Goal: Task Accomplishment & Management: Manage account settings

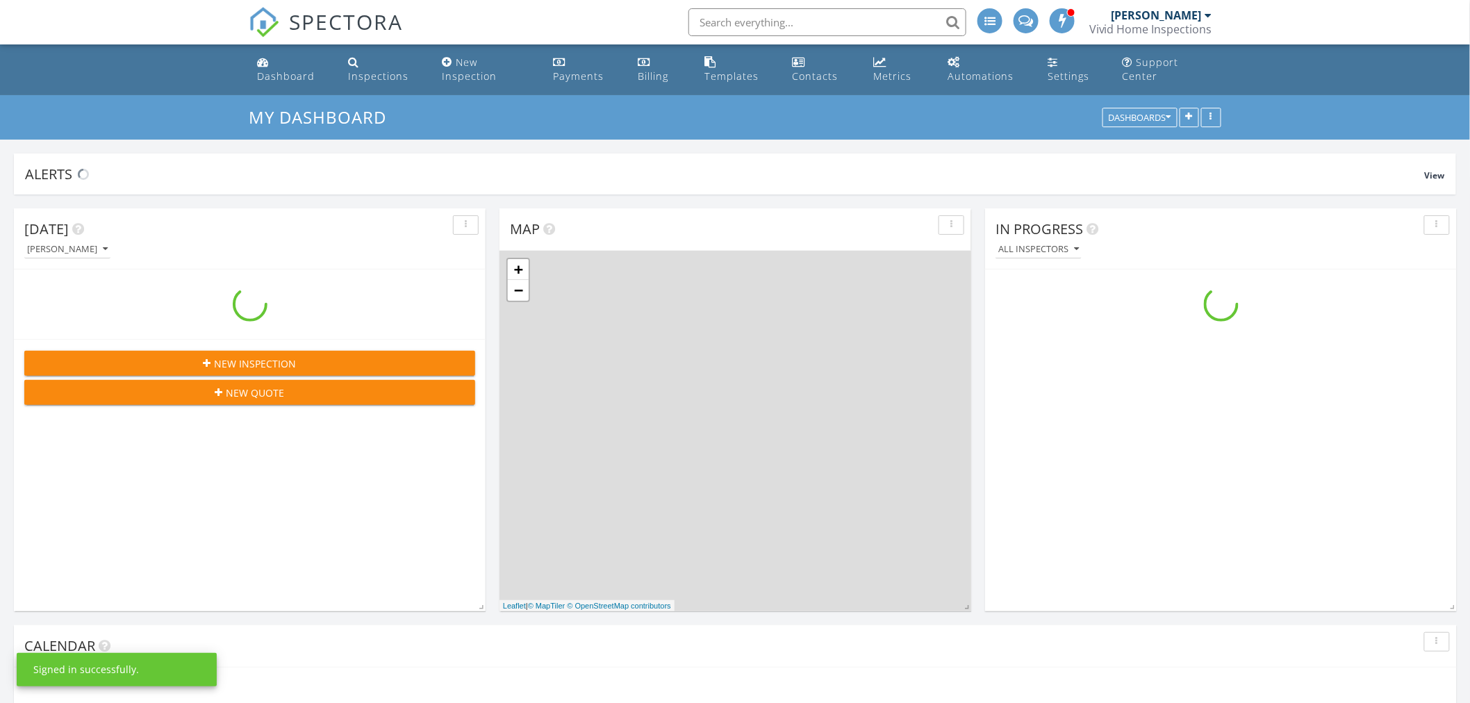
scroll to position [1393, 1495]
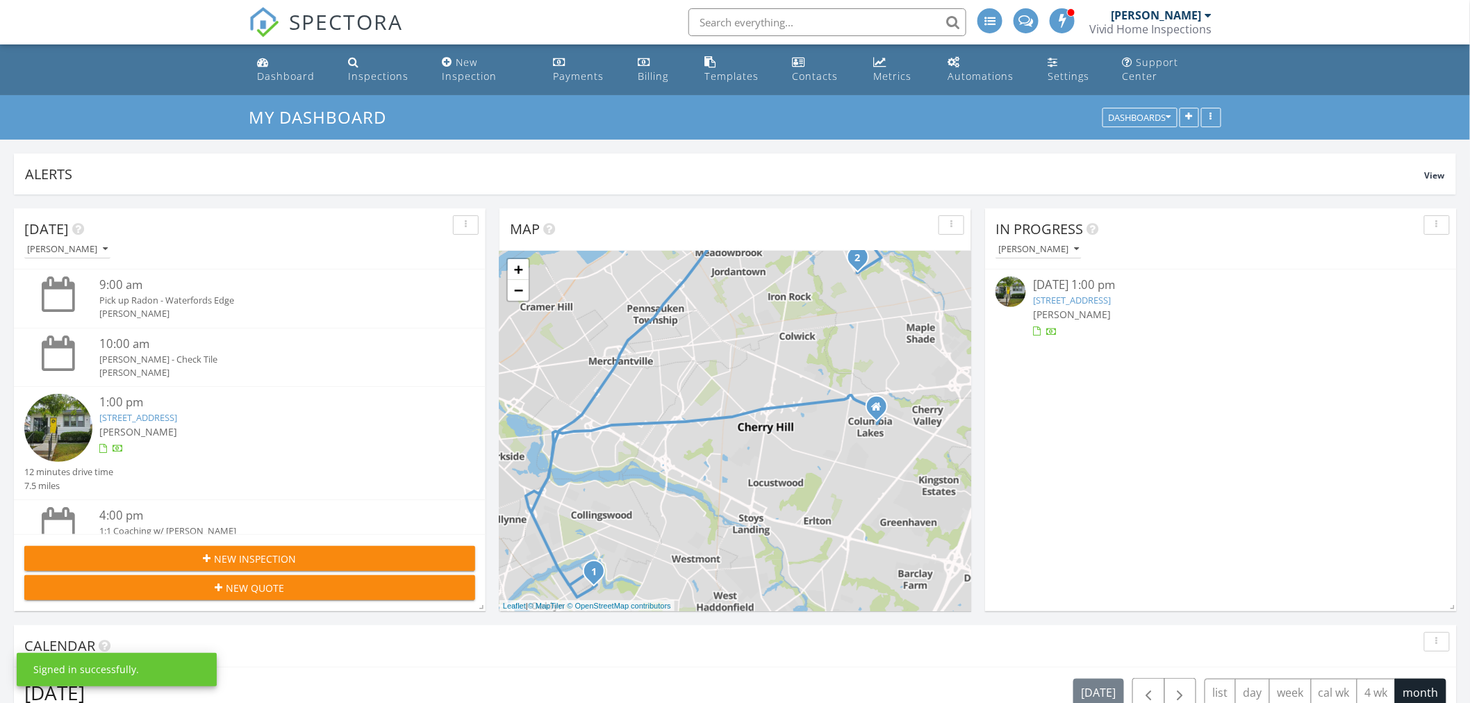
click at [1111, 299] on link "50 E Collingswood Ave, Haddon Township, NJ 08107" at bounding box center [1072, 300] width 78 height 13
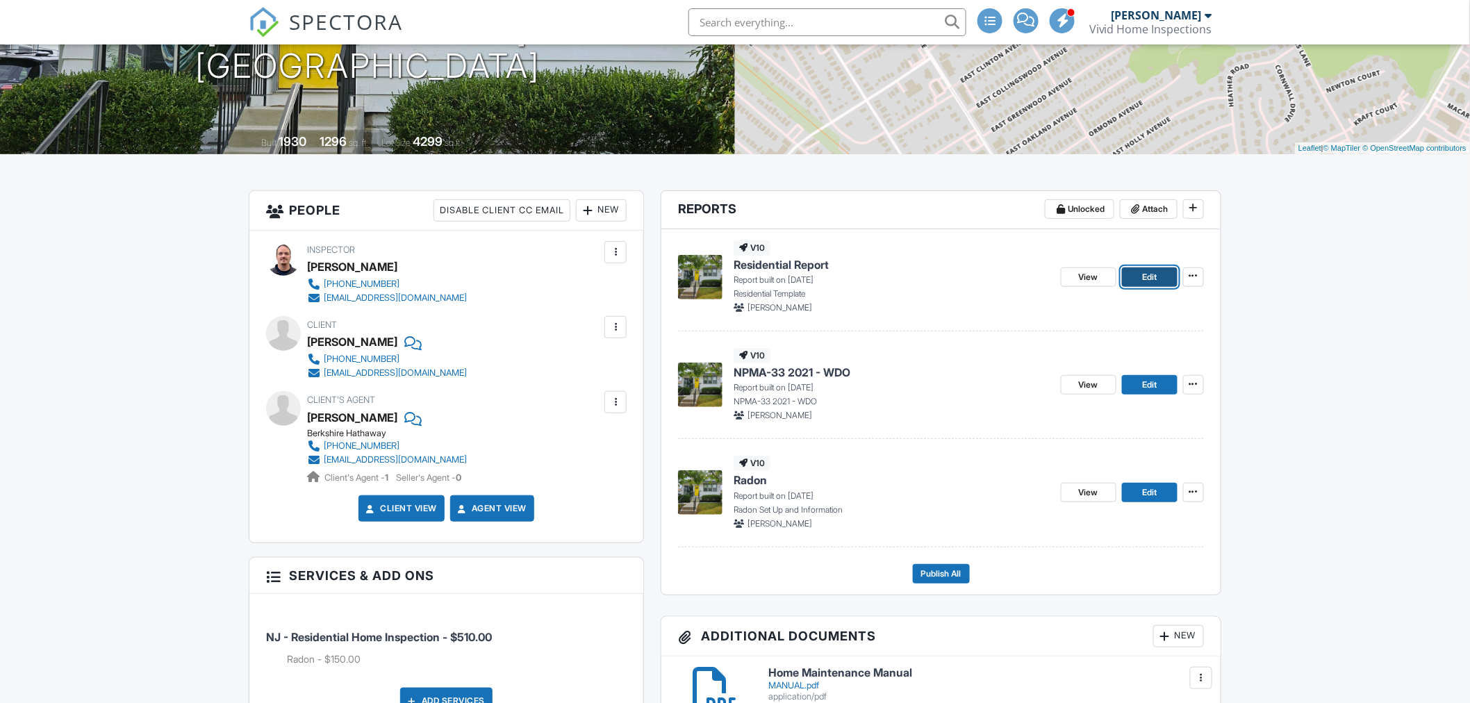
click at [1144, 283] on span "Edit" at bounding box center [1149, 277] width 15 height 14
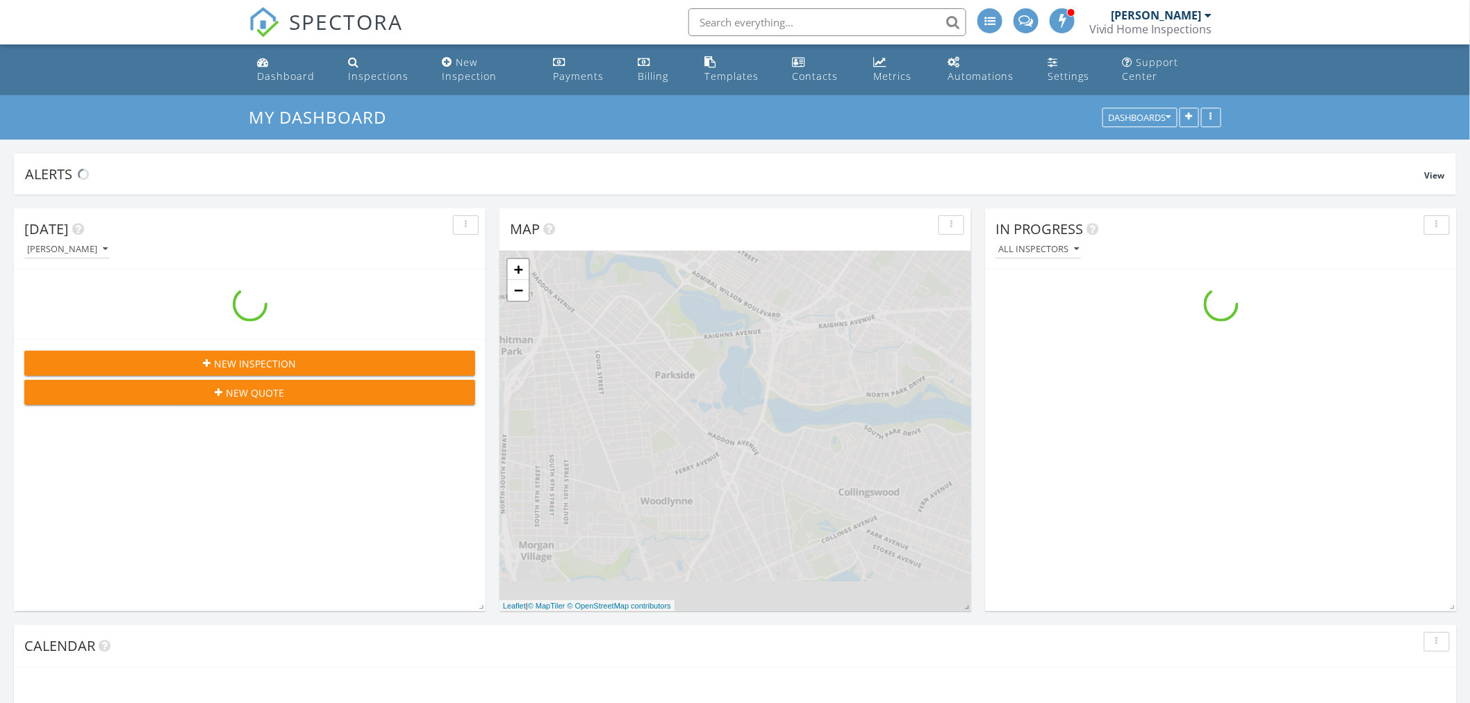
scroll to position [1393, 1495]
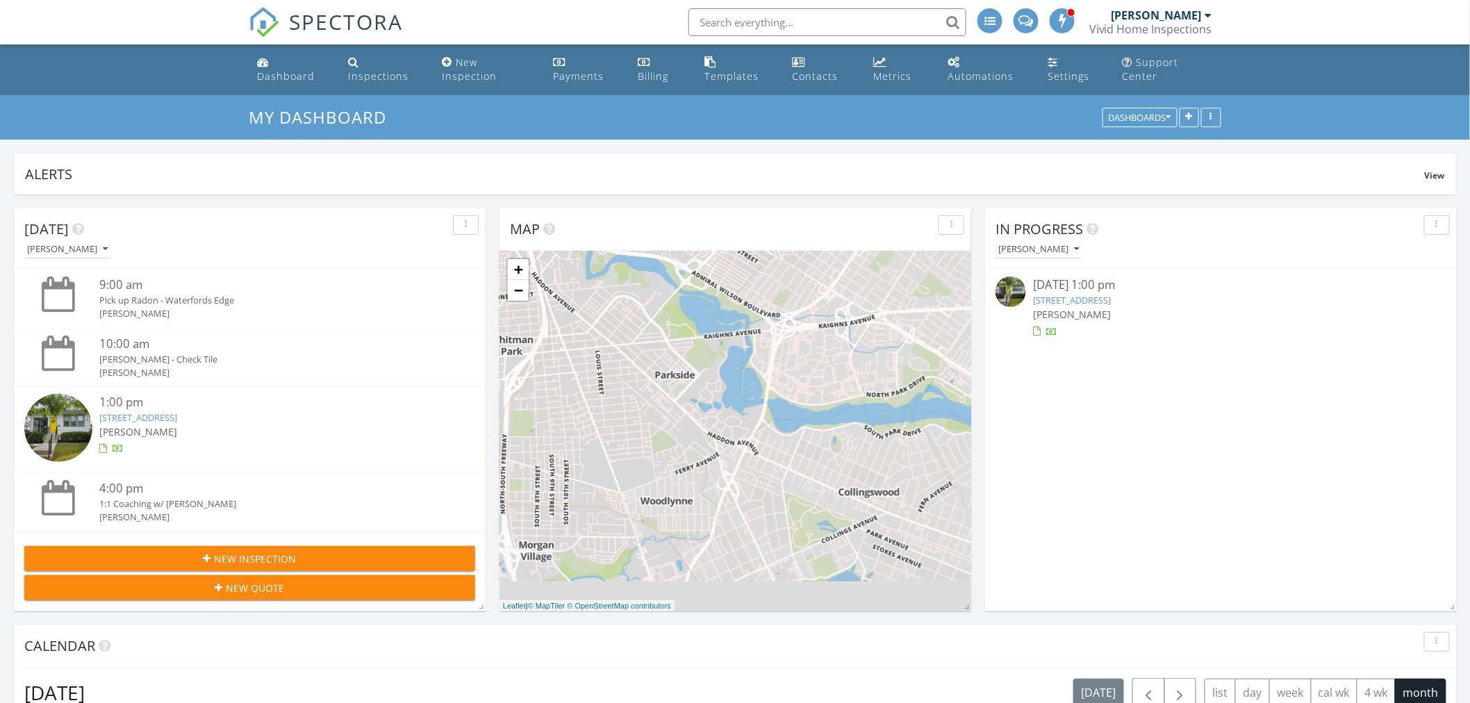
click at [1111, 303] on link "50 E Collingswood Ave, Haddon Township, NJ 08107" at bounding box center [1072, 300] width 78 height 13
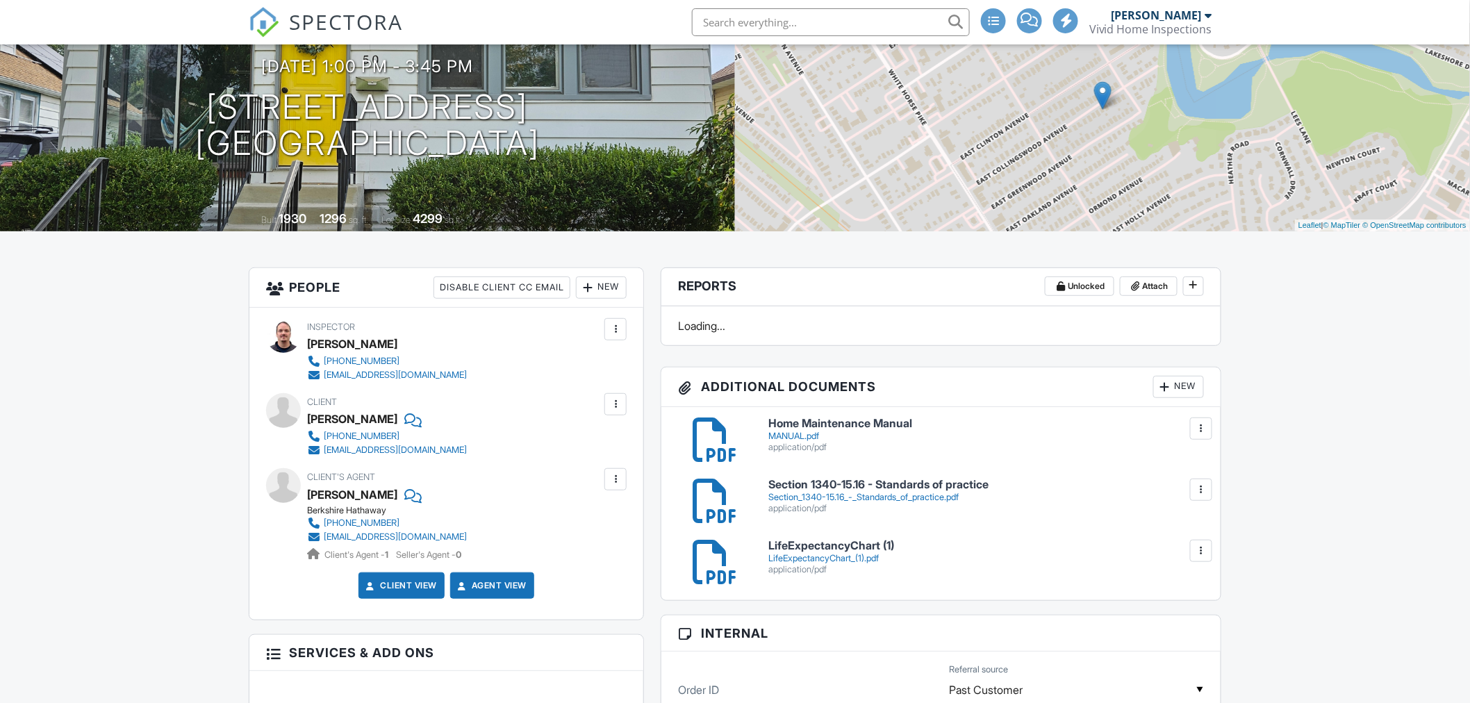
scroll to position [154, 0]
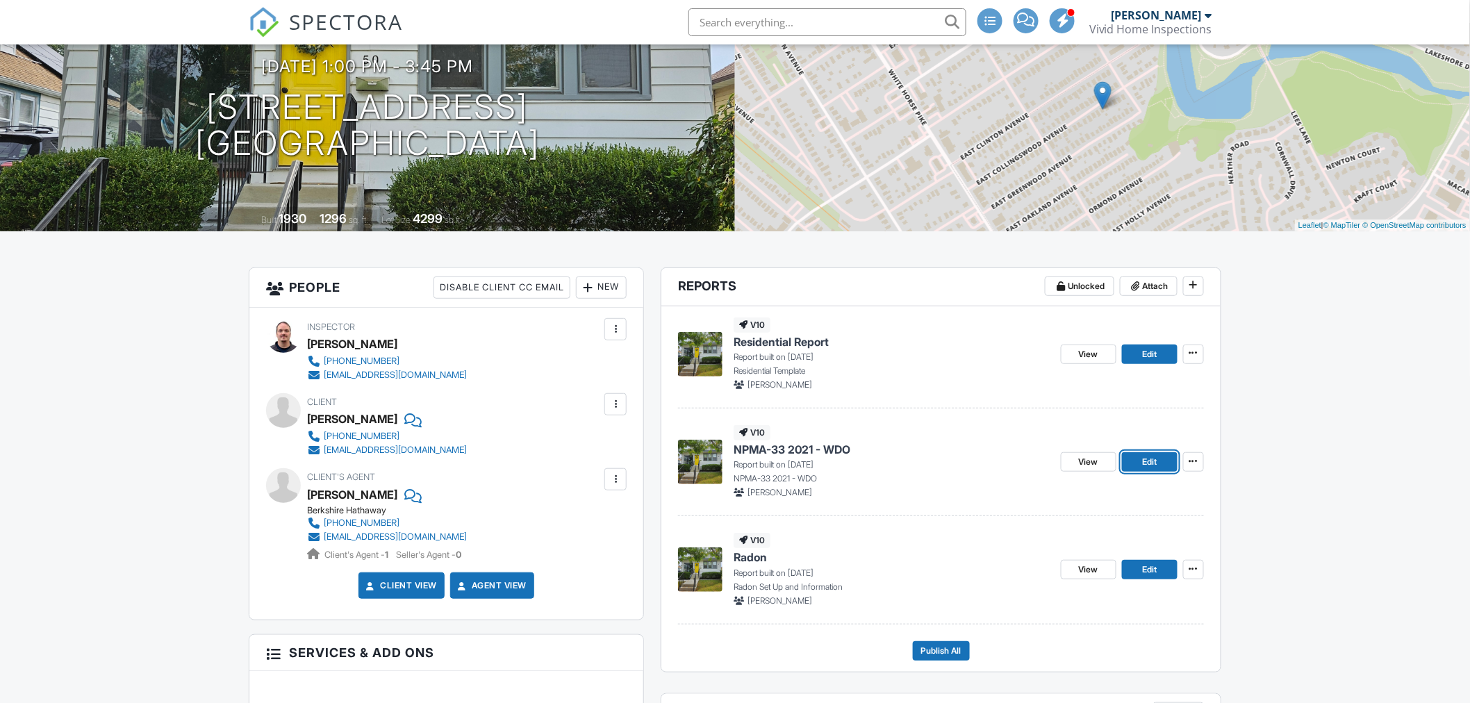
click at [1135, 459] on link "Edit" at bounding box center [1150, 461] width 56 height 19
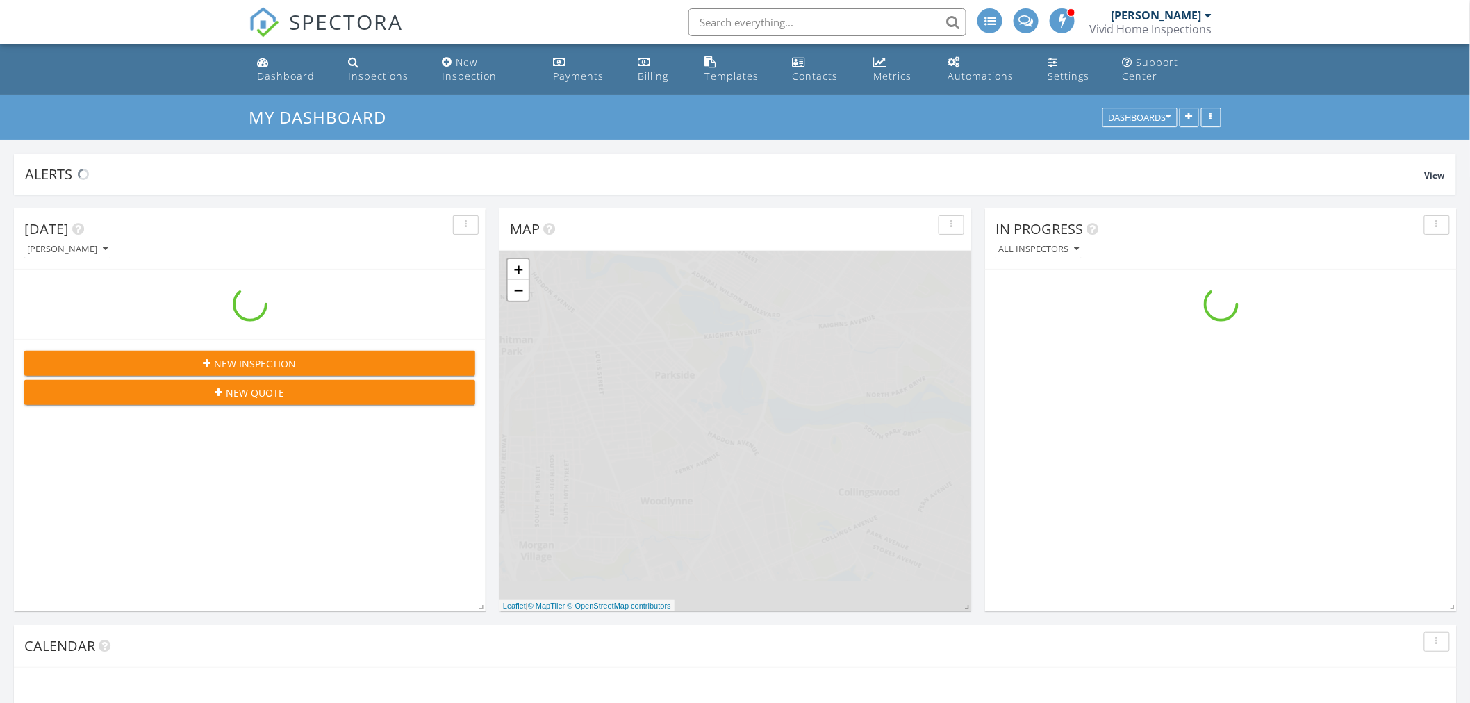
scroll to position [1393, 1495]
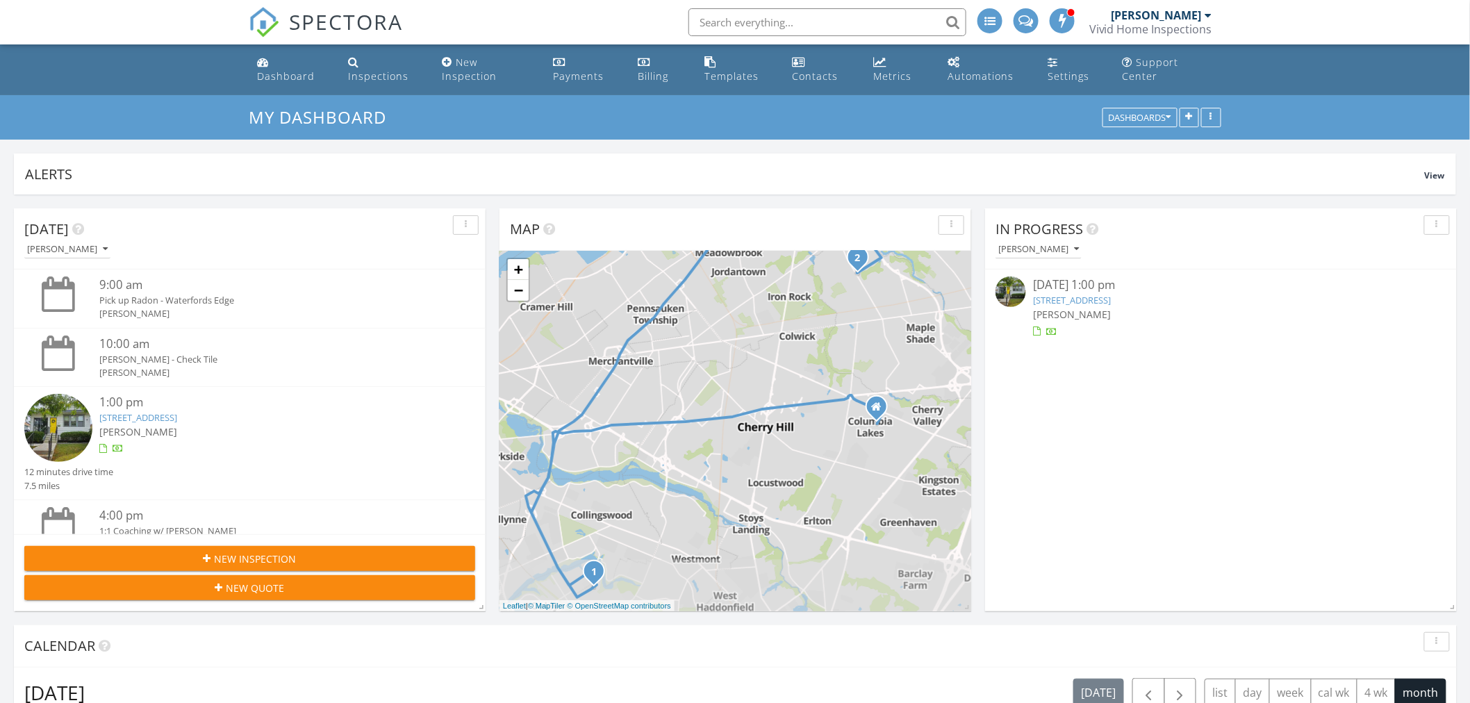
click at [1111, 302] on link "[STREET_ADDRESS]" at bounding box center [1072, 300] width 78 height 13
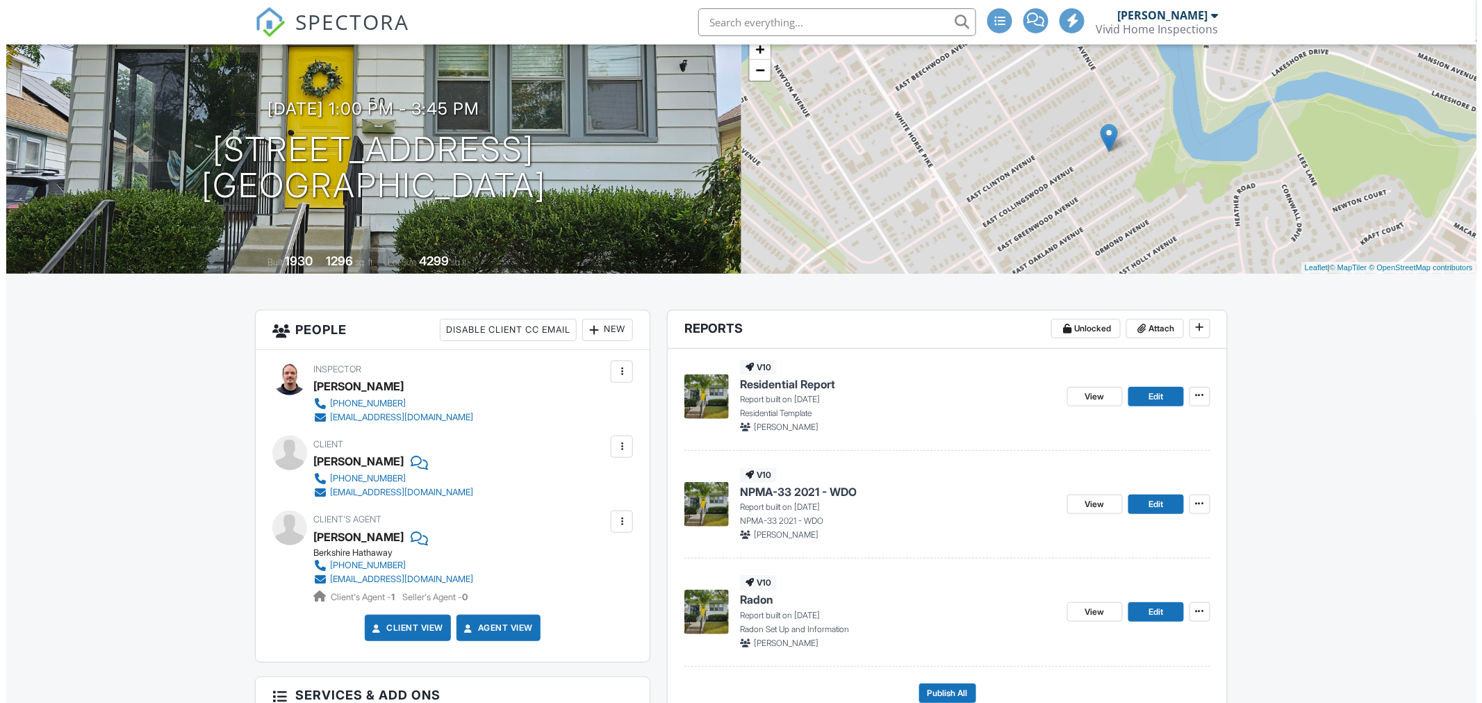
scroll to position [154, 0]
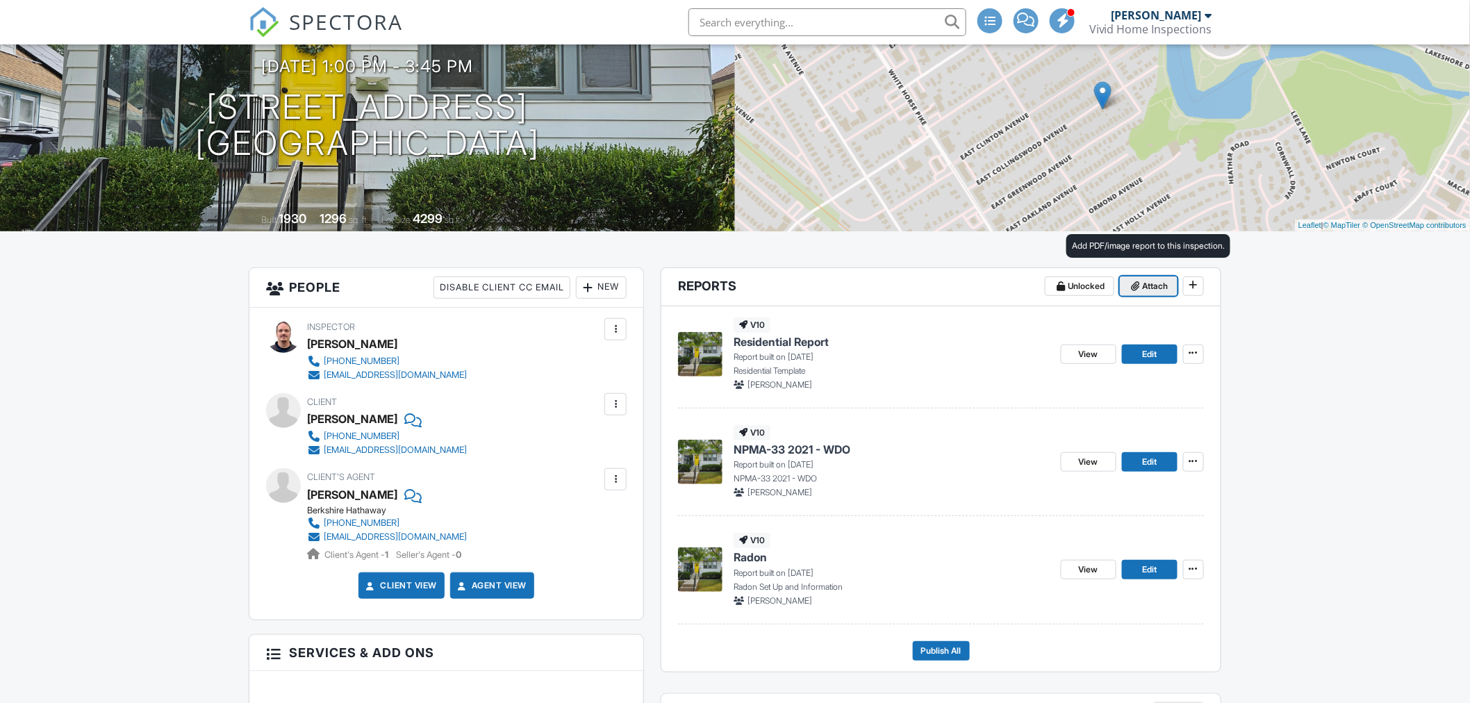
click at [1153, 294] on button "Attach" at bounding box center [1149, 286] width 58 height 19
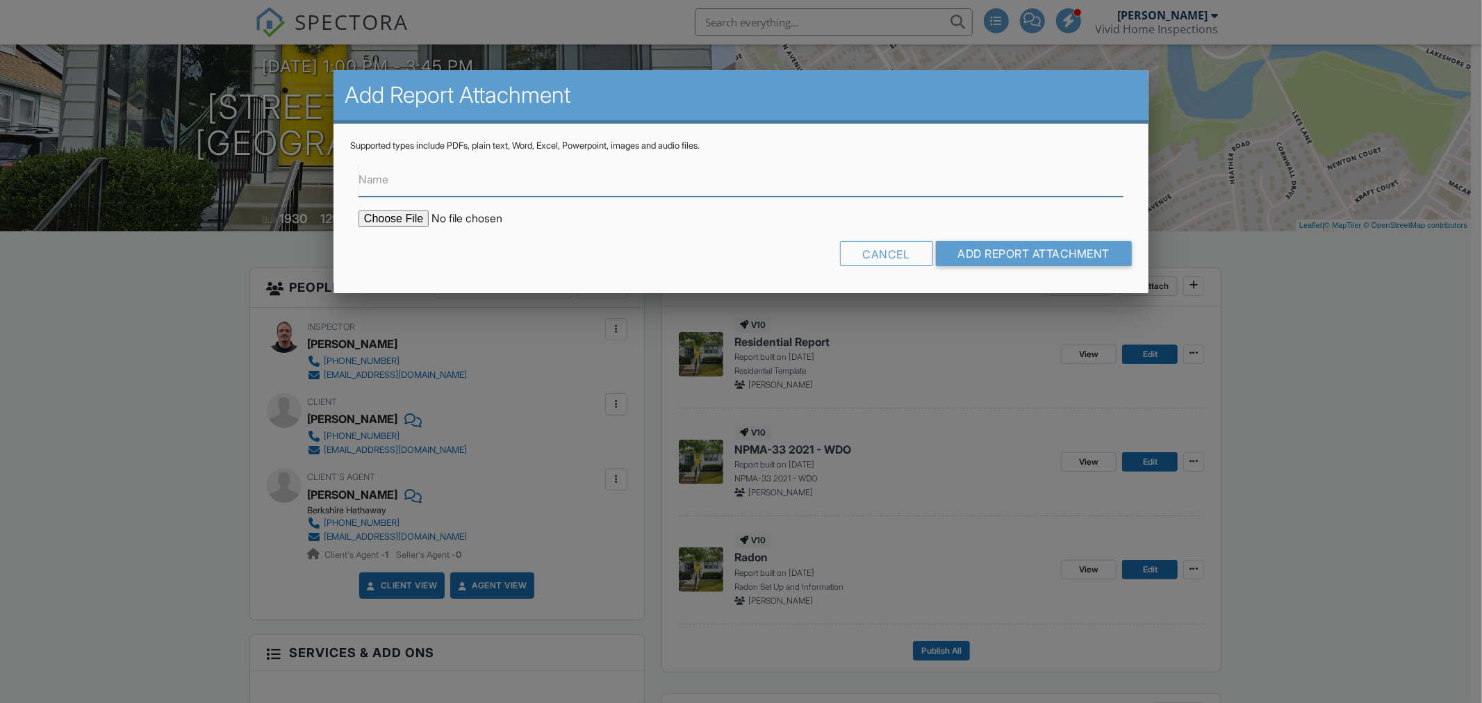
click at [404, 186] on input "Name" at bounding box center [740, 180] width 765 height 34
type input "Buy Back Guarantee Certificate"
click at [399, 216] on input "file" at bounding box center [476, 219] width 236 height 17
type input "C:\fakepath\Buy Back Certificate - Fillable.pdf"
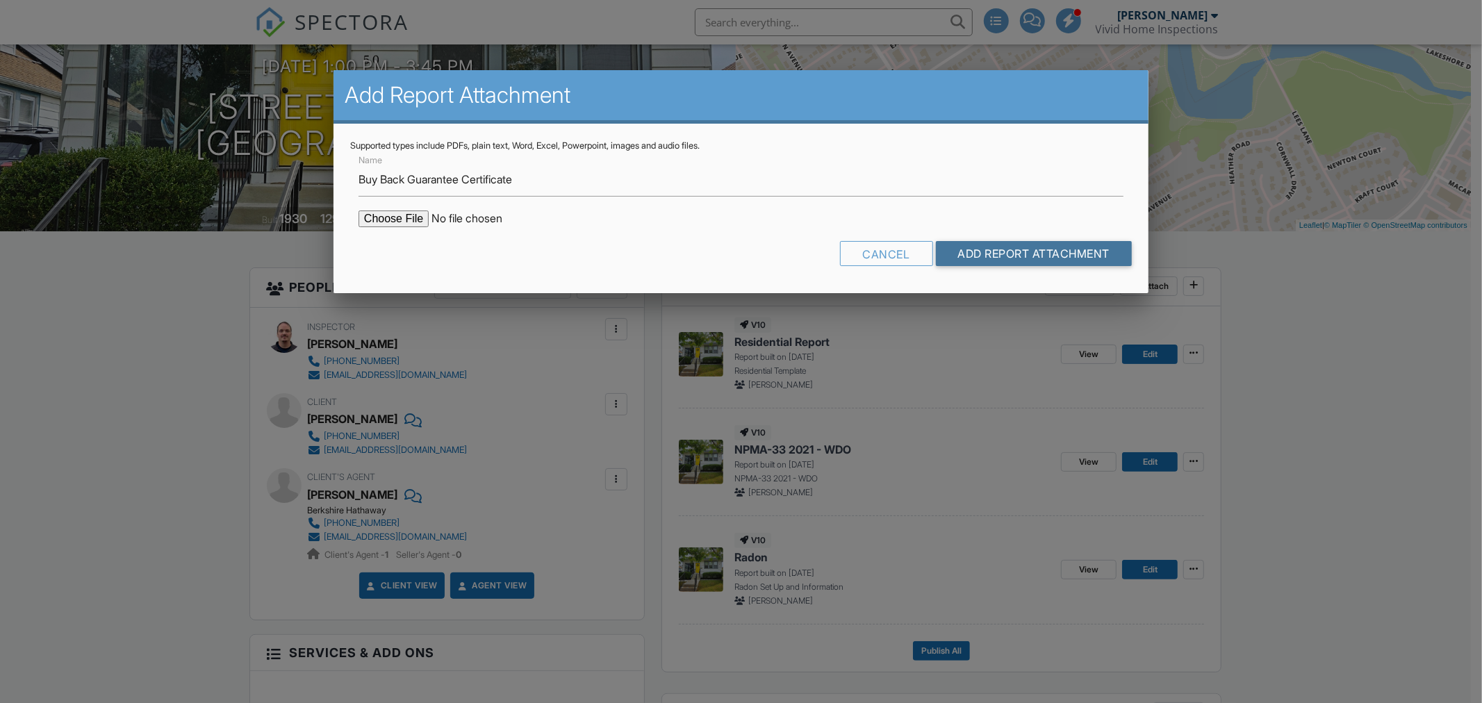
click at [1011, 251] on input "Add Report Attachment" at bounding box center [1034, 253] width 197 height 25
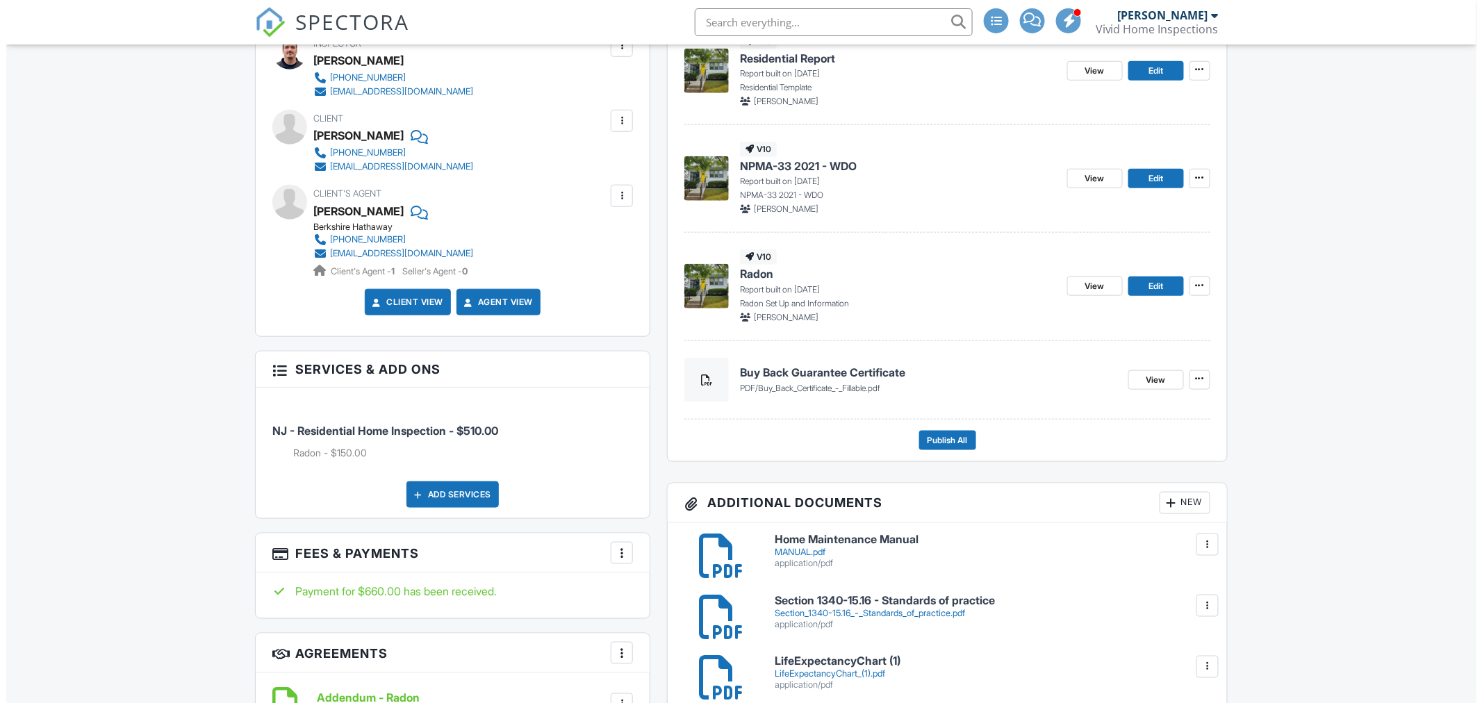
scroll to position [463, 0]
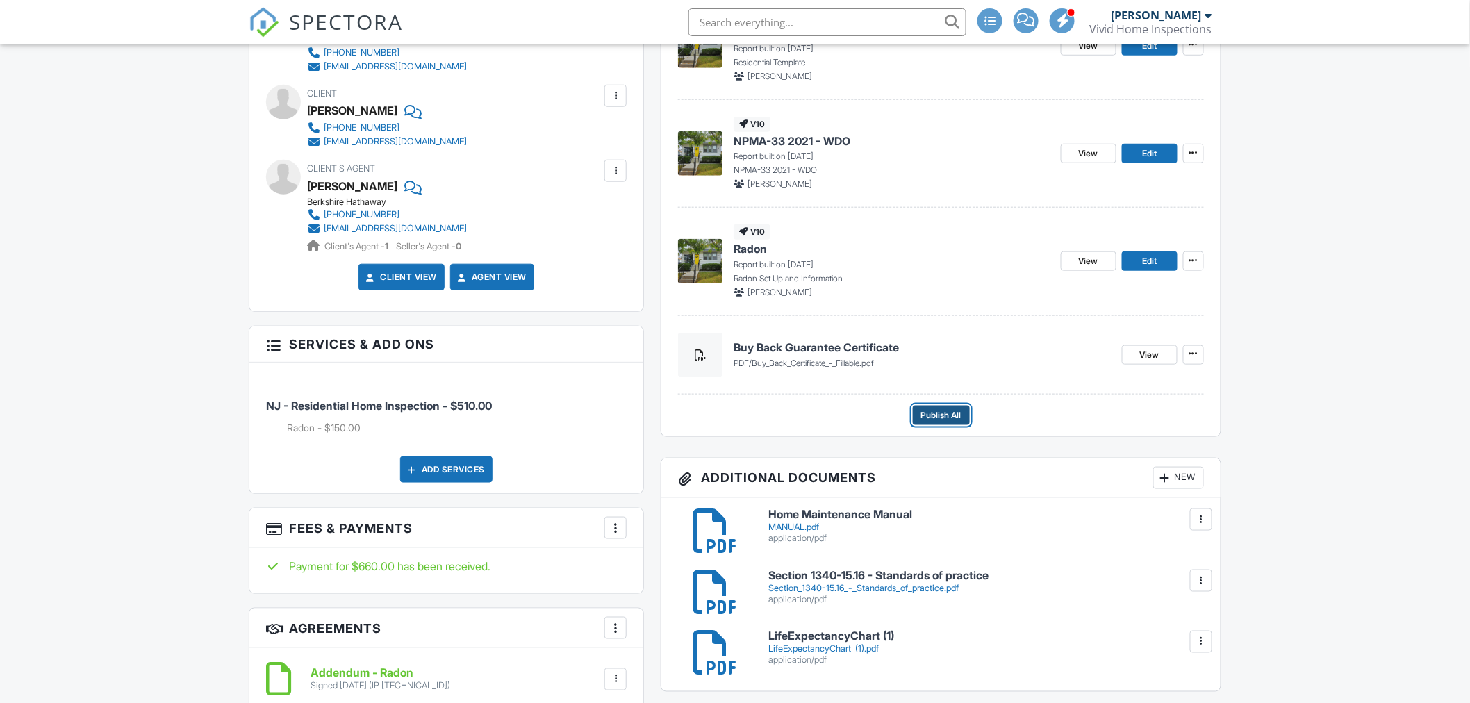
click at [932, 410] on span "Publish All" at bounding box center [941, 416] width 40 height 14
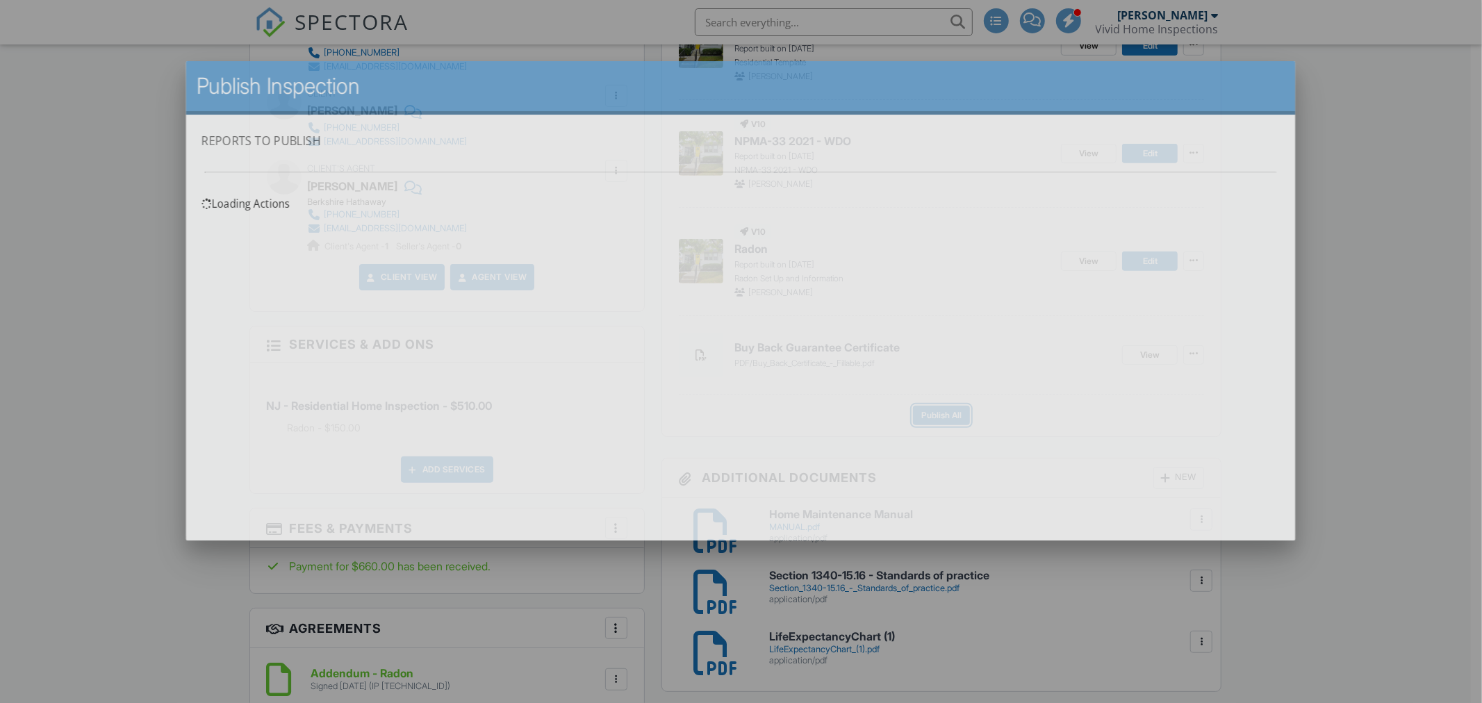
scroll to position [0, 0]
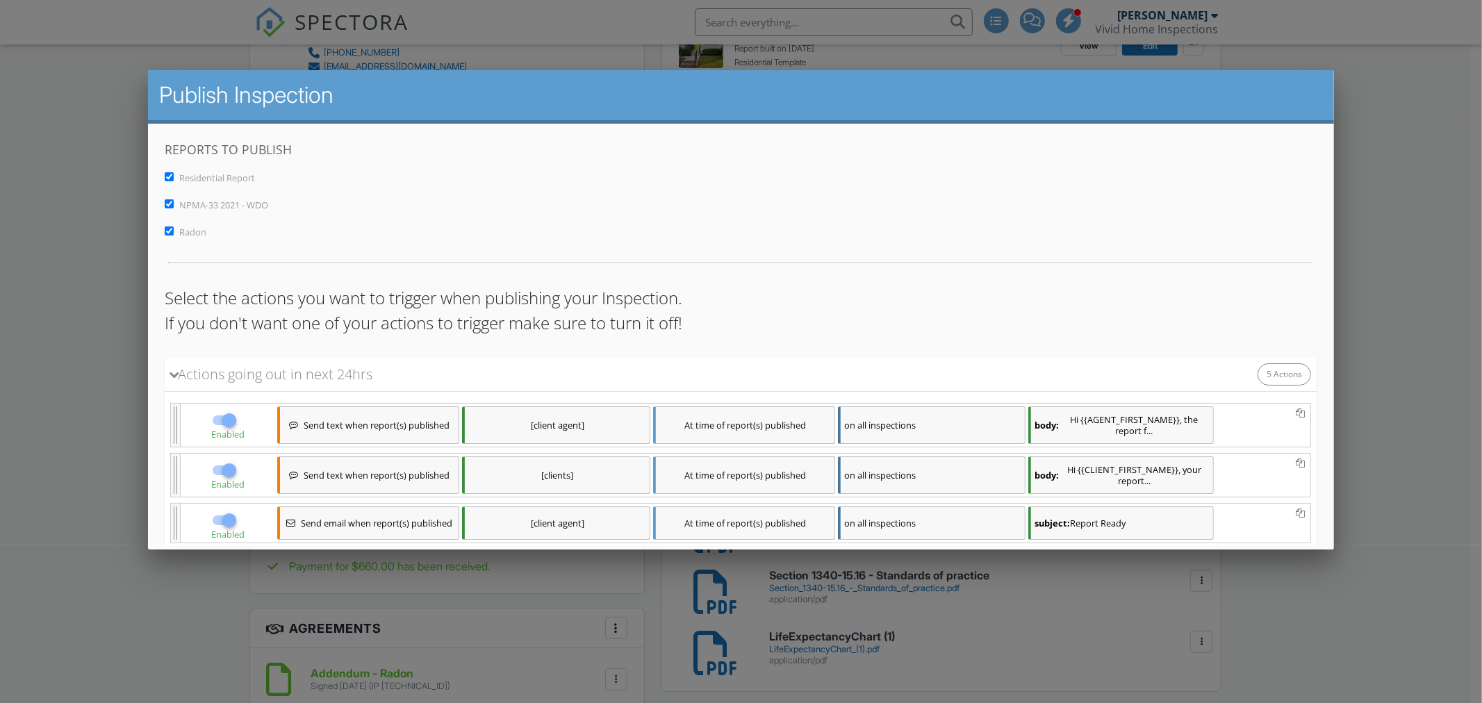
click at [166, 231] on input "Radon" at bounding box center [169, 230] width 9 height 9
checkbox input "false"
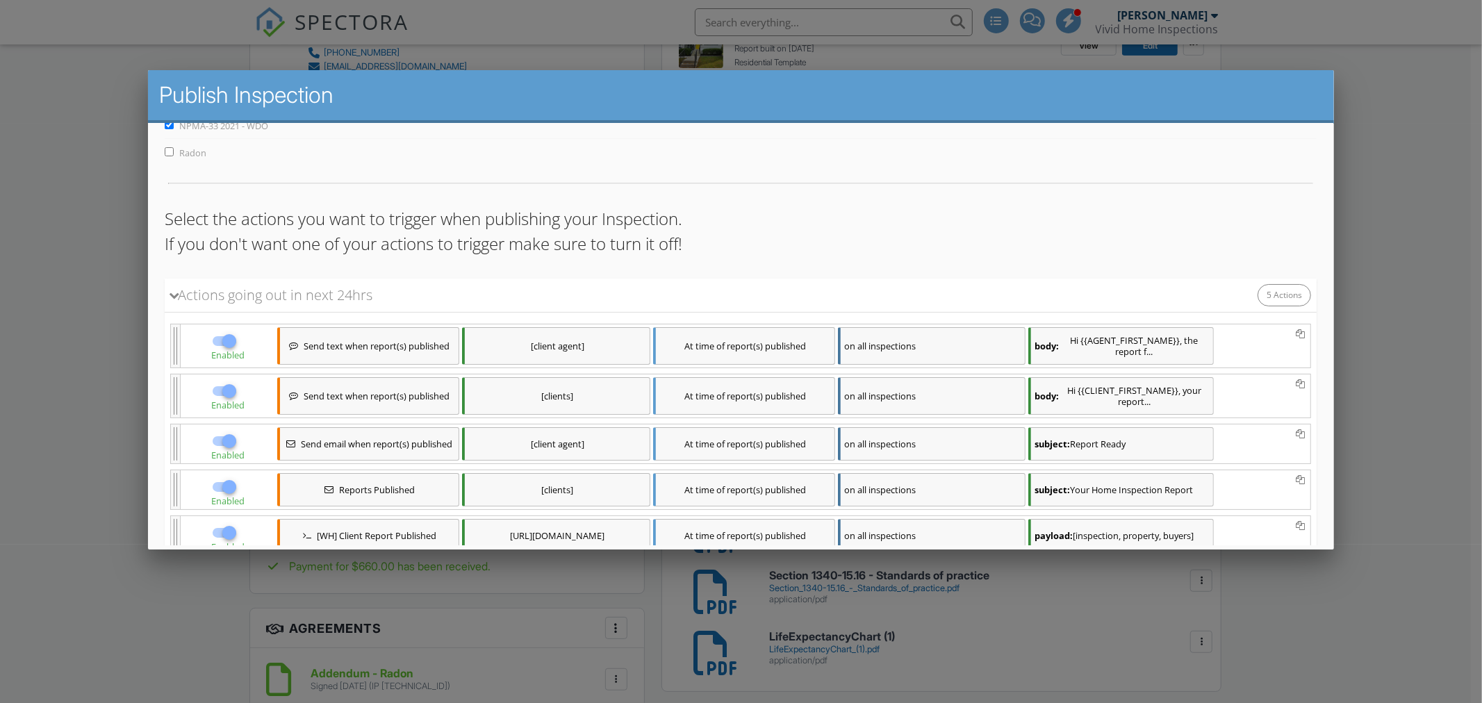
scroll to position [188, 0]
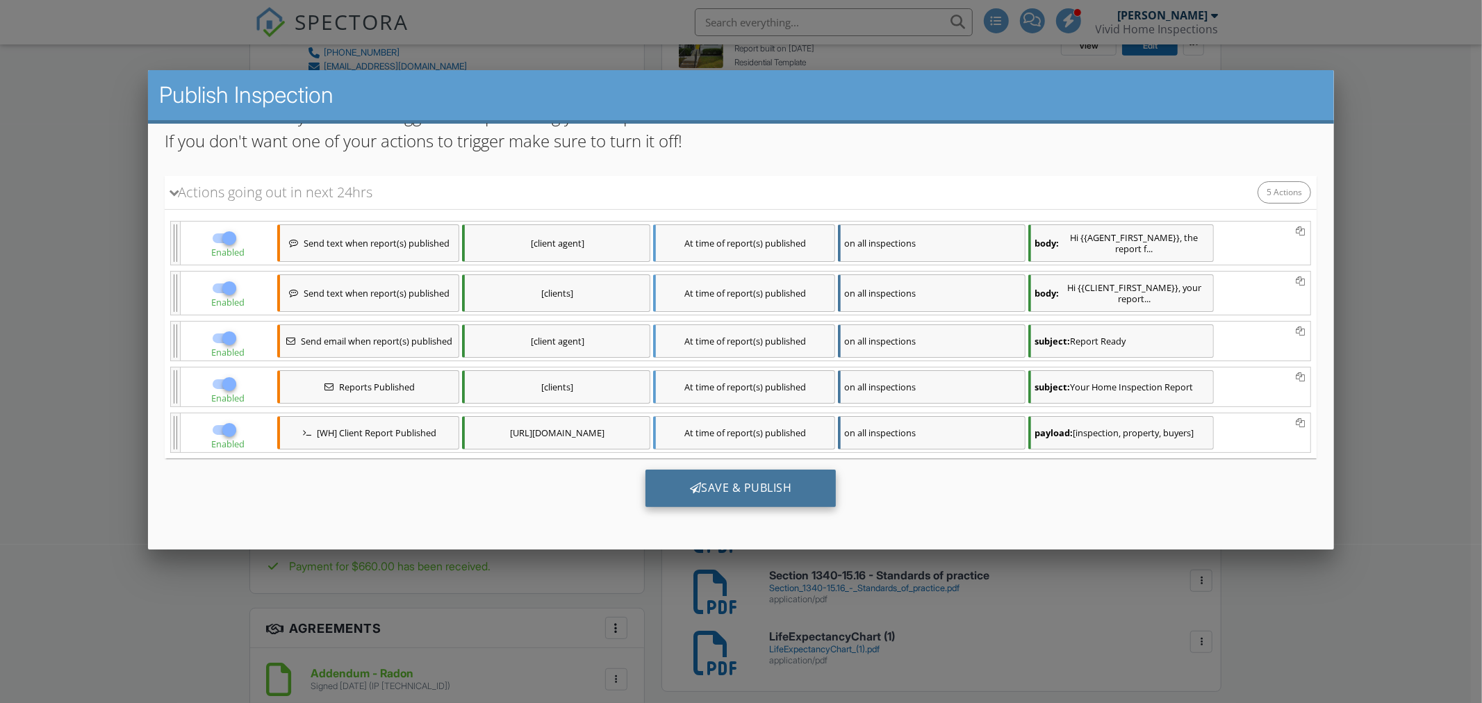
click at [748, 487] on div "Save & Publish" at bounding box center [740, 489] width 191 height 38
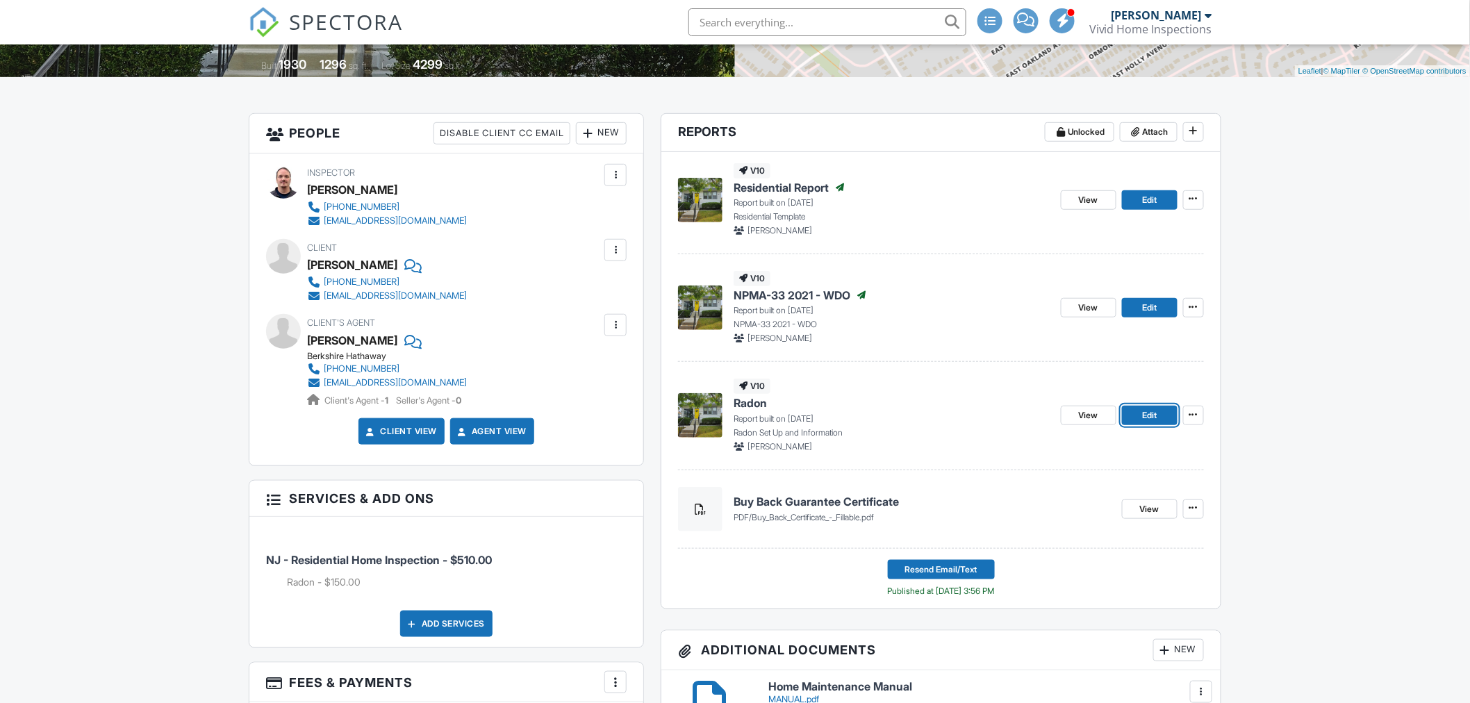
click at [1136, 418] on link "Edit" at bounding box center [1150, 415] width 56 height 19
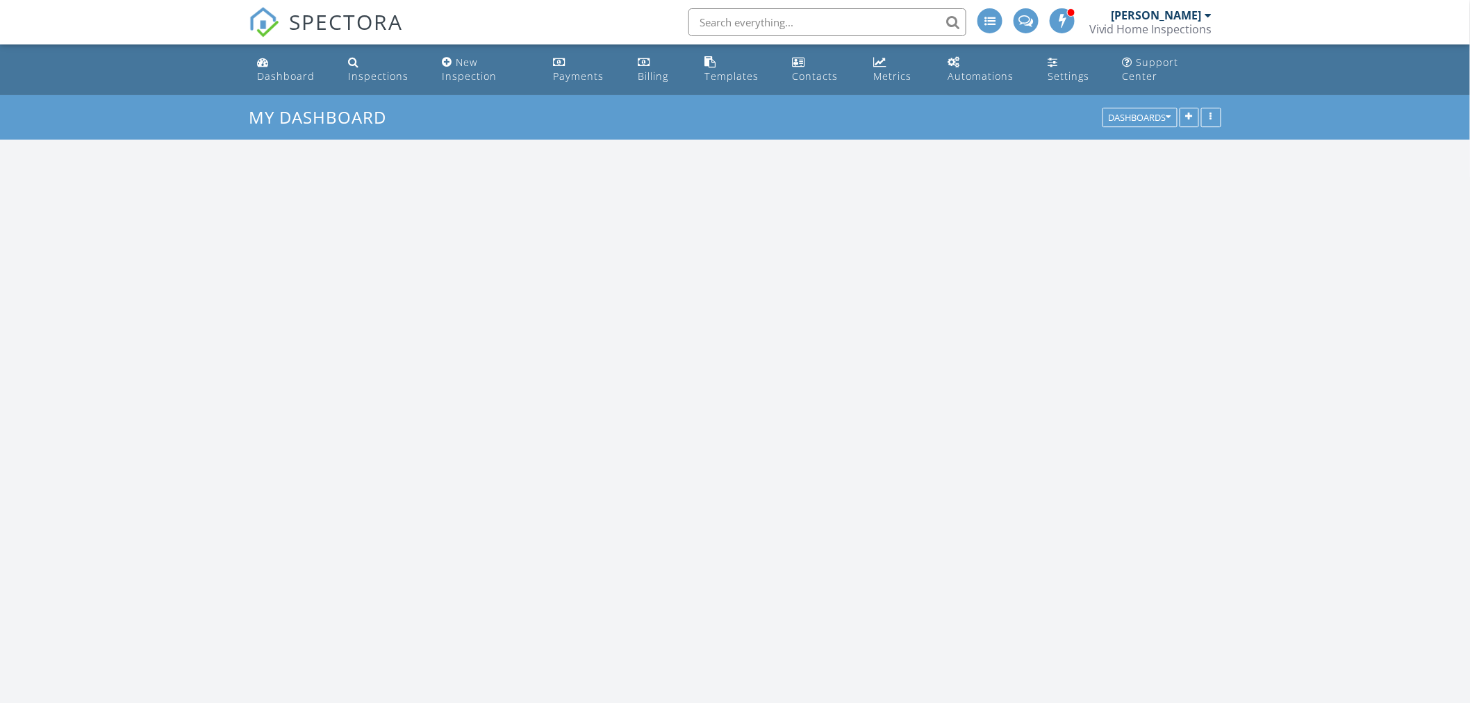
scroll to position [1393, 1495]
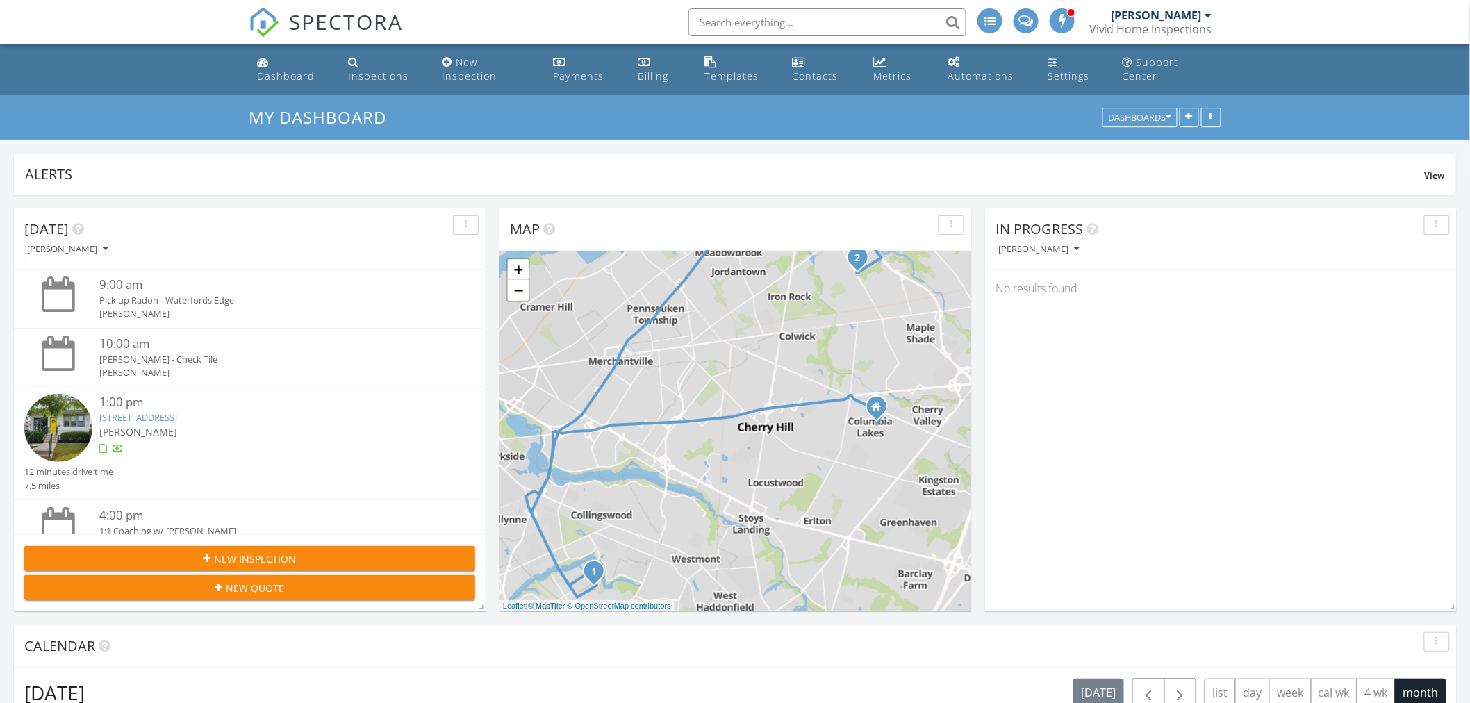
click at [228, 559] on span "New Inspection" at bounding box center [256, 559] width 82 height 15
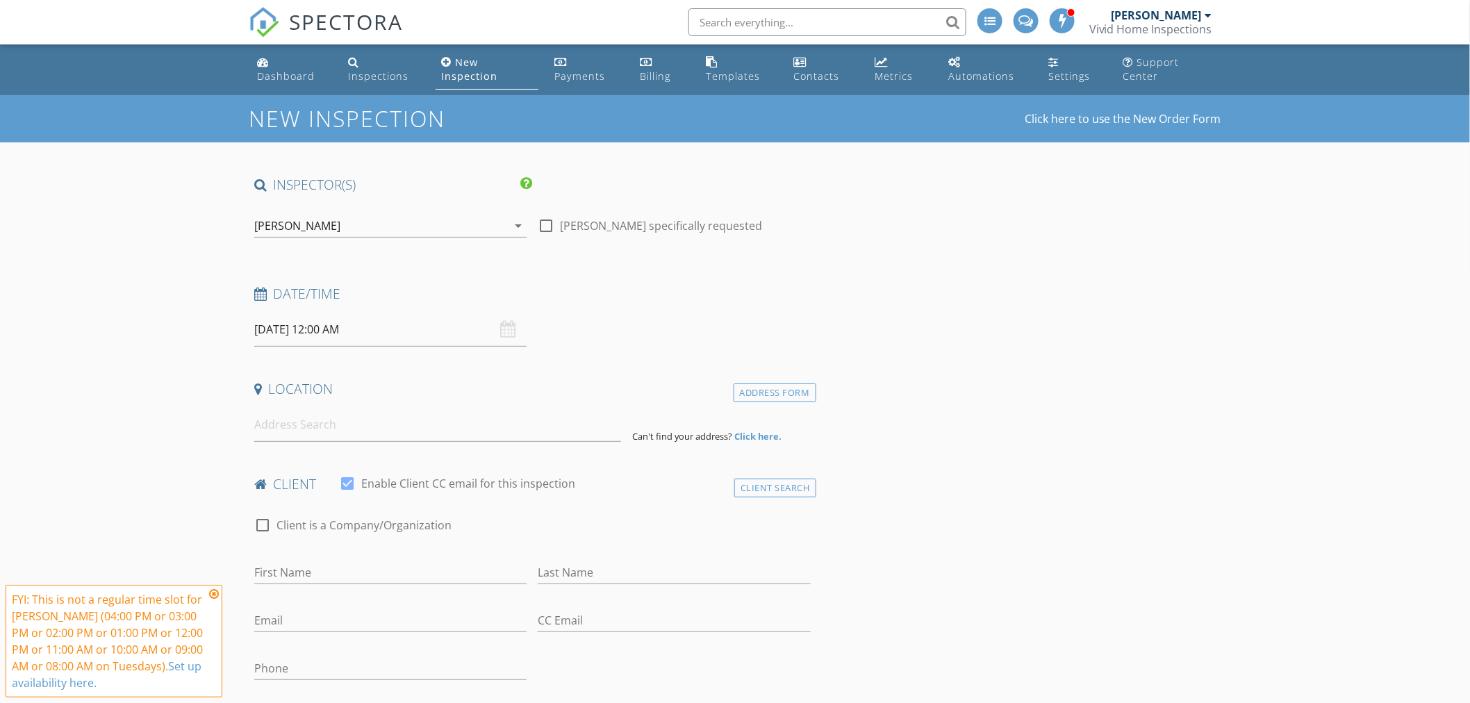
click at [297, 327] on input "[DATE] 12:00 AM" at bounding box center [390, 330] width 272 height 34
select select "9"
type input "[DATE] 12:00 AM"
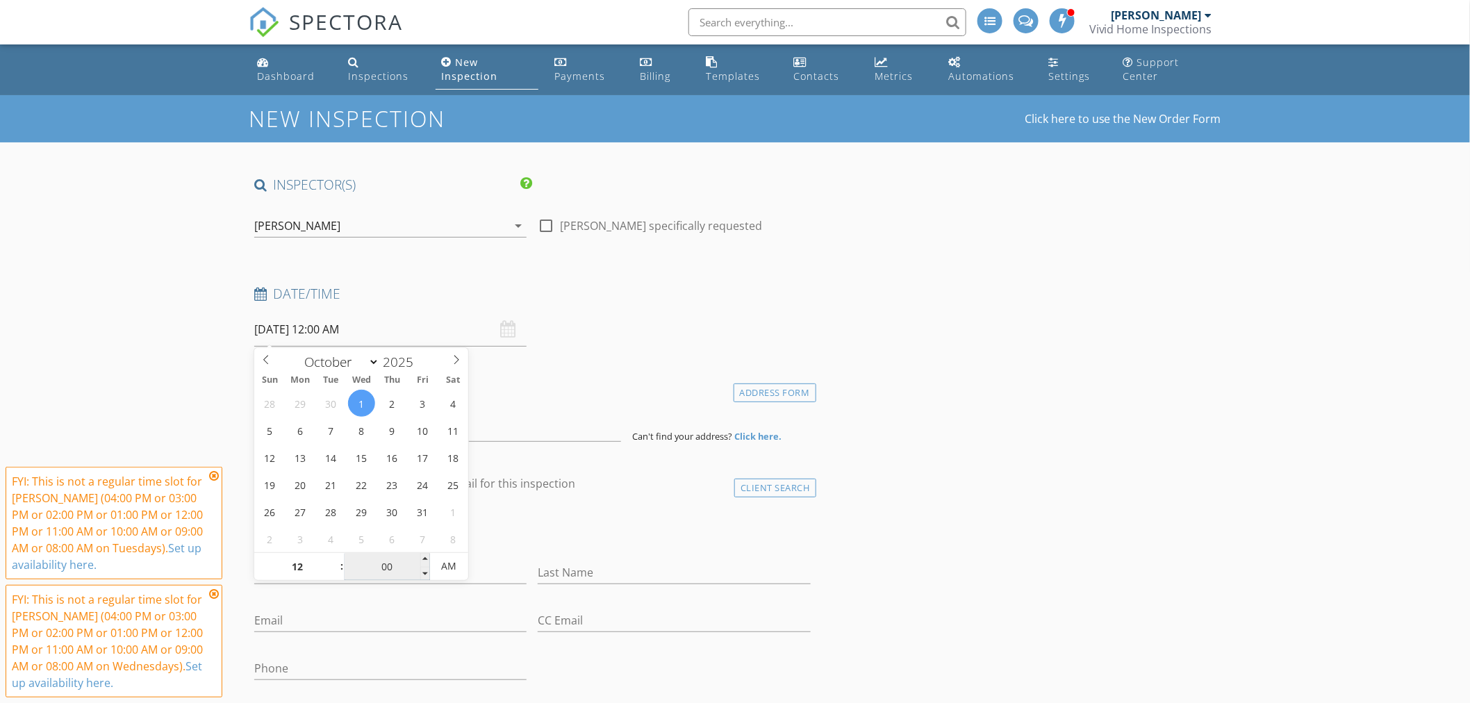
click at [388, 564] on input "00" at bounding box center [387, 567] width 85 height 28
type input "30"
type input "[DATE] 12:30 PM"
click at [450, 568] on span "AM" at bounding box center [449, 566] width 38 height 28
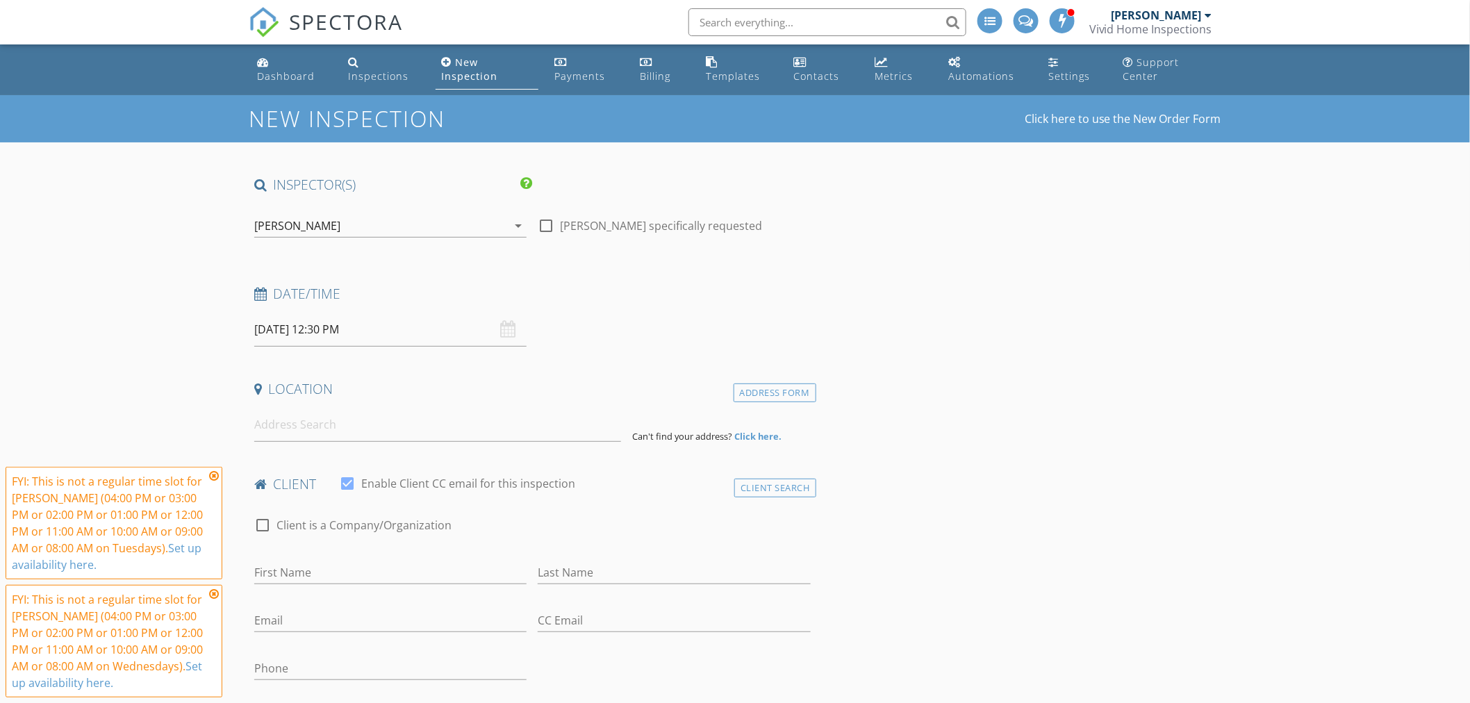
click at [217, 477] on icon at bounding box center [214, 475] width 10 height 11
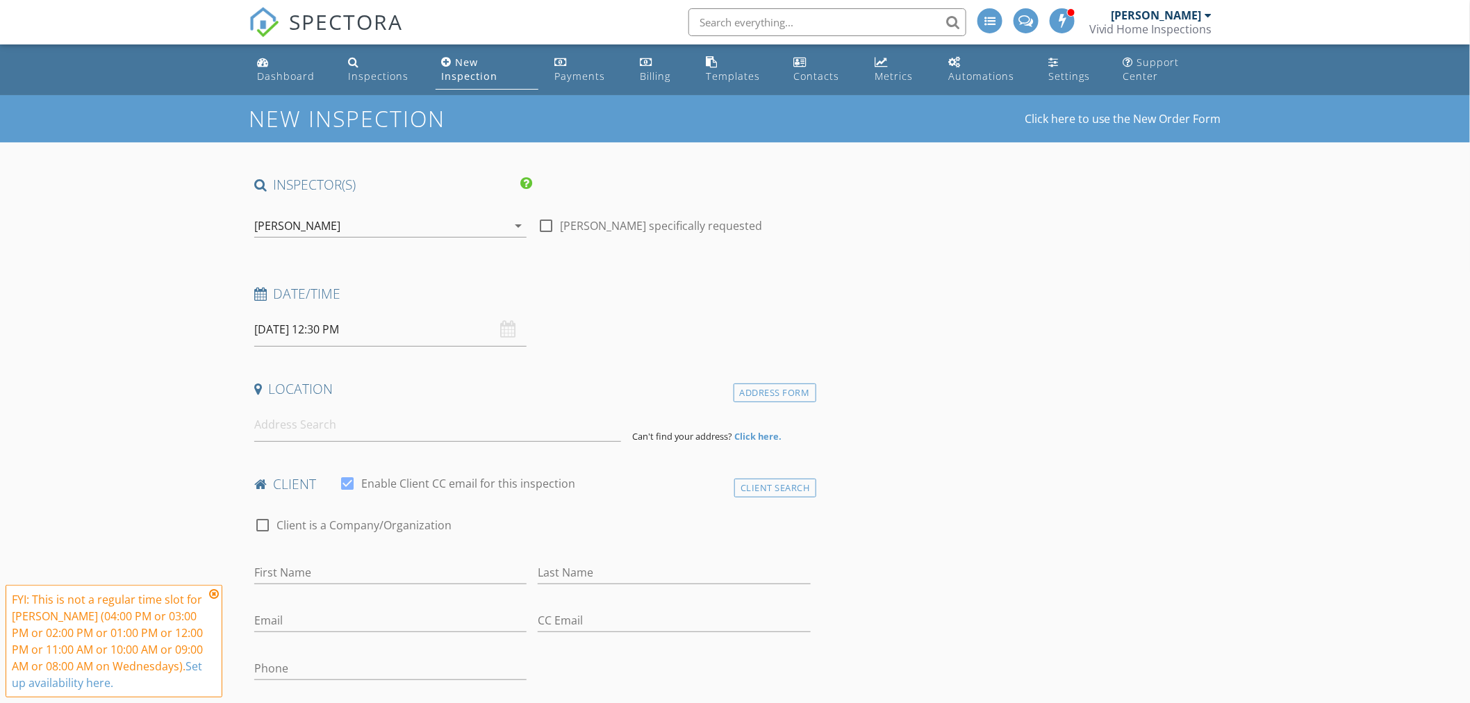
click at [215, 595] on icon at bounding box center [214, 593] width 10 height 11
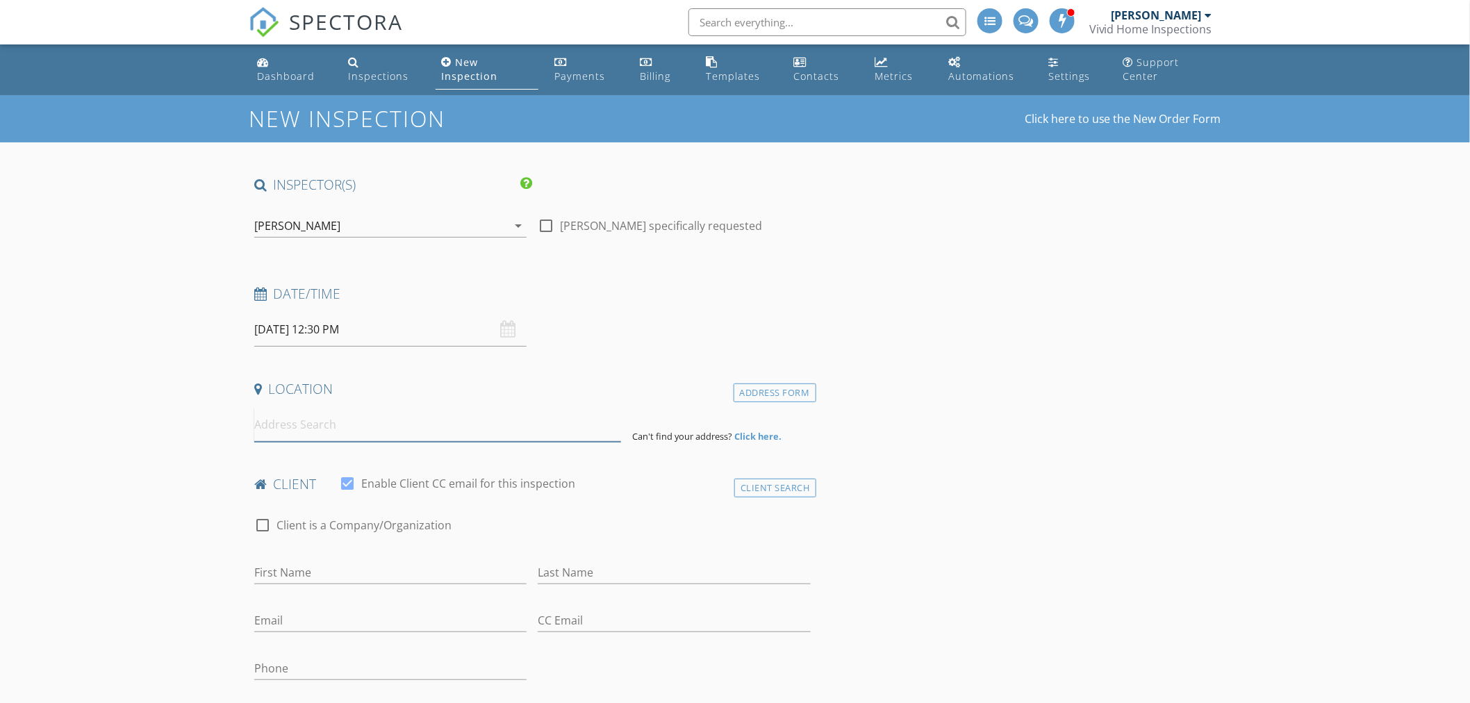
click at [273, 427] on input at bounding box center [437, 425] width 367 height 34
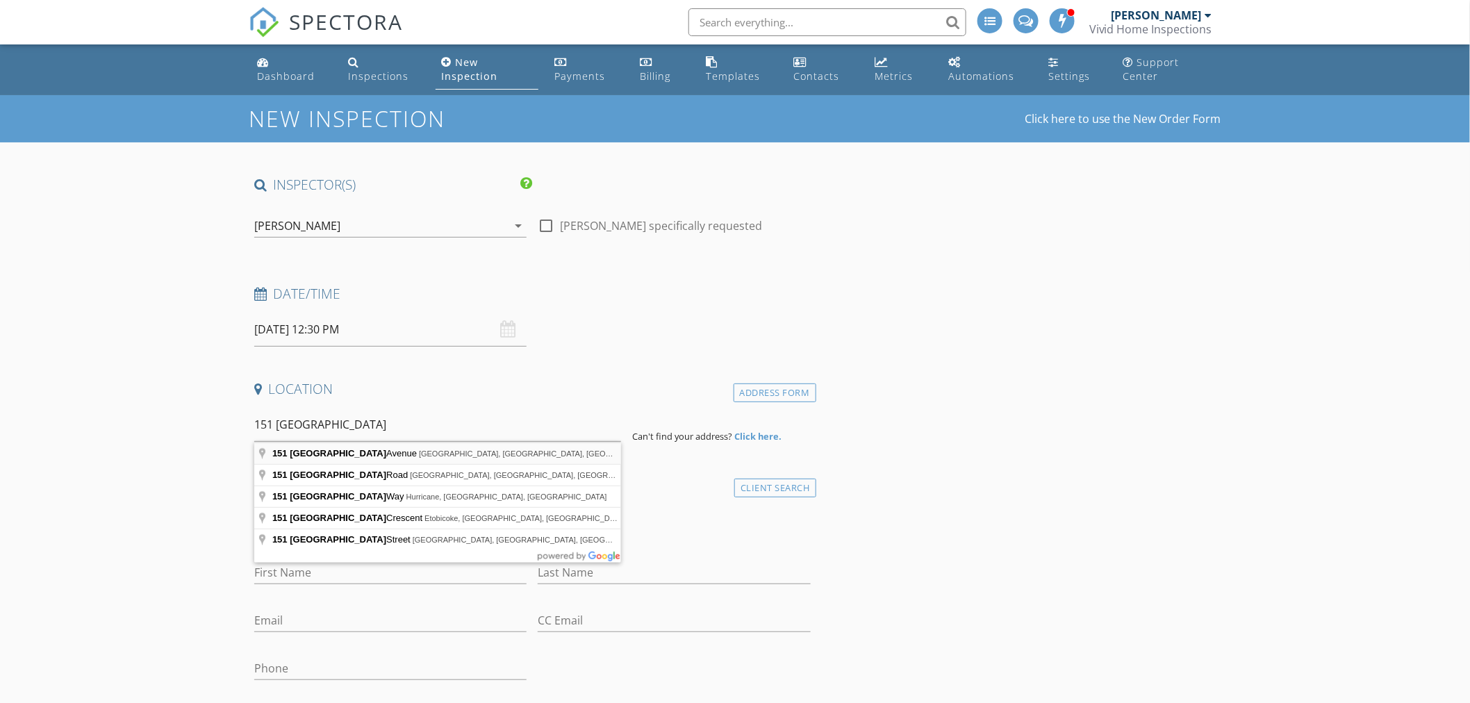
type input "151 Jamestown Avenue, Philadelphia, PA, USA"
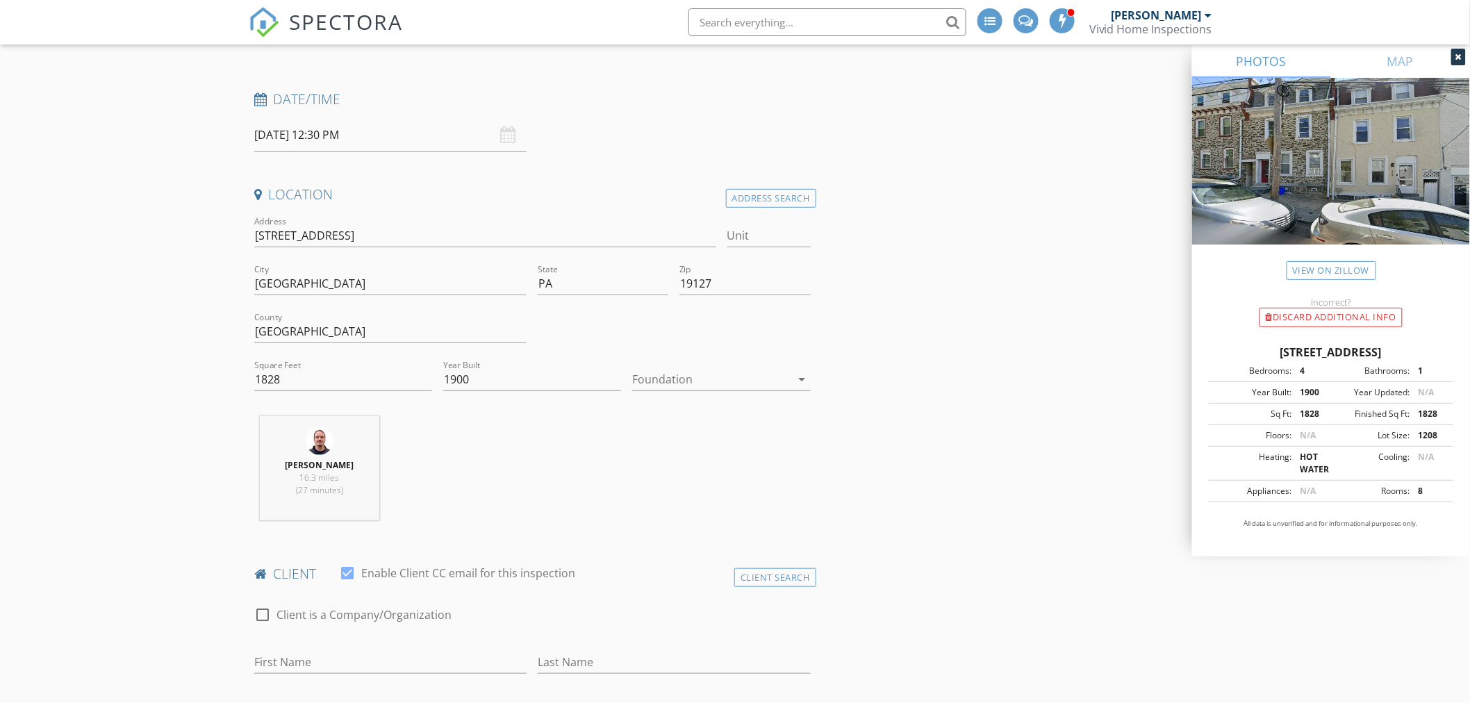
scroll to position [231, 0]
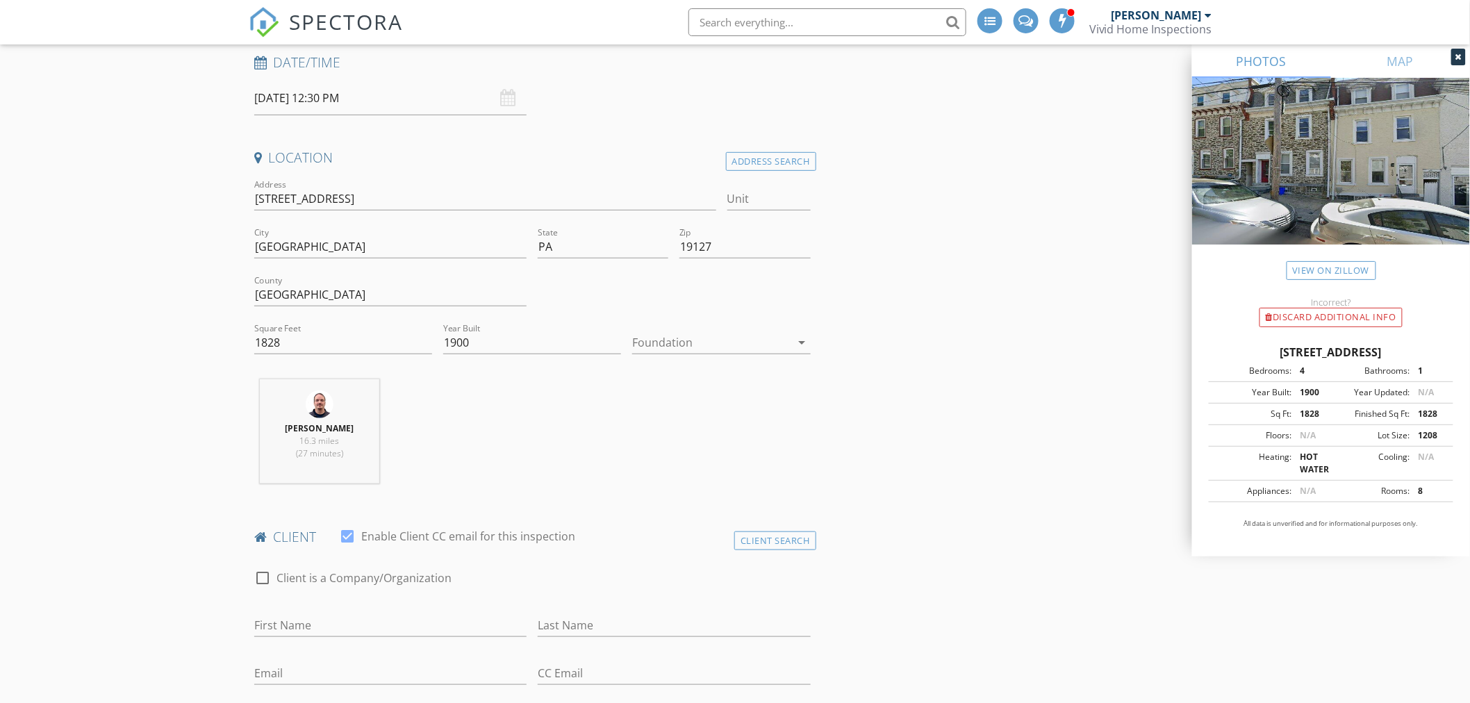
click at [688, 344] on div at bounding box center [711, 342] width 158 height 22
click at [681, 384] on div "Basement" at bounding box center [722, 381] width 156 height 17
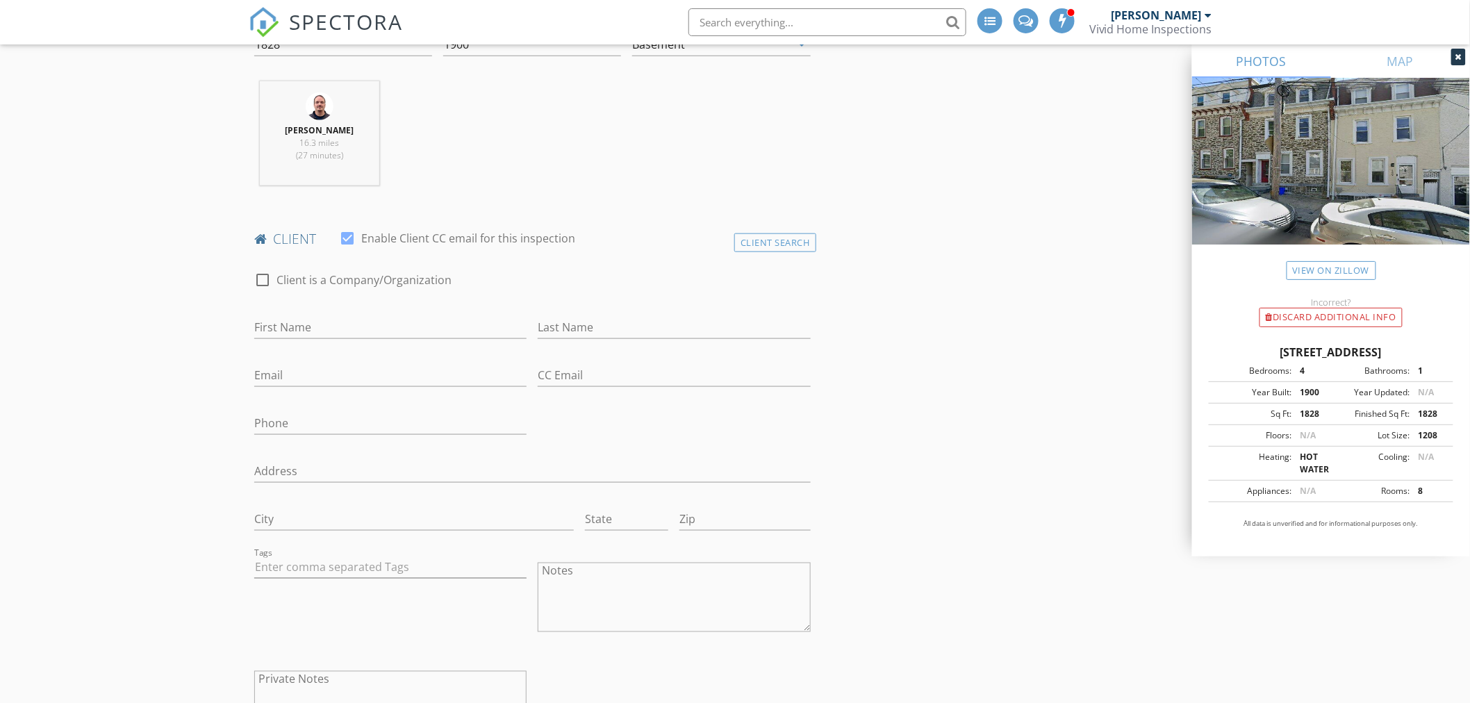
scroll to position [540, 0]
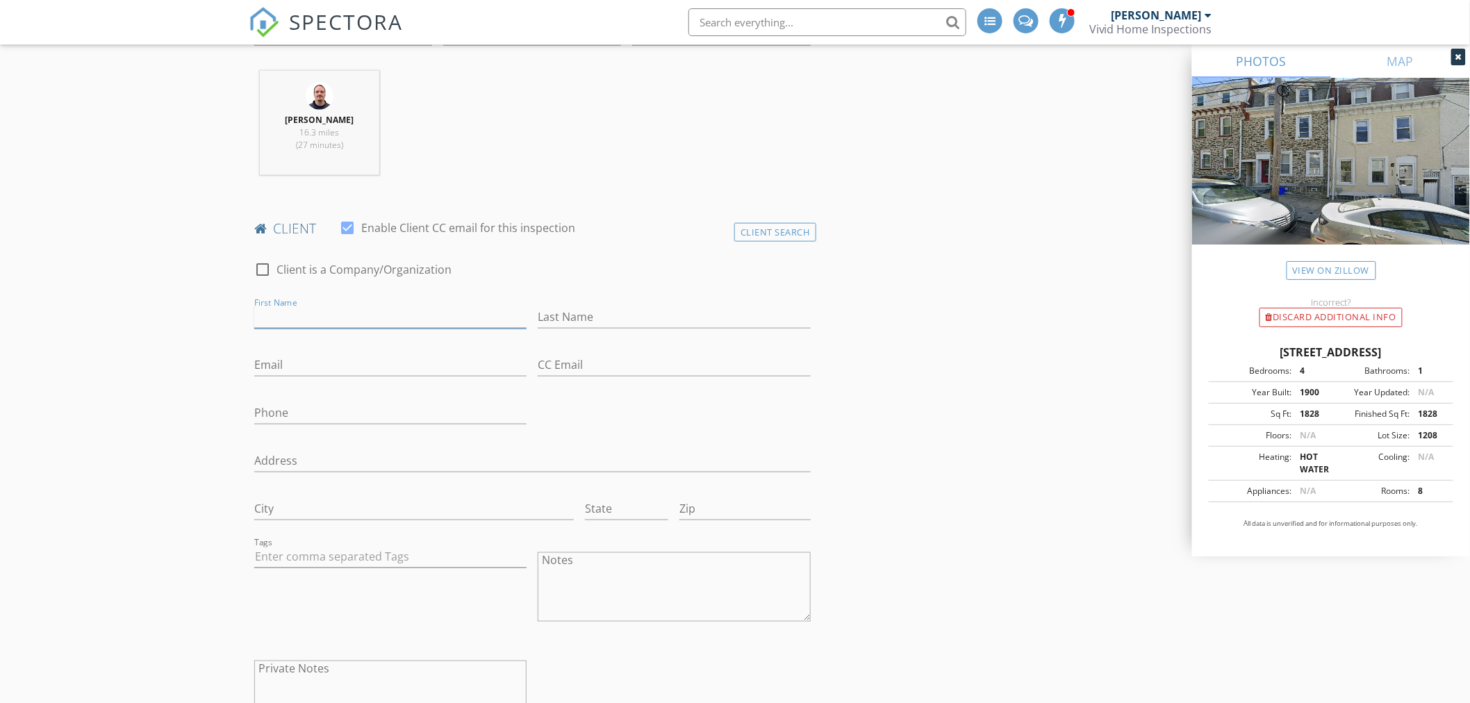
click at [288, 311] on input "First Name" at bounding box center [390, 317] width 272 height 23
type input "Leonard"
type input "Ogbuewe"
type input "leonard@arizina.com"
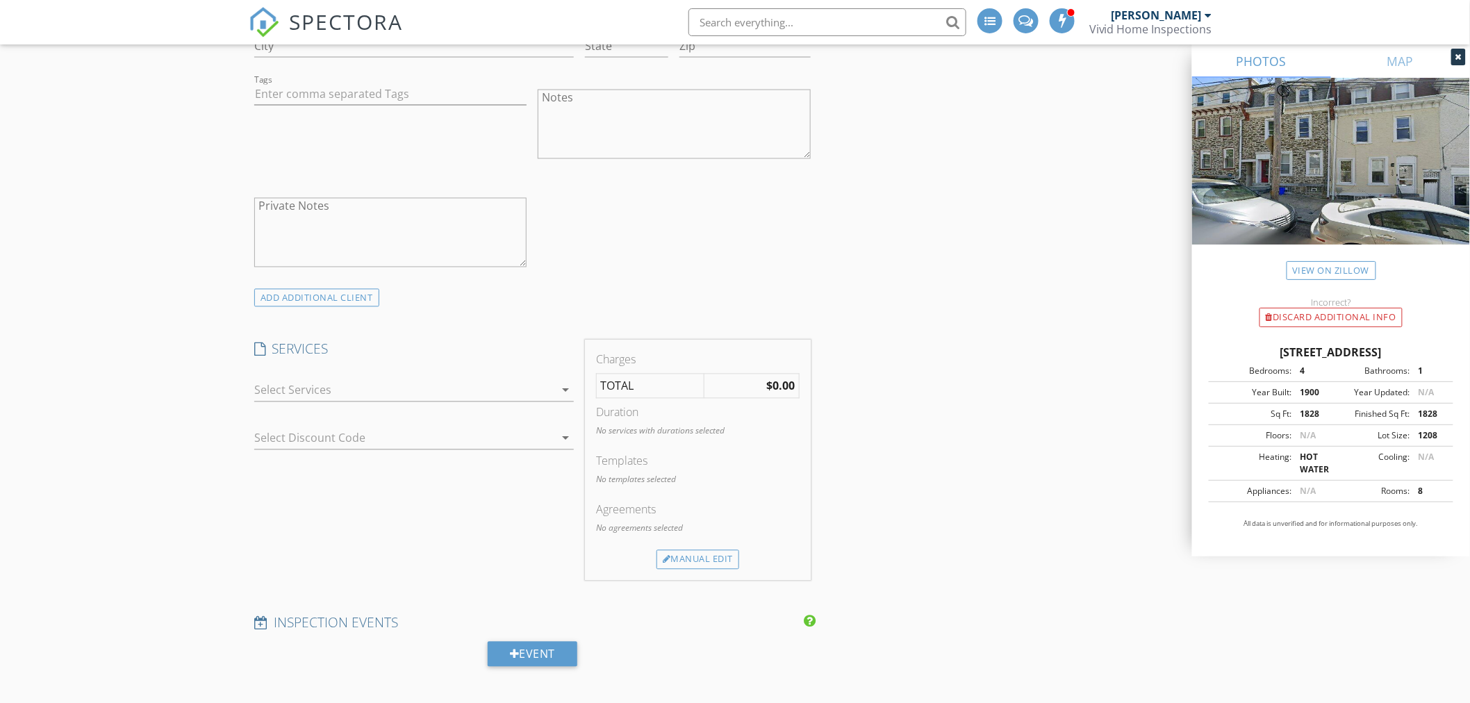
scroll to position [1003, 0]
type input "609-608-0054"
click at [285, 379] on div at bounding box center [404, 390] width 300 height 22
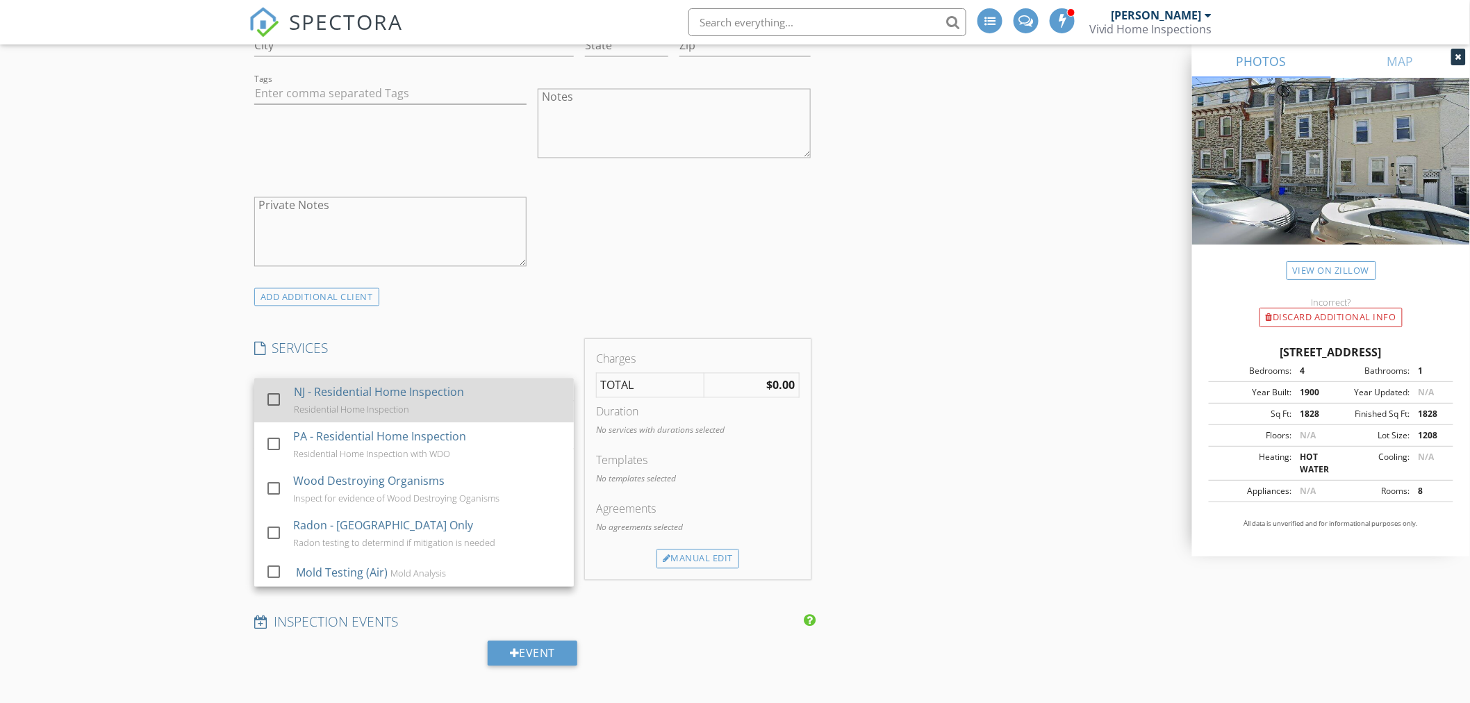
click at [274, 402] on div at bounding box center [274, 400] width 24 height 24
checkbox input "false"
checkbox input "true"
checkbox input "false"
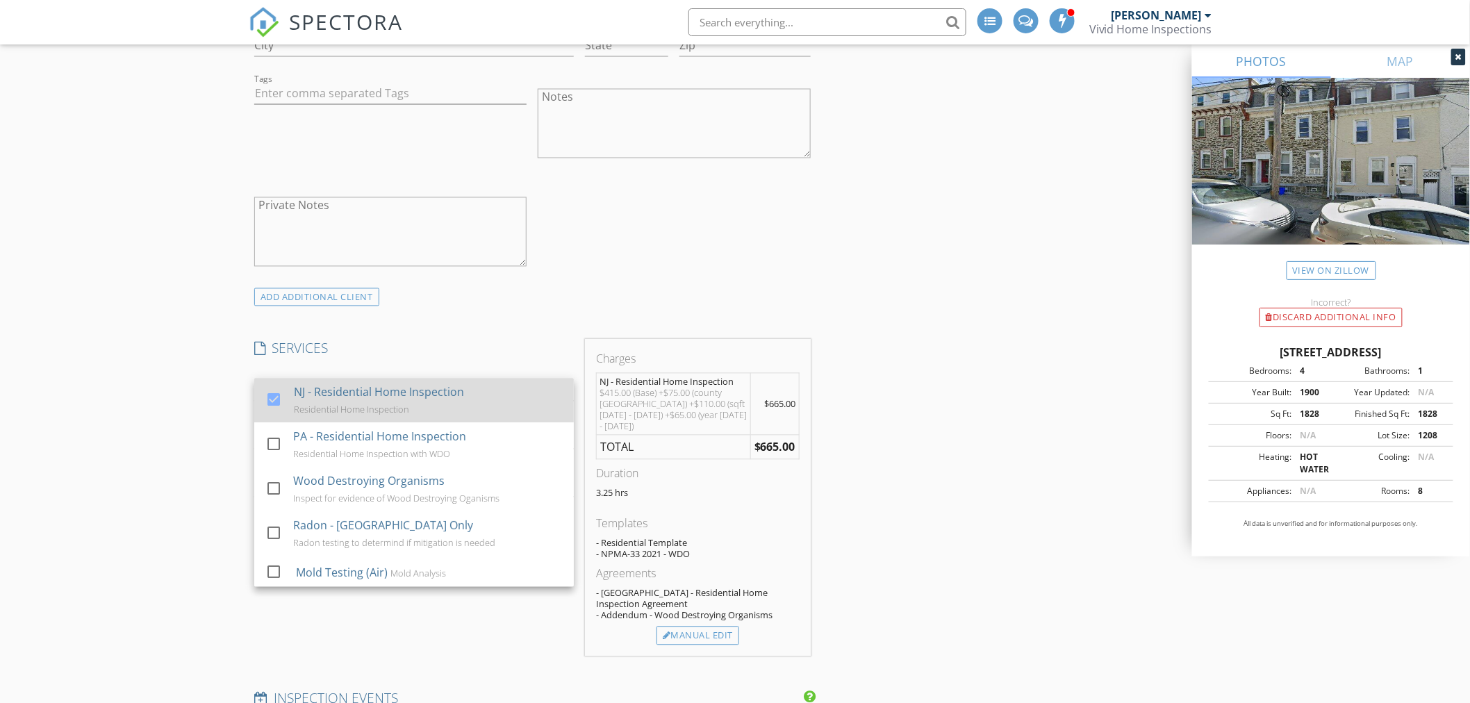
click at [271, 401] on div at bounding box center [274, 400] width 24 height 24
checkbox input "false"
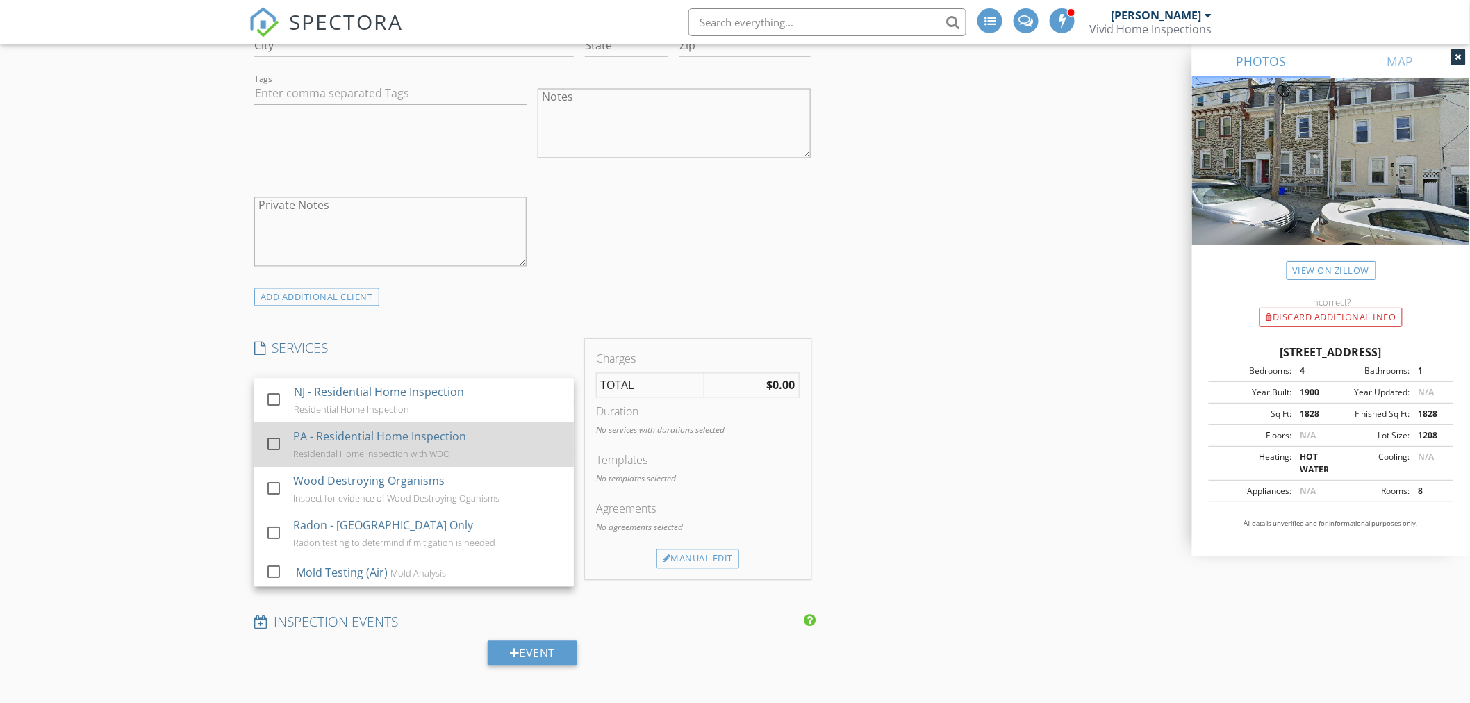
click at [272, 440] on div at bounding box center [274, 445] width 24 height 24
checkbox input "true"
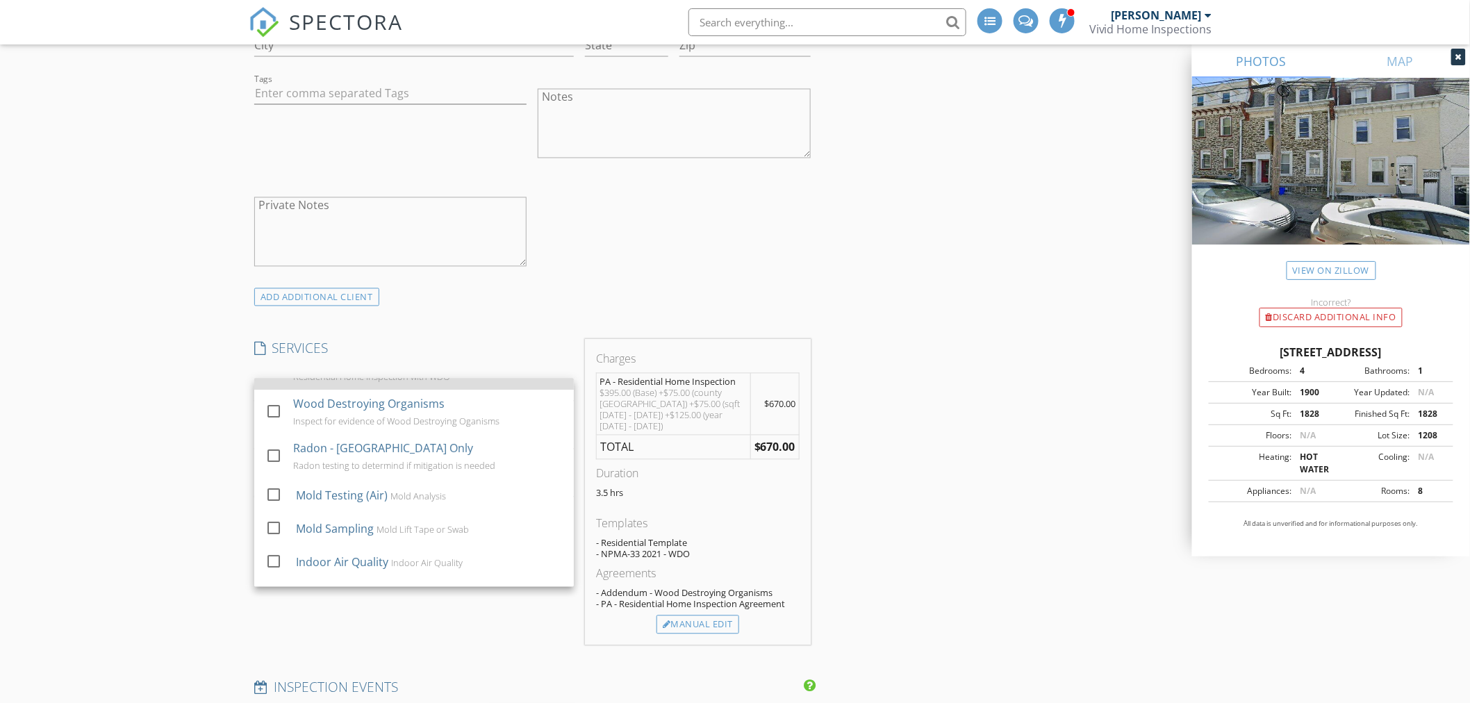
scroll to position [0, 0]
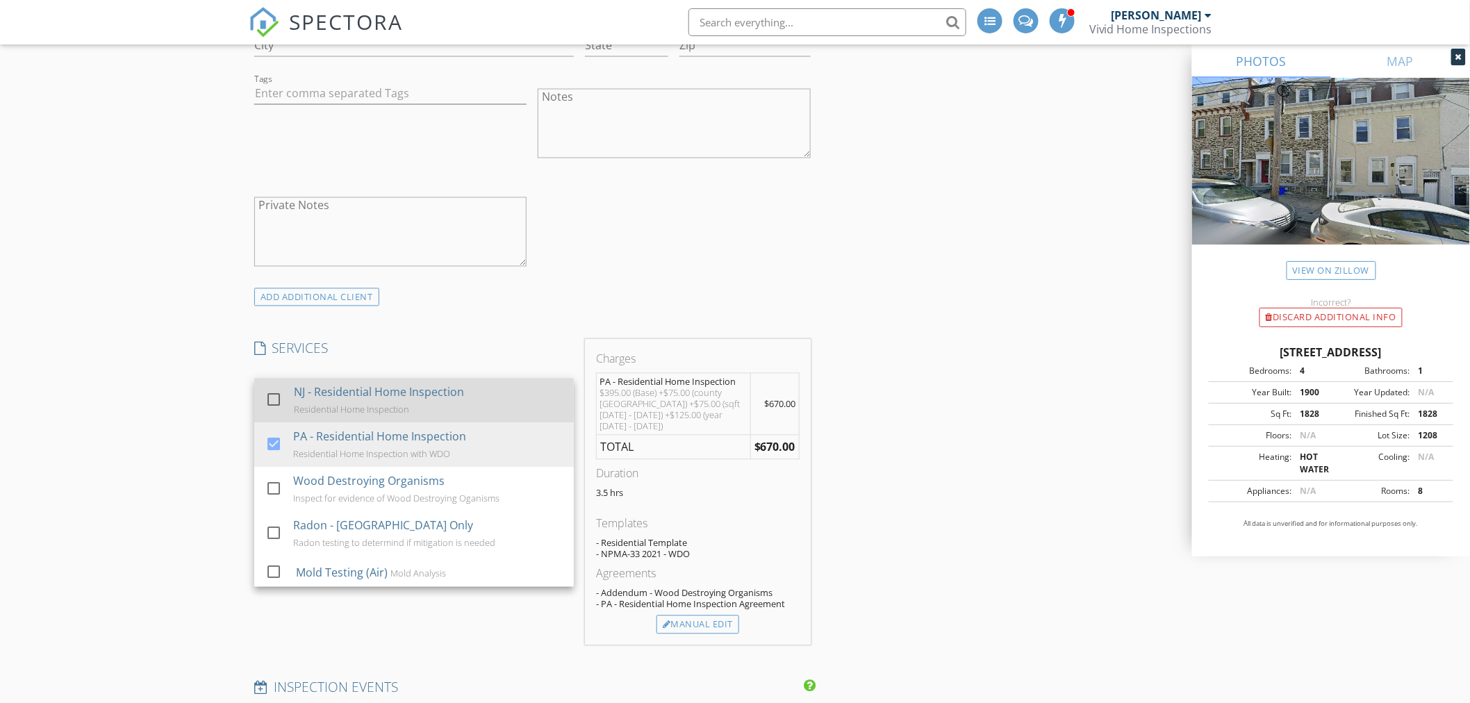
click at [274, 400] on div at bounding box center [274, 400] width 24 height 24
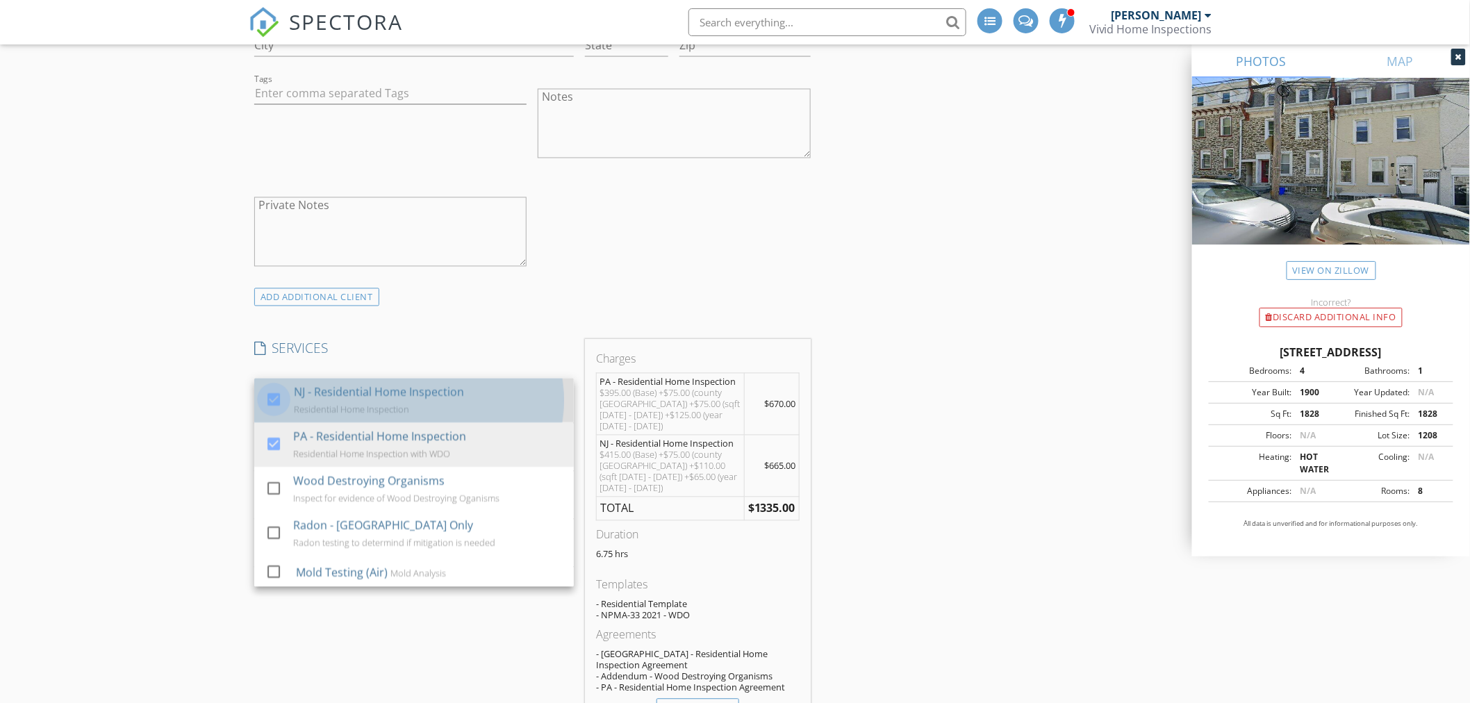
click at [275, 400] on div at bounding box center [274, 400] width 24 height 24
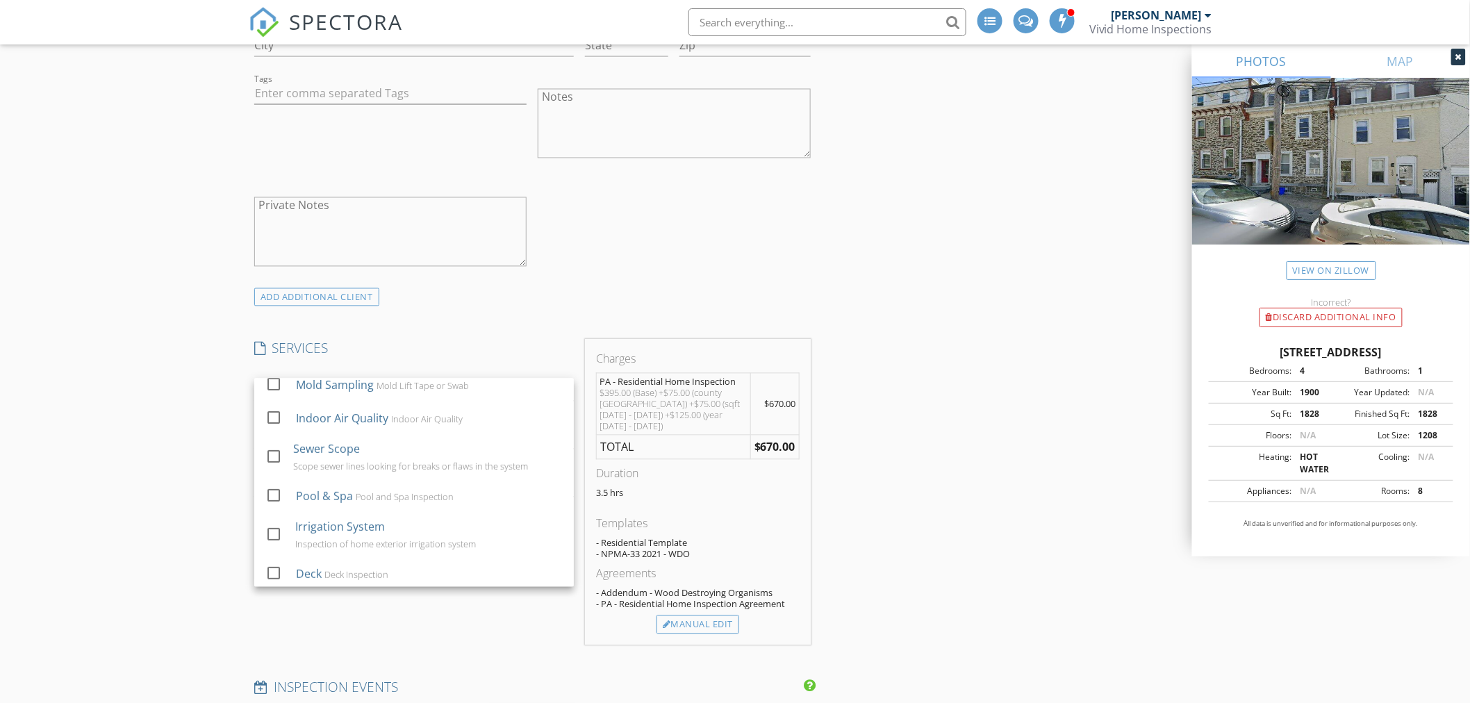
scroll to position [231, 0]
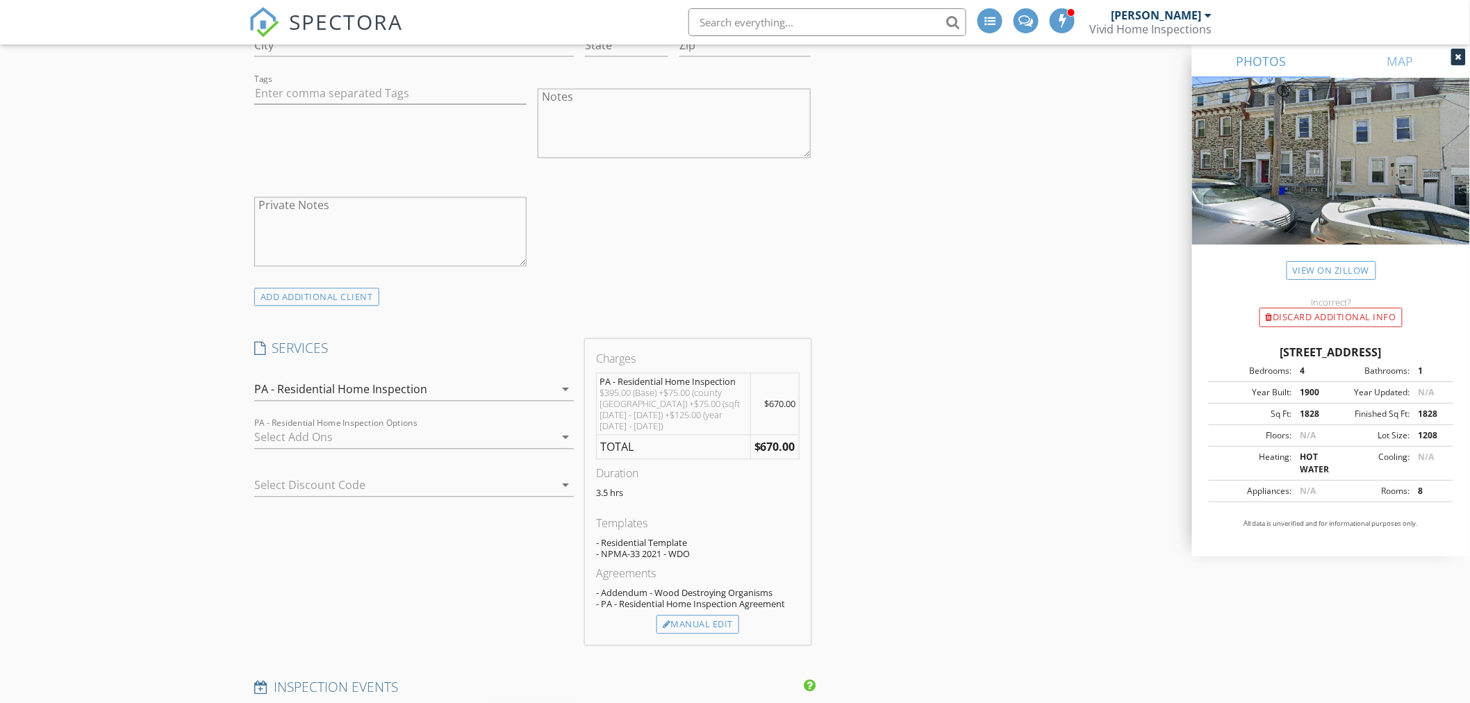
click at [286, 438] on div at bounding box center [404, 438] width 300 height 22
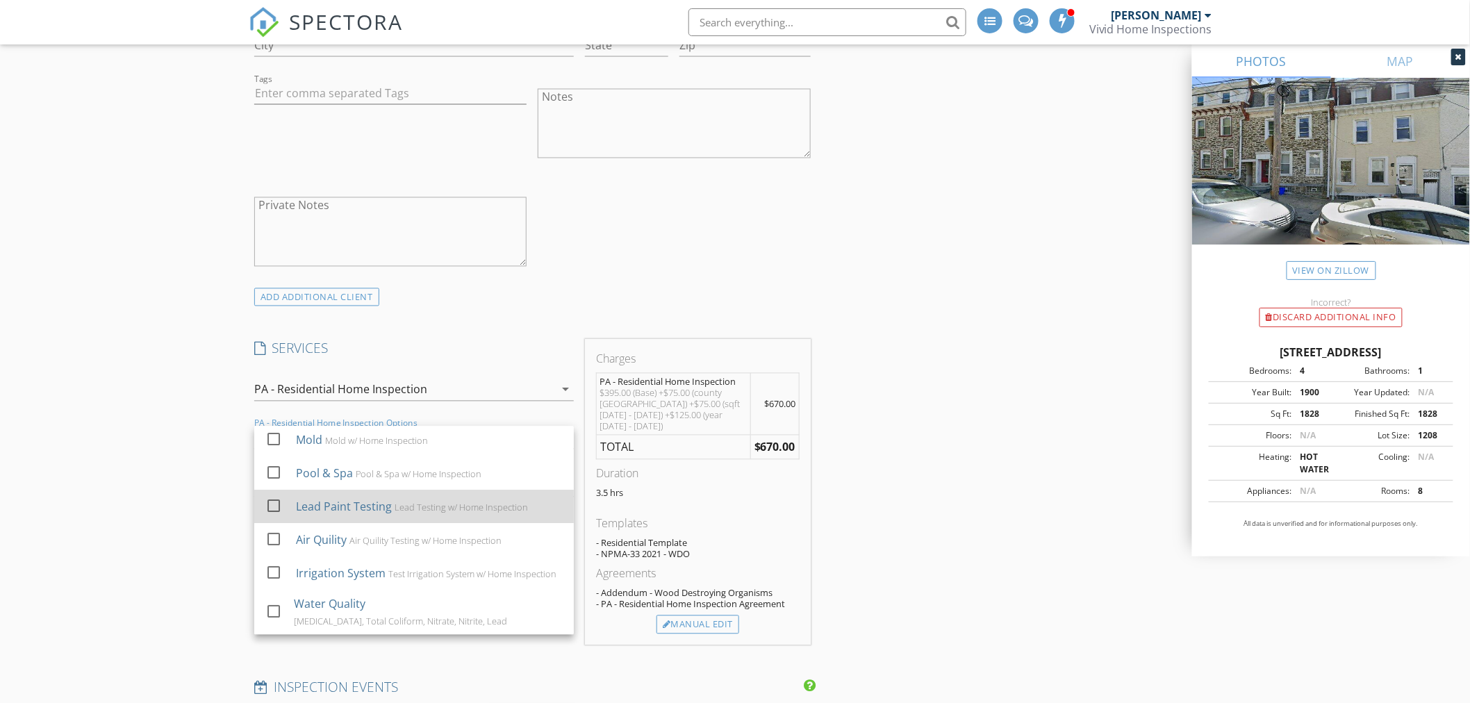
scroll to position [0, 0]
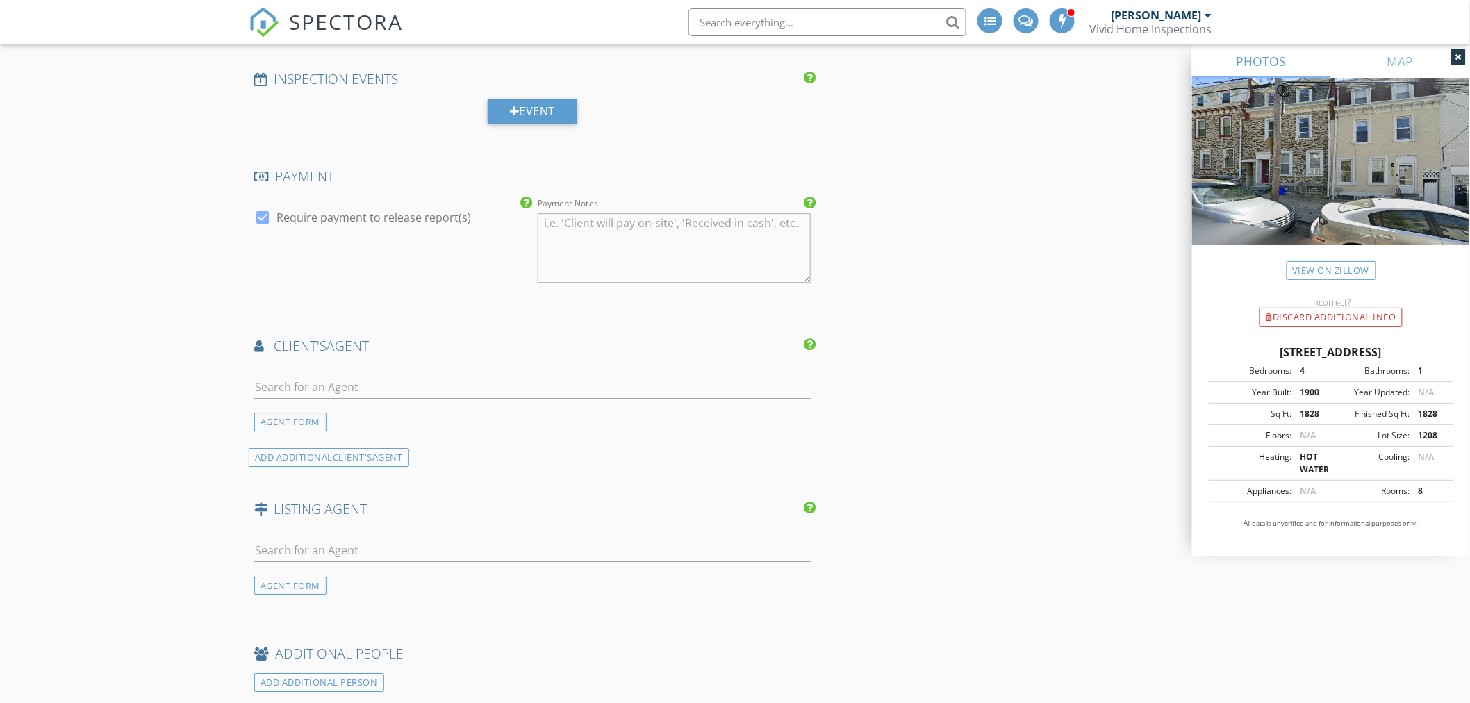
scroll to position [1621, 0]
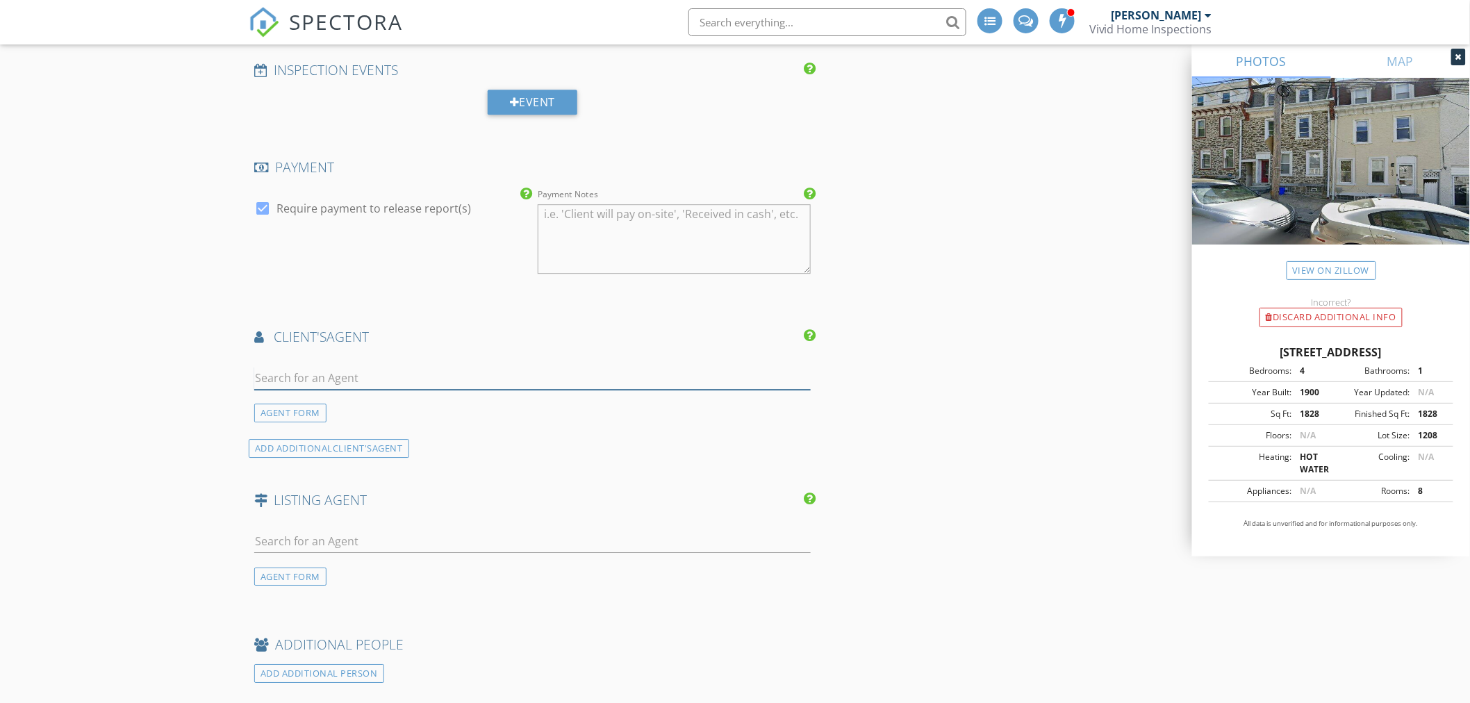
click at [274, 373] on input "text" at bounding box center [532, 378] width 556 height 23
type input "dan"
click at [306, 400] on div "Dan Kee" at bounding box center [337, 408] width 86 height 17
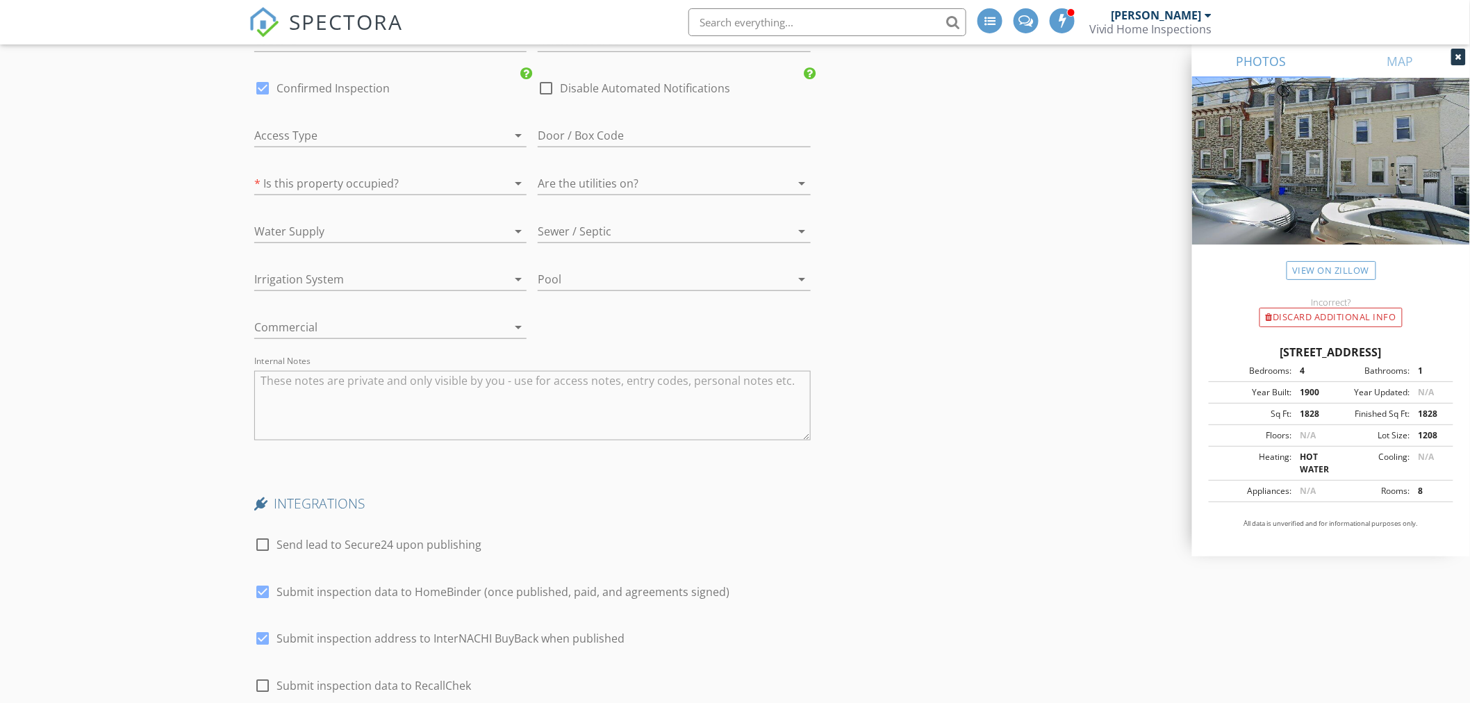
scroll to position [3037, 0]
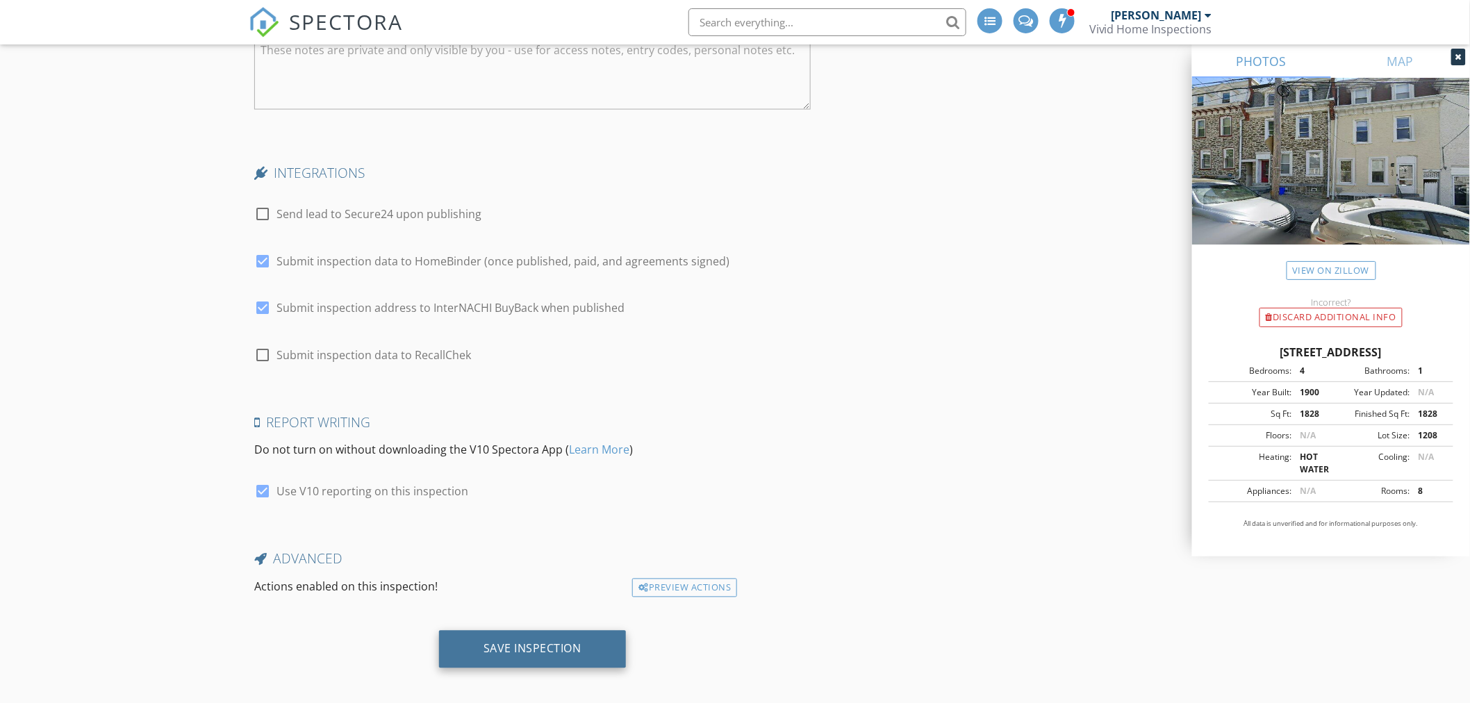
click at [550, 642] on div "Save Inspection" at bounding box center [533, 649] width 98 height 14
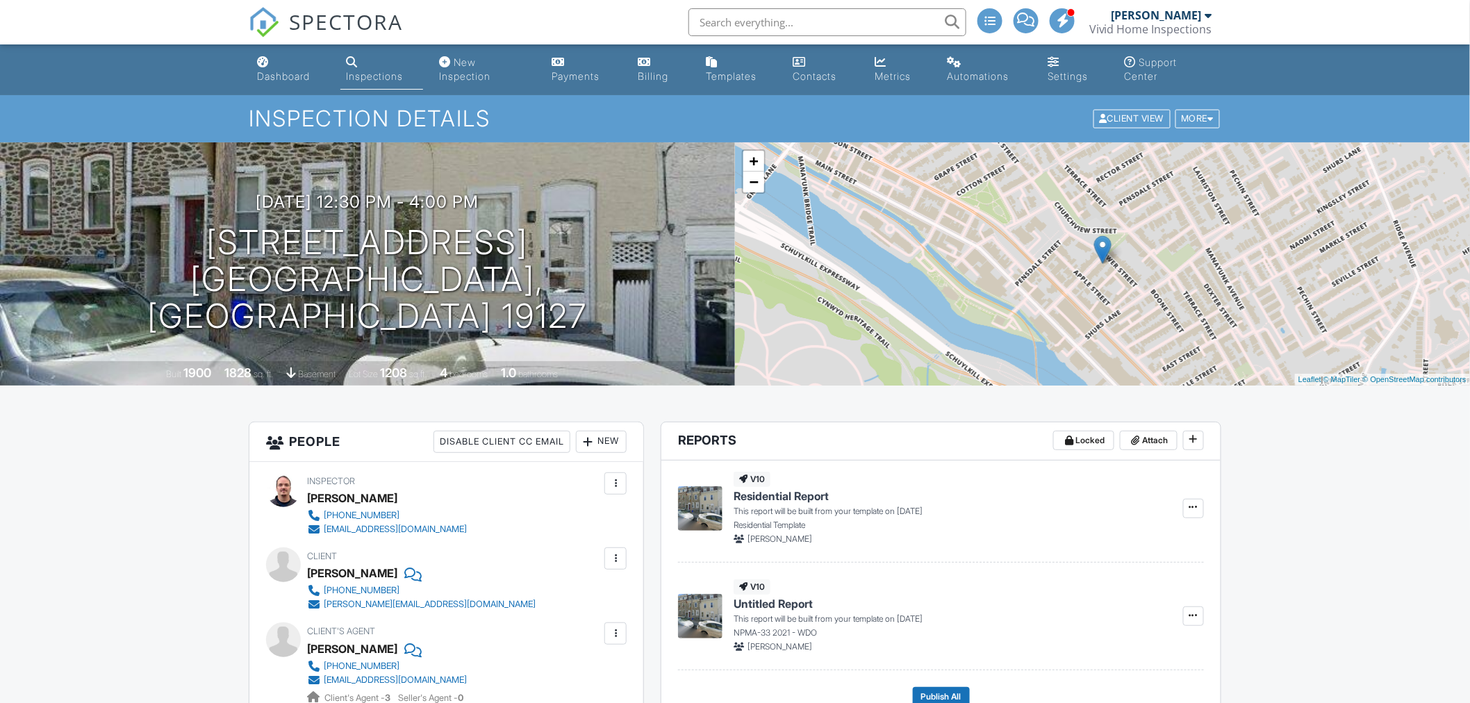
click at [297, 67] on link "Dashboard" at bounding box center [290, 70] width 78 height 40
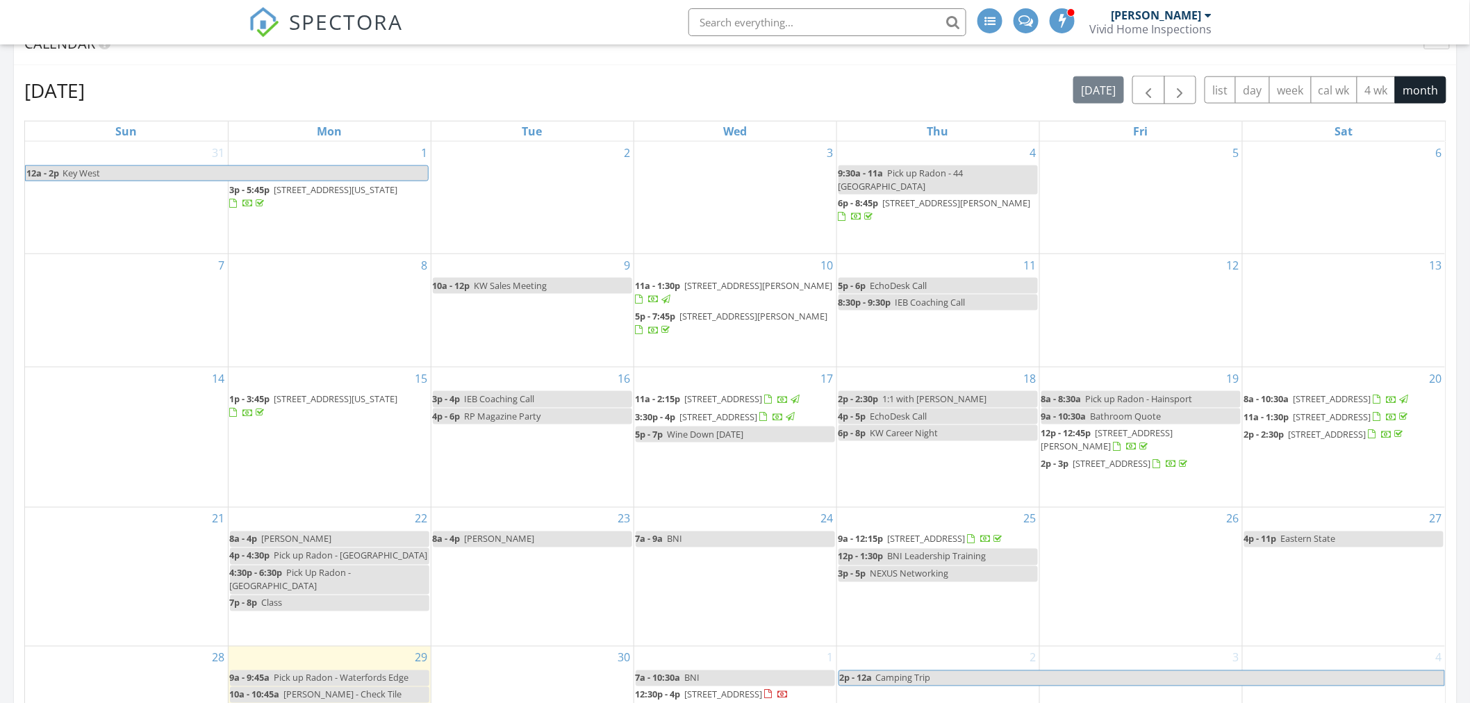
scroll to position [463, 0]
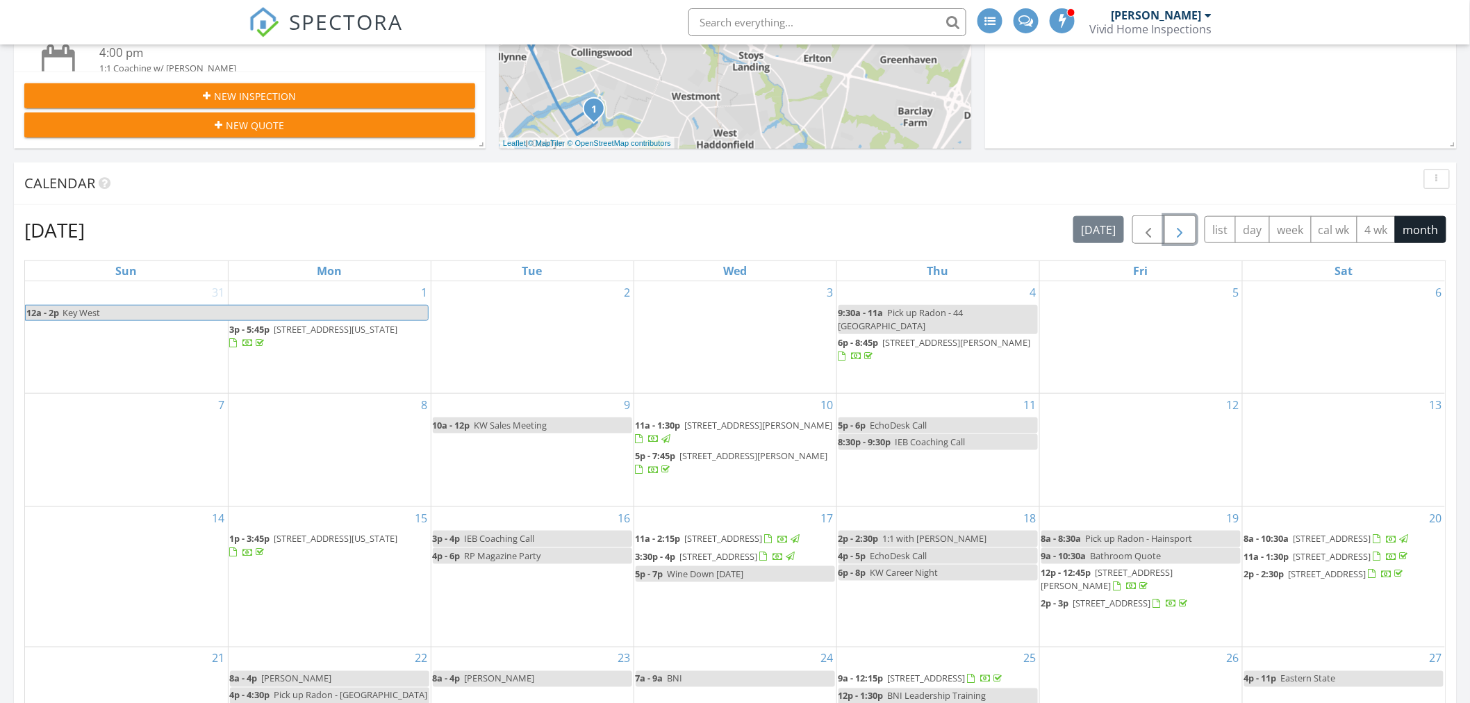
click at [1184, 237] on span "button" at bounding box center [1180, 230] width 17 height 17
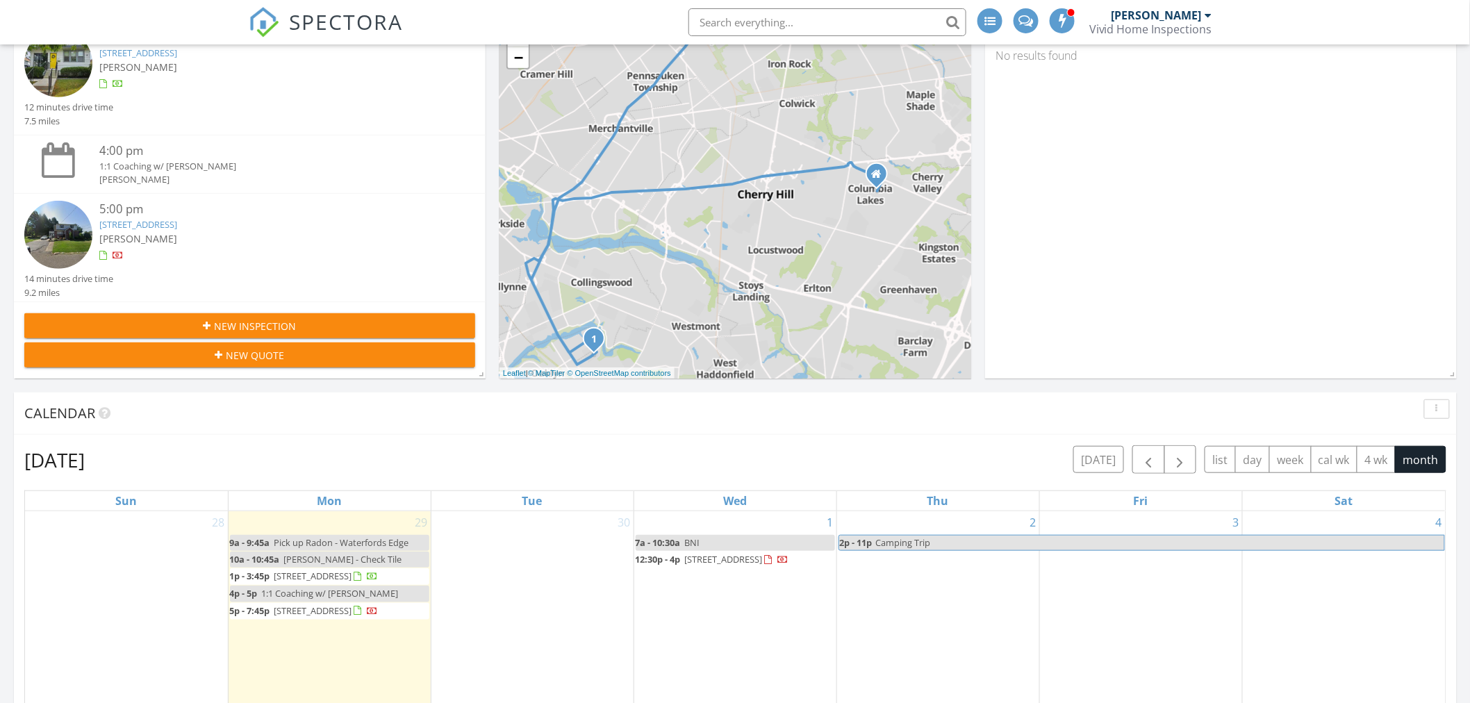
scroll to position [386, 0]
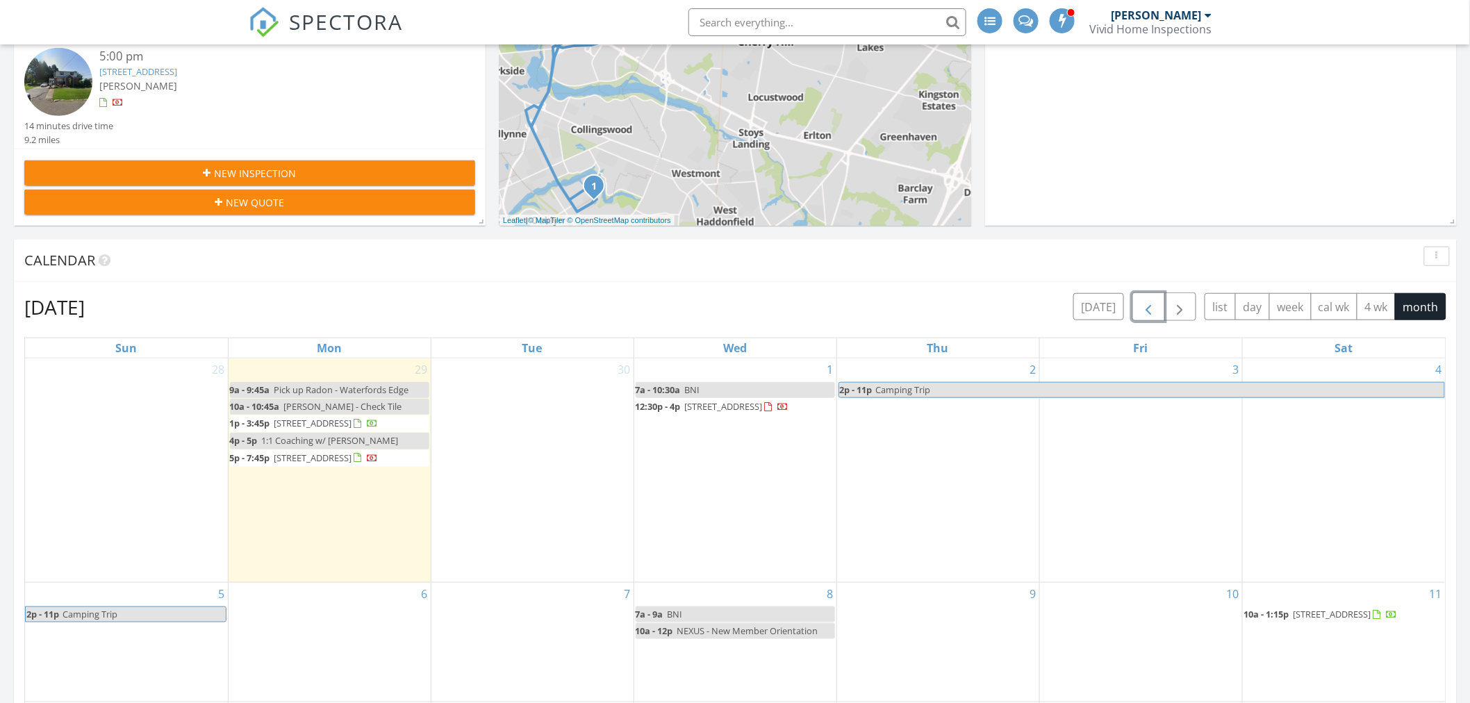
click at [1146, 304] on span "button" at bounding box center [1148, 307] width 17 height 17
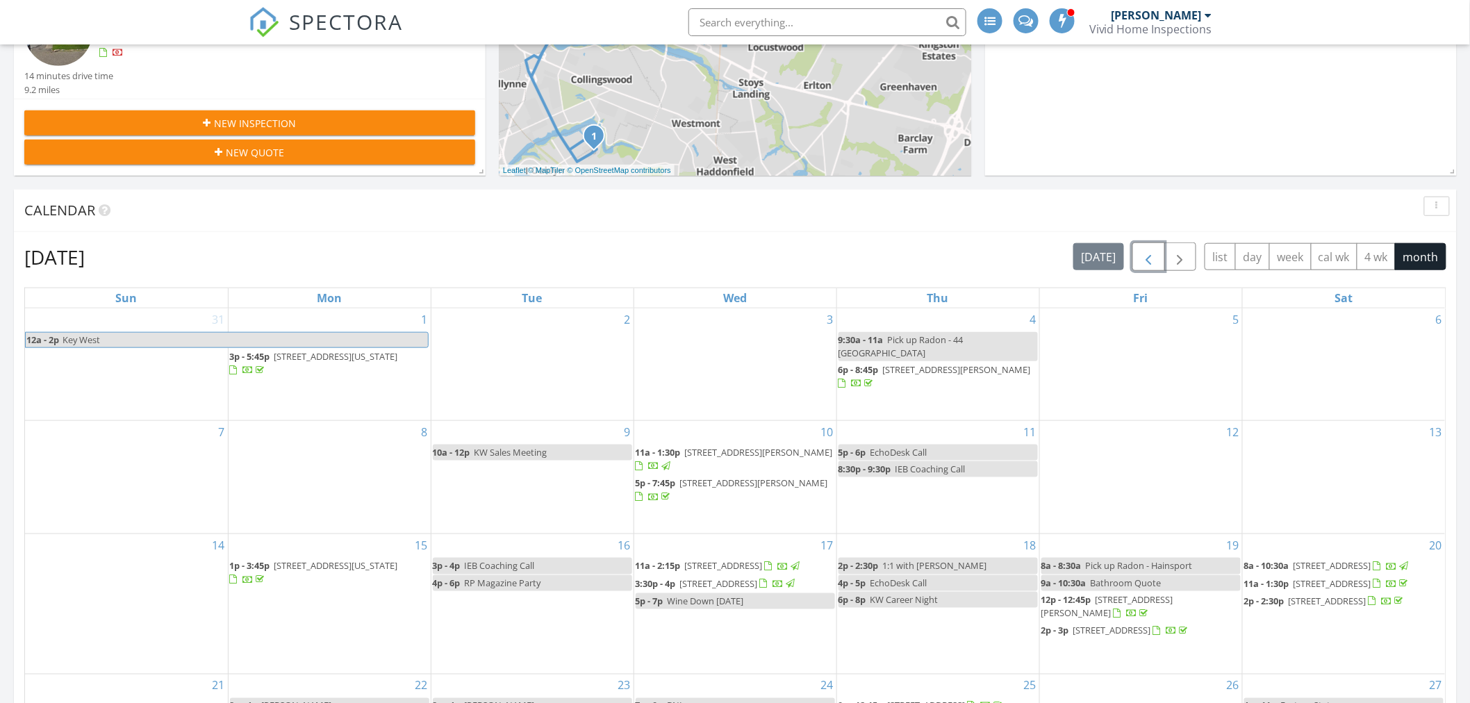
scroll to position [463, 0]
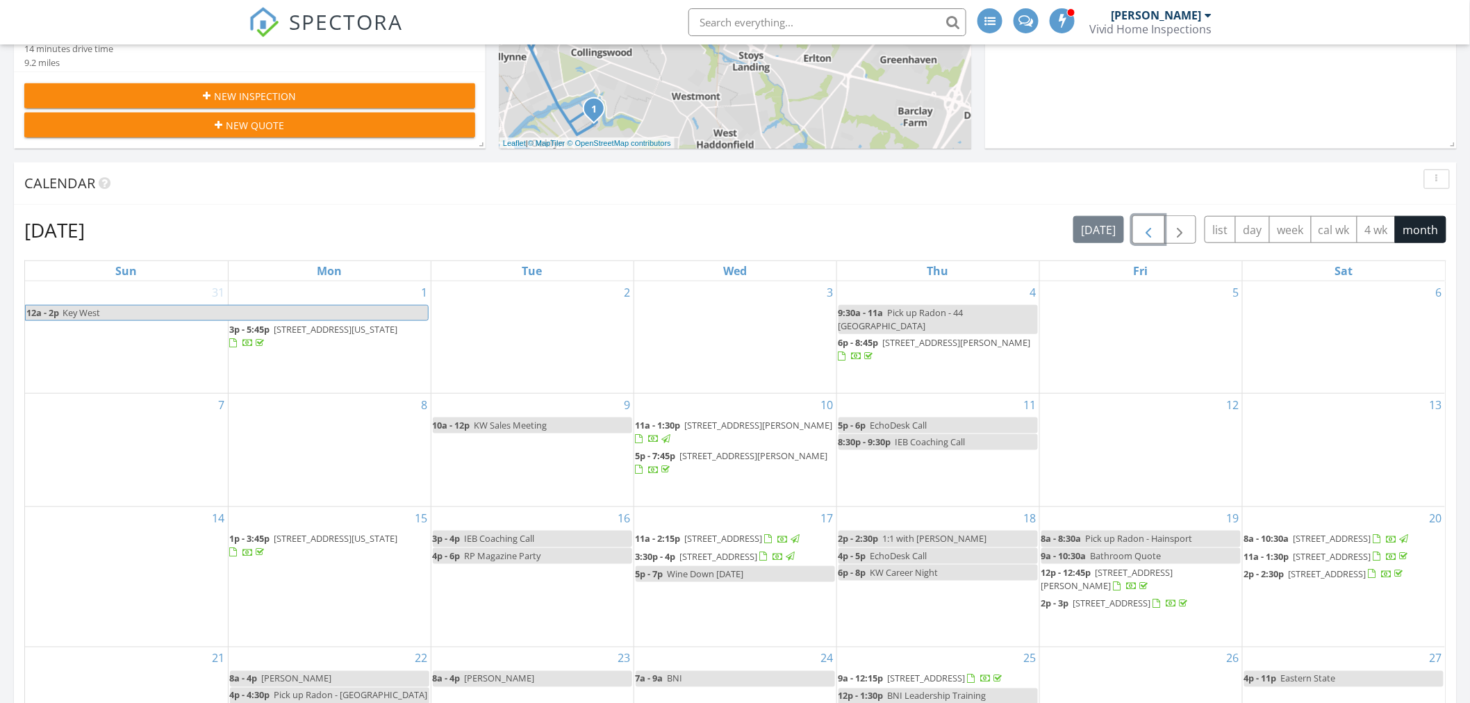
click at [758, 550] on span "482 Front St, Palmyra 08065" at bounding box center [719, 556] width 78 height 13
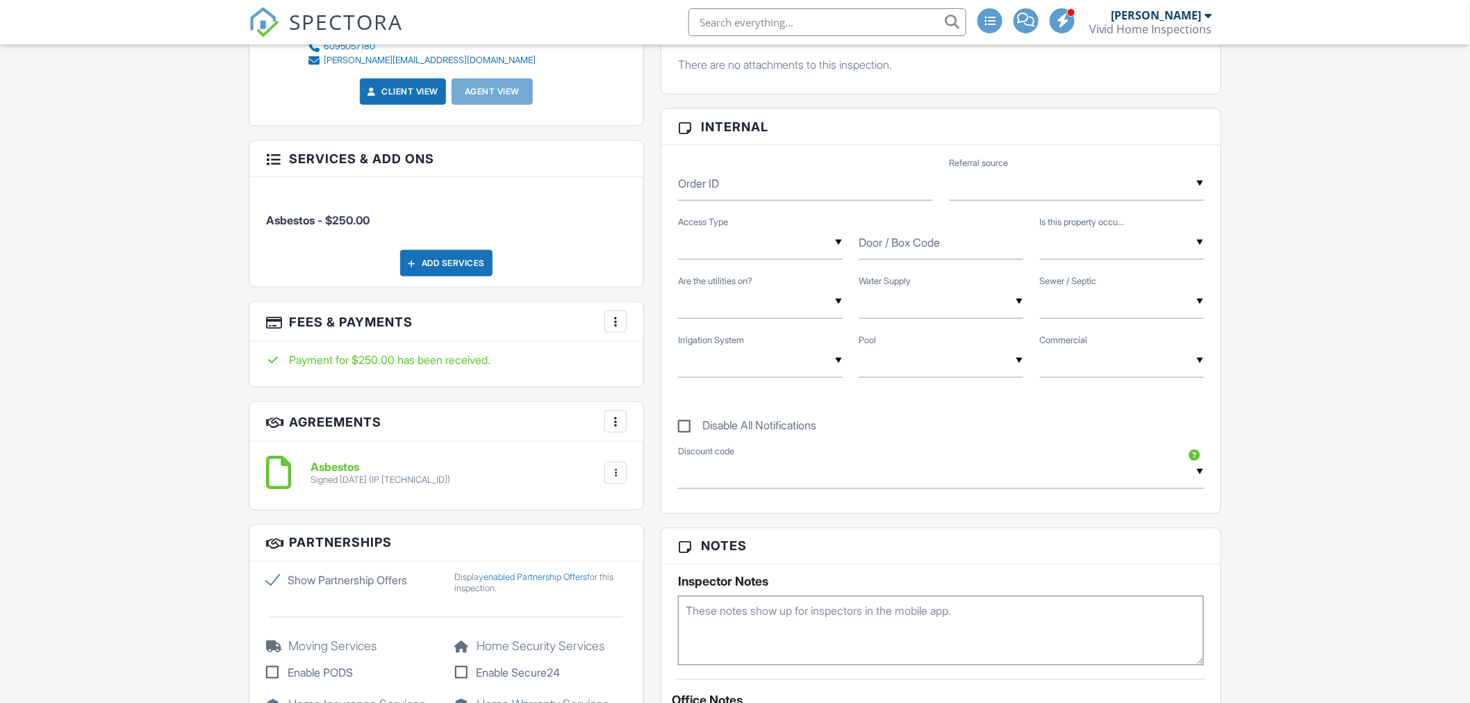
scroll to position [772, 0]
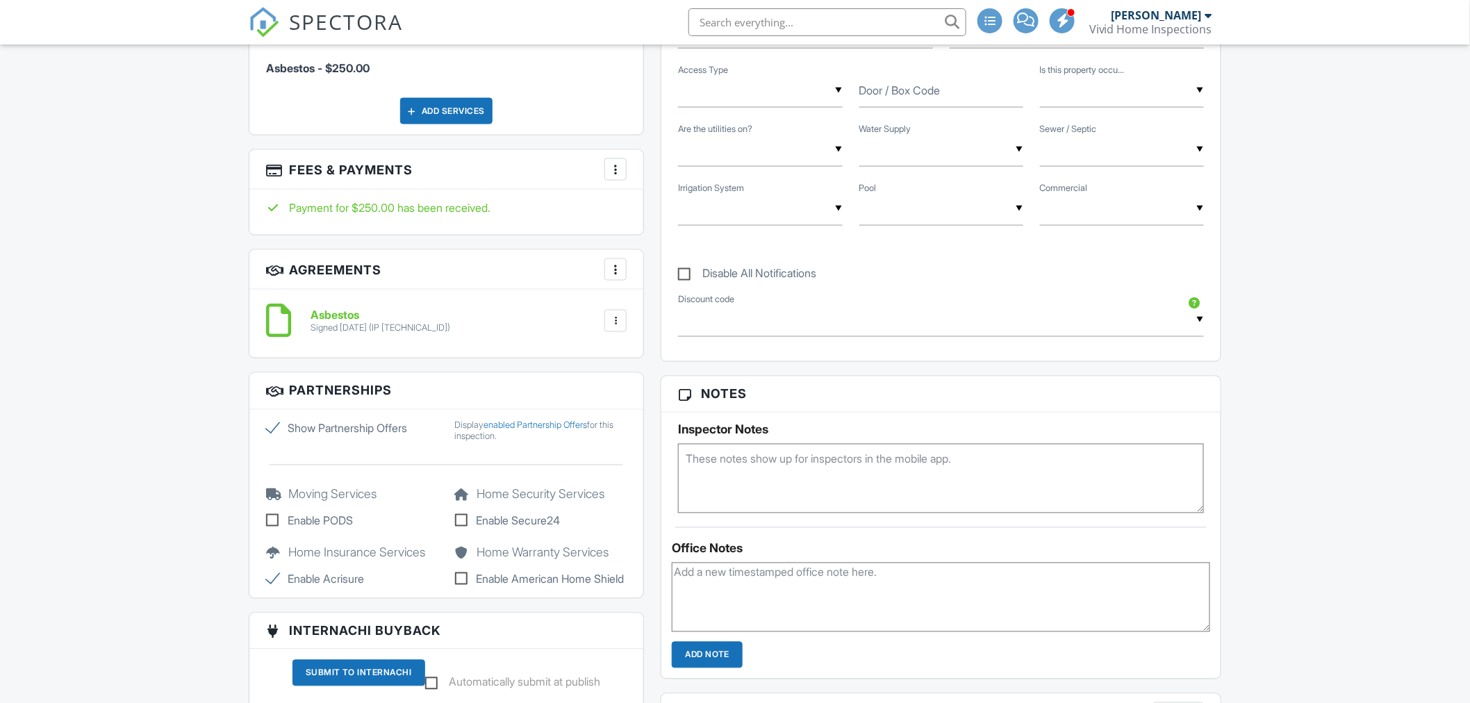
click at [608, 170] on div "More" at bounding box center [615, 169] width 22 height 22
click at [661, 279] on li "View Invoice" at bounding box center [685, 281] width 145 height 35
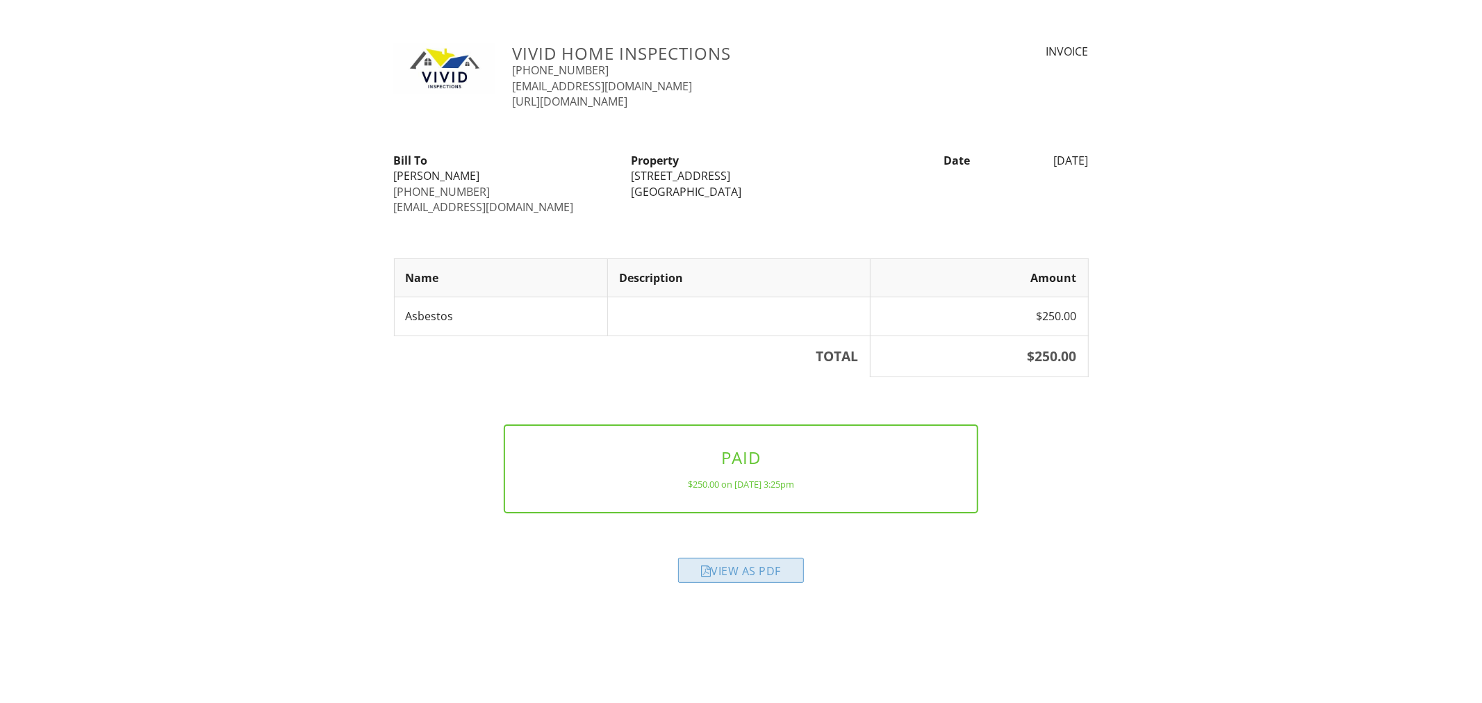
click at [744, 570] on div "View as PDF" at bounding box center [741, 570] width 126 height 25
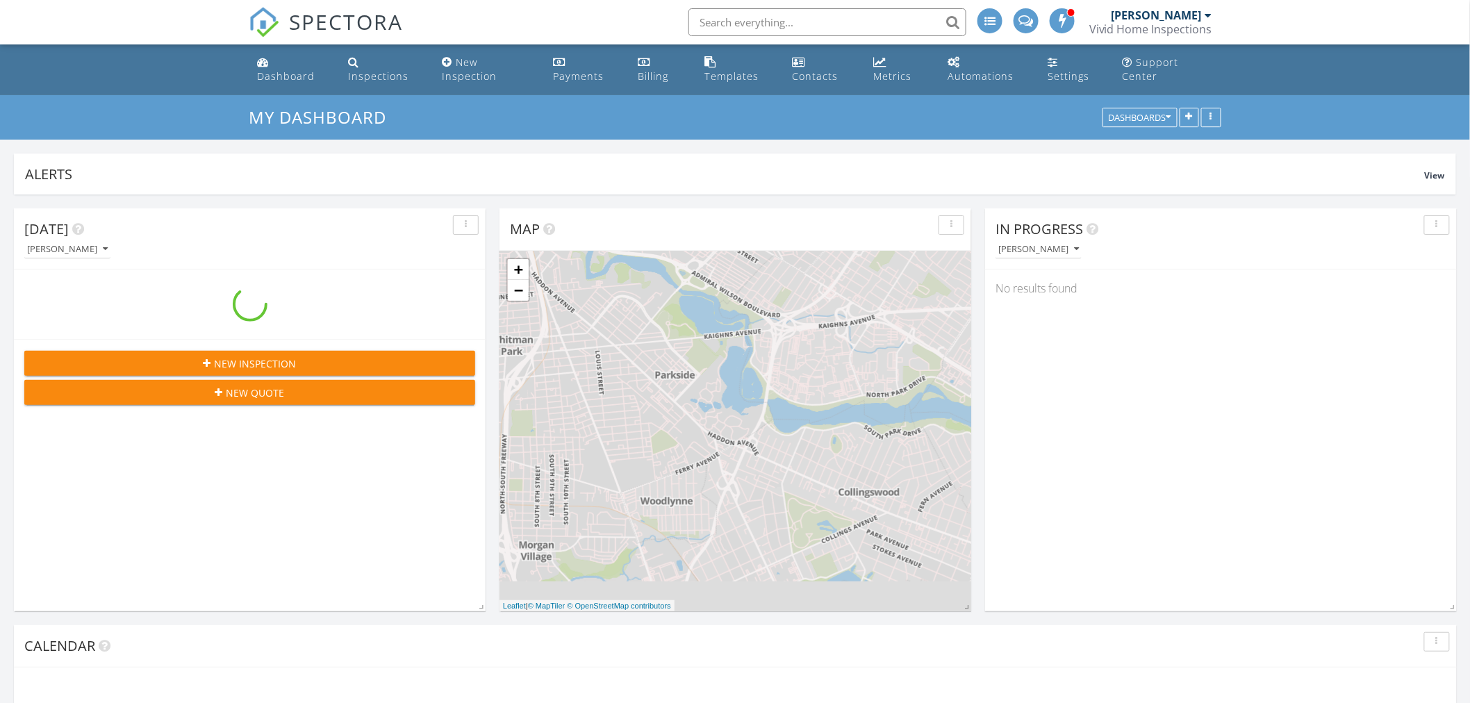
scroll to position [1393, 1495]
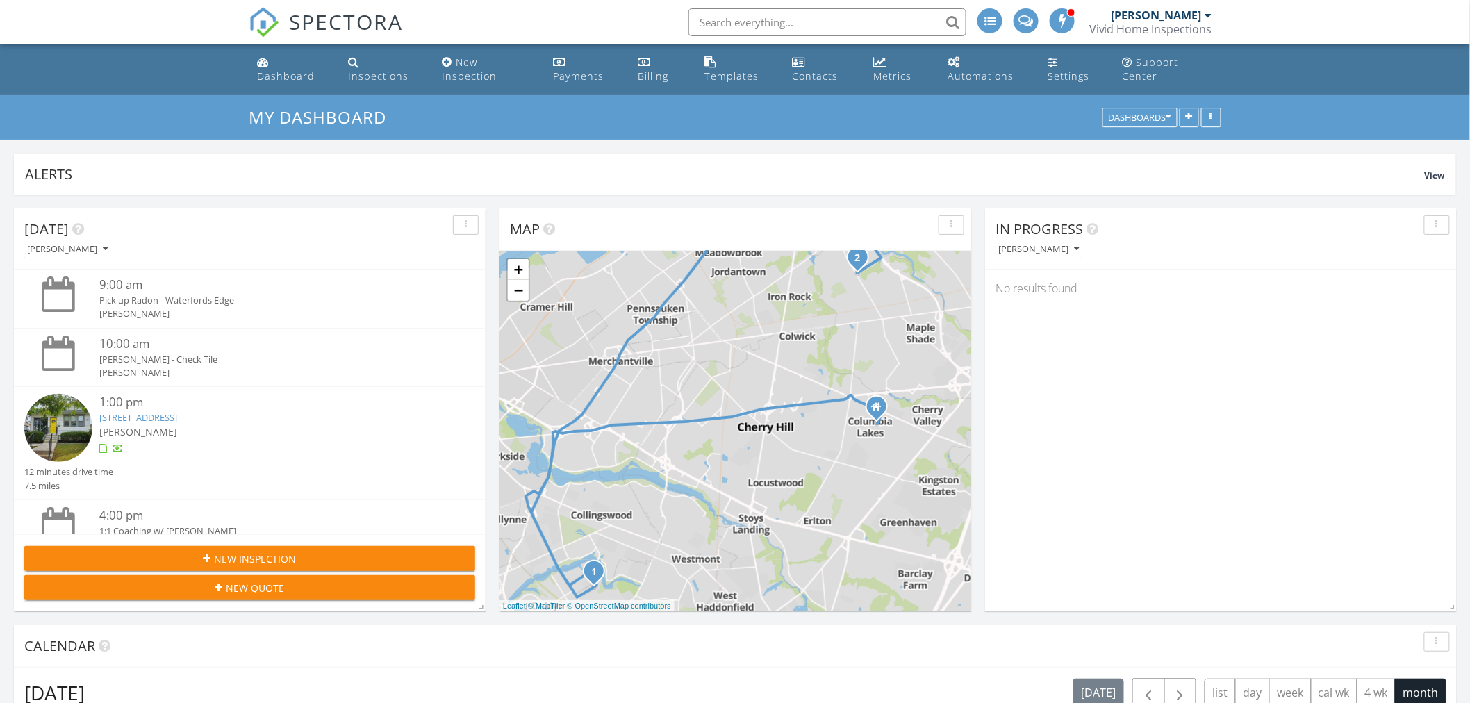
click at [177, 417] on link "[STREET_ADDRESS]" at bounding box center [138, 417] width 78 height 13
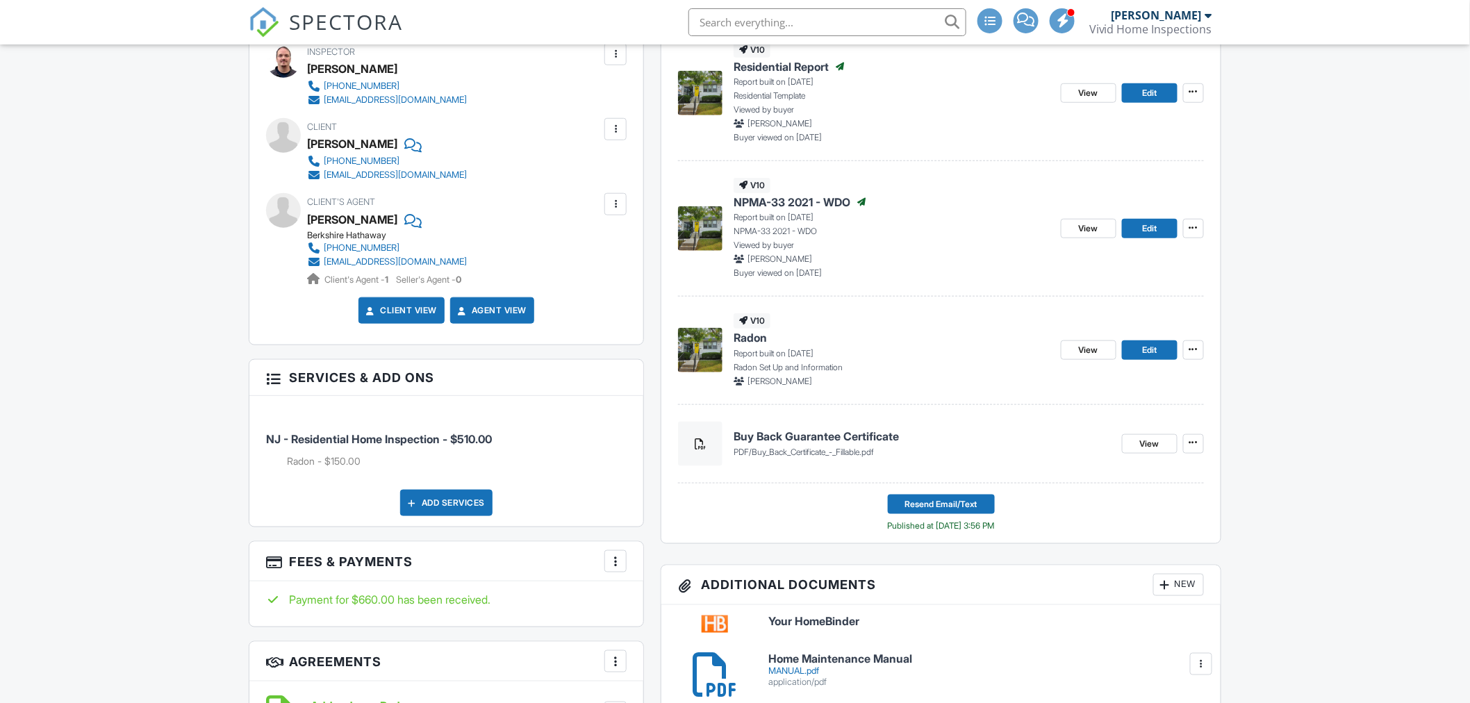
scroll to position [463, 0]
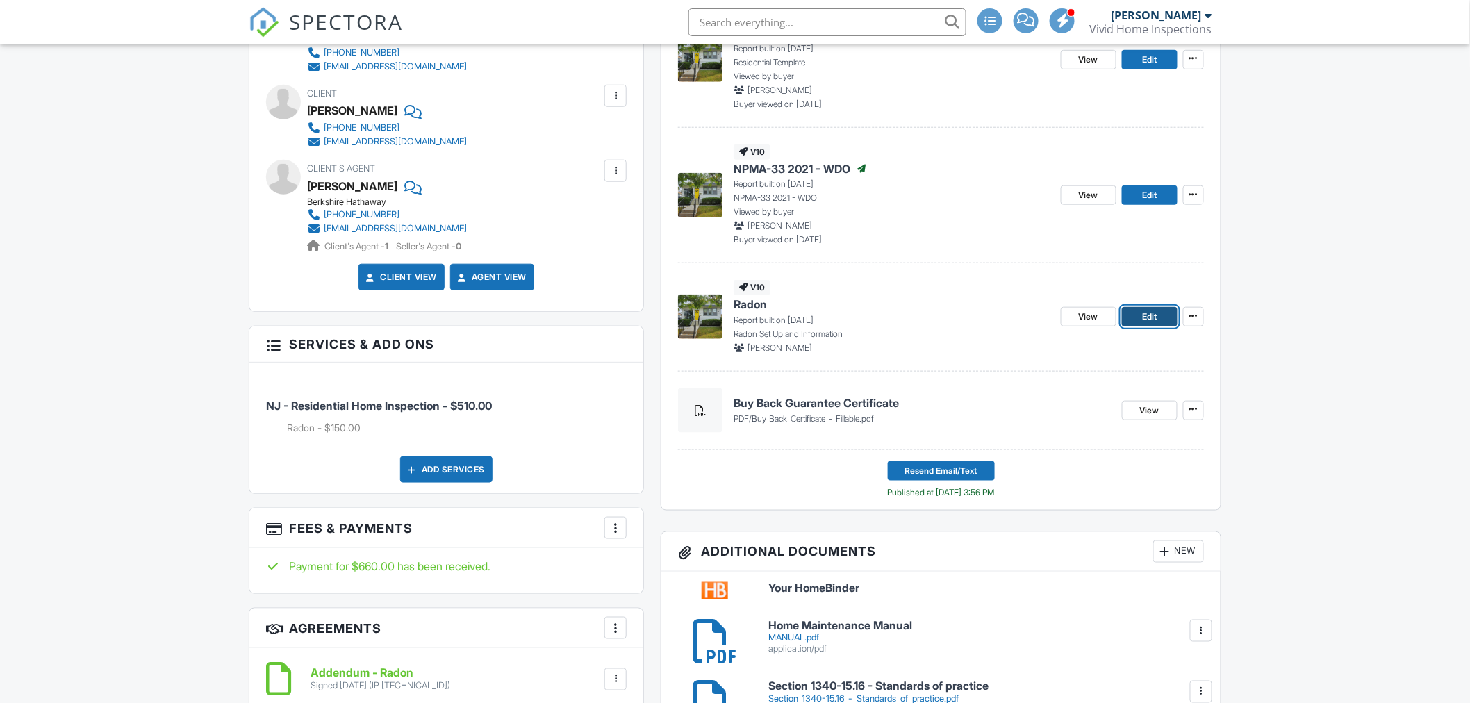
click at [1156, 315] on span "Edit" at bounding box center [1149, 317] width 15 height 14
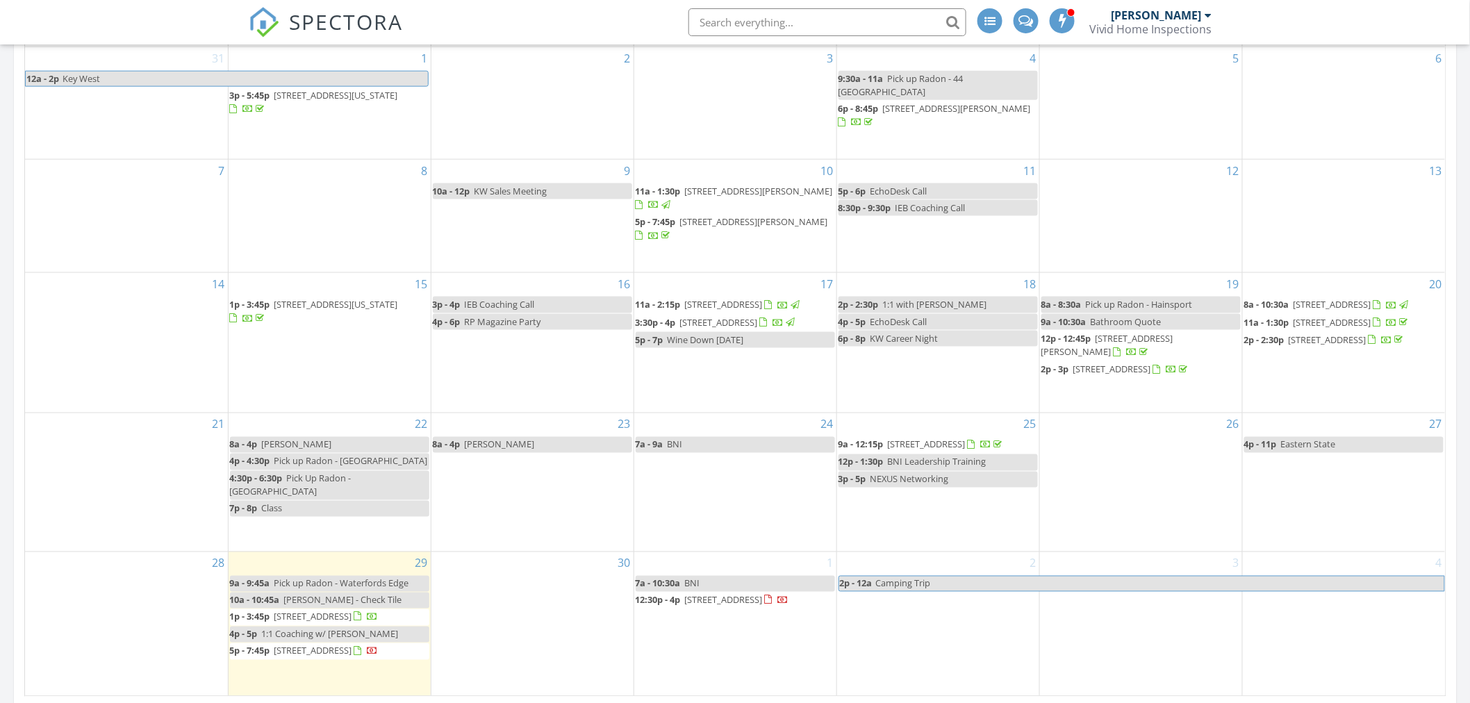
scroll to position [695, 0]
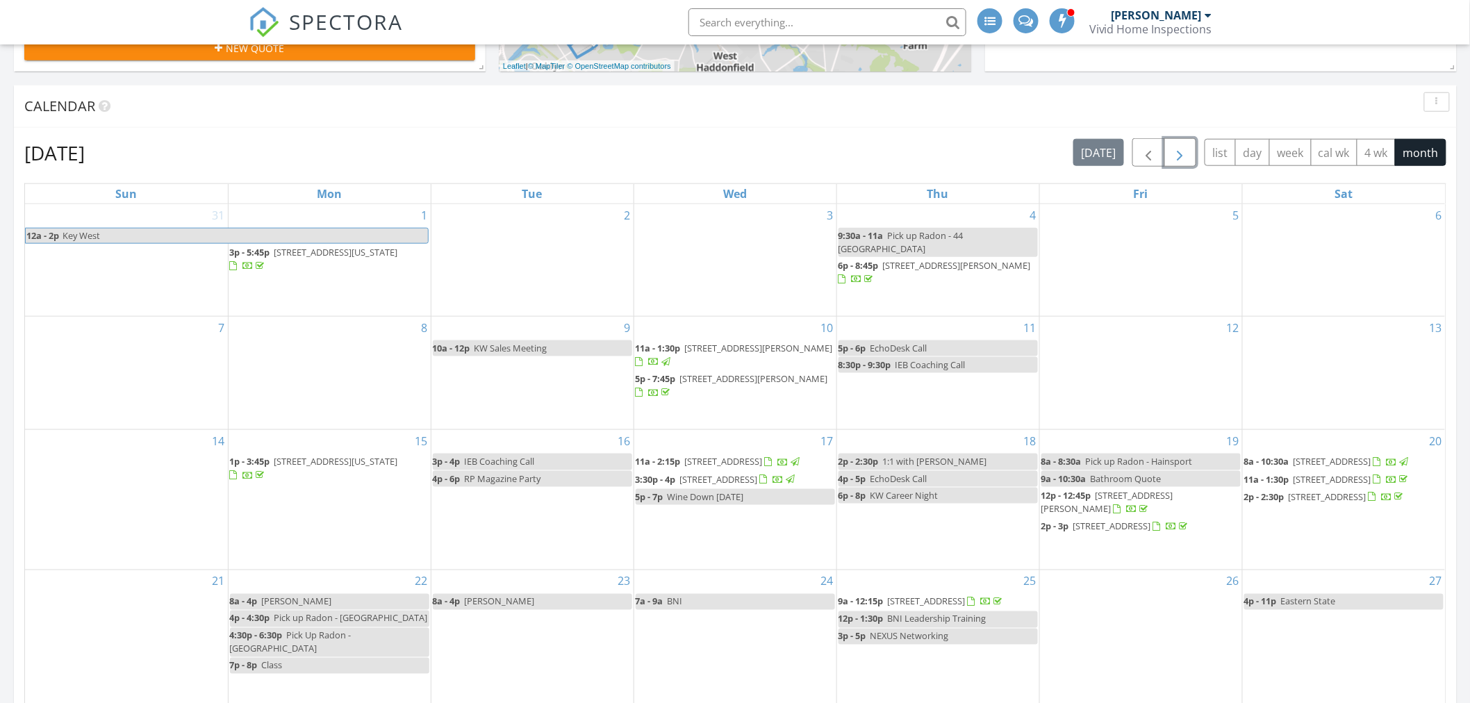
click at [1174, 150] on span "button" at bounding box center [1180, 153] width 17 height 17
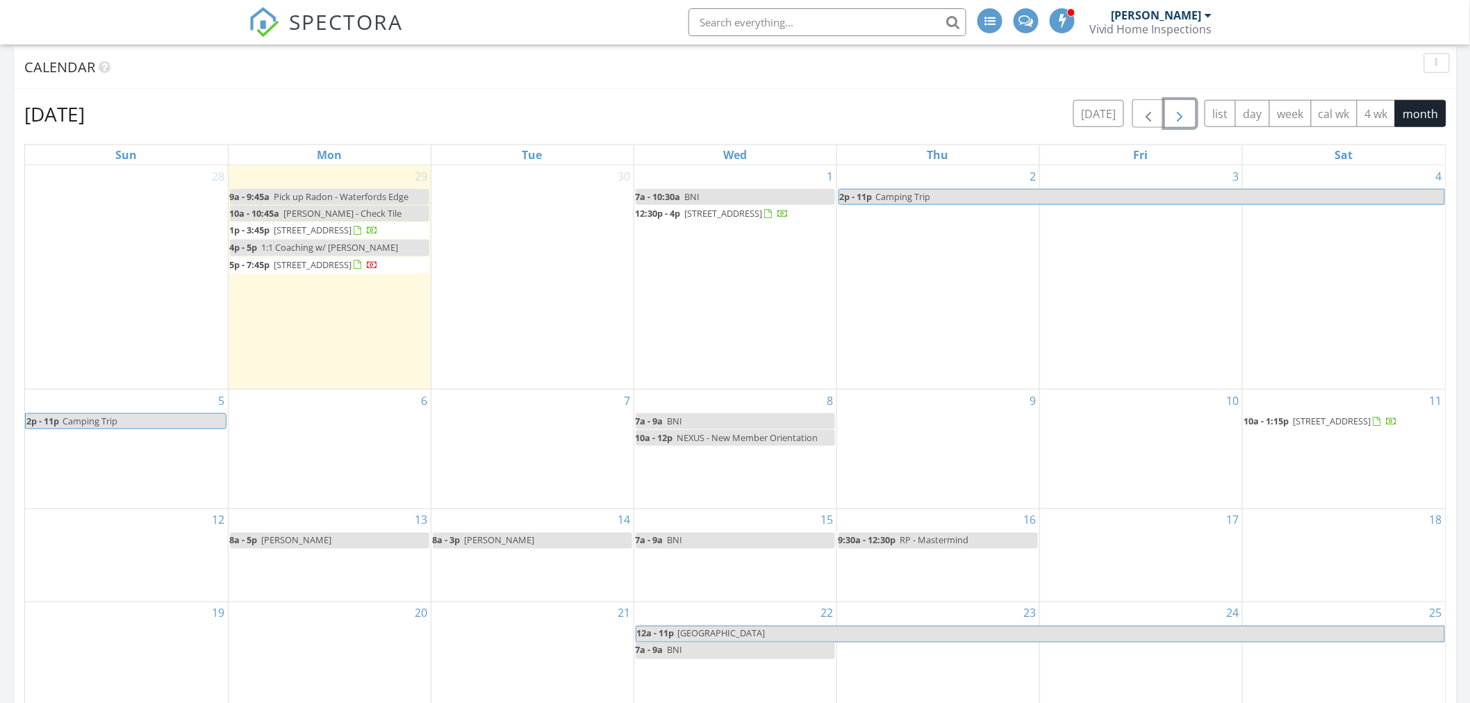
scroll to position [617, 0]
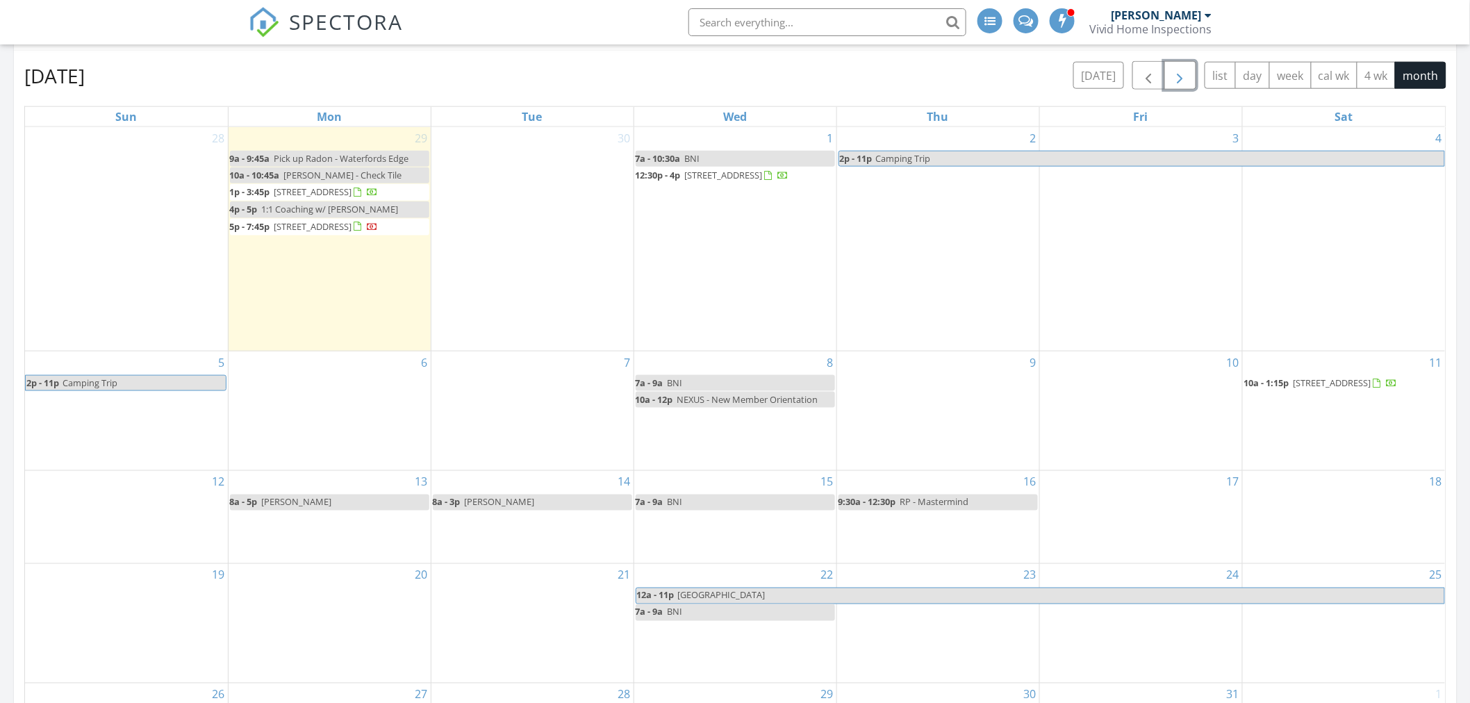
click at [927, 246] on div "2 2p - 11p Camping Trip" at bounding box center [938, 239] width 202 height 224
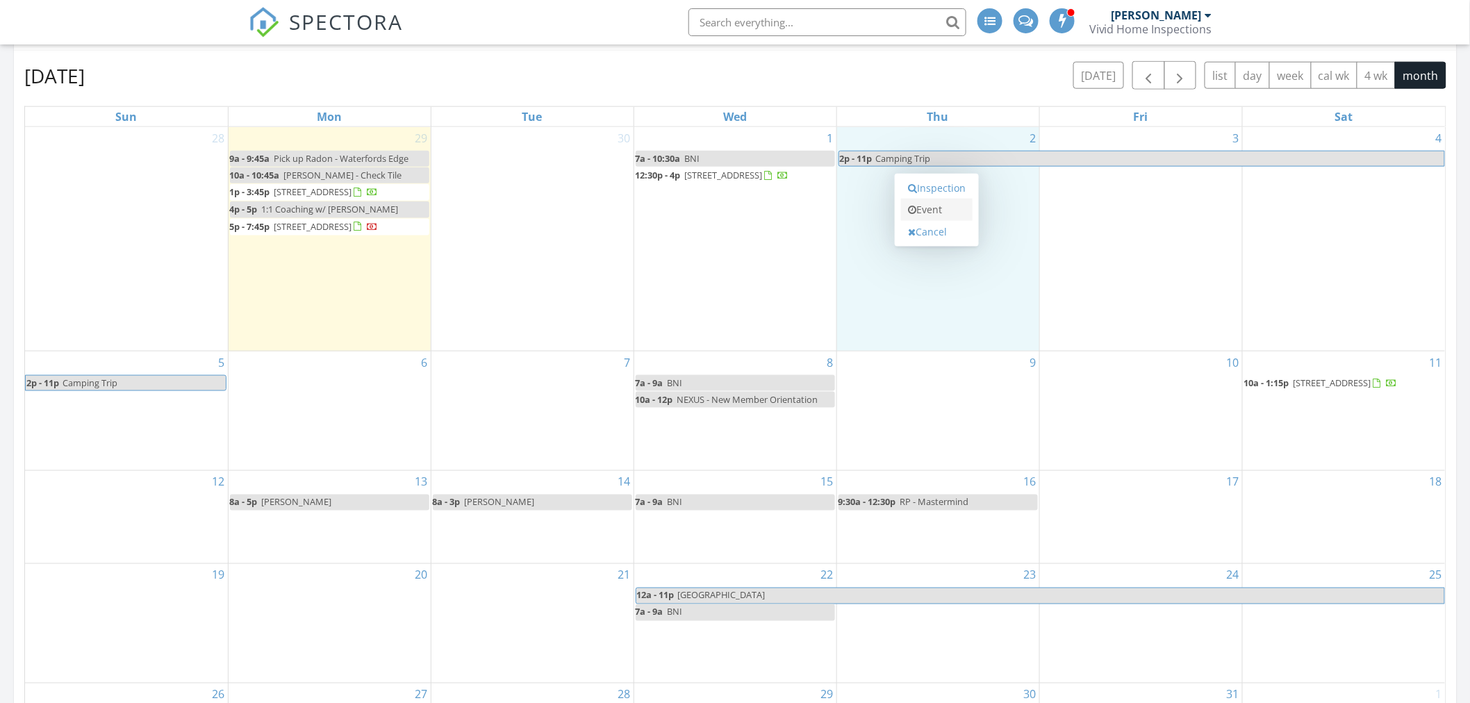
click at [927, 205] on link "Event" at bounding box center [937, 210] width 72 height 22
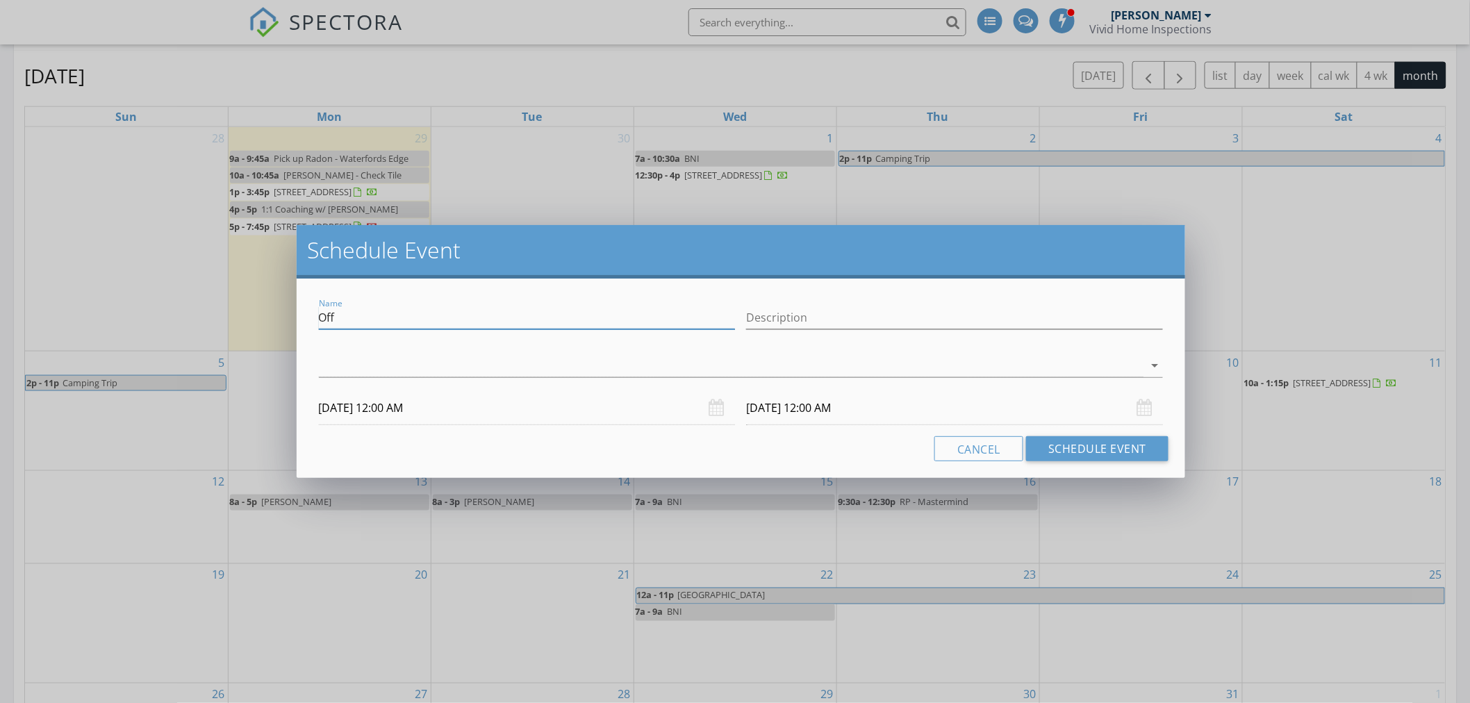
click at [352, 317] on input "Off" at bounding box center [527, 317] width 417 height 23
type input "Pick up radon - 50 E Collingswood"
click at [358, 368] on div at bounding box center [731, 365] width 825 height 23
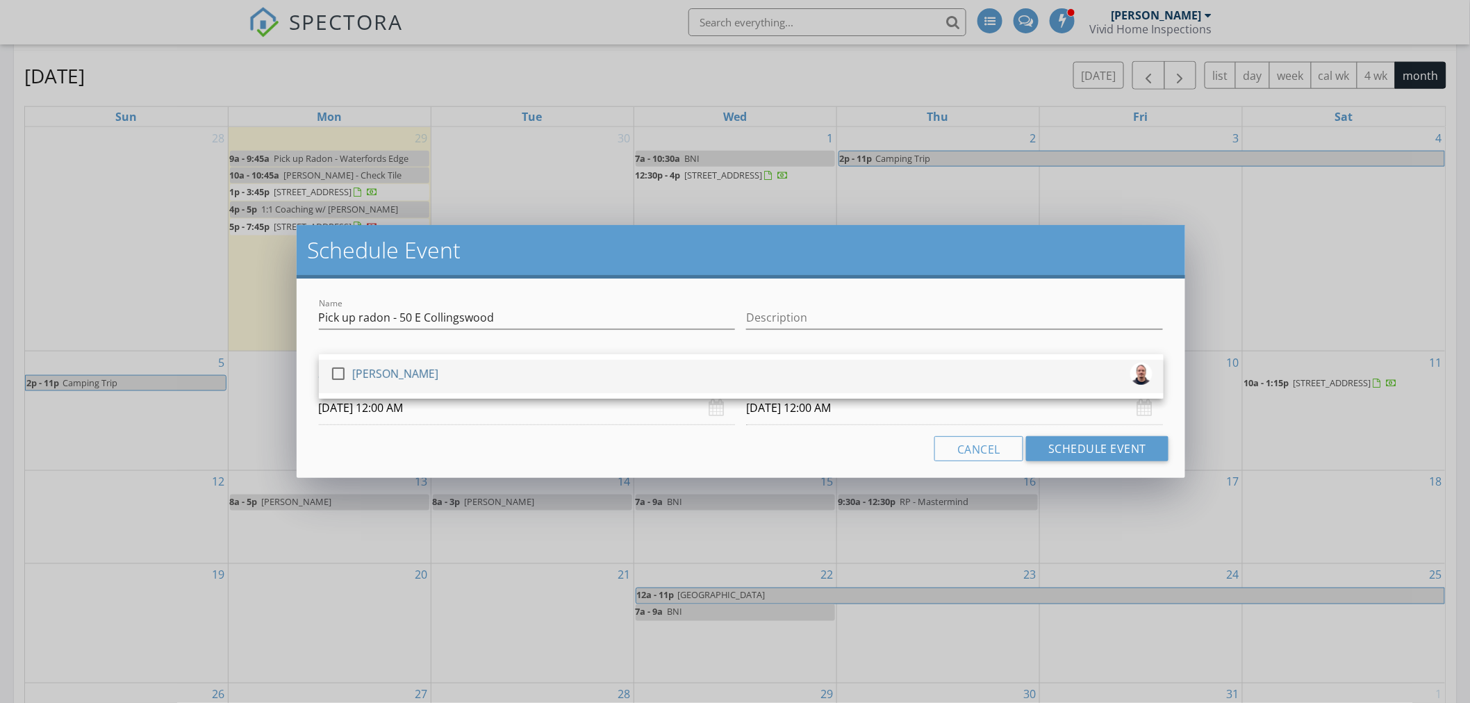
click at [361, 381] on div "[PERSON_NAME]" at bounding box center [395, 374] width 86 height 22
click at [390, 407] on input "10/02/2025 12:00 AM" at bounding box center [527, 408] width 417 height 34
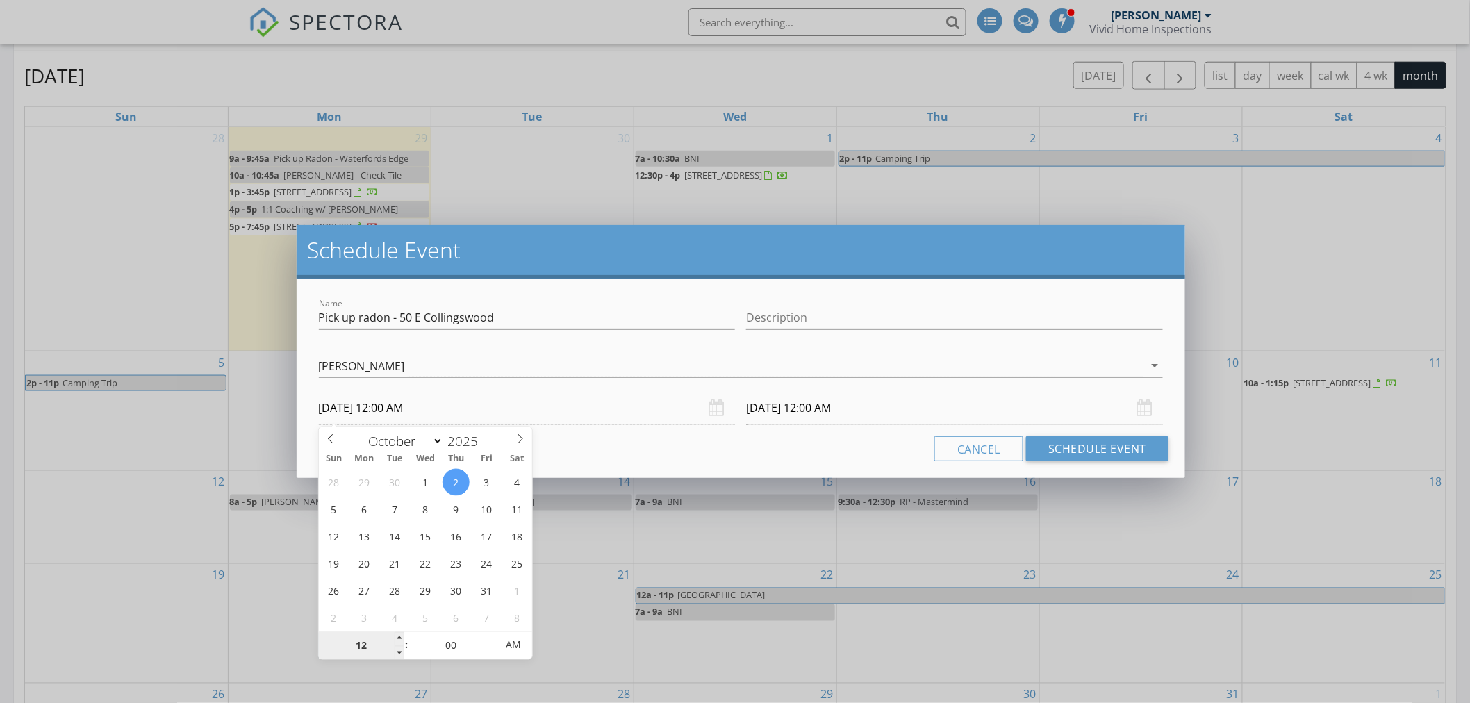
click at [372, 647] on input "12" at bounding box center [361, 646] width 85 height 28
type input "08"
type input "10/02/2025 8:00 AM"
click at [455, 644] on input "00" at bounding box center [451, 646] width 85 height 28
type input "10/03/2025 8:00 AM"
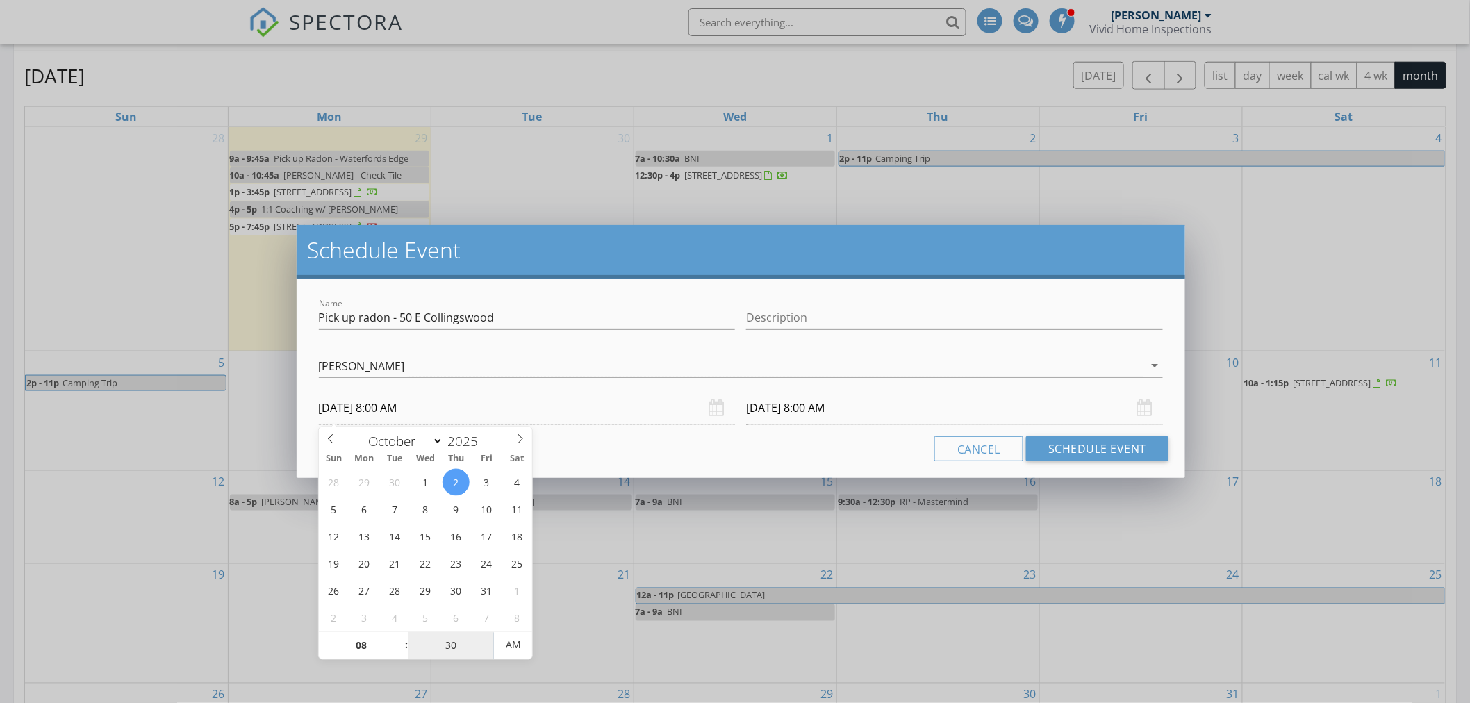
type input "30"
type input "10/02/2025 8:30 AM"
click at [777, 443] on div "Cancel Schedule Event" at bounding box center [741, 448] width 856 height 25
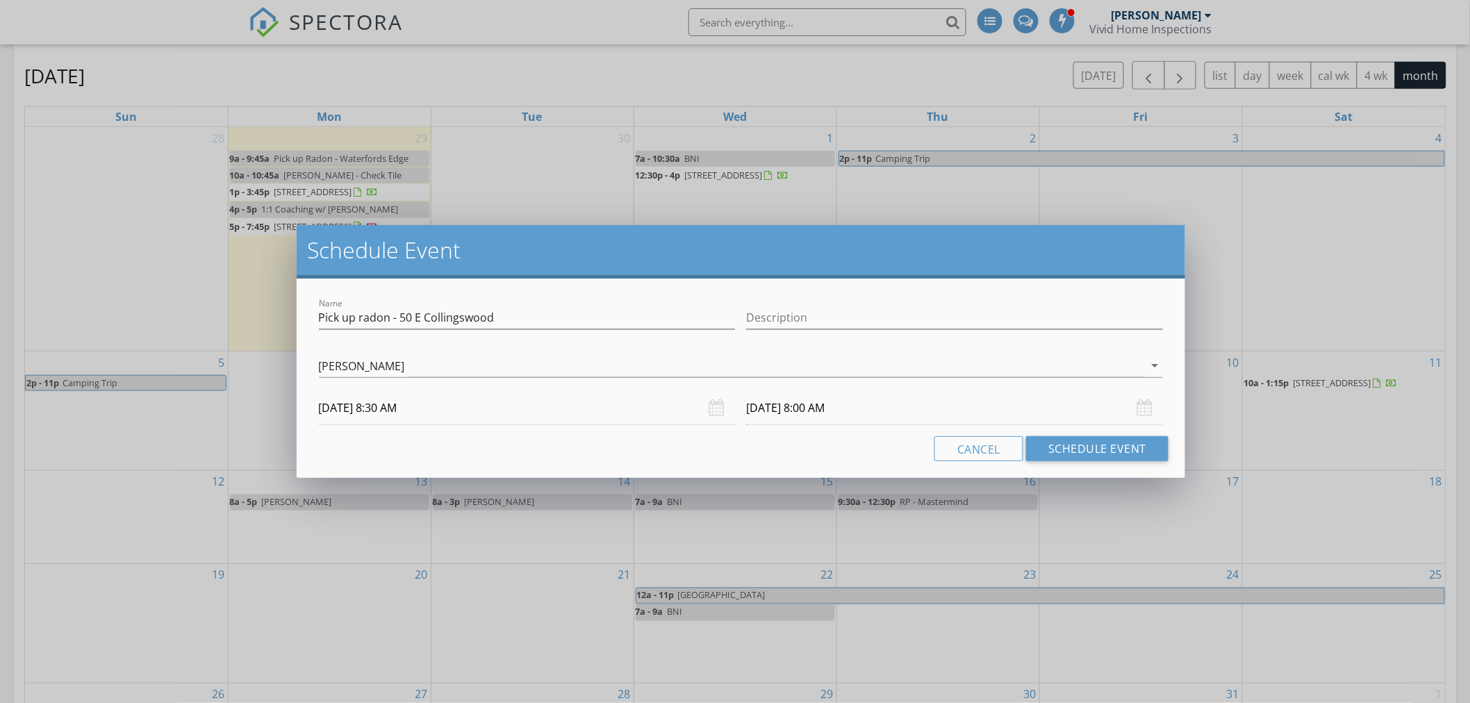
type input "30"
click at [782, 411] on input "10/03/2025 8:30 AM" at bounding box center [954, 408] width 417 height 34
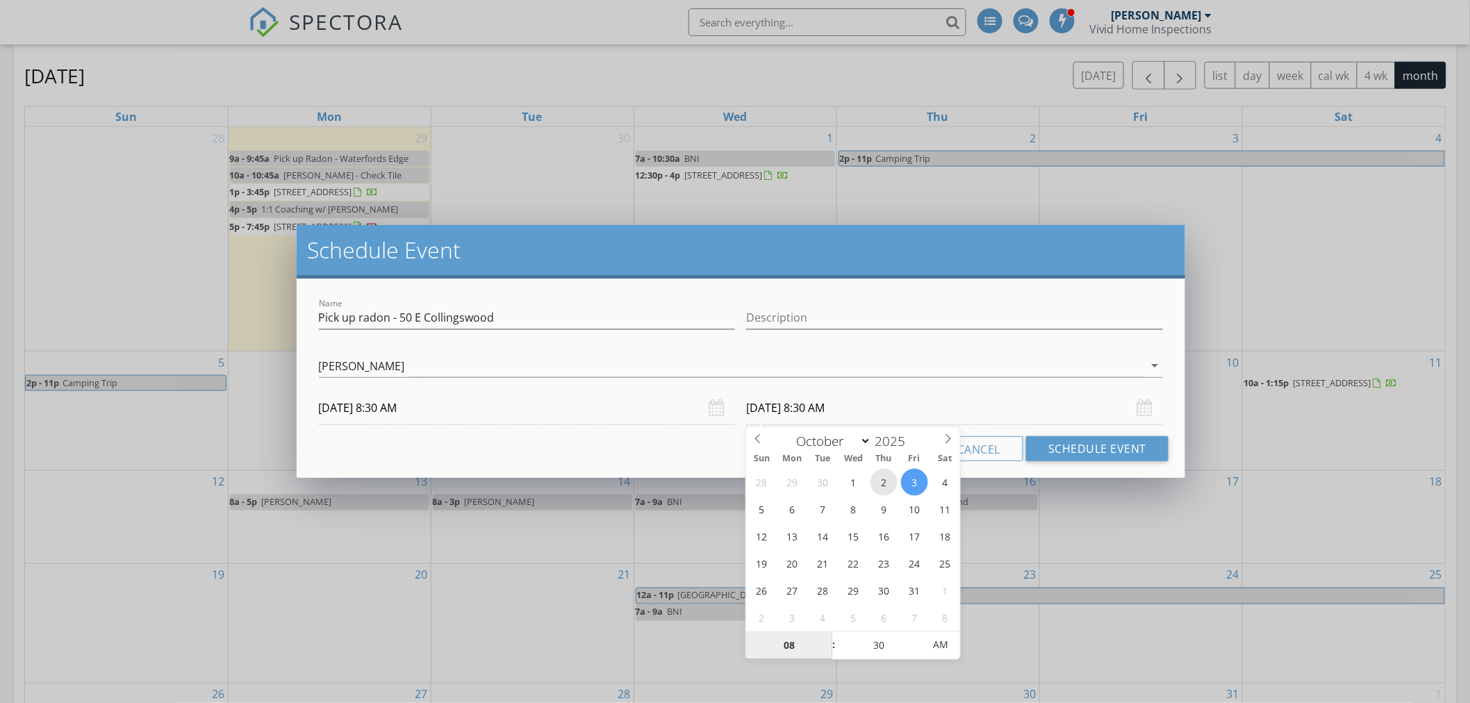
type input "10/02/2025 8:30 AM"
type input "09"
type input "10/02/2025 9:30 AM"
type input "00"
type input "10/02/2025 9:00 AM"
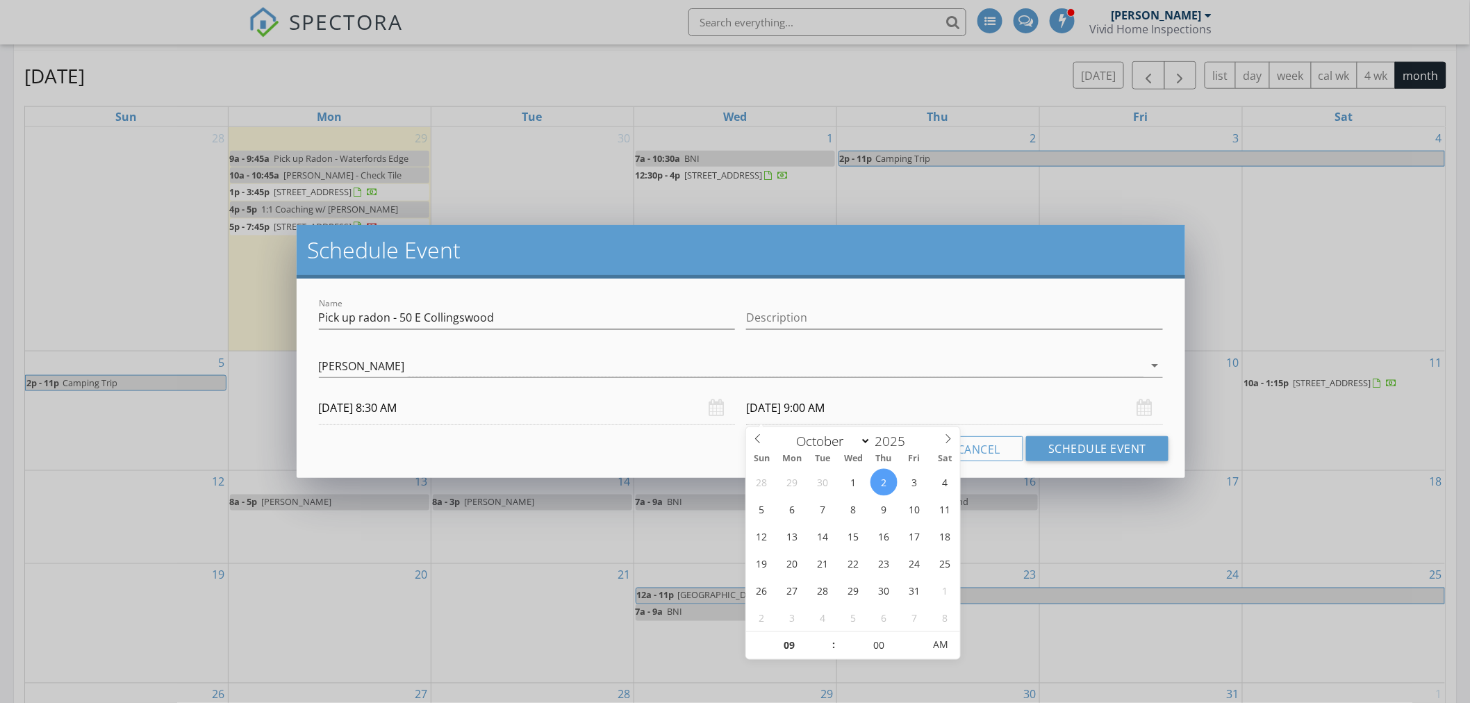
click at [660, 452] on div "Cancel Schedule Event" at bounding box center [741, 448] width 856 height 25
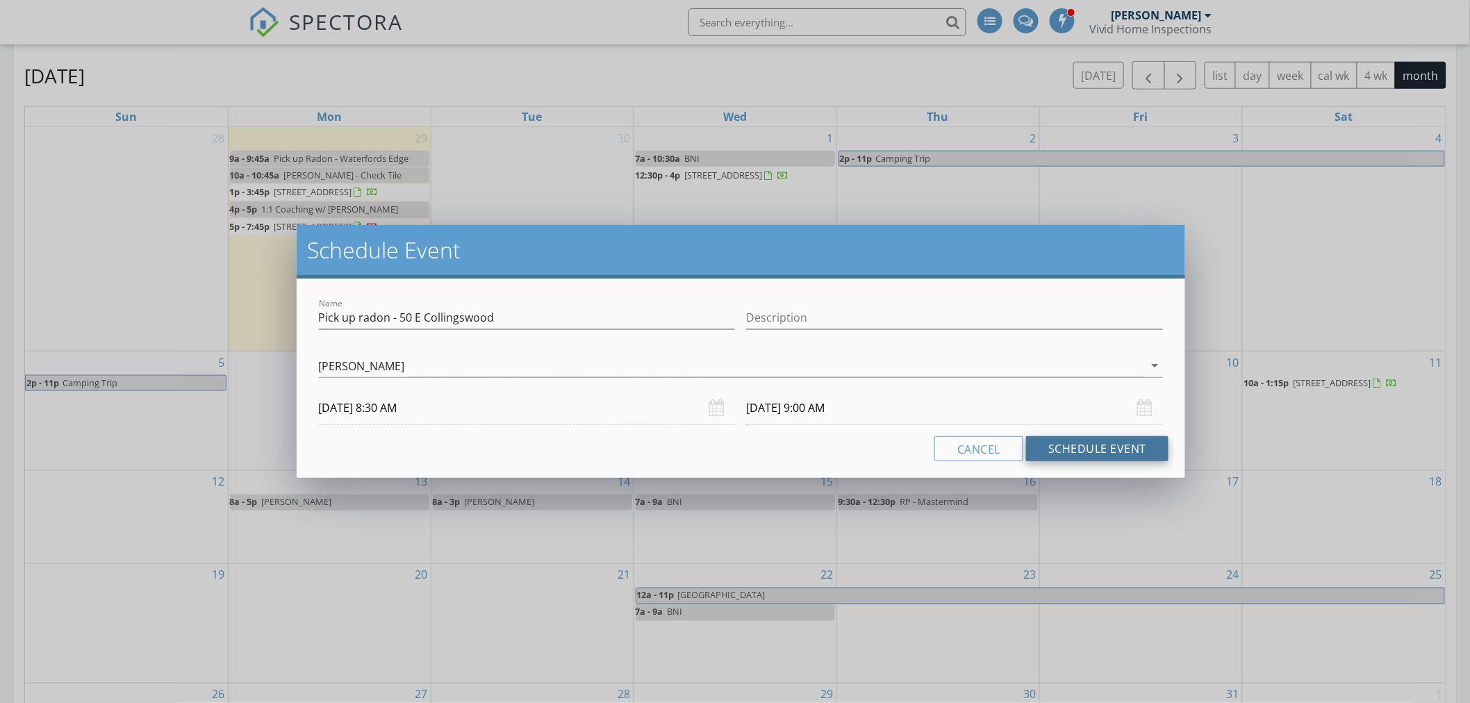
click at [1093, 445] on button "Schedule Event" at bounding box center [1097, 448] width 142 height 25
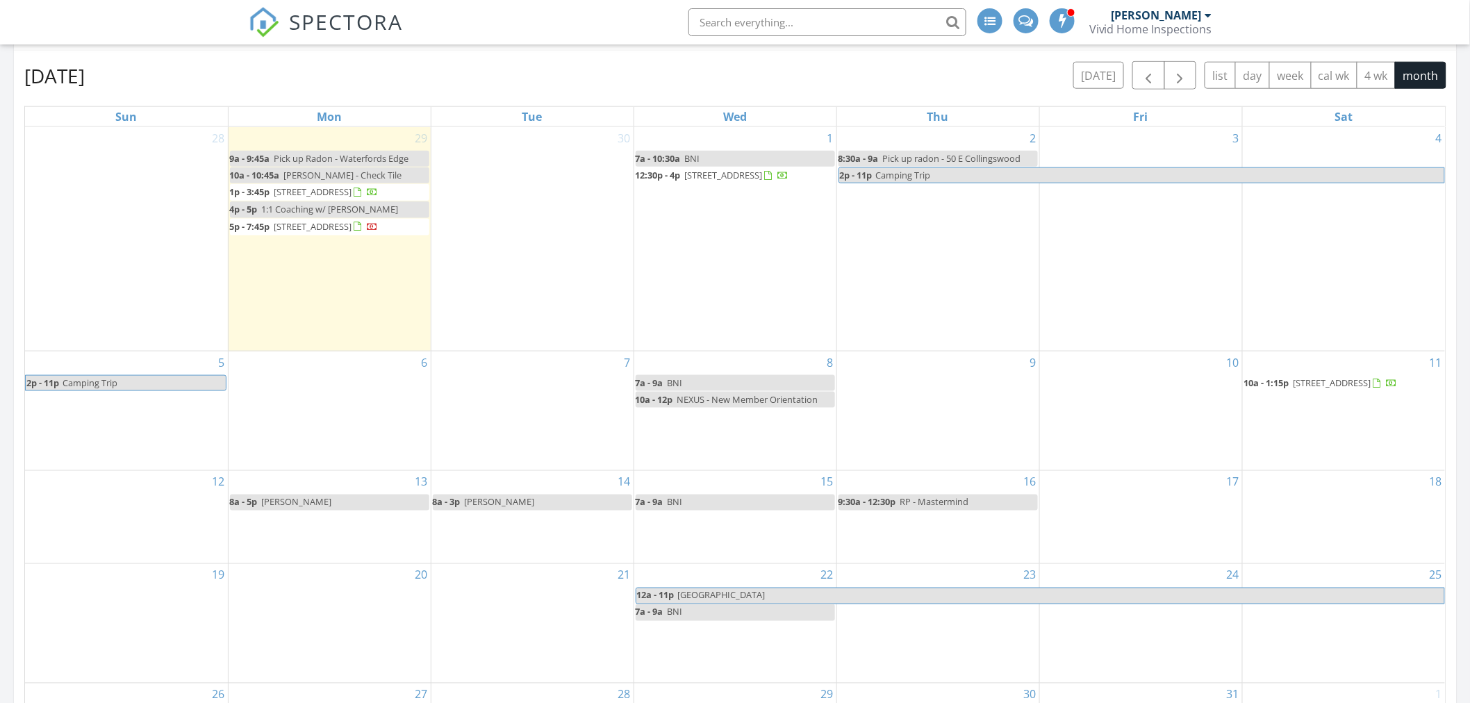
click at [933, 229] on div "2 8:30a - 9a Pick up radon - 50 E Collingswood 2p - 11p Camping Trip" at bounding box center [938, 239] width 202 height 224
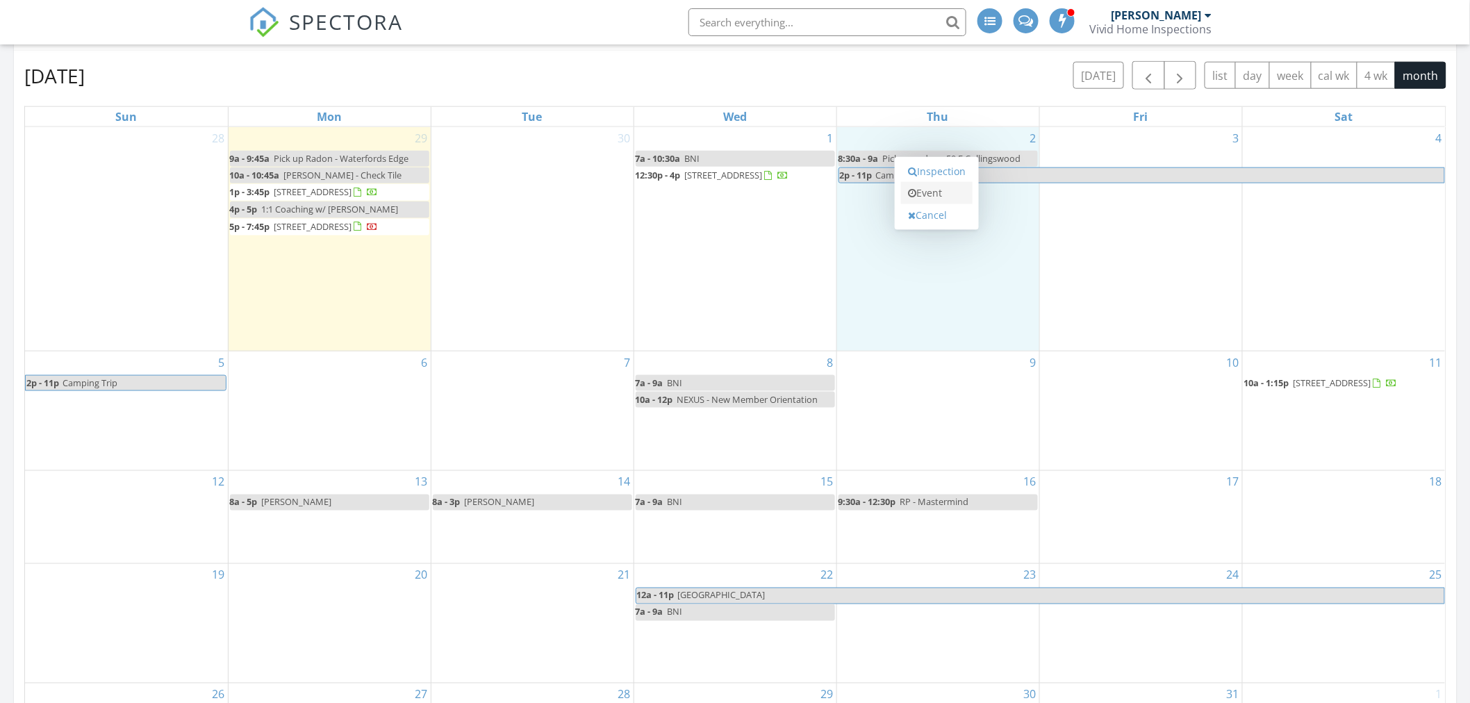
click at [928, 193] on link "Event" at bounding box center [937, 193] width 72 height 22
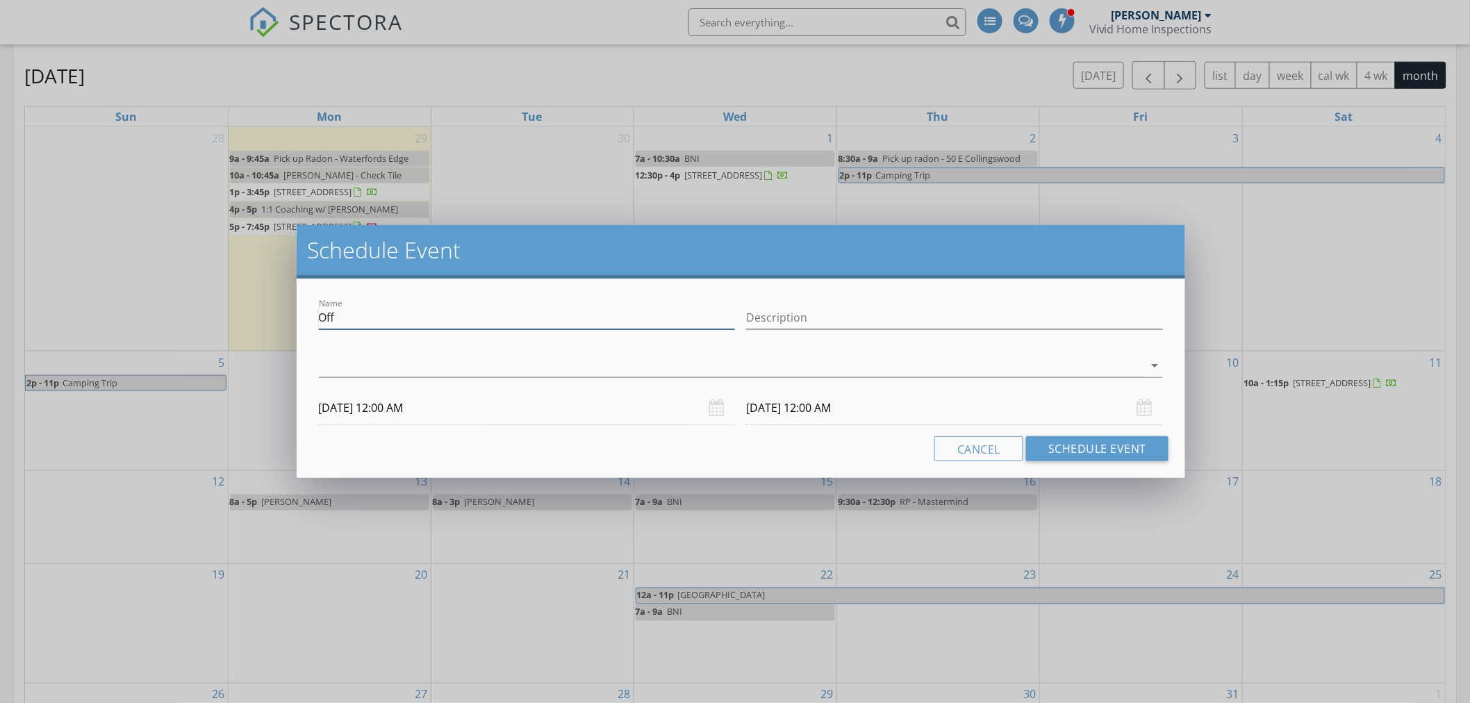
click at [338, 313] on input "Off" at bounding box center [527, 317] width 417 height 23
type input "Pick up radon - 4 W Germantown"
click at [359, 372] on div at bounding box center [731, 365] width 825 height 23
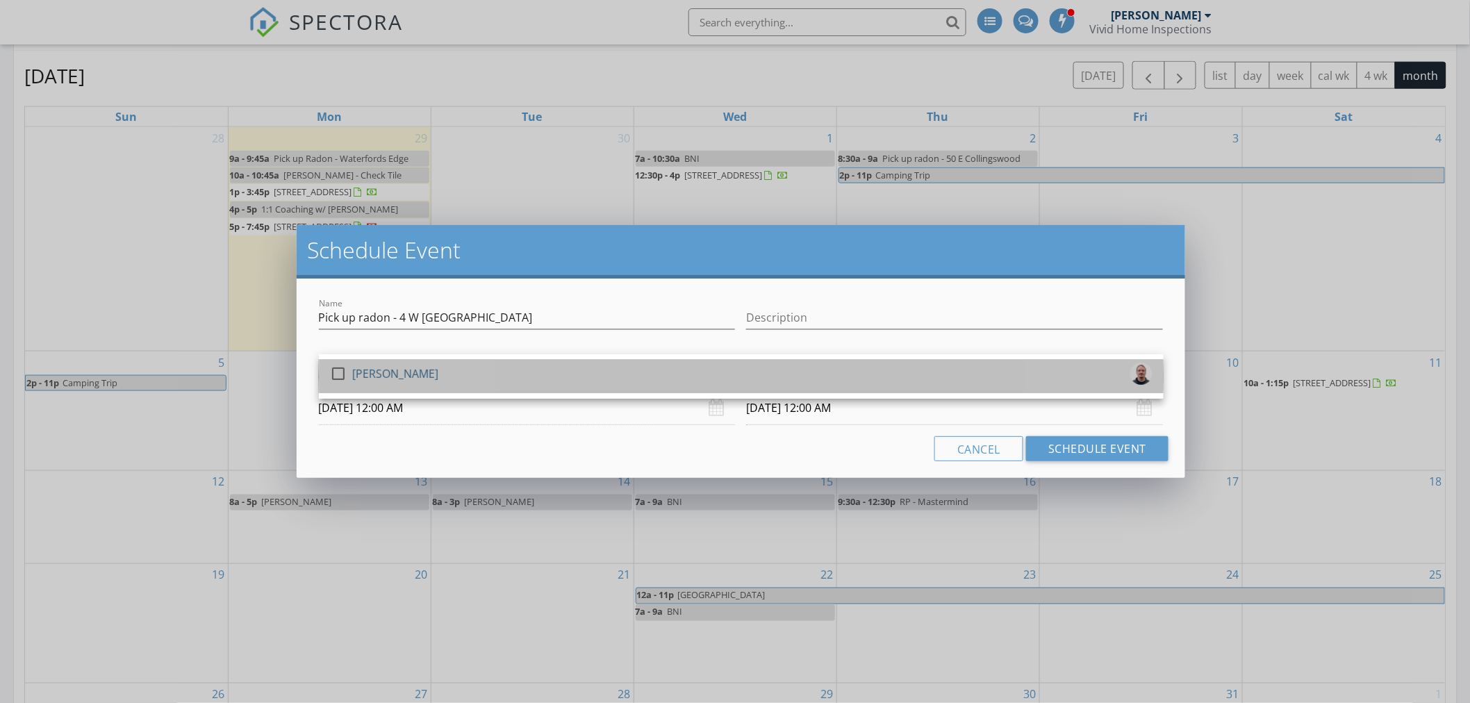
click at [370, 372] on div "[PERSON_NAME]" at bounding box center [395, 374] width 86 height 22
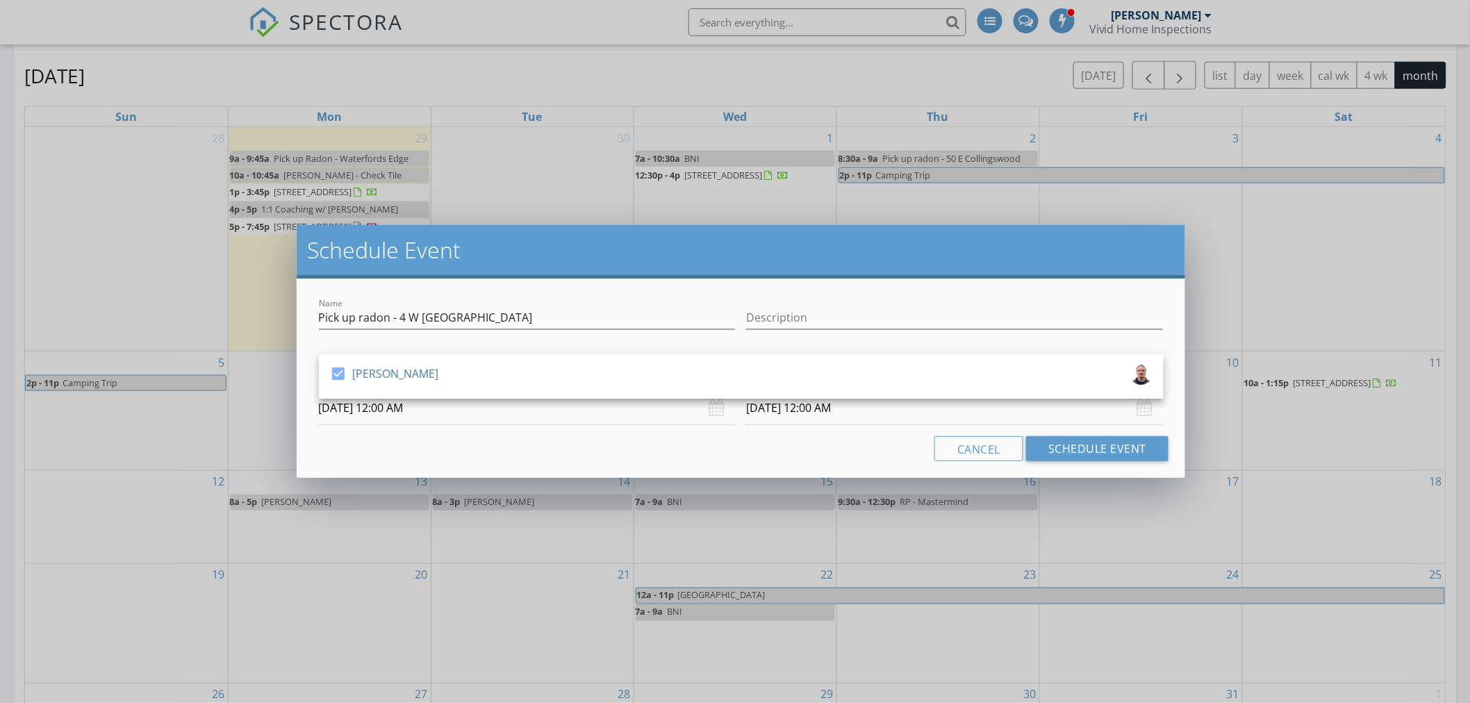
click at [391, 409] on input "10/02/2025 12:00 AM" at bounding box center [527, 408] width 417 height 34
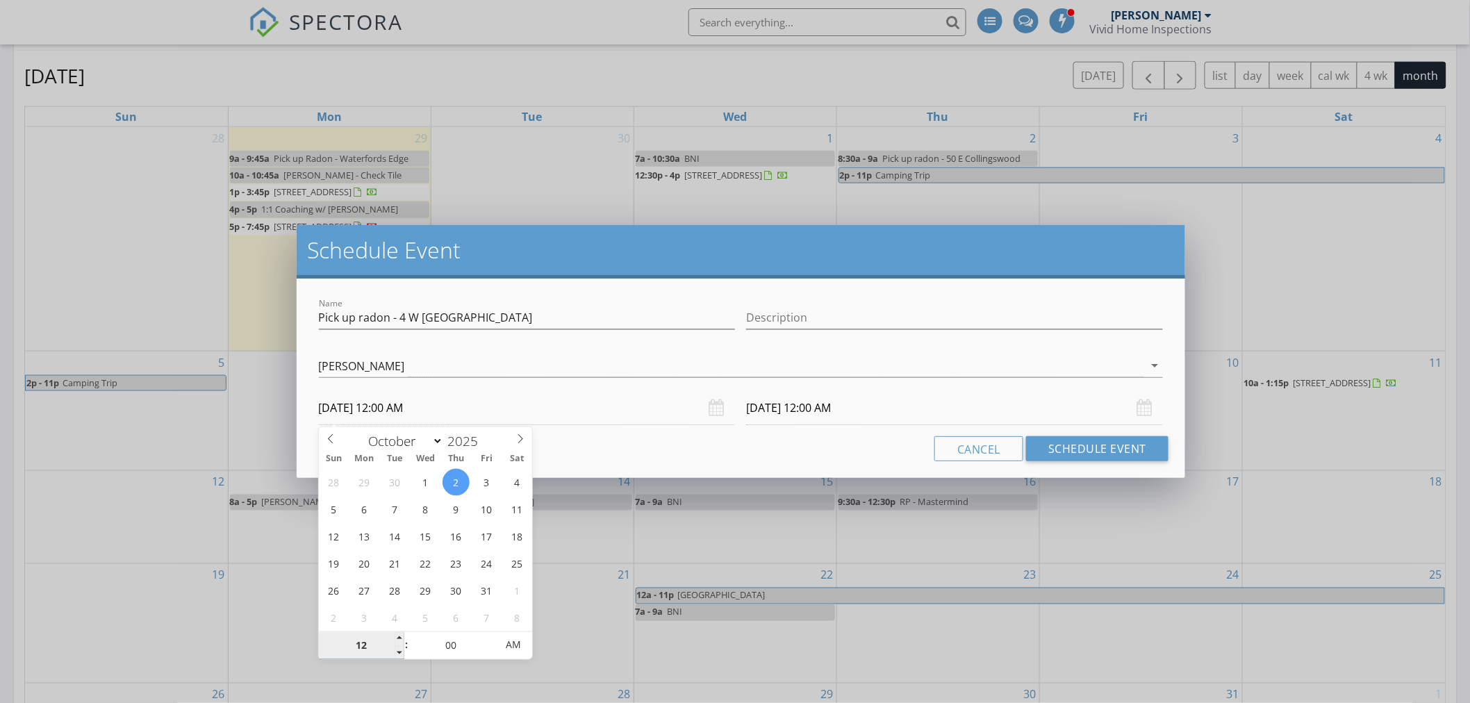
click at [371, 648] on input "12" at bounding box center [361, 646] width 85 height 28
type input "09"
type input "10/02/2025 9:00 AM"
click at [712, 449] on div "Cancel Schedule Event" at bounding box center [741, 448] width 856 height 25
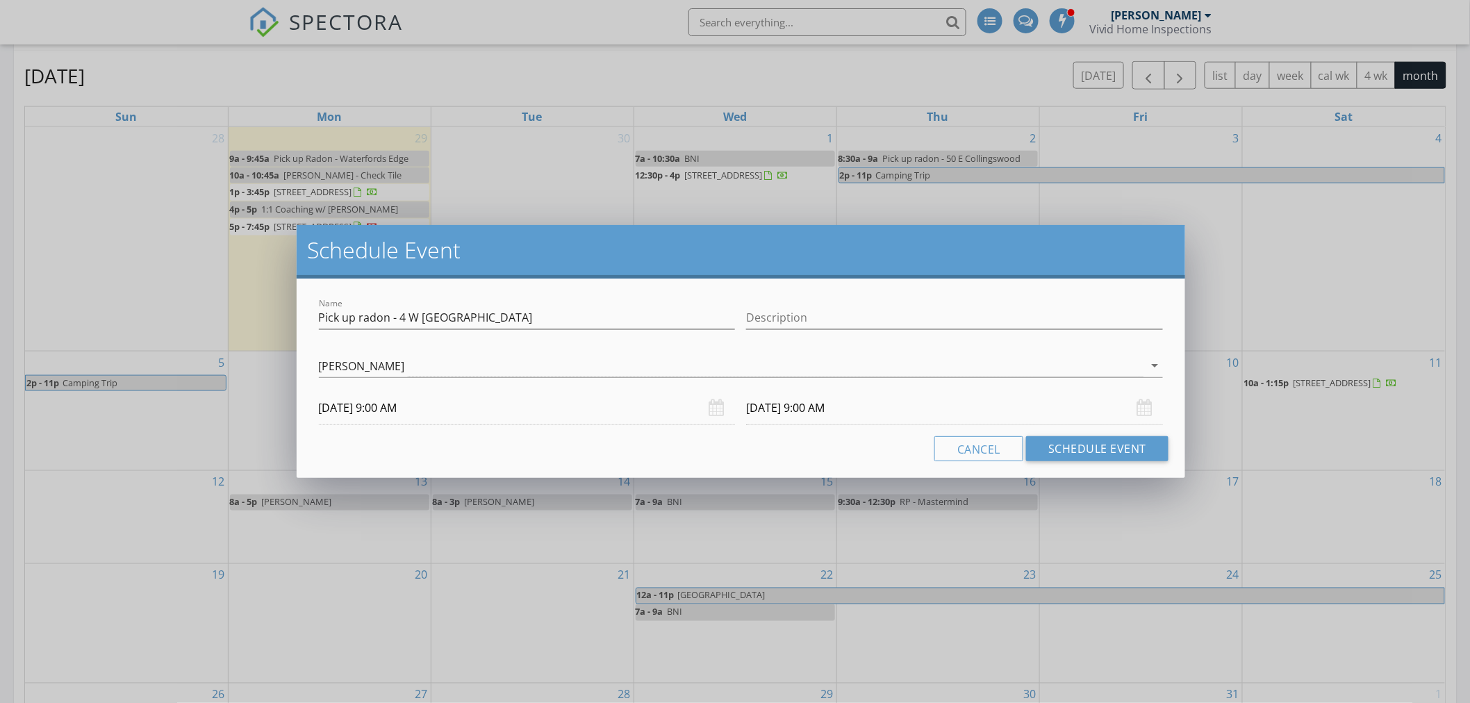
click at [782, 411] on input "10/03/2025 9:00 AM" at bounding box center [954, 408] width 417 height 34
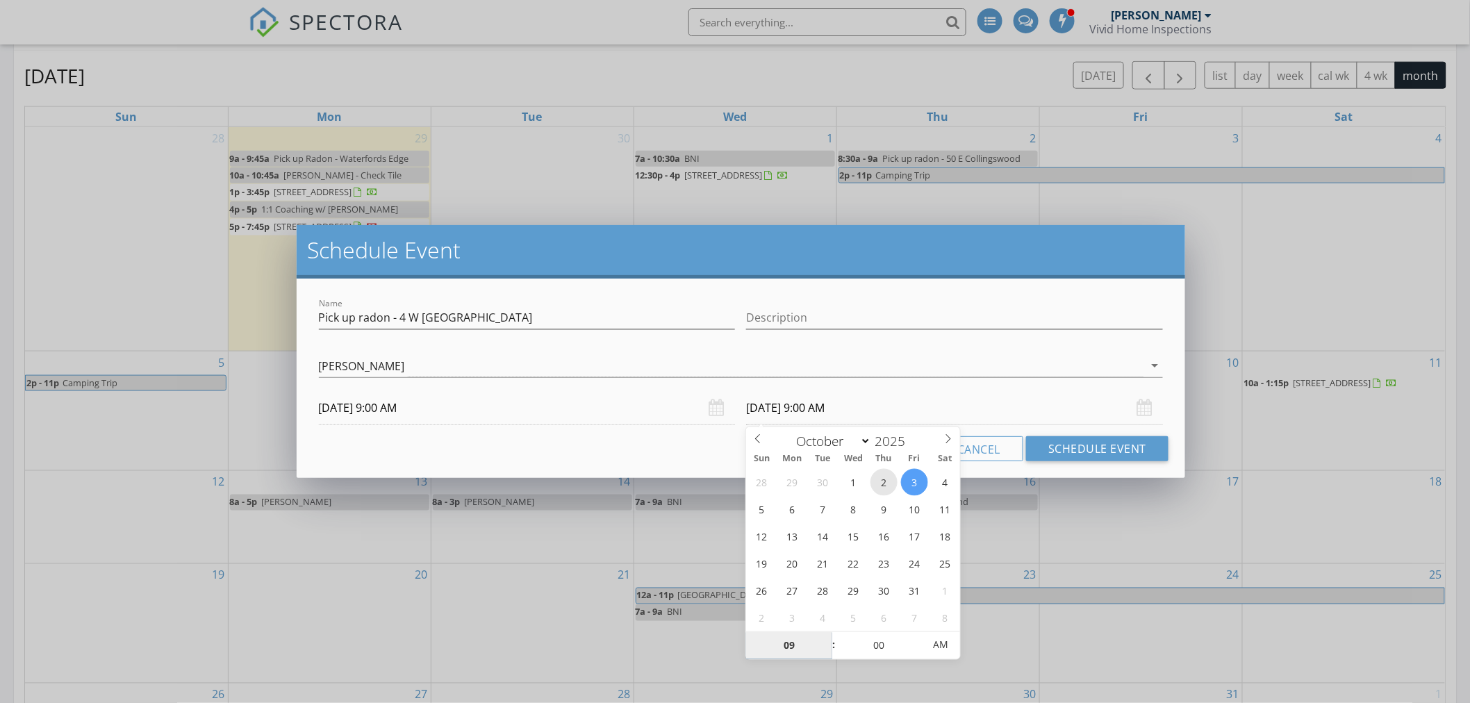
type input "10/02/2025 9:00 AM"
drag, startPoint x: 891, startPoint y: 481, endPoint x: 891, endPoint y: 537, distance: 55.6
click at [865, 642] on input "00" at bounding box center [878, 646] width 85 height 28
type input "1"
type input "30"
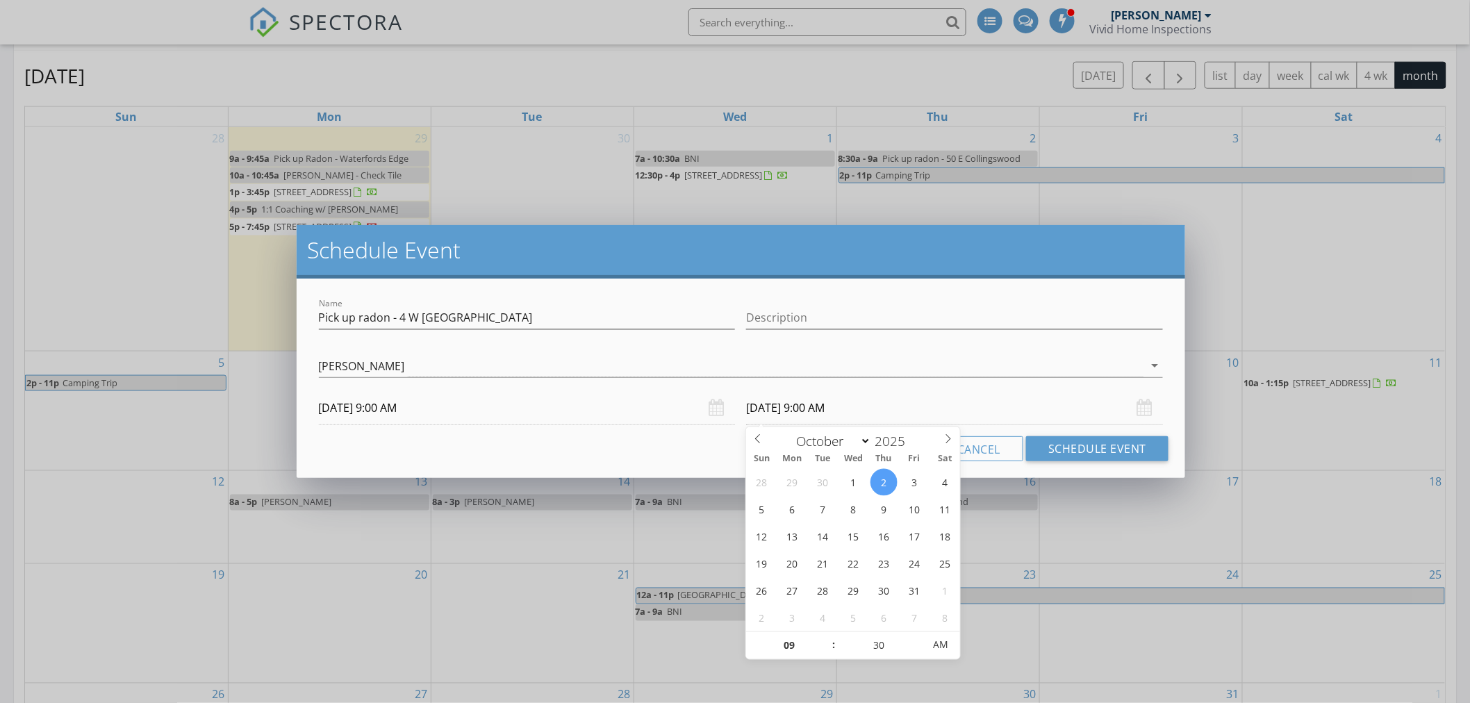
type input "10/02/2025 9:30 AM"
click at [684, 447] on div "Cancel Schedule Event" at bounding box center [741, 448] width 856 height 25
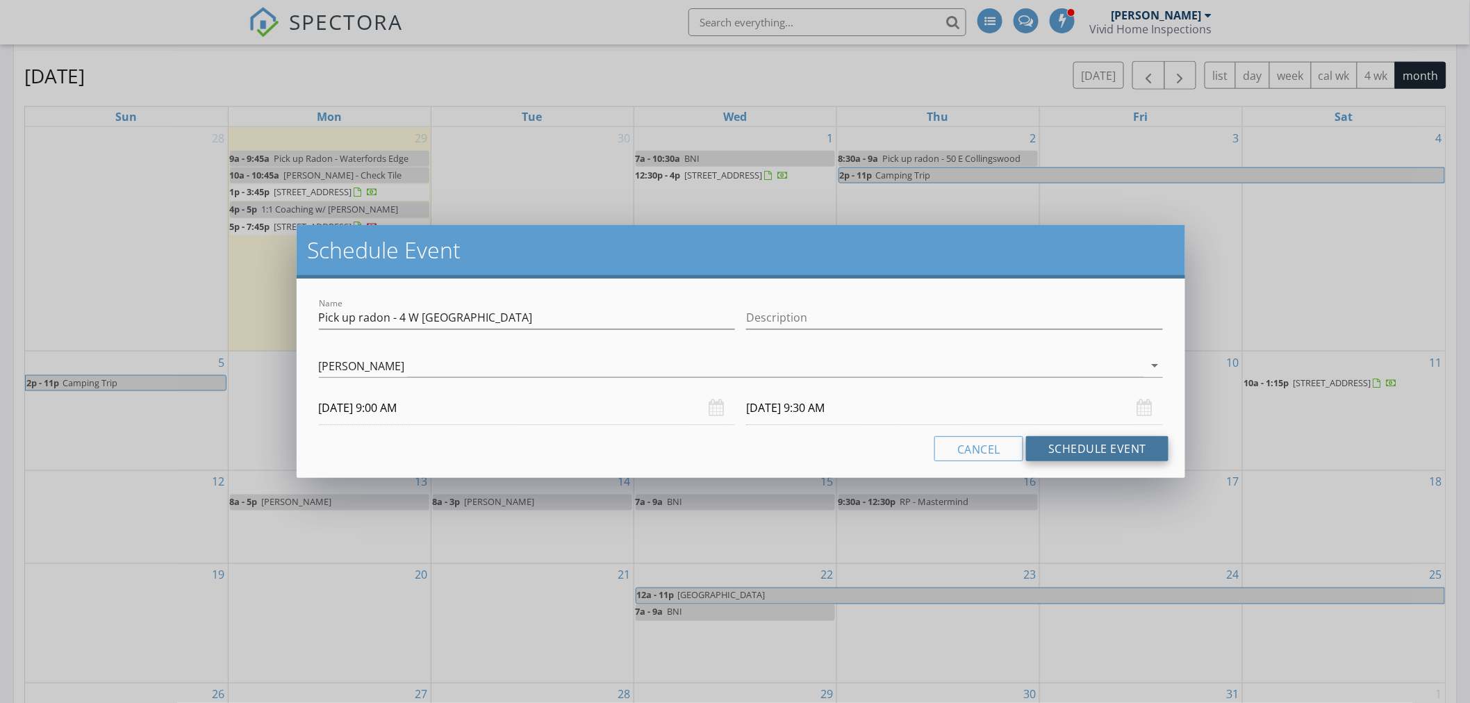
click at [1086, 448] on button "Schedule Event" at bounding box center [1097, 448] width 142 height 25
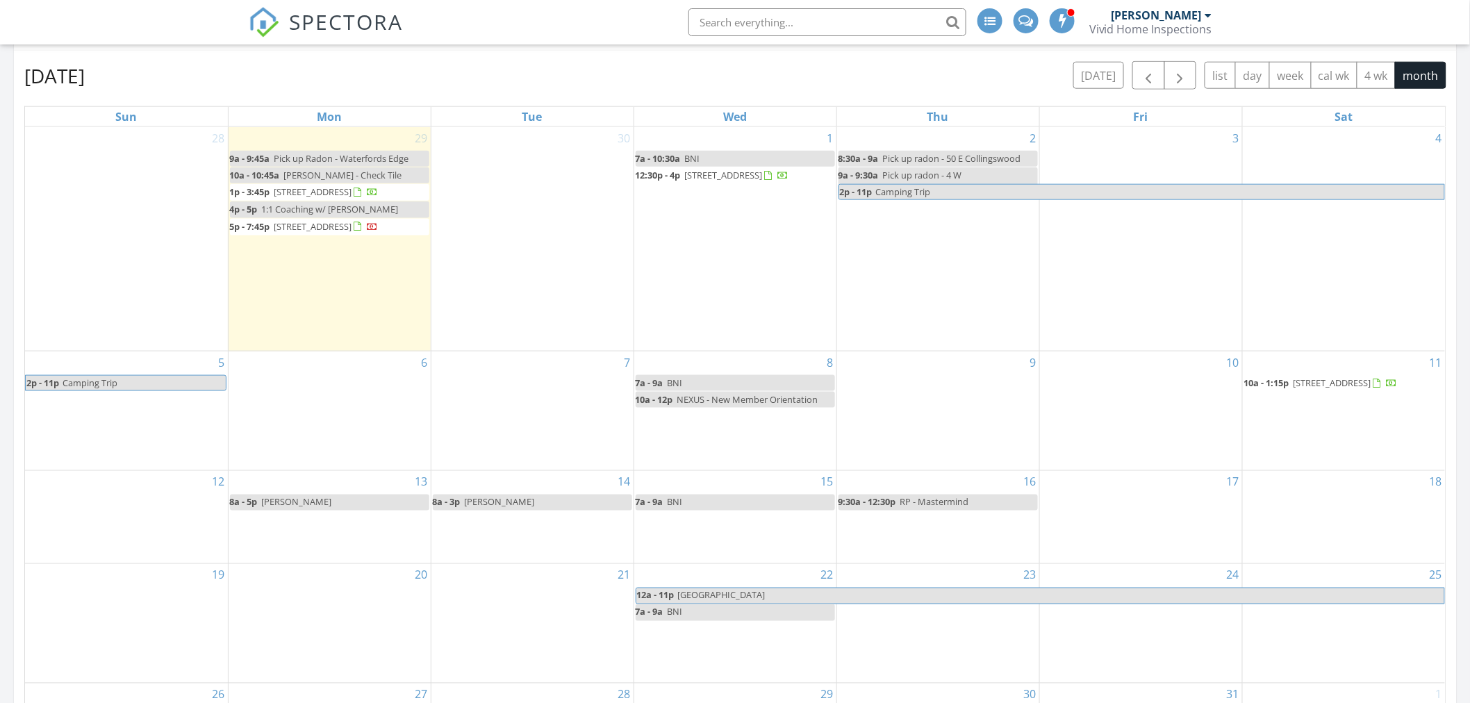
click at [962, 199] on link "2p - 11p Camping Trip" at bounding box center [1142, 192] width 607 height 16
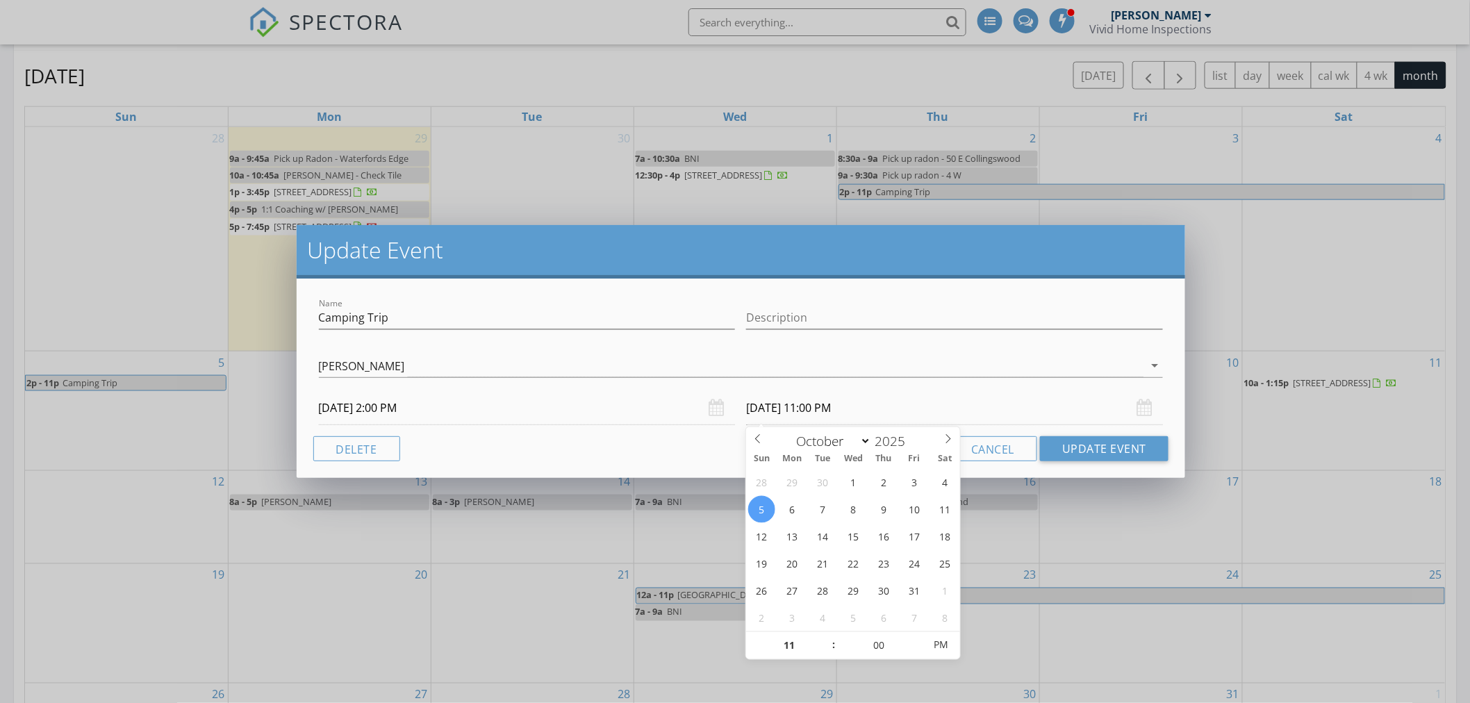
click at [786, 406] on input "10/05/2025 11:00 PM" at bounding box center [954, 408] width 417 height 34
type input "10/02/2025 11:00 PM"
click at [1088, 443] on button "Update Event" at bounding box center [1104, 448] width 129 height 25
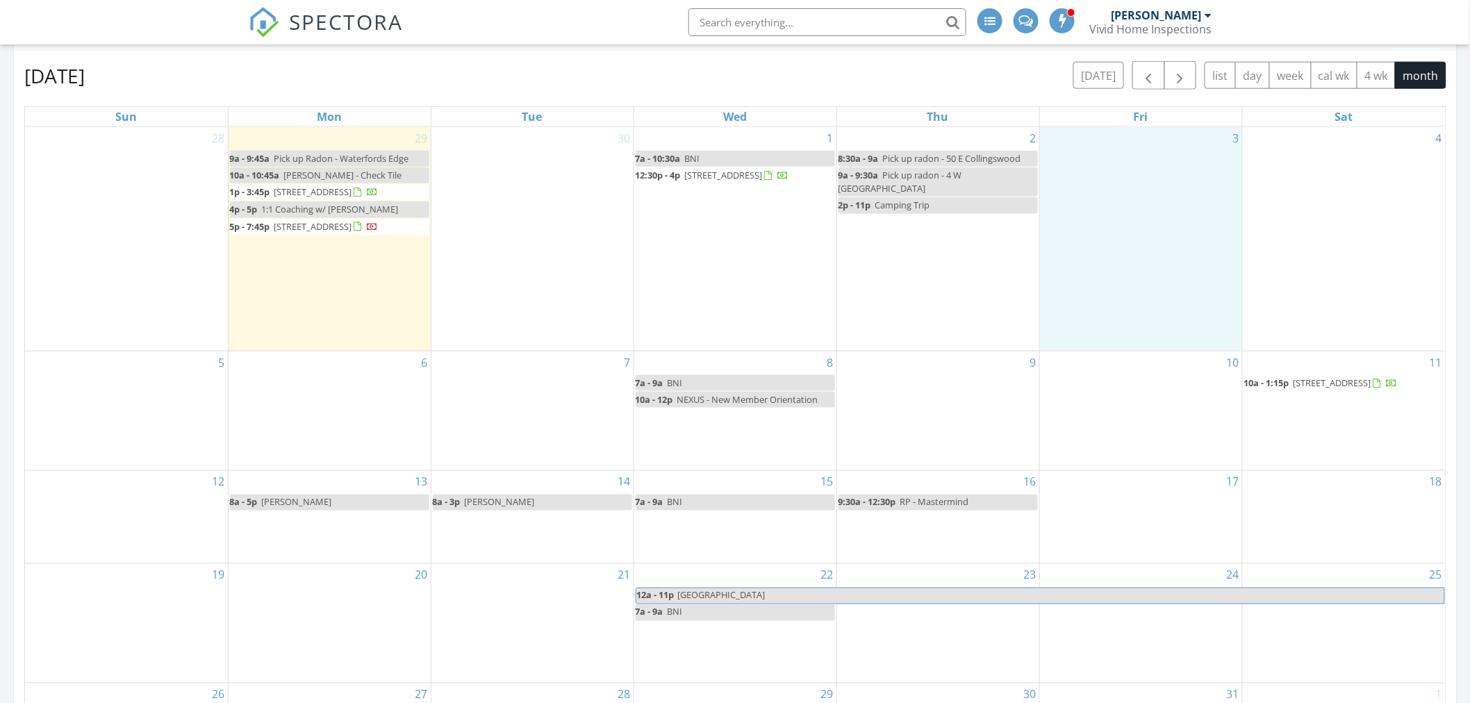
click at [1141, 217] on div "3" at bounding box center [1141, 239] width 202 height 224
click at [1131, 176] on link "Event" at bounding box center [1140, 181] width 72 height 22
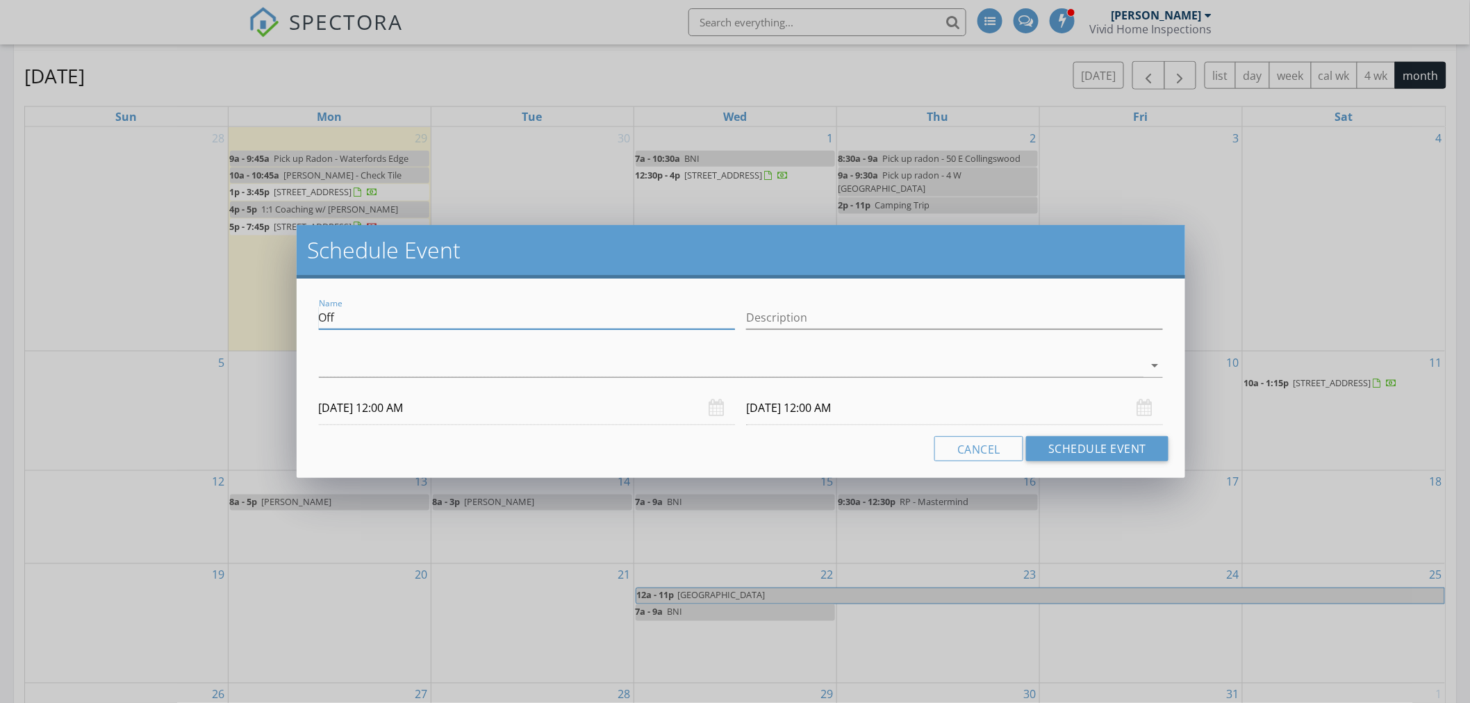
drag, startPoint x: 340, startPoint y: 320, endPoint x: 292, endPoint y: 321, distance: 48.0
click at [292, 321] on div "Schedule Event Name Off Description arrow_drop_down 10/03/2025 12:00 AM 10/04/2…" at bounding box center [735, 351] width 1470 height 703
type input "Camping"
click at [345, 370] on div at bounding box center [731, 365] width 825 height 23
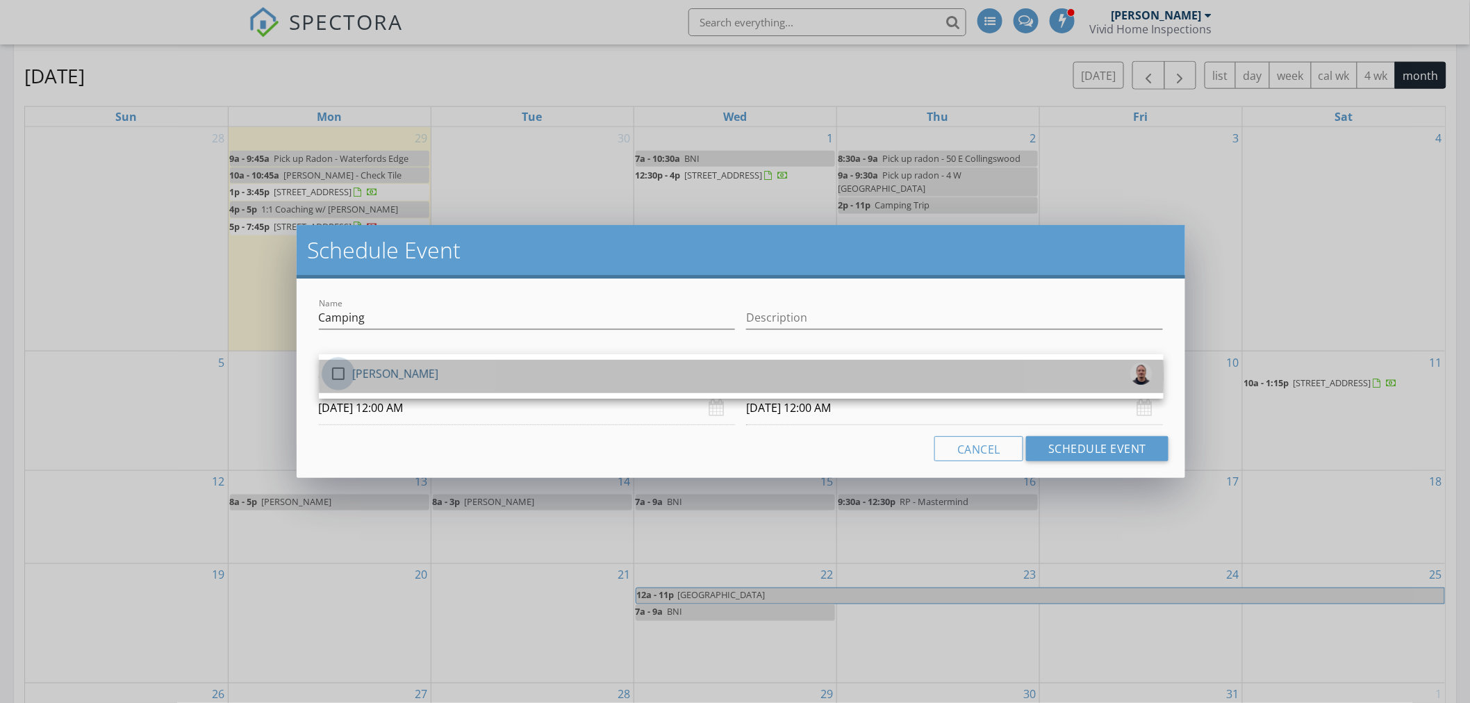
click at [348, 372] on div at bounding box center [339, 374] width 24 height 24
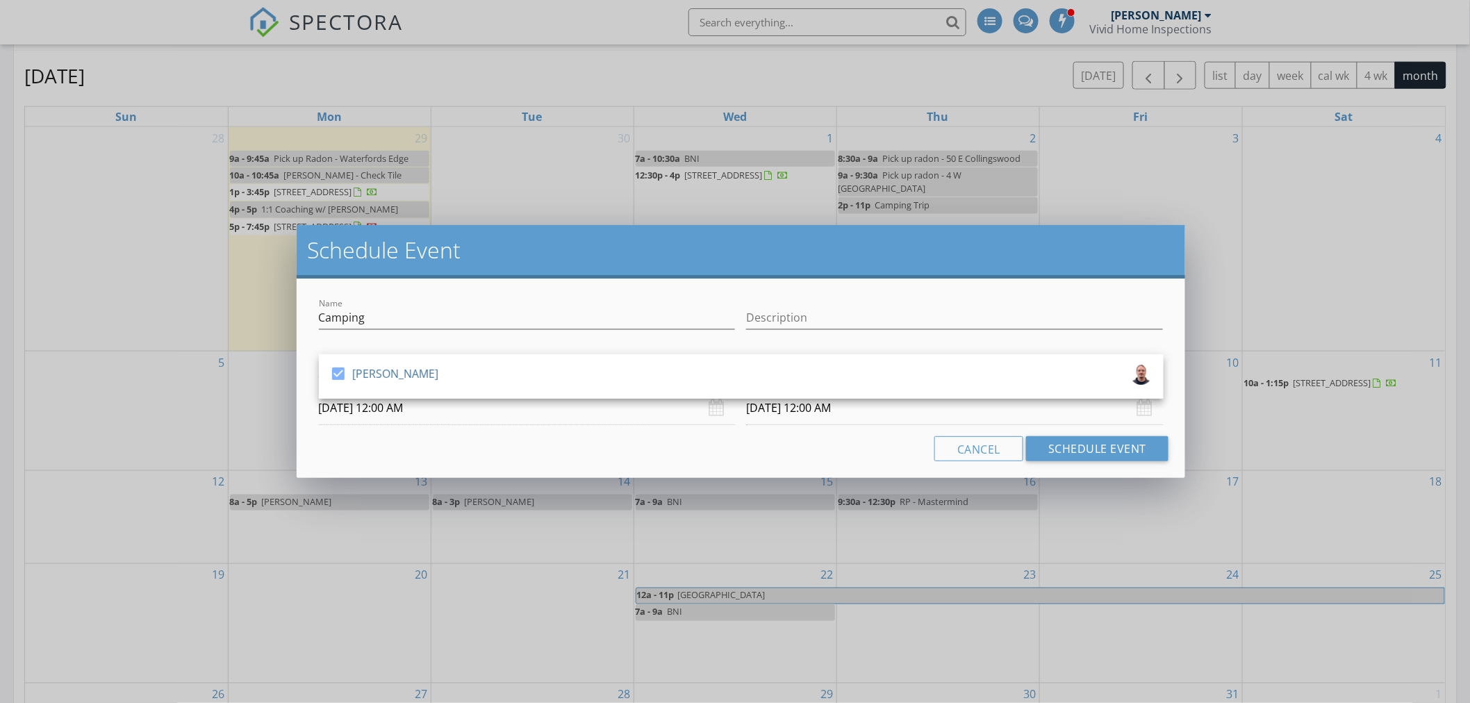
drag, startPoint x: 756, startPoint y: 442, endPoint x: 790, endPoint y: 431, distance: 35.8
click at [757, 442] on div "Cancel Schedule Event" at bounding box center [741, 448] width 856 height 25
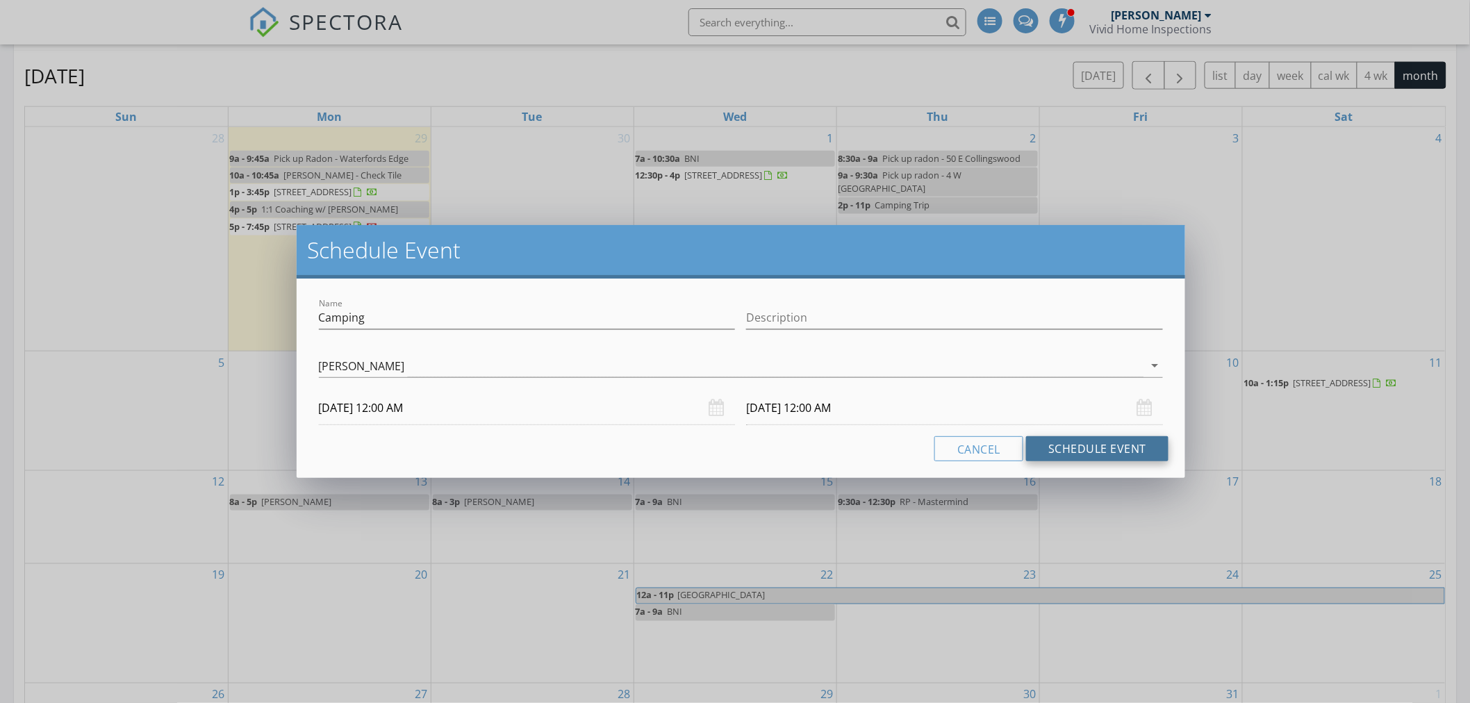
click at [1103, 446] on button "Schedule Event" at bounding box center [1097, 448] width 142 height 25
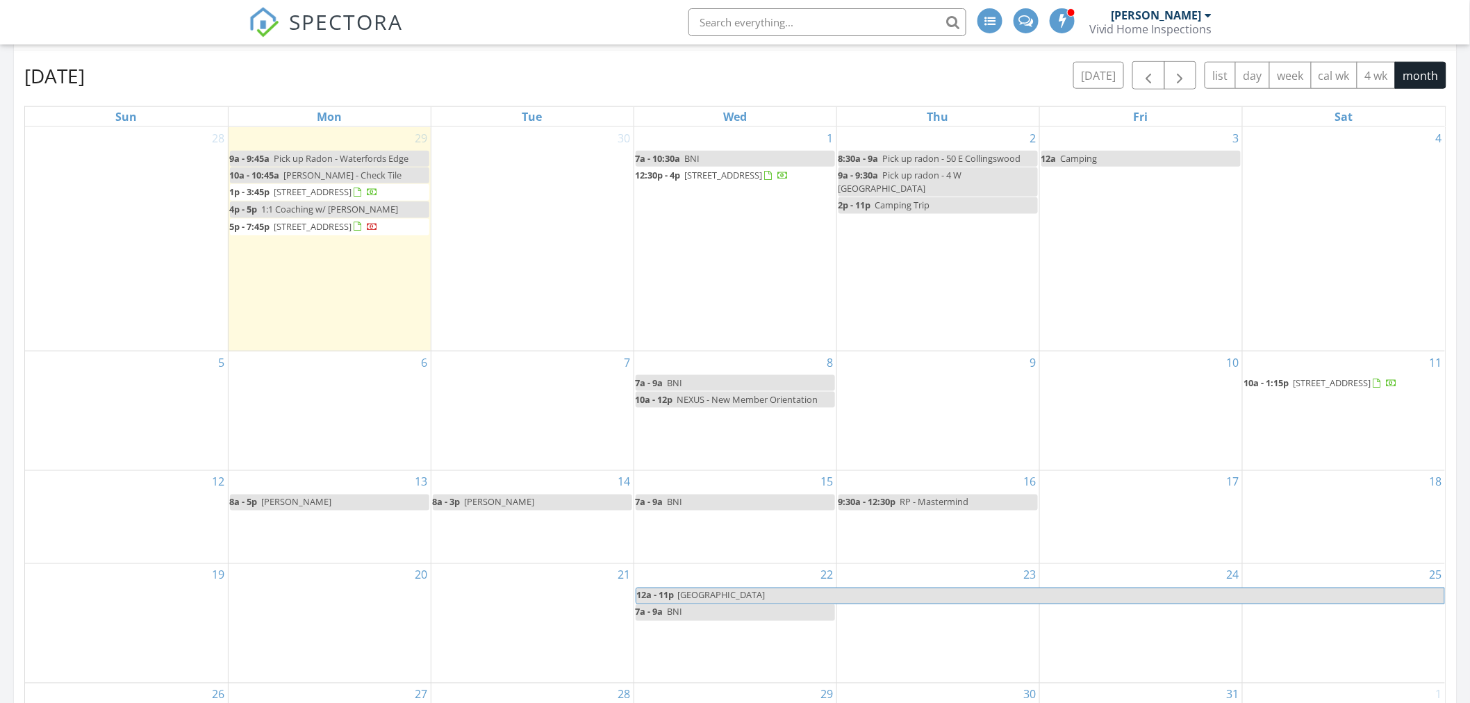
click at [1314, 195] on div "4" at bounding box center [1344, 239] width 203 height 224
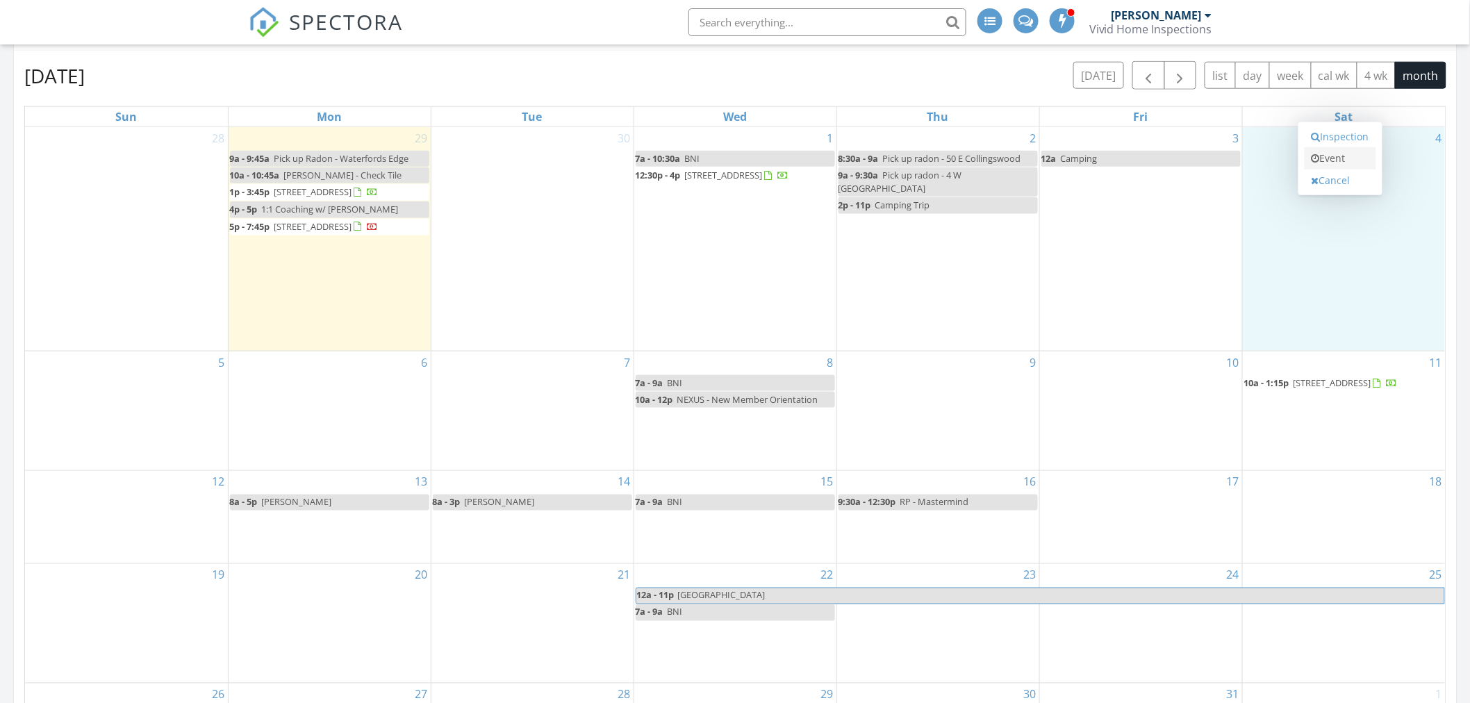
click at [1330, 155] on link "Event" at bounding box center [1341, 158] width 72 height 22
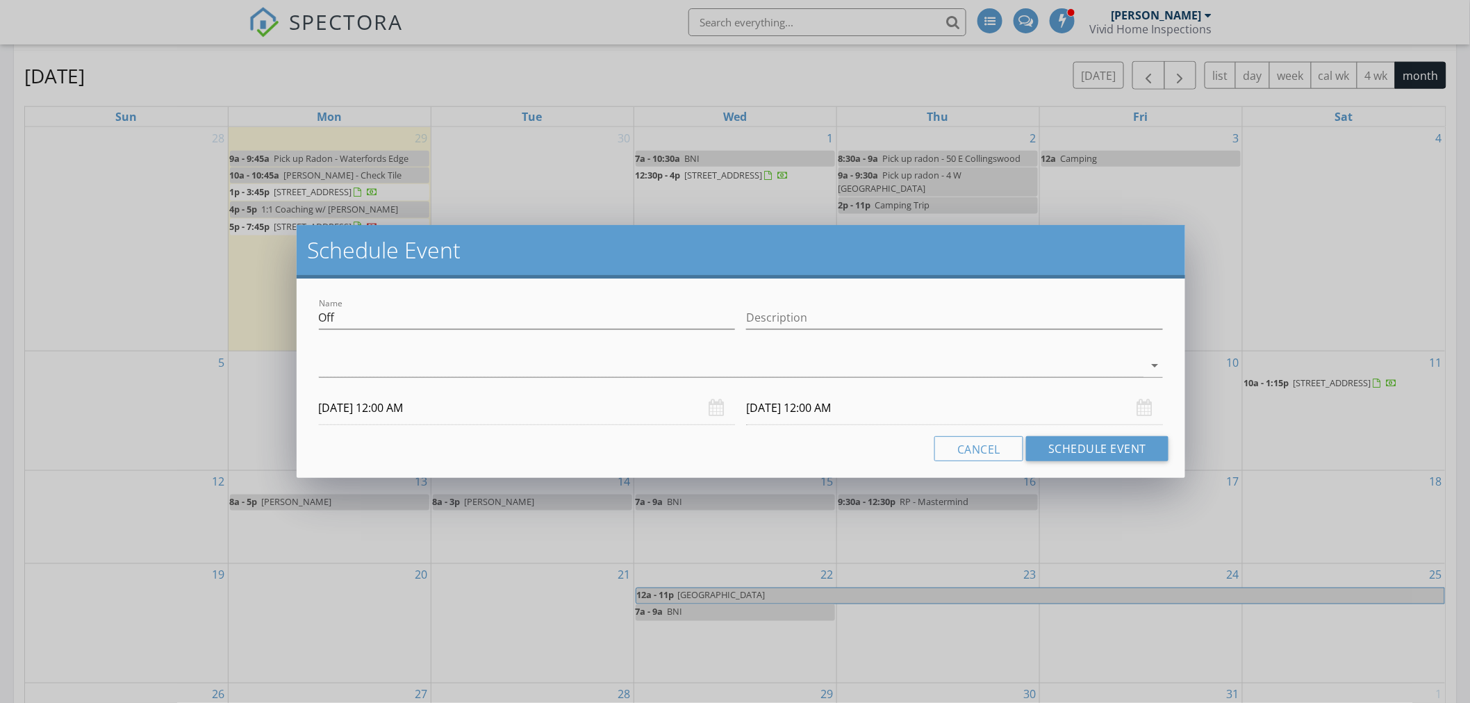
click at [335, 304] on div "Name Off" at bounding box center [527, 320] width 417 height 45
drag, startPoint x: 335, startPoint y: 304, endPoint x: 343, endPoint y: 316, distance: 14.1
click at [337, 310] on div "Name Off" at bounding box center [527, 320] width 417 height 45
click at [343, 316] on input "Off" at bounding box center [527, 317] width 417 height 23
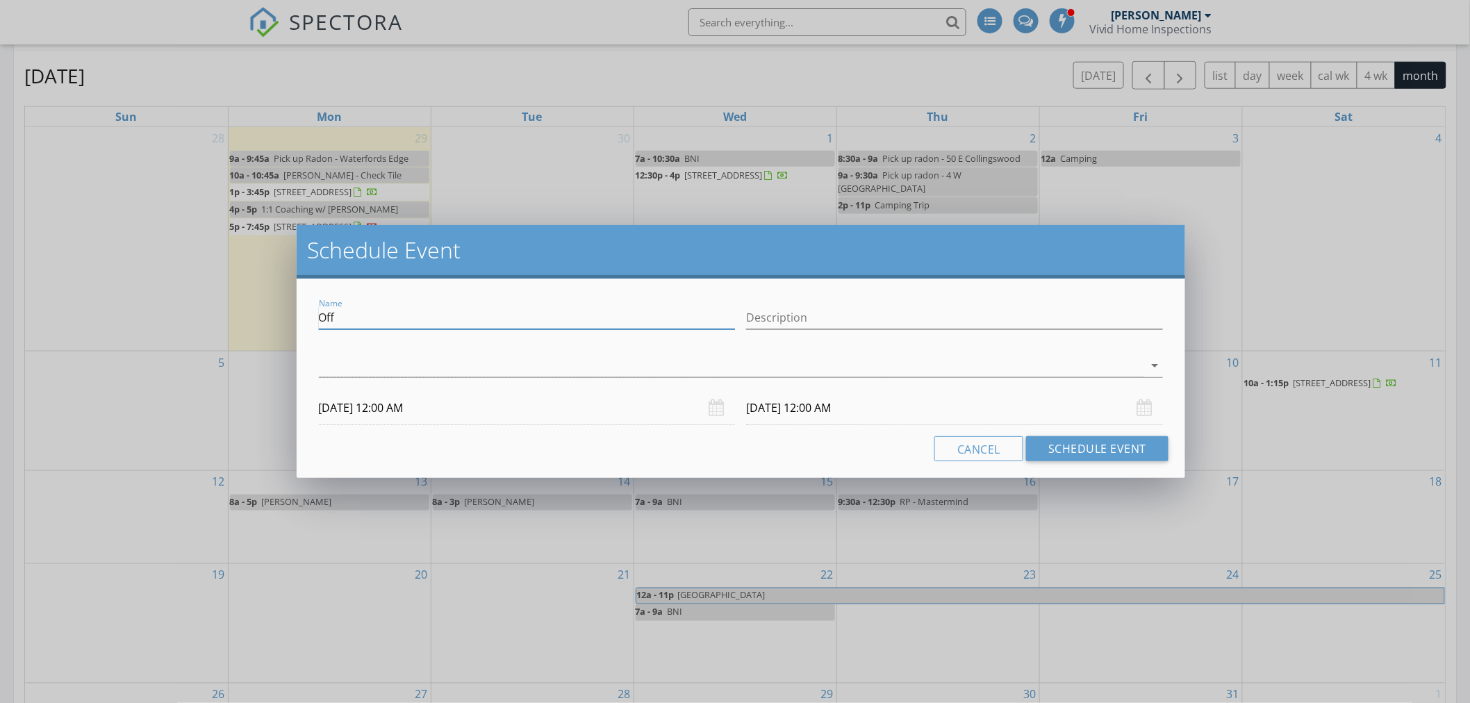
click at [344, 316] on input "Off" at bounding box center [527, 317] width 417 height 23
type input "Camping"
click at [376, 356] on div at bounding box center [731, 365] width 825 height 23
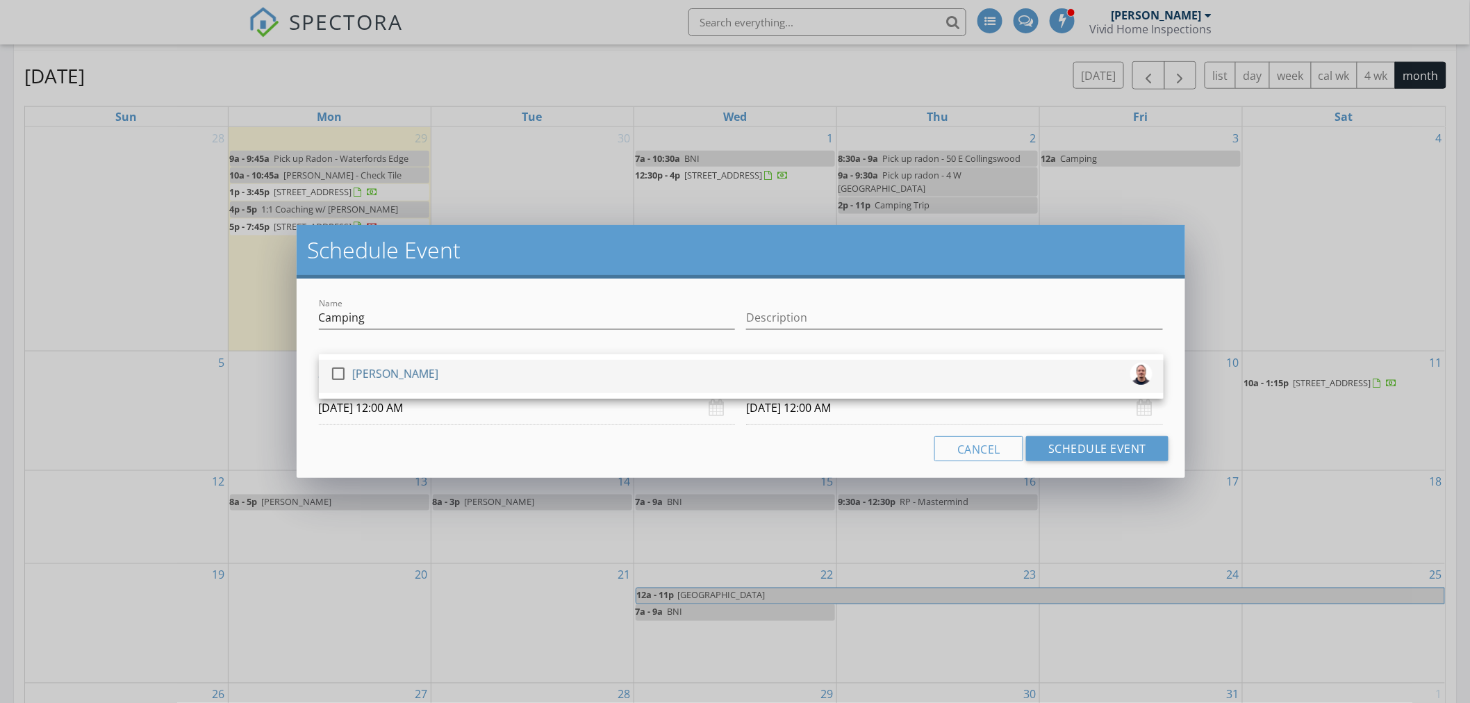
drag, startPoint x: 385, startPoint y: 369, endPoint x: 552, endPoint y: 420, distance: 174.9
click at [386, 369] on div "[PERSON_NAME]" at bounding box center [395, 374] width 86 height 22
drag, startPoint x: 852, startPoint y: 454, endPoint x: 911, endPoint y: 454, distance: 59.1
click at [864, 454] on div "Cancel Schedule Event" at bounding box center [741, 448] width 856 height 25
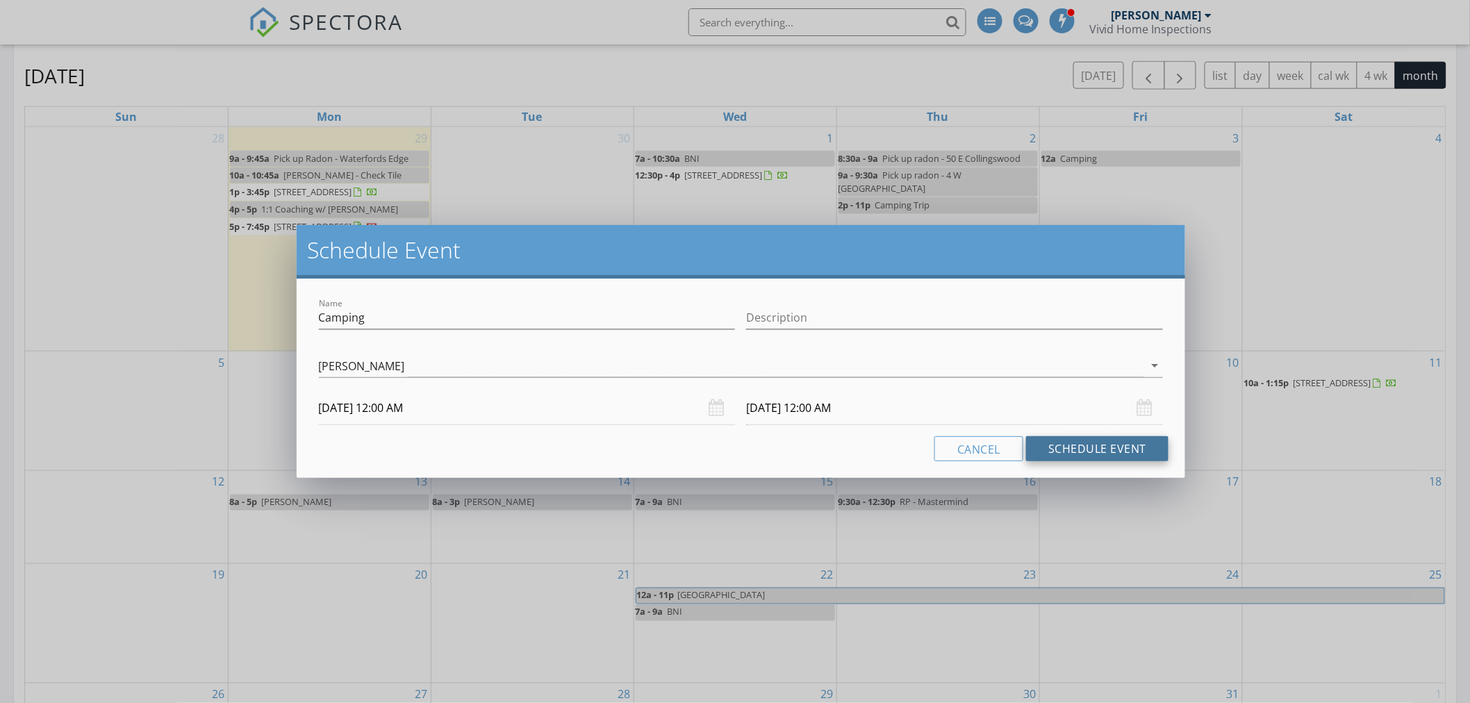
click at [1091, 450] on button "Schedule Event" at bounding box center [1097, 448] width 142 height 25
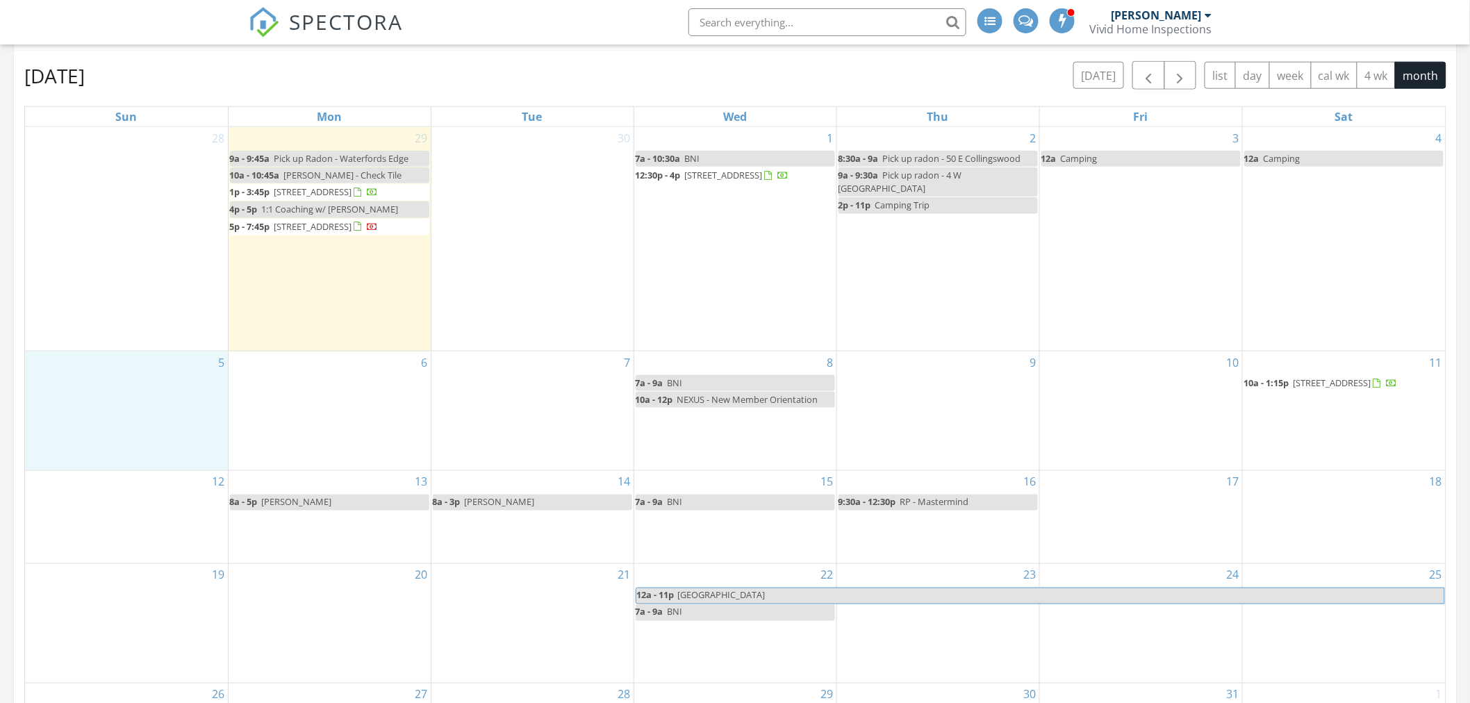
click at [168, 420] on div "5" at bounding box center [126, 411] width 203 height 119
click at [124, 377] on link "Event" at bounding box center [125, 383] width 72 height 22
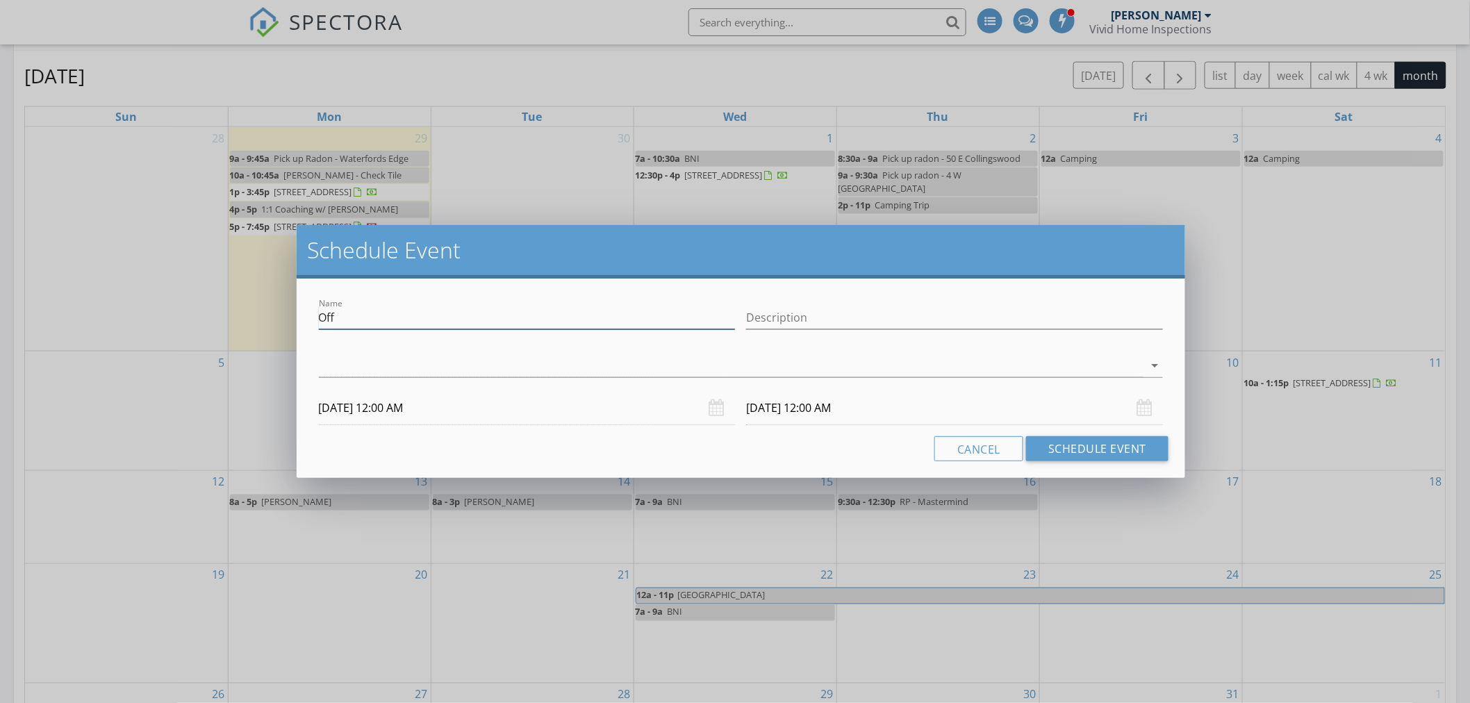
click at [341, 318] on input "Off" at bounding box center [527, 317] width 417 height 23
type input "Camping"
click at [512, 358] on div at bounding box center [731, 365] width 825 height 23
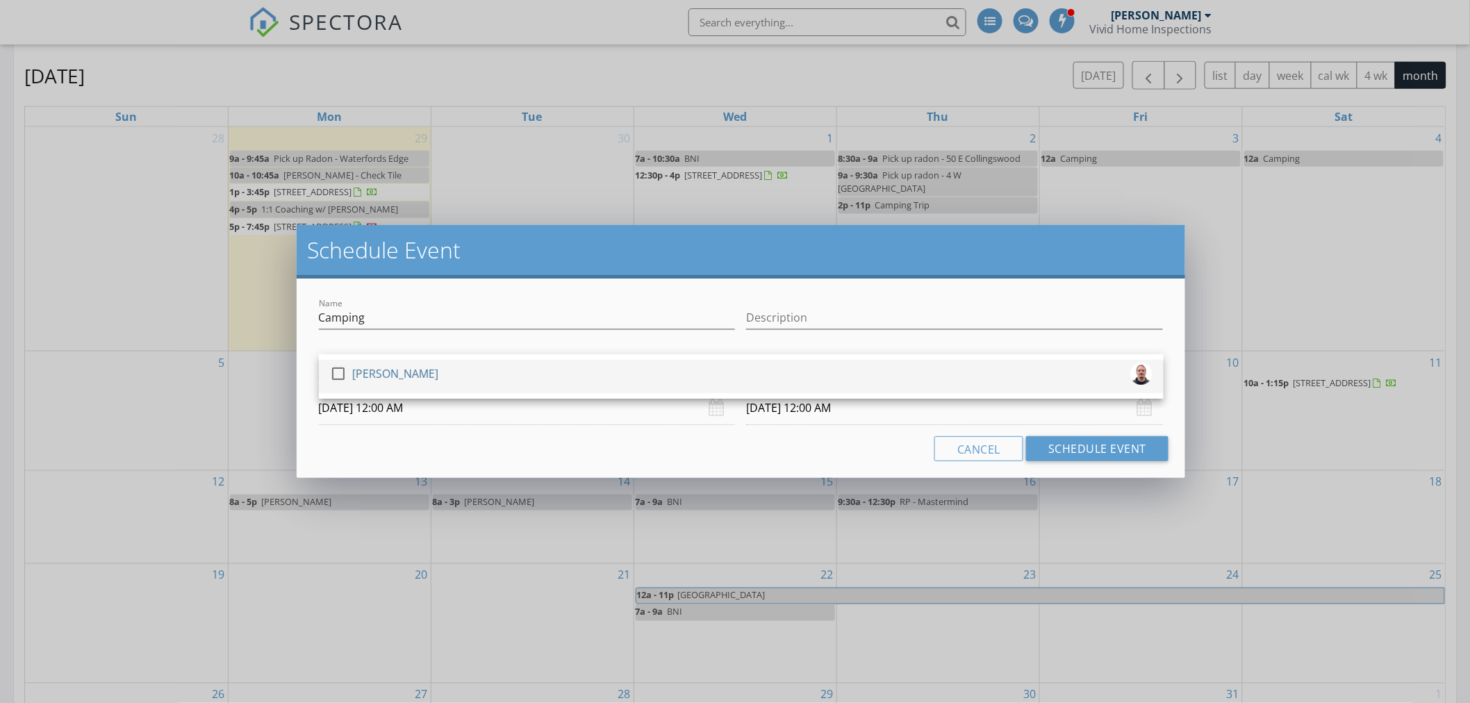
click at [433, 374] on div "check_box_outline_blank Brian Maute" at bounding box center [741, 377] width 823 height 28
click at [729, 452] on div "Cancel Schedule Event" at bounding box center [741, 448] width 856 height 25
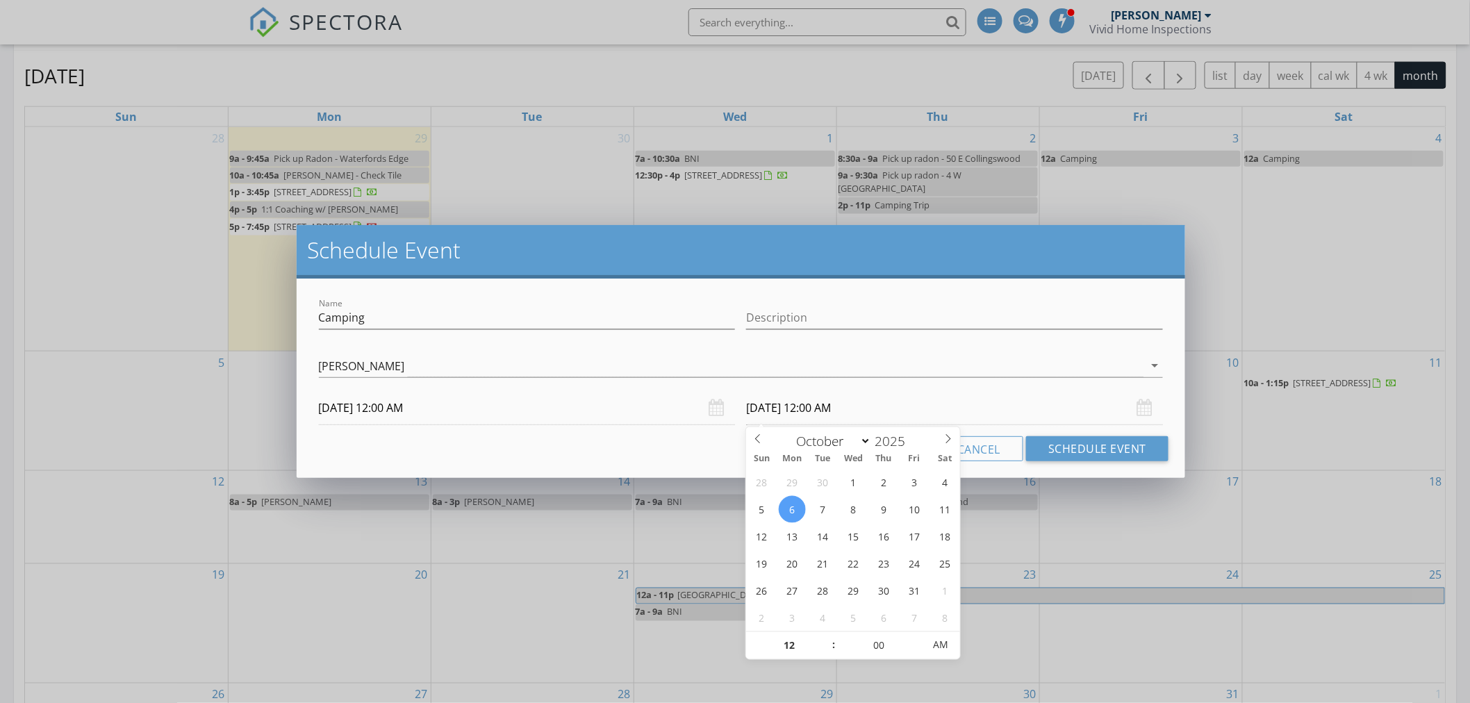
click at [759, 410] on input "10/06/2025 12:00 AM" at bounding box center [954, 408] width 417 height 34
type input "10/05/2025 12:00 AM"
type input "02"
type input "10/05/2025 2:00 PM"
click at [943, 650] on span "AM" at bounding box center [941, 646] width 38 height 28
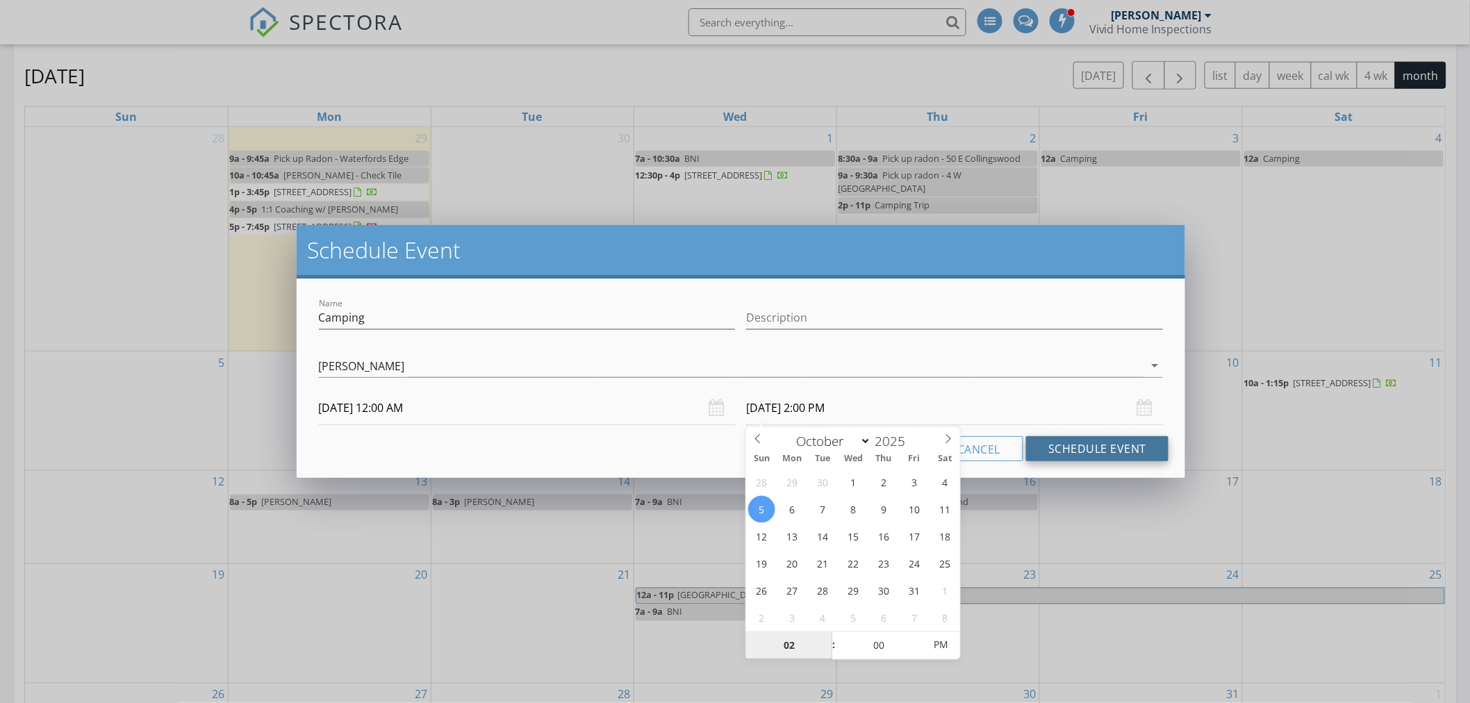
type input "02"
click at [1074, 454] on button "Schedule Event" at bounding box center [1097, 448] width 142 height 25
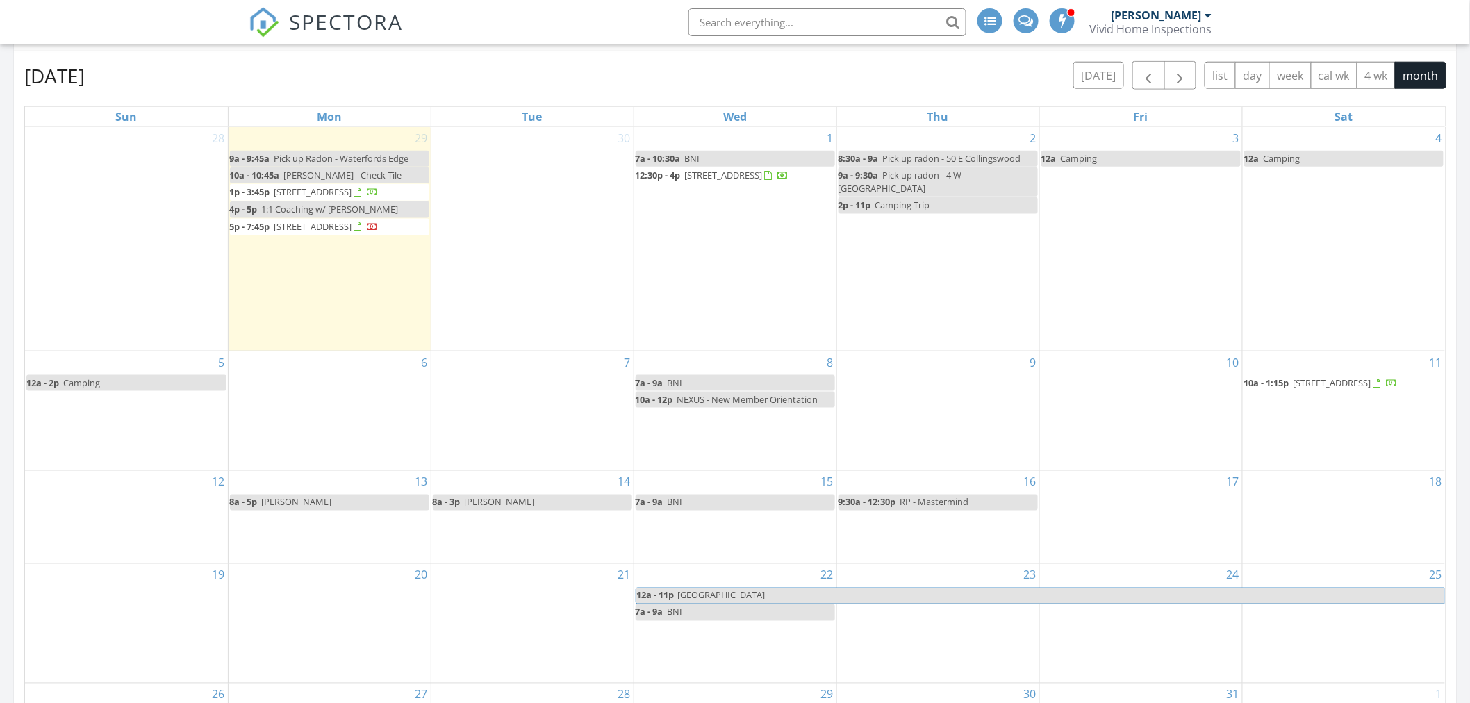
click at [709, 157] on link "7a - 10:30a BNI" at bounding box center [735, 159] width 199 height 16
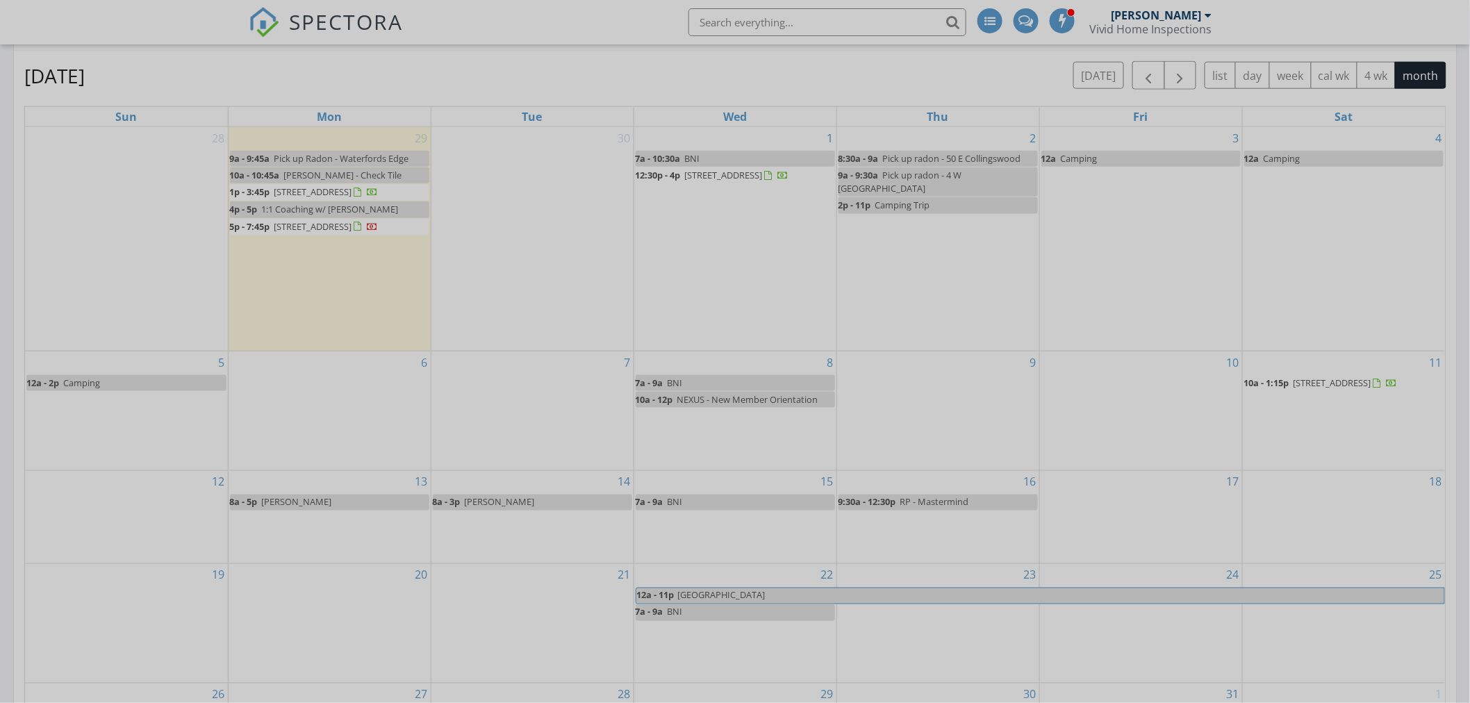
select select "9"
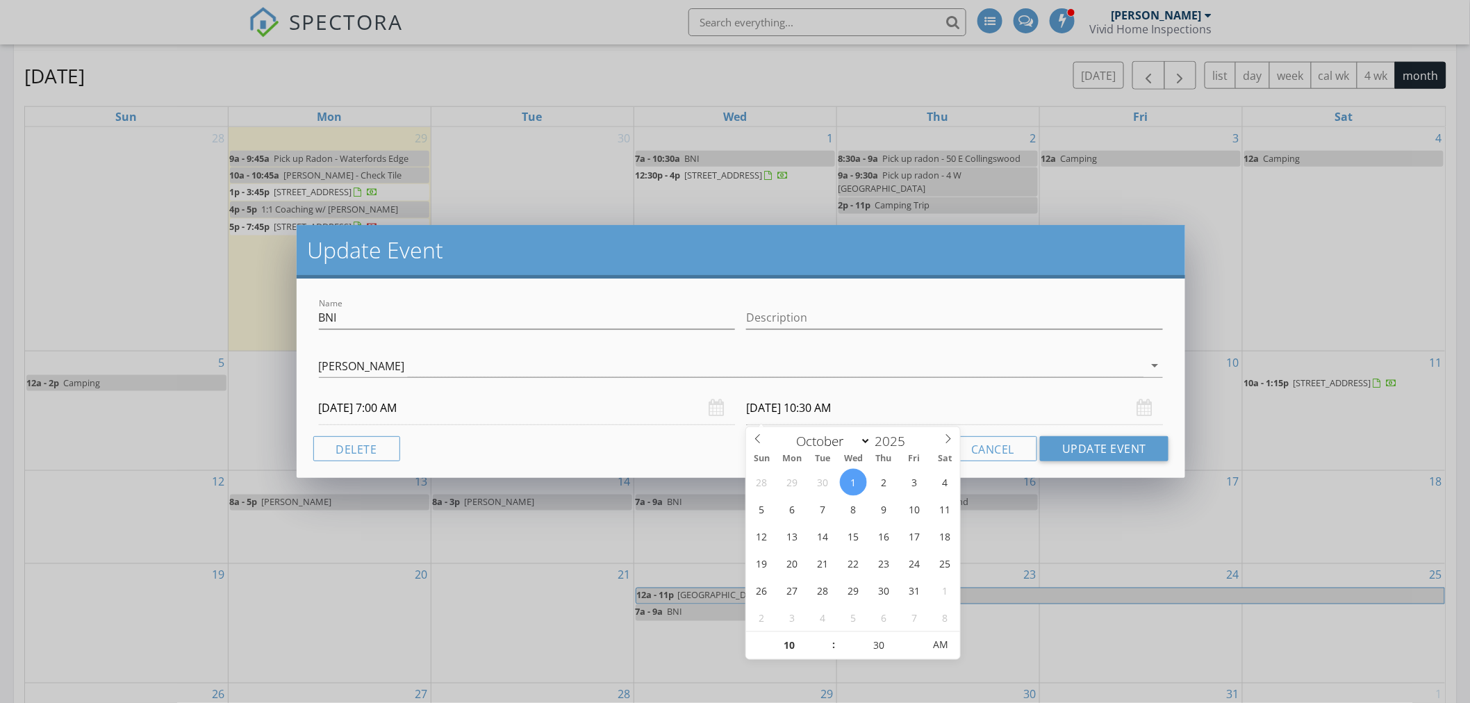
click at [835, 408] on input "10/01/2025 10:30 AM" at bounding box center [954, 408] width 417 height 34
type input "09"
type input "10/01/2025 9:30 AM"
click at [695, 442] on div "Cancel Update Event" at bounding box center [741, 448] width 856 height 25
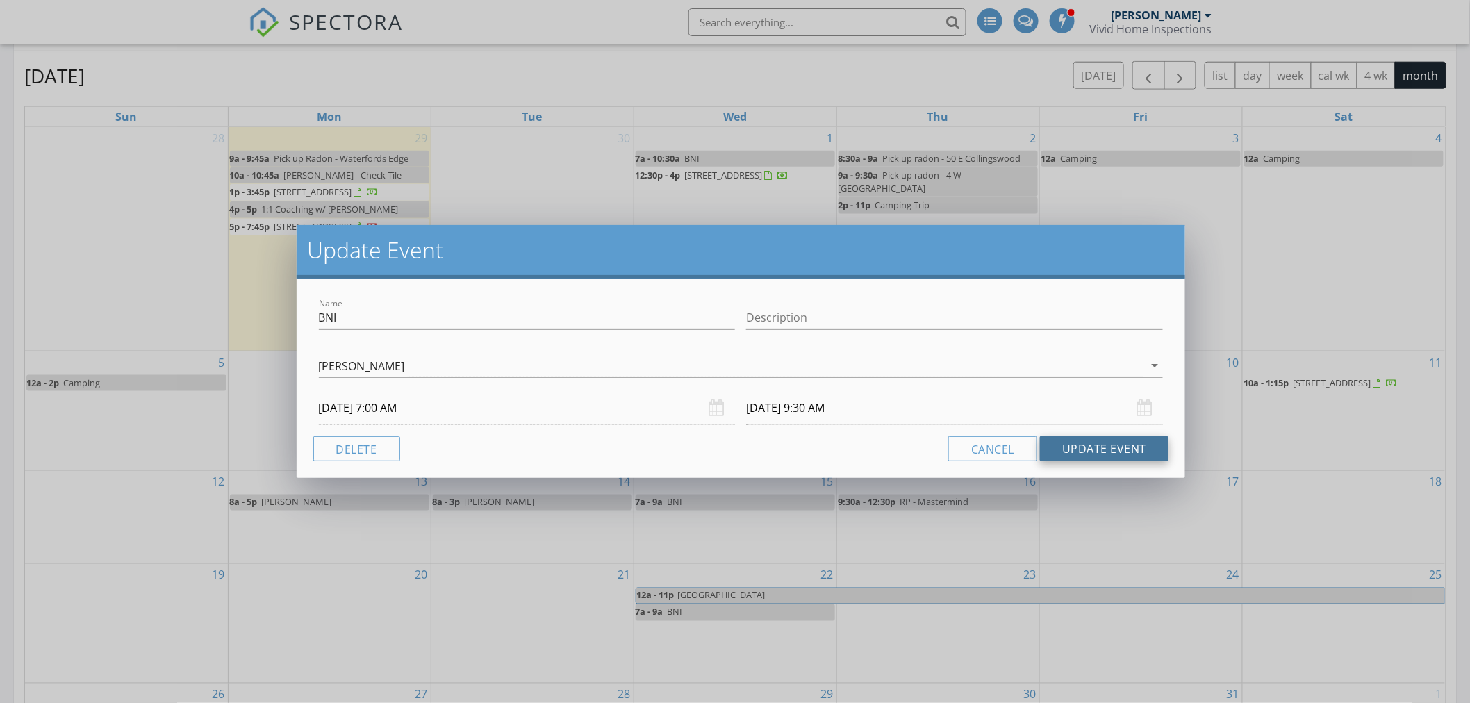
click at [1081, 443] on button "Update Event" at bounding box center [1104, 448] width 129 height 25
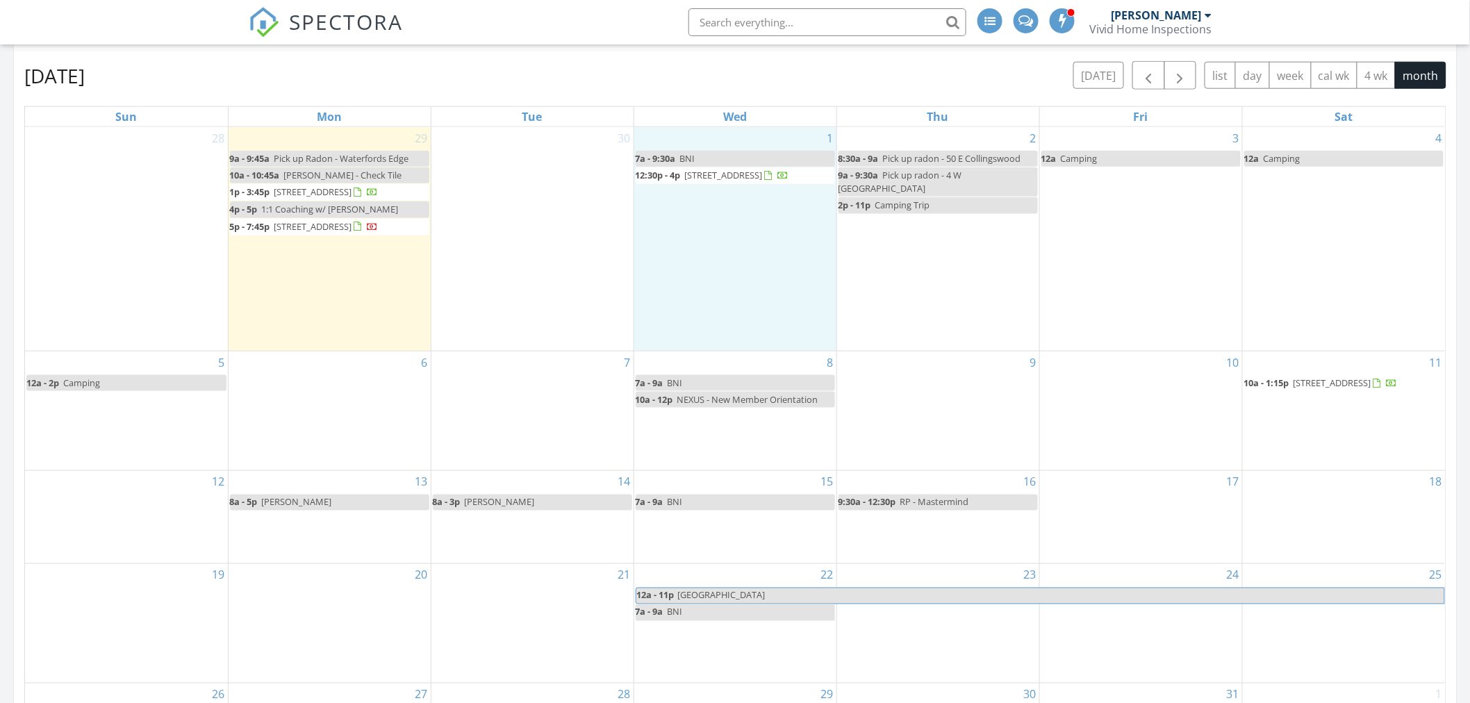
click at [723, 295] on div "1 7a - 9:30a BNI 12:30p - 4p 151 Jamestown Ave., Philadelphia 19127" at bounding box center [735, 239] width 202 height 224
click at [725, 258] on link "Event" at bounding box center [734, 258] width 72 height 22
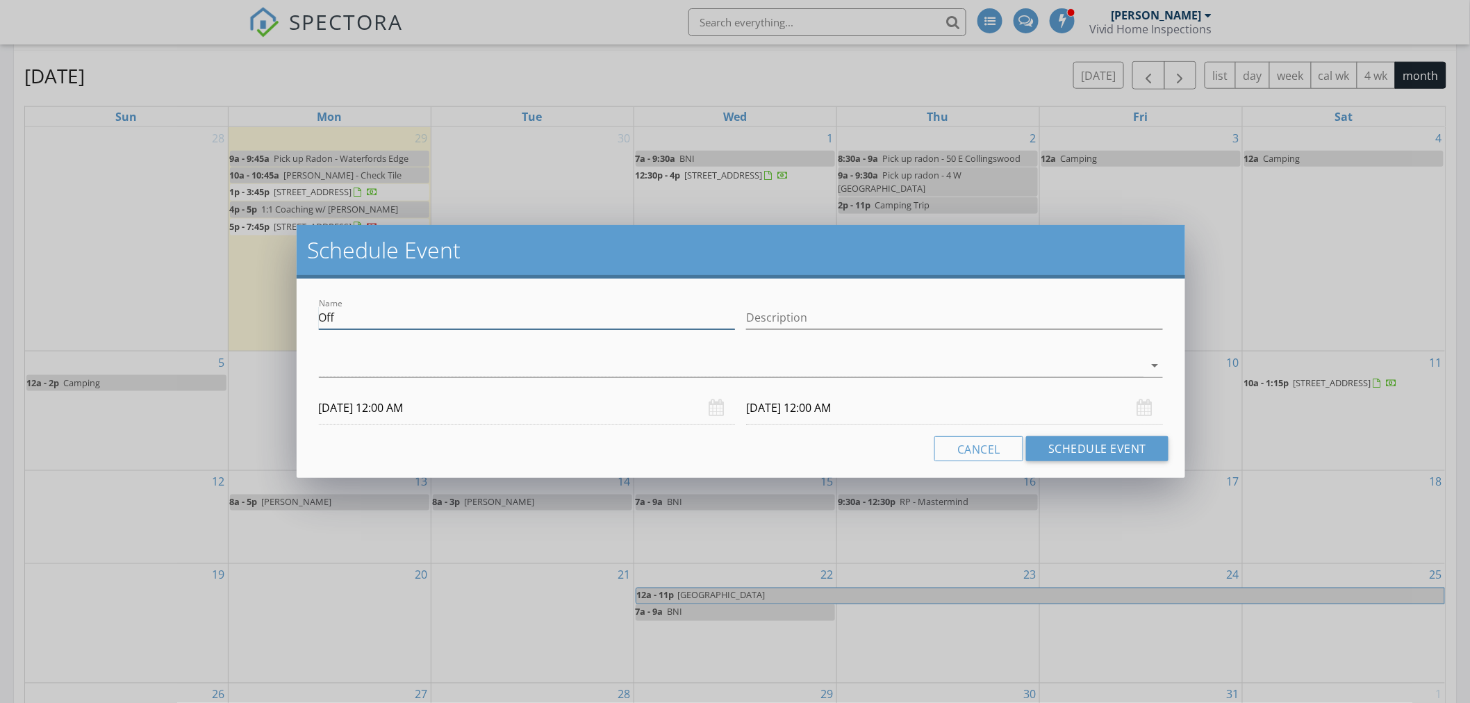
click at [345, 318] on input "Off" at bounding box center [527, 317] width 417 height 23
type input "Coffee w/ Alemnesh"
click at [371, 357] on div at bounding box center [731, 365] width 825 height 23
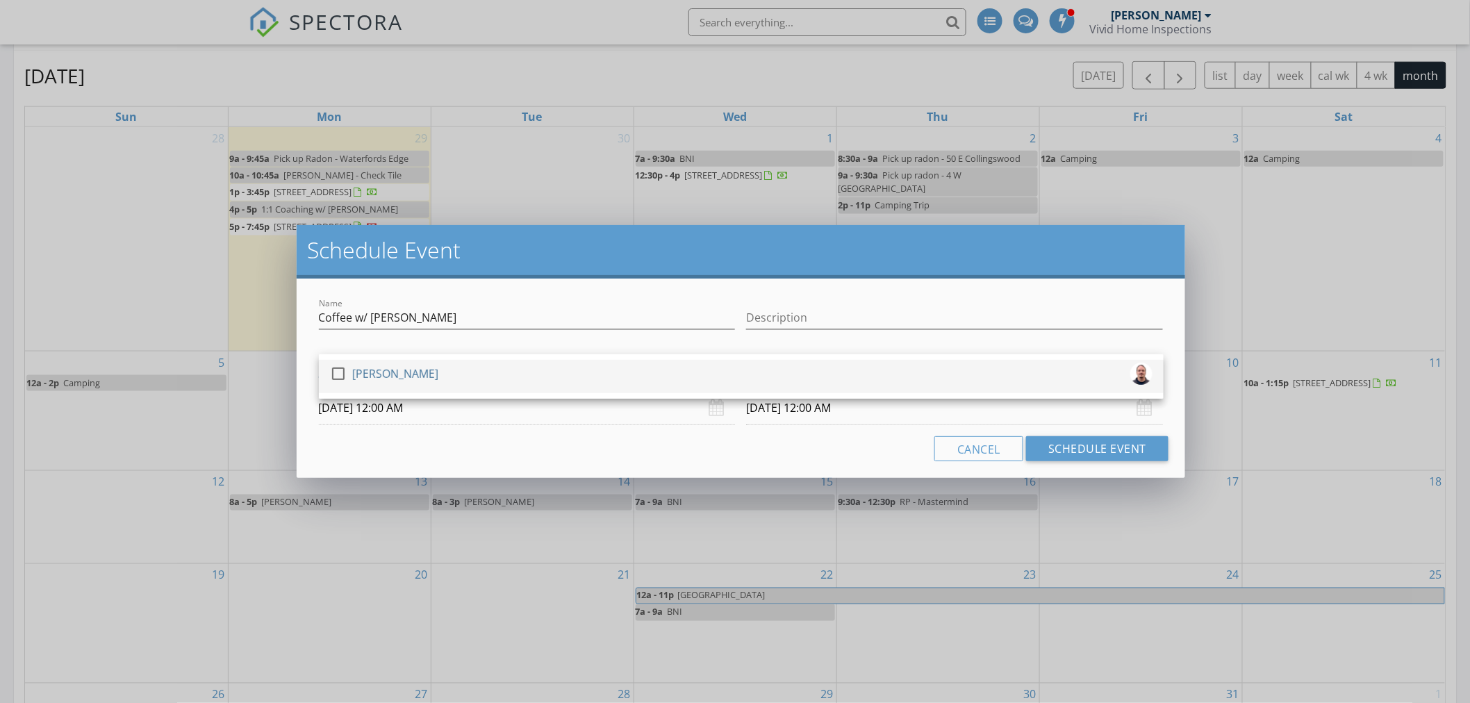
click at [380, 374] on div "[PERSON_NAME]" at bounding box center [395, 374] width 86 height 22
click at [395, 404] on input "10/01/2025 12:00 AM" at bounding box center [527, 408] width 417 height 34
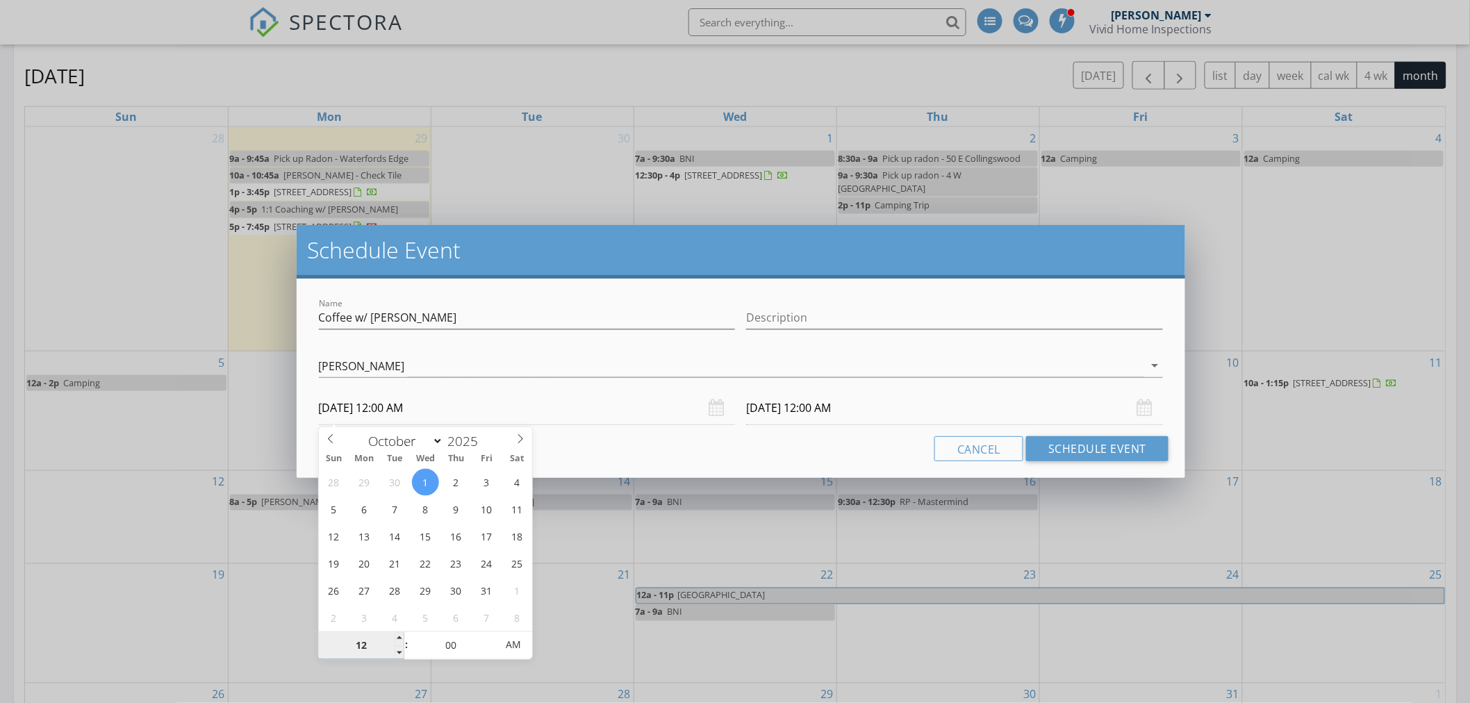
click at [358, 641] on input "12" at bounding box center [361, 646] width 85 height 28
type input "10"
type input "10/01/2025 10:00 AM"
type input "10"
type input "10/02/2025 10:00 AM"
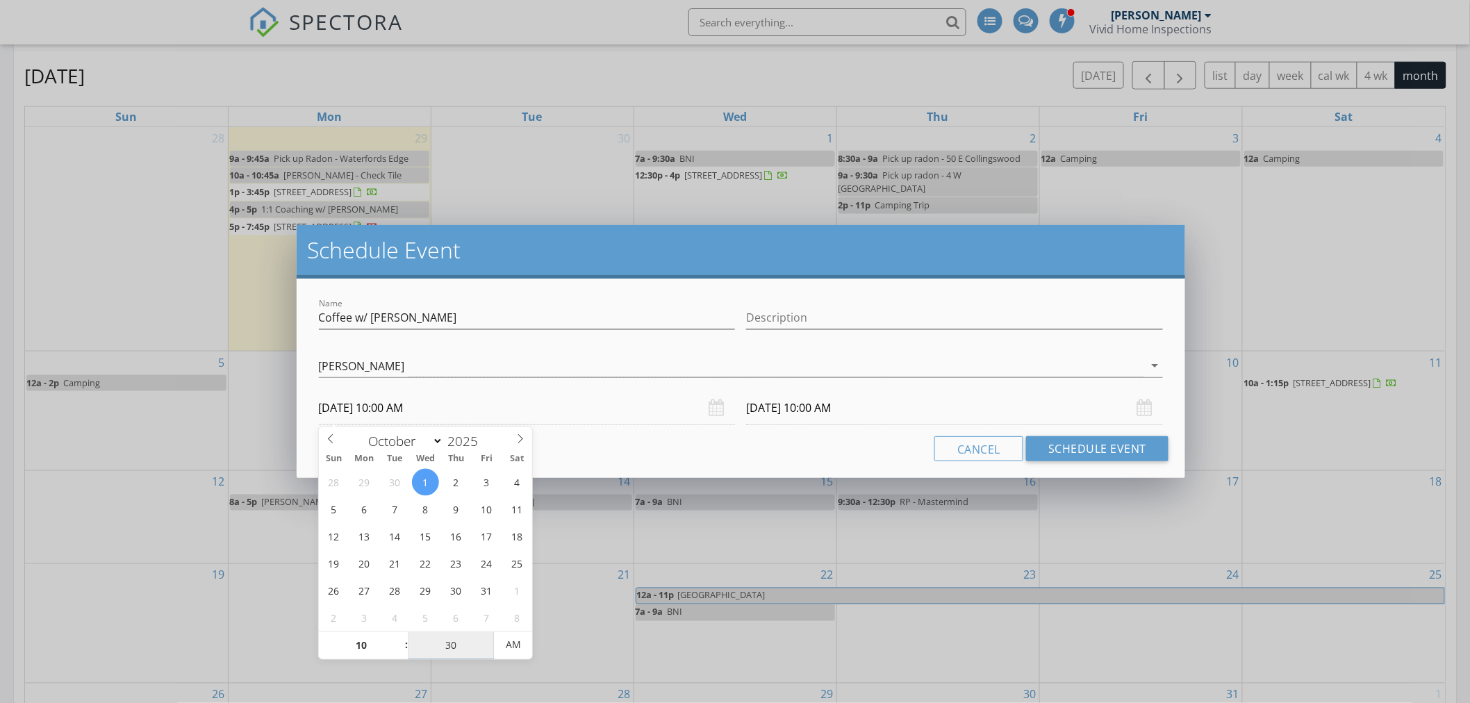
type input "30"
type input "10/01/2025 10:30 AM"
click at [823, 447] on div "Cancel Schedule Event" at bounding box center [741, 448] width 856 height 25
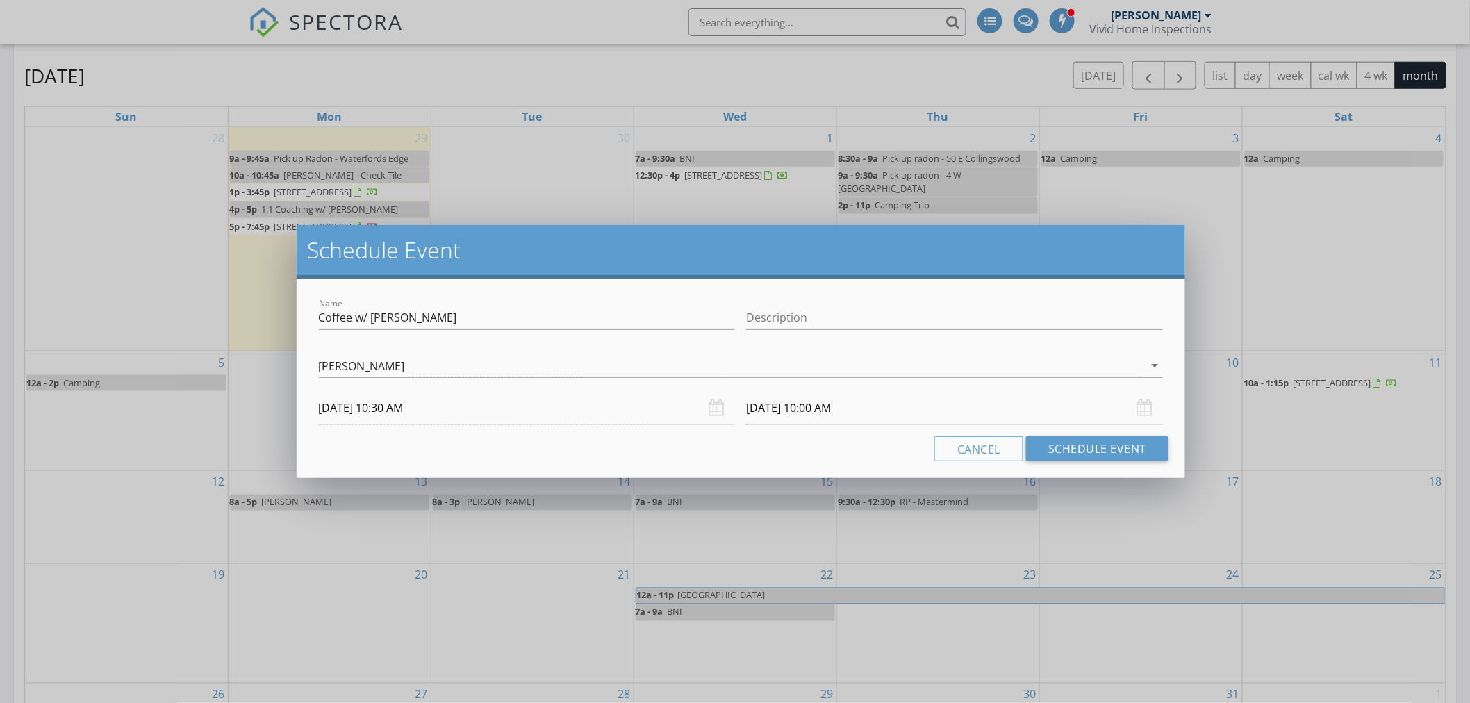
type input "30"
type input "10/02/2025 10:30 AM"
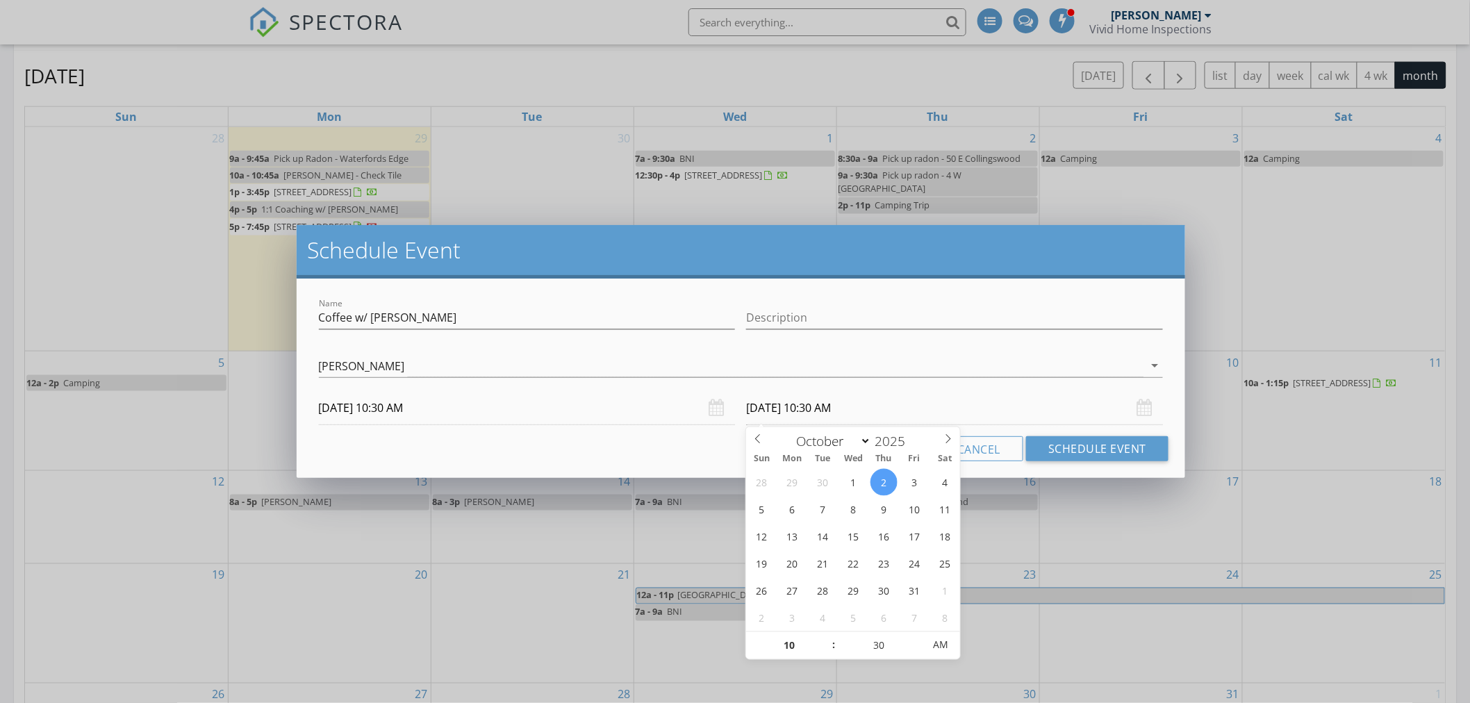
click at [825, 415] on input "10/02/2025 10:30 AM" at bounding box center [954, 408] width 417 height 34
click at [796, 641] on input "10" at bounding box center [788, 646] width 85 height 28
type input "11"
type input "10/02/2025 11:30 AM"
click at [689, 462] on div "Name Coffee w/ Alemnesh Description check_box Brian Maute Brian Maute arrow_dro…" at bounding box center [741, 378] width 889 height 199
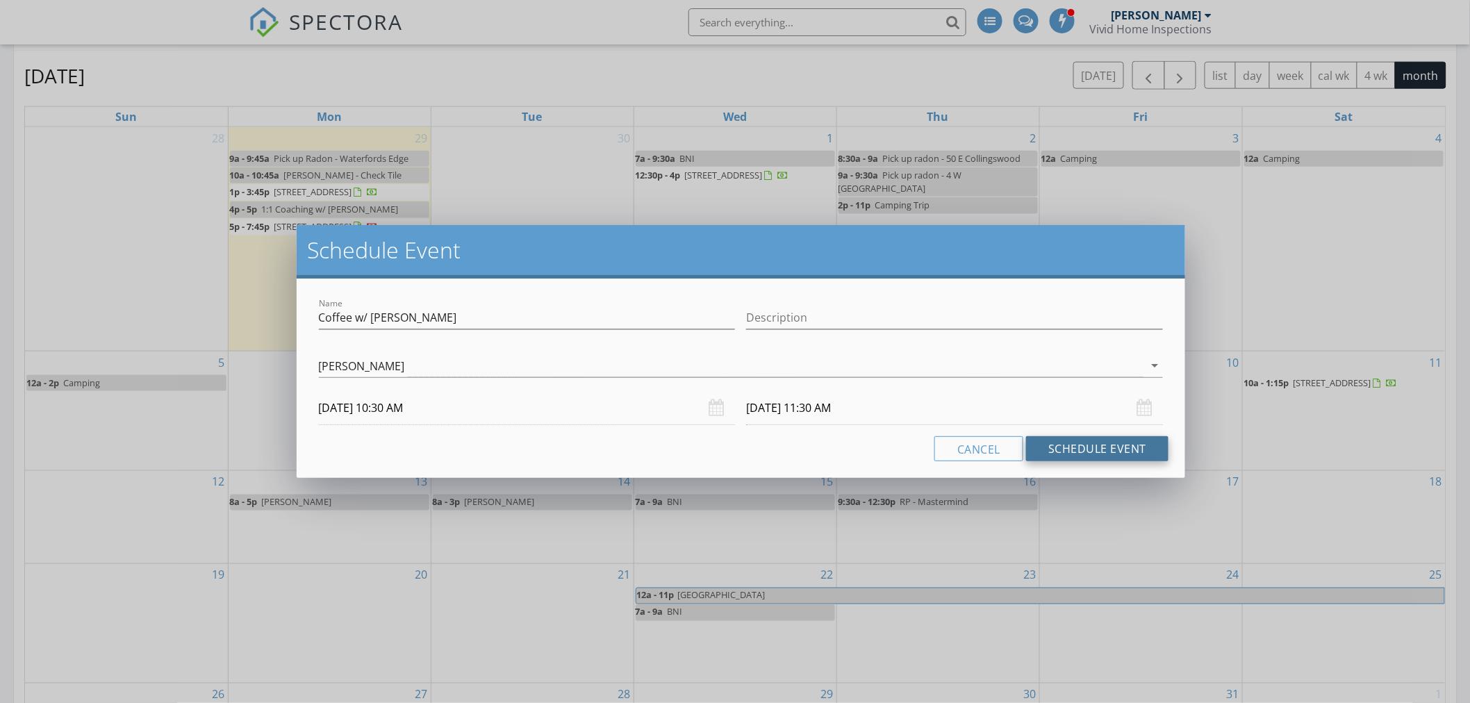
click at [1080, 447] on button "Schedule Event" at bounding box center [1097, 448] width 142 height 25
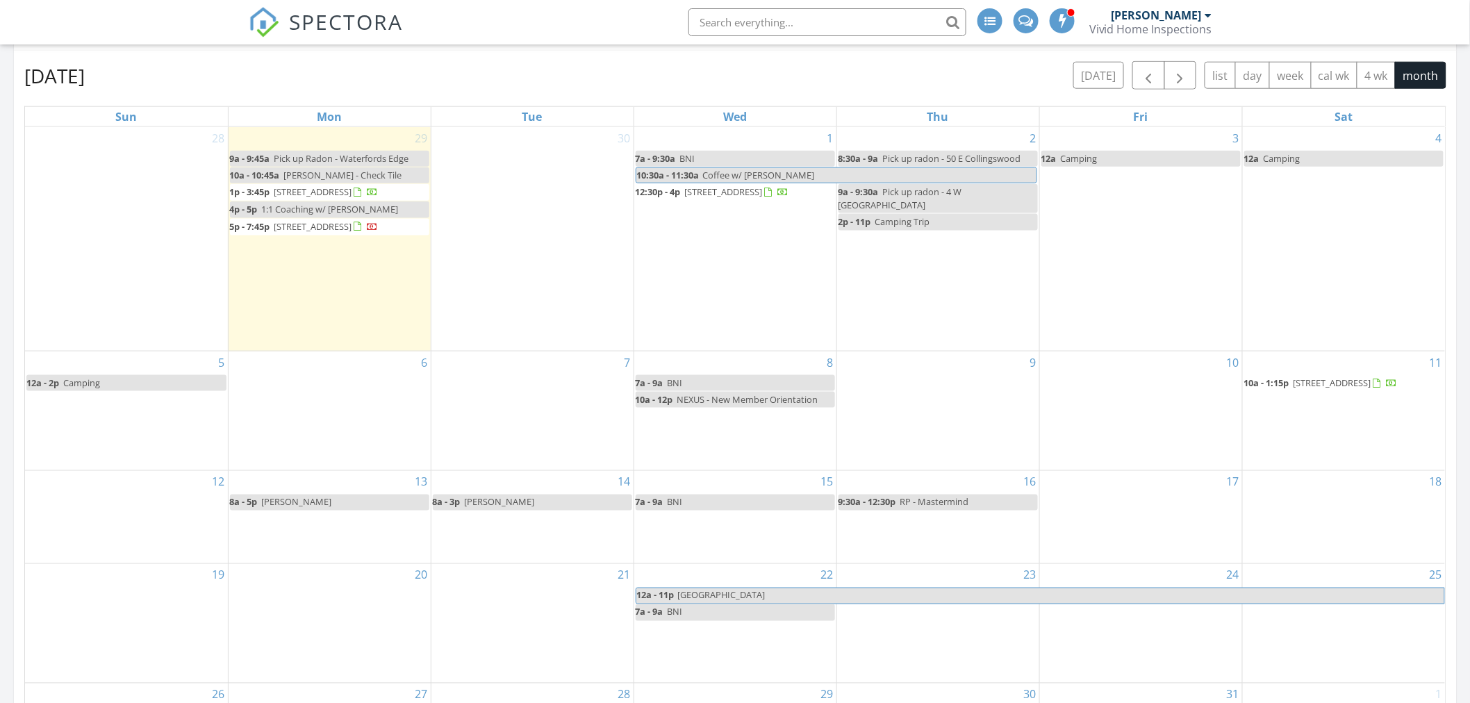
drag, startPoint x: 777, startPoint y: 184, endPoint x: 752, endPoint y: 172, distance: 28.0
click at [752, 172] on span "Coffee w/ Alemnesh" at bounding box center [759, 175] width 112 height 13
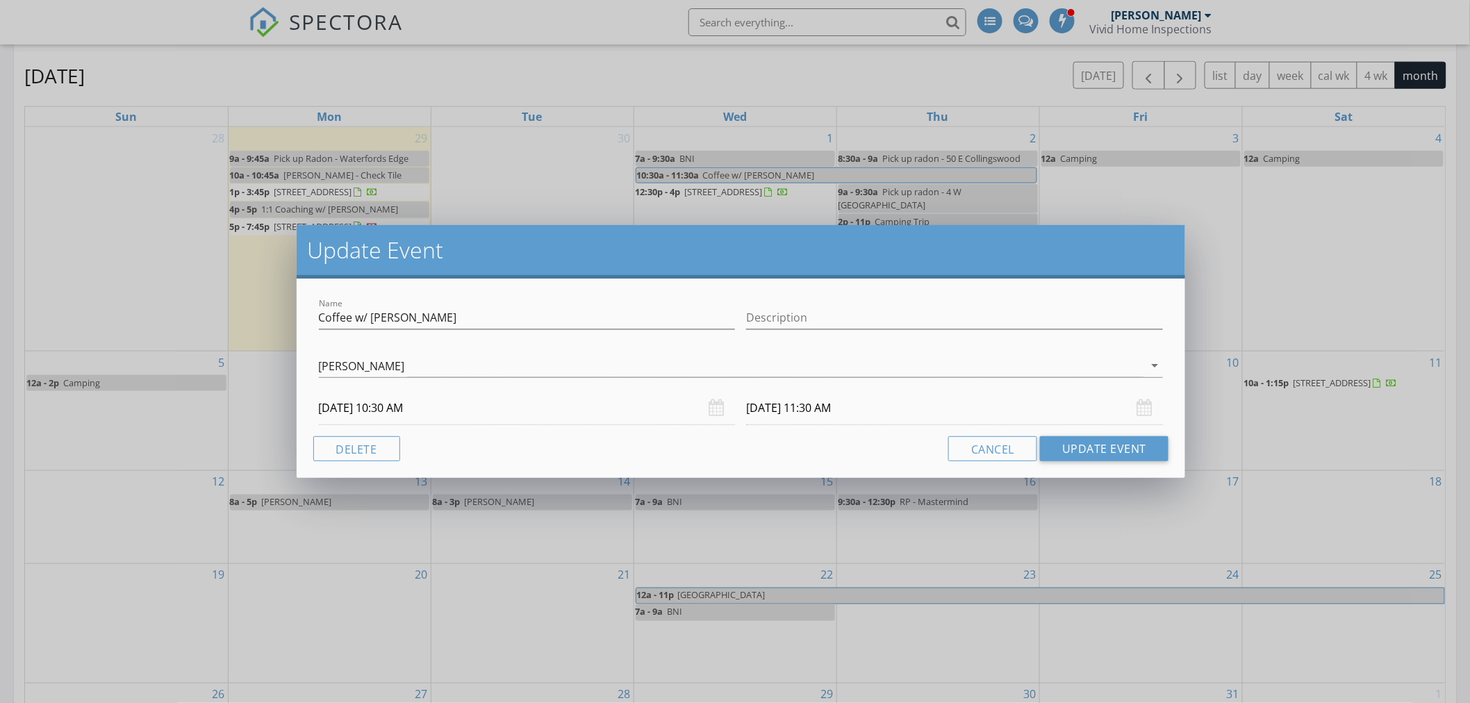
click at [782, 411] on input "10/02/2025 11:30 AM" at bounding box center [954, 408] width 417 height 34
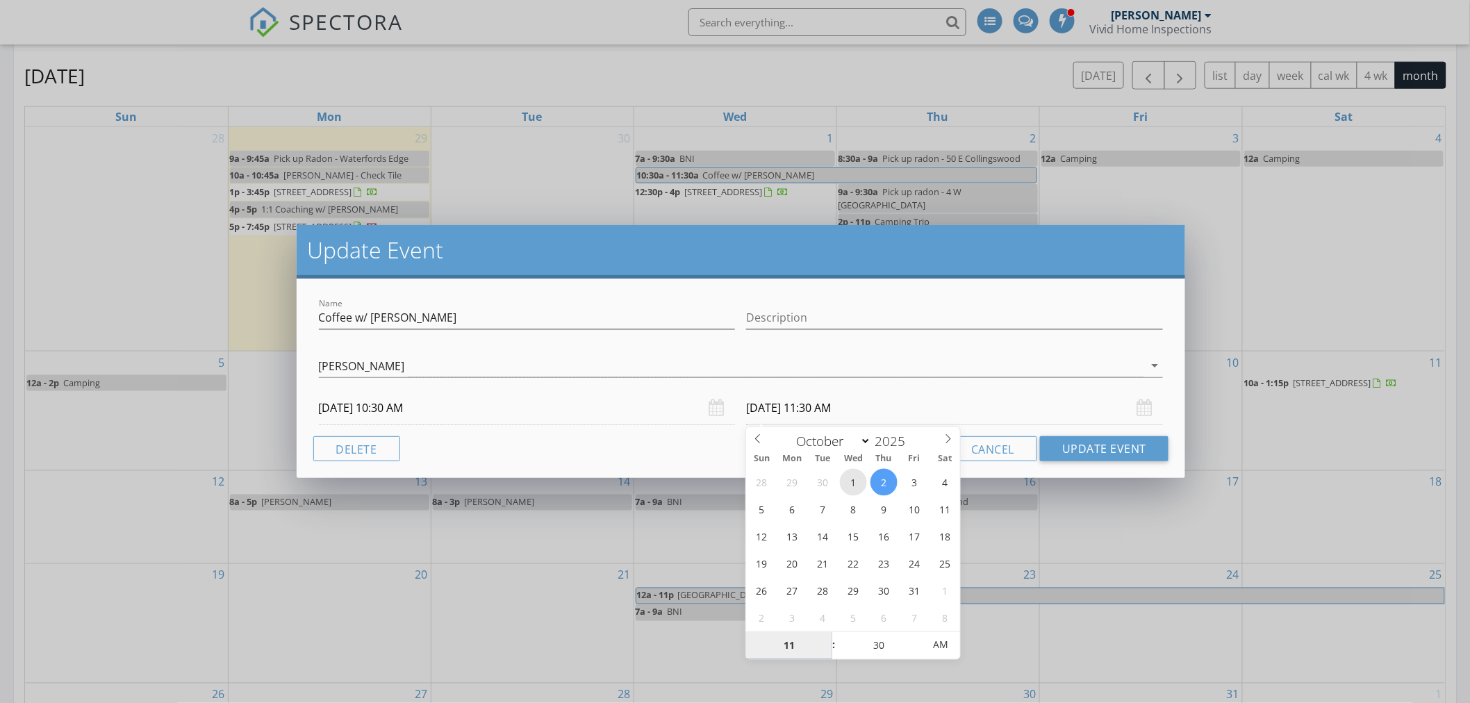
type input "10/01/2025 11:30 AM"
click at [1075, 453] on button "Update Event" at bounding box center [1104, 448] width 129 height 25
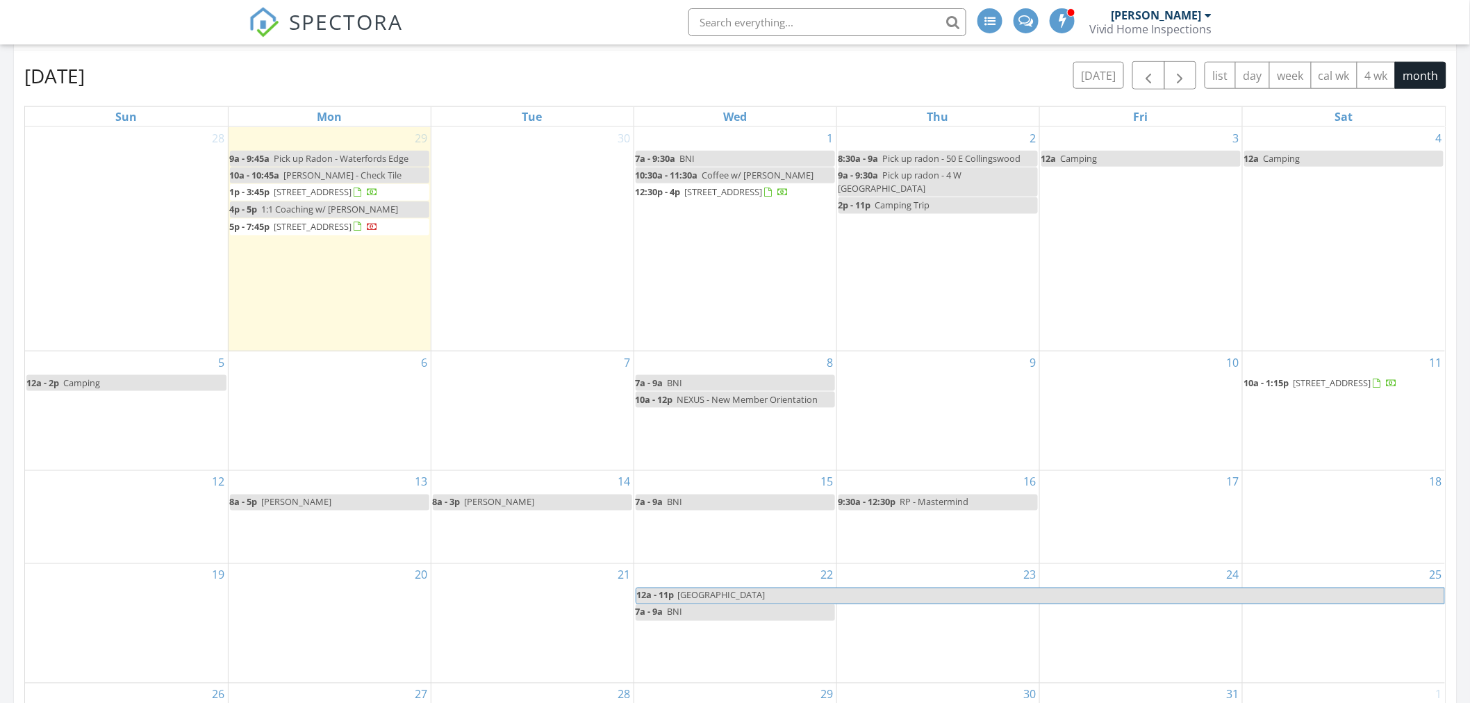
click at [772, 293] on div "1 7a - 9:30a BNI 10:30a - 11:30a Coffee w/ Alemnesh 12:30p - 4p 151 Jamestown A…" at bounding box center [735, 239] width 202 height 224
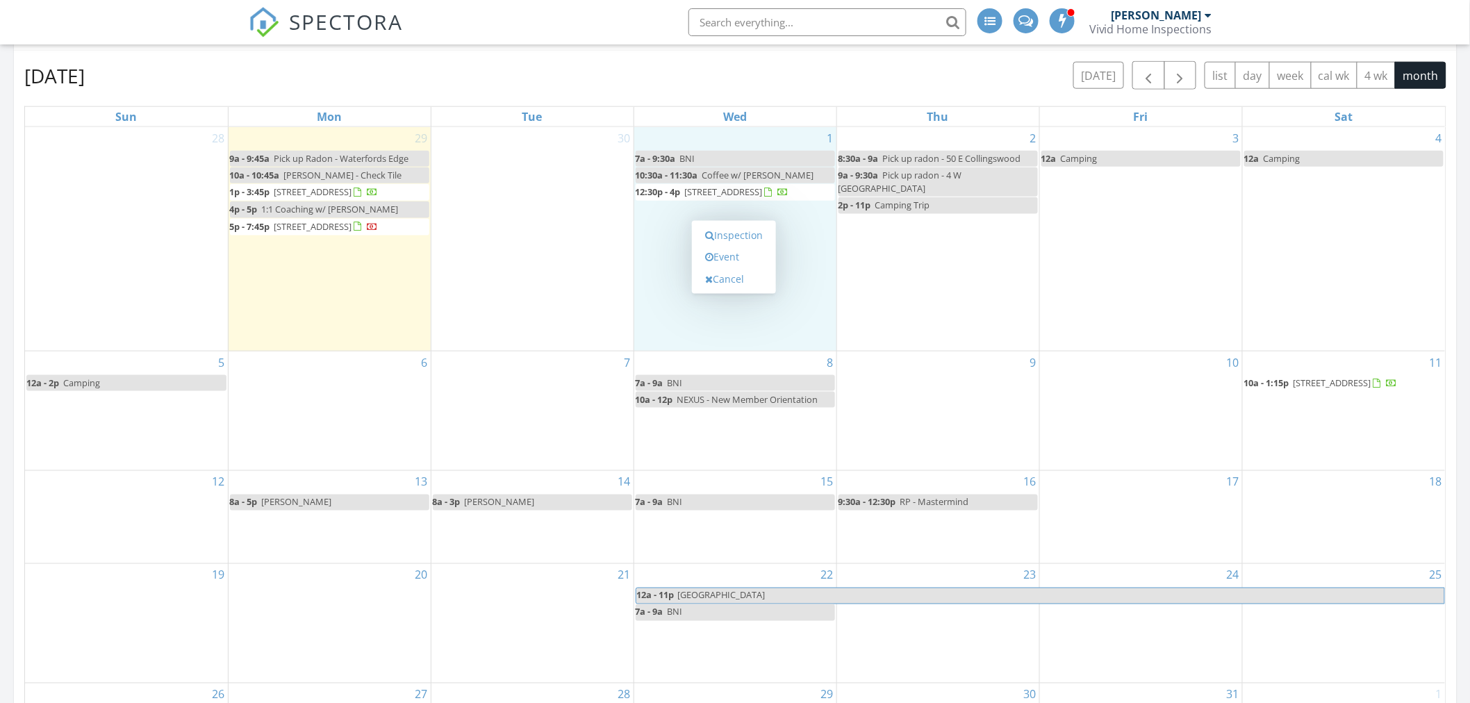
click at [622, 96] on div "October 2025 today list day week cal wk 4 wk month Sun Mon Tue Wed Thu Fri Sat …" at bounding box center [735, 419] width 1422 height 716
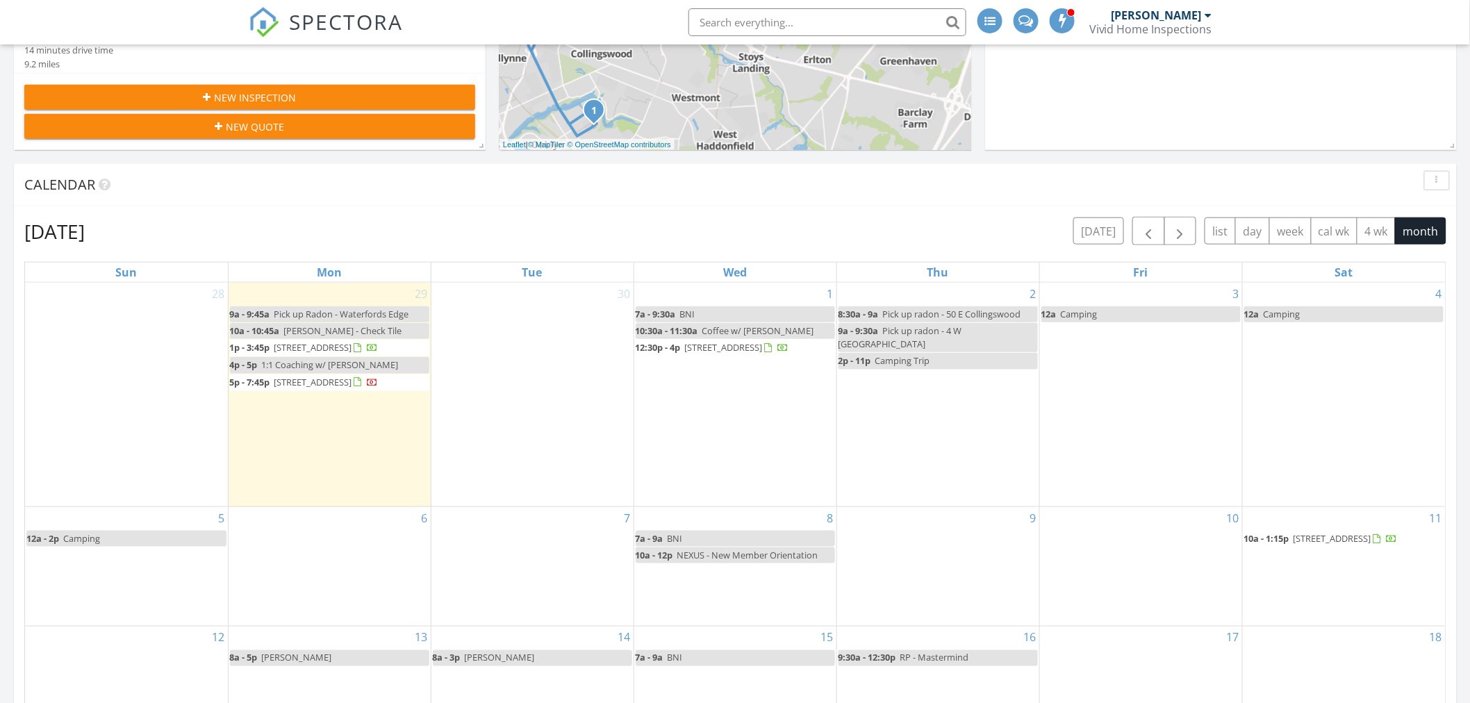
scroll to position [386, 0]
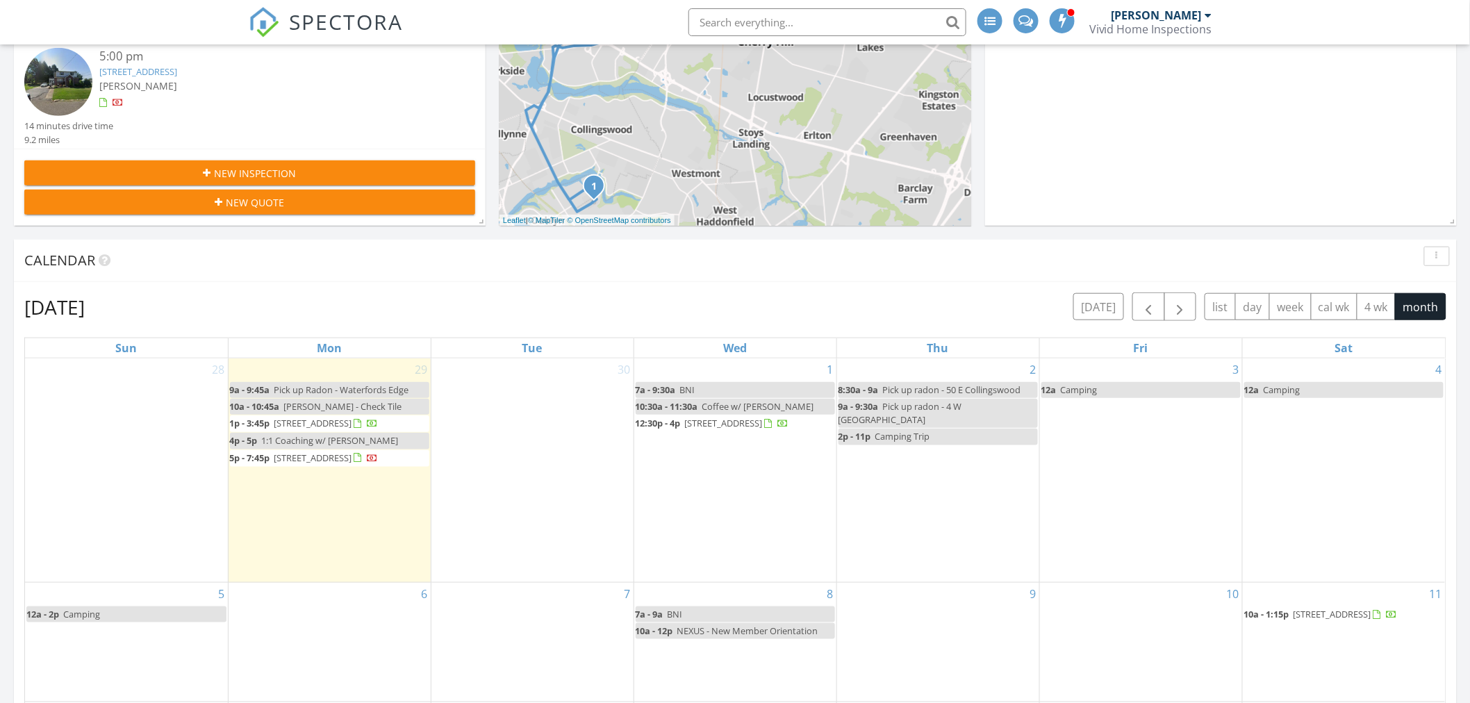
click at [561, 438] on div "30" at bounding box center [532, 470] width 202 height 224
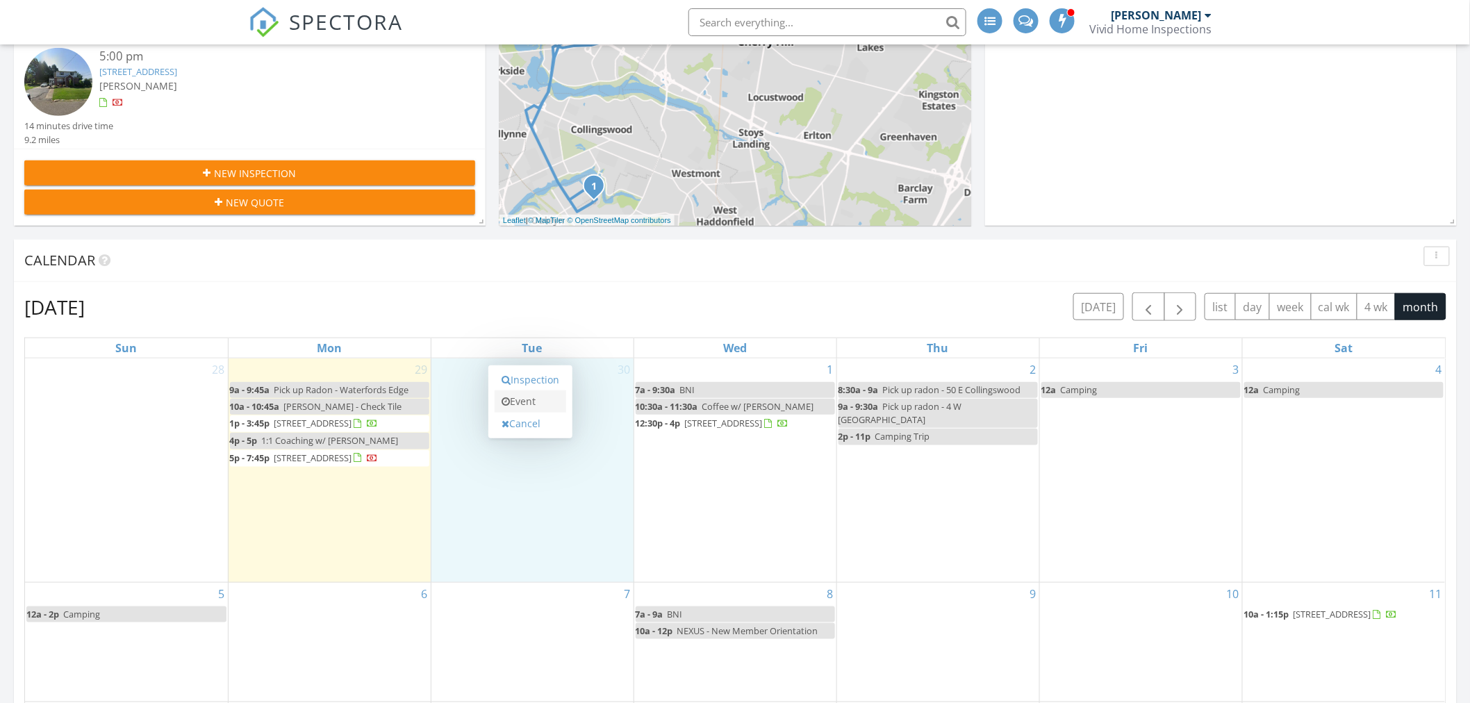
click at [524, 399] on link "Event" at bounding box center [531, 401] width 72 height 22
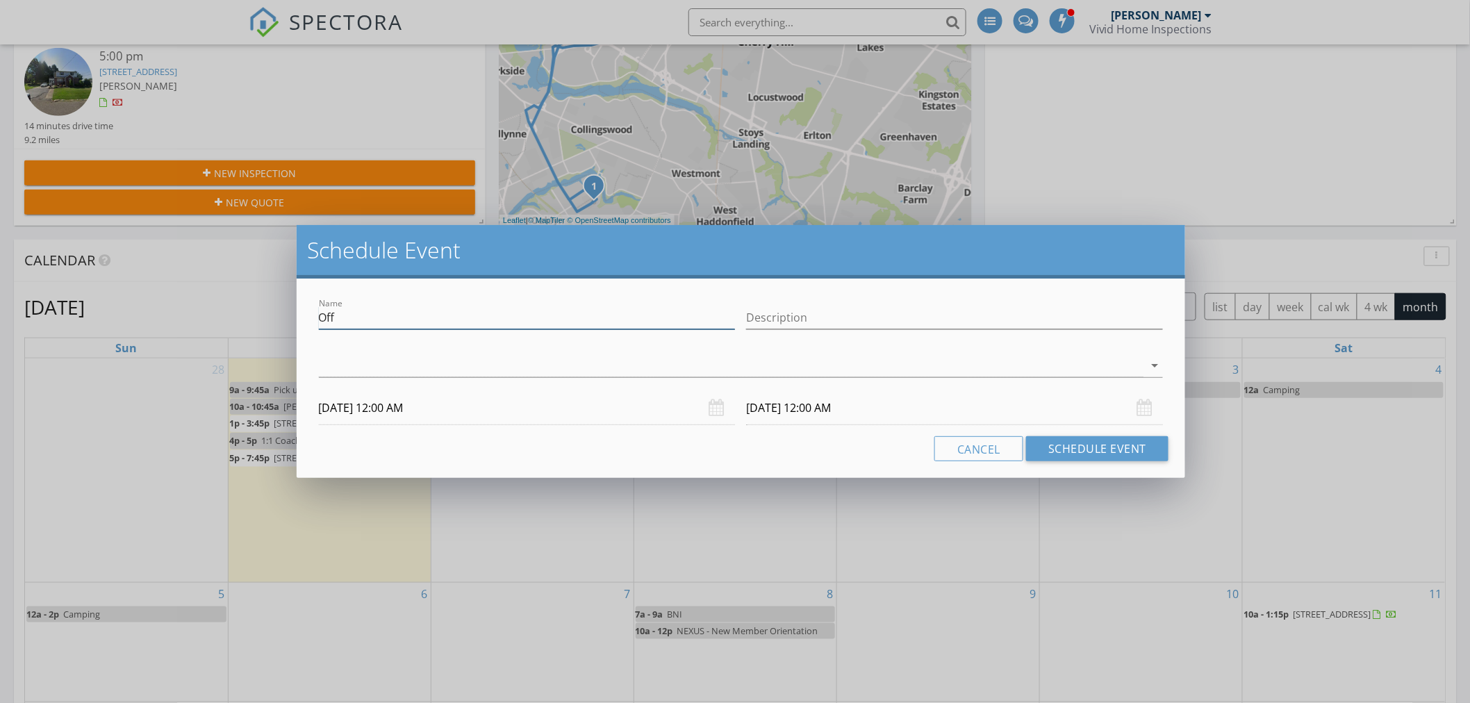
click at [350, 314] on input "Off" at bounding box center [527, 317] width 417 height 23
type input "Google Playbook Webinar"
click at [359, 369] on div at bounding box center [731, 365] width 825 height 23
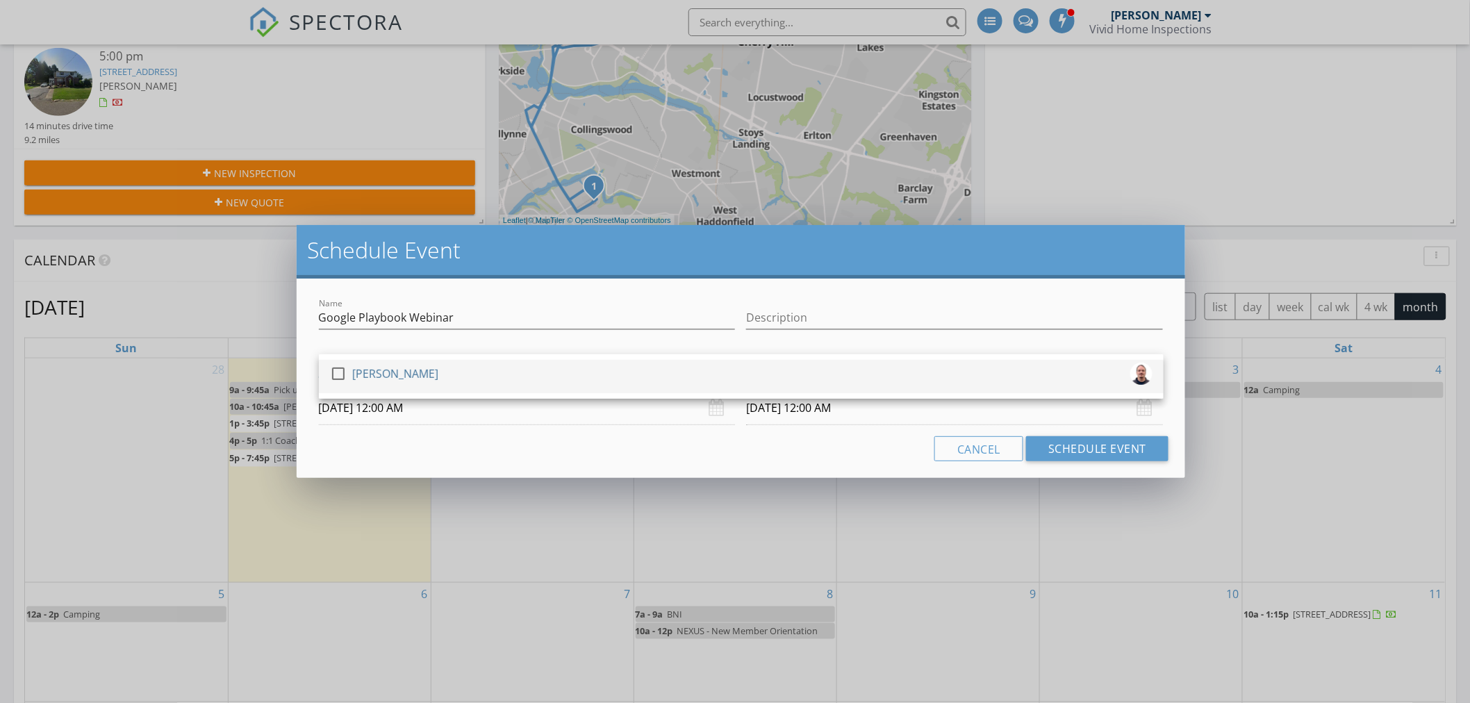
click at [365, 376] on div "[PERSON_NAME]" at bounding box center [395, 374] width 86 height 22
click at [397, 456] on div "Cancel Schedule Event" at bounding box center [741, 448] width 856 height 25
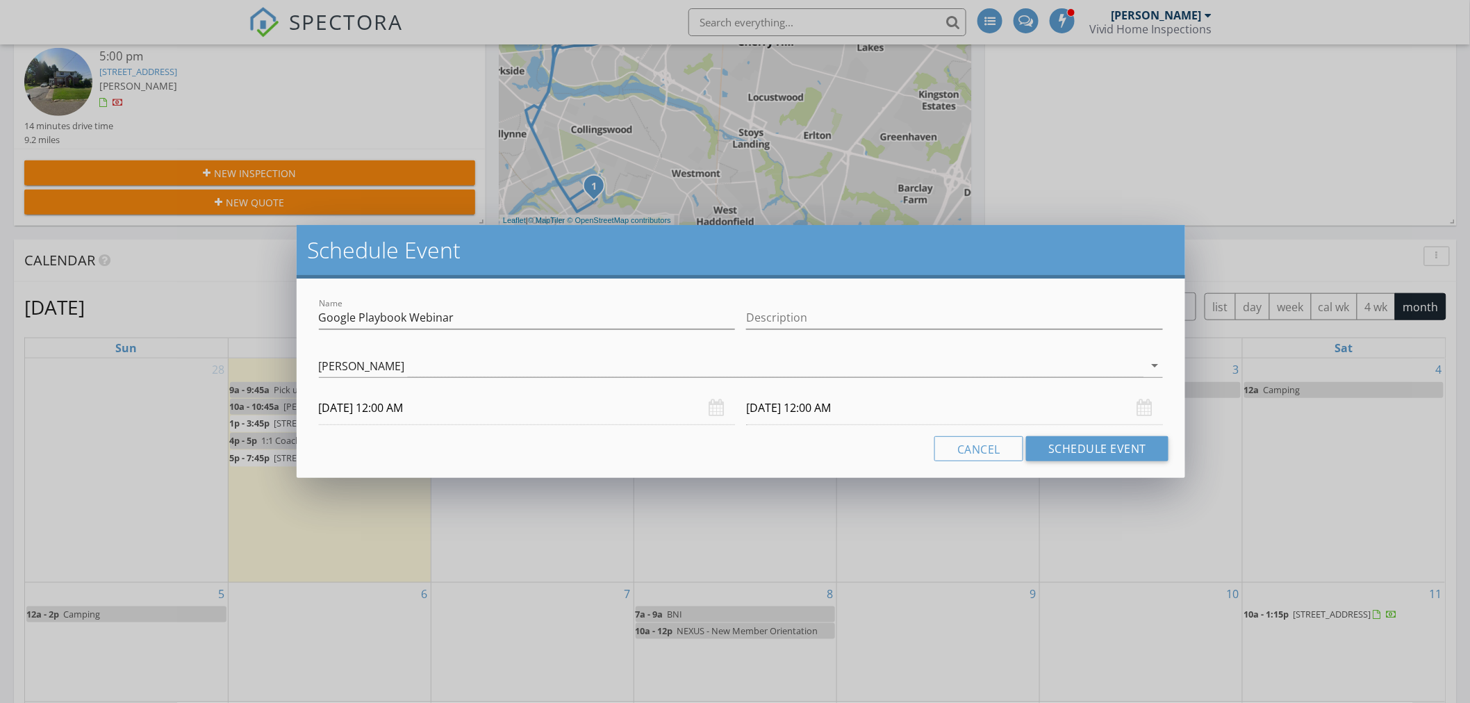
click at [392, 413] on input "09/30/2025 12:00 AM" at bounding box center [527, 408] width 417 height 34
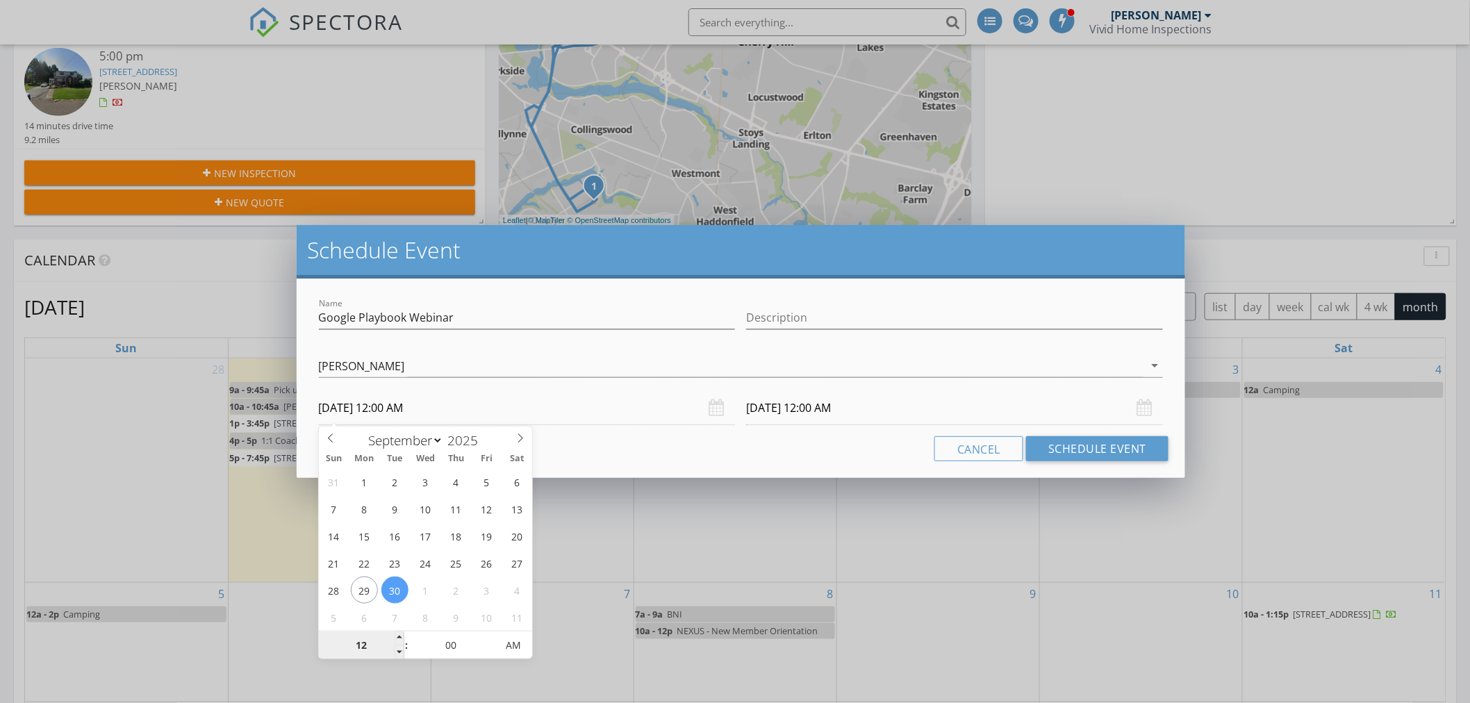
click at [364, 650] on input "12" at bounding box center [361, 646] width 85 height 28
type input "11"
type input "09/30/2025 11:00 AM"
click at [600, 456] on div "Cancel Schedule Event" at bounding box center [741, 448] width 856 height 25
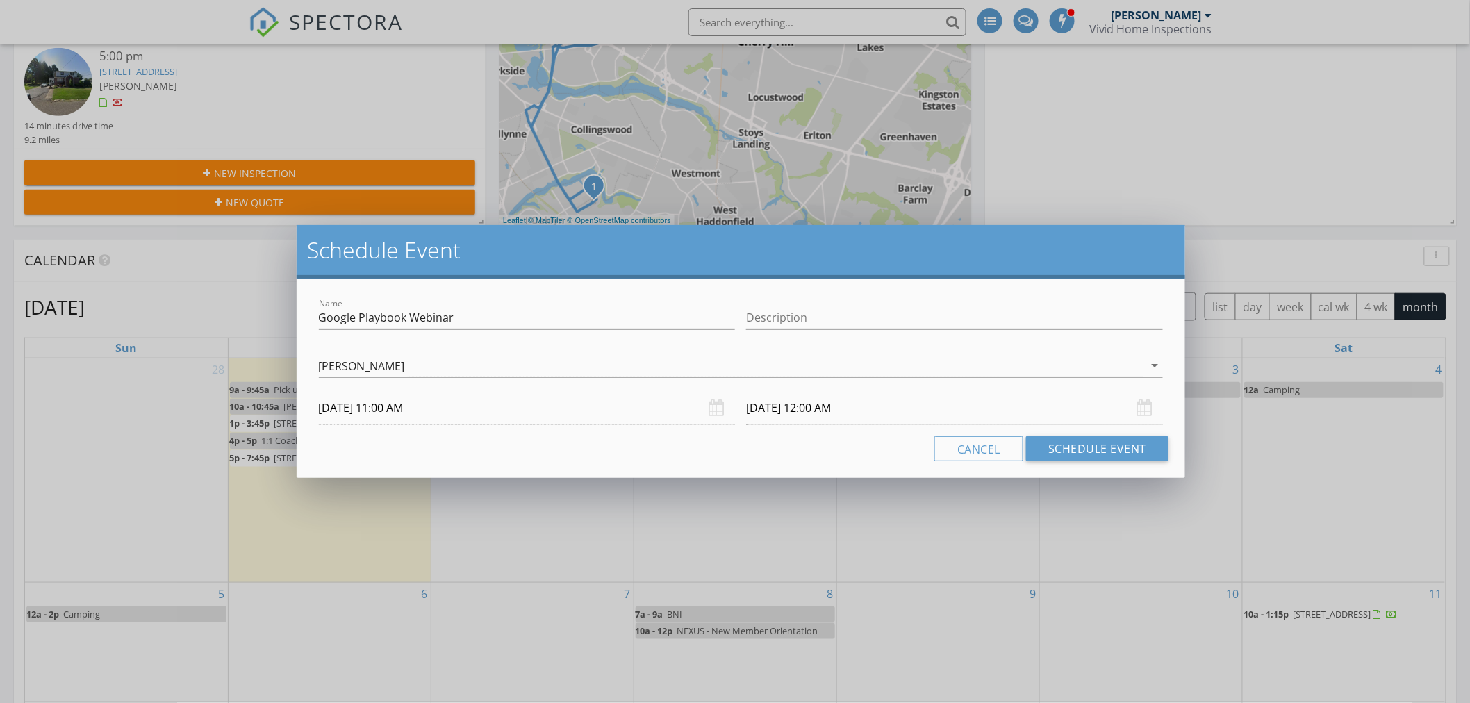
type input "10/01/2025 11:00 AM"
click at [788, 410] on input "10/01/2025 11:00 AM" at bounding box center [954, 408] width 417 height 34
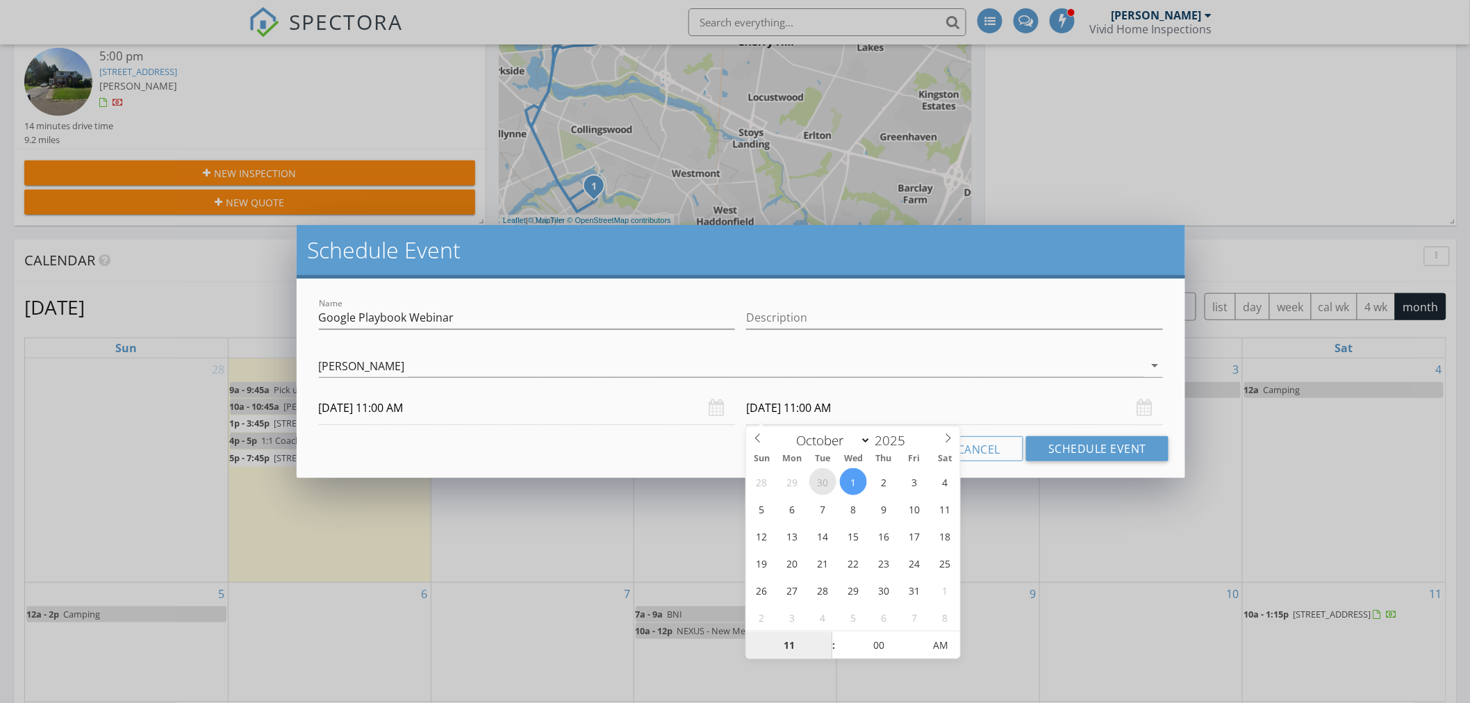
select select "8"
type input "09/30/2025 11:00 AM"
type input "12"
type input "09/30/2025 12:00 PM"
click at [929, 642] on span "AM" at bounding box center [941, 646] width 38 height 28
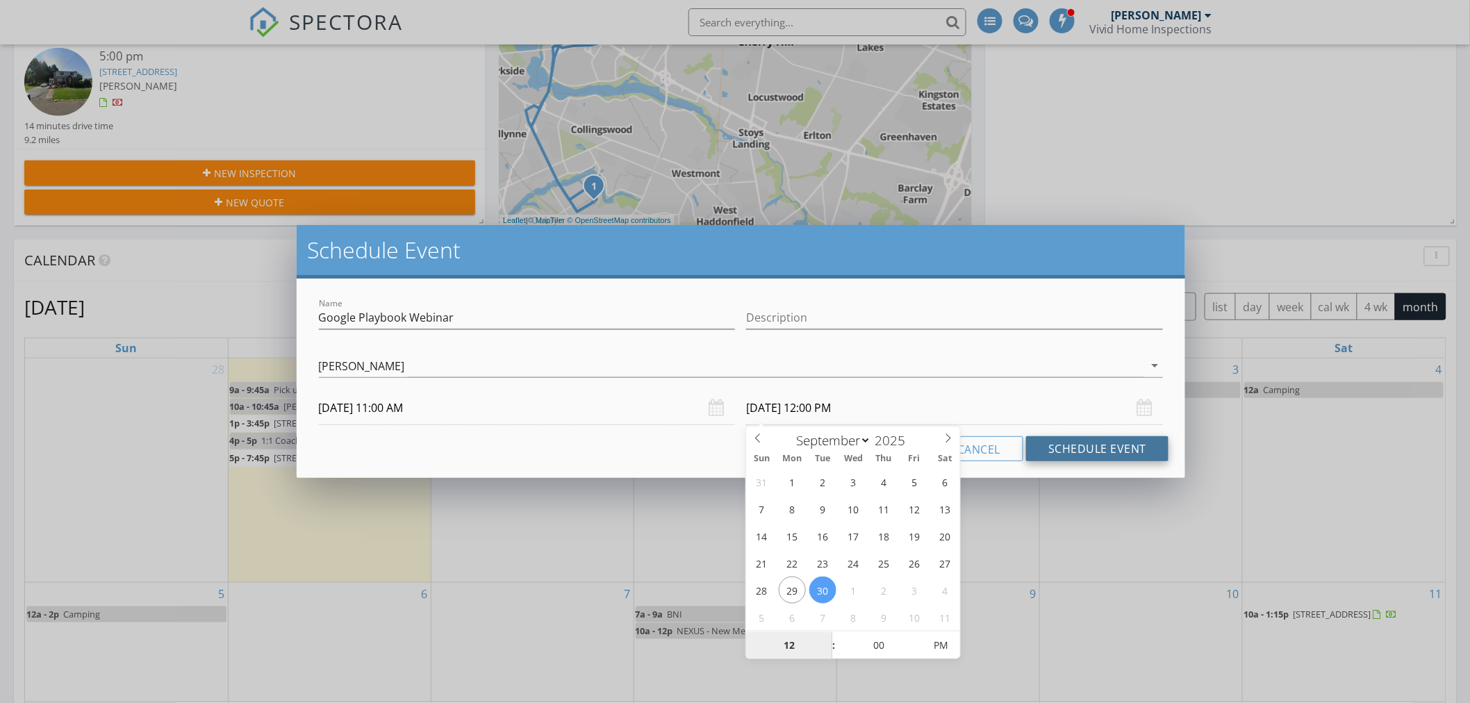
type input "12"
click at [1064, 449] on button "Schedule Event" at bounding box center [1097, 448] width 142 height 25
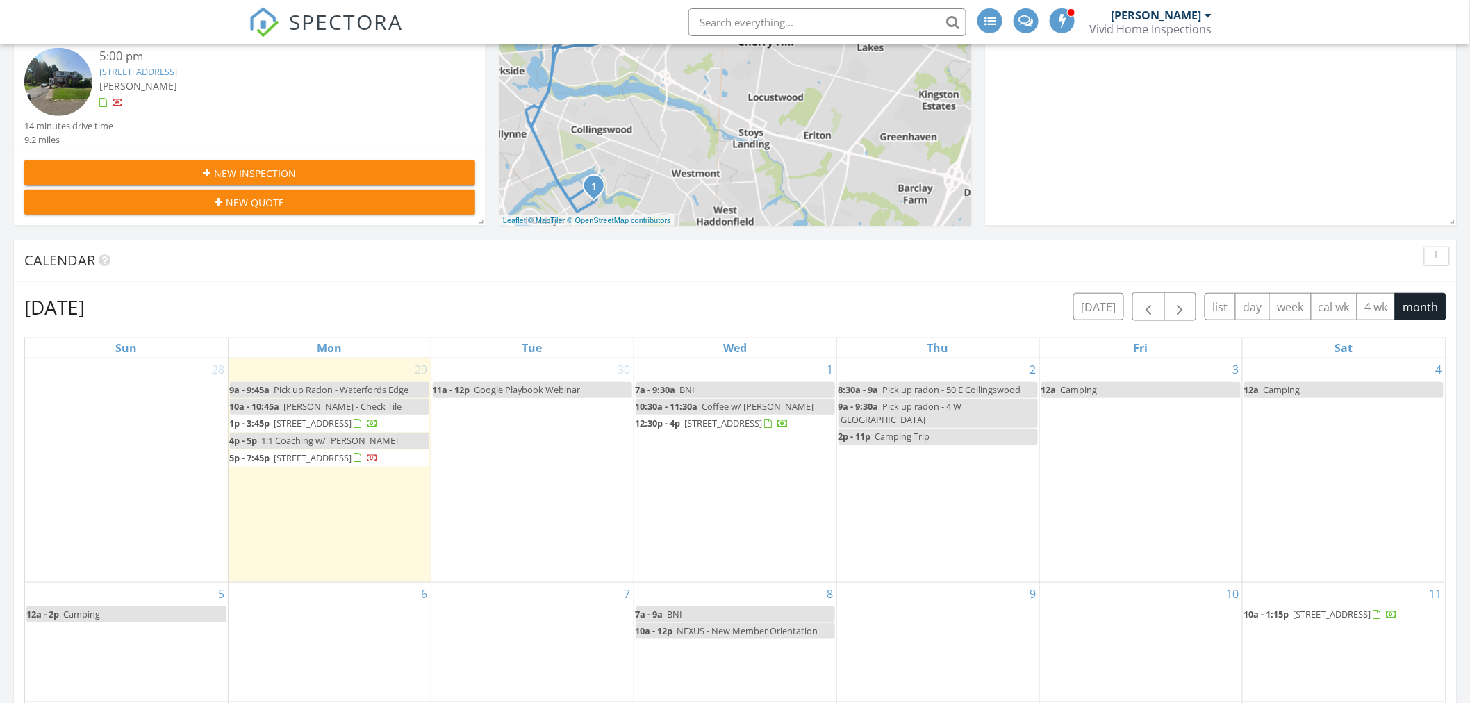
click at [518, 460] on div "30 11a - 12p Google Playbook Webinar" at bounding box center [532, 470] width 202 height 224
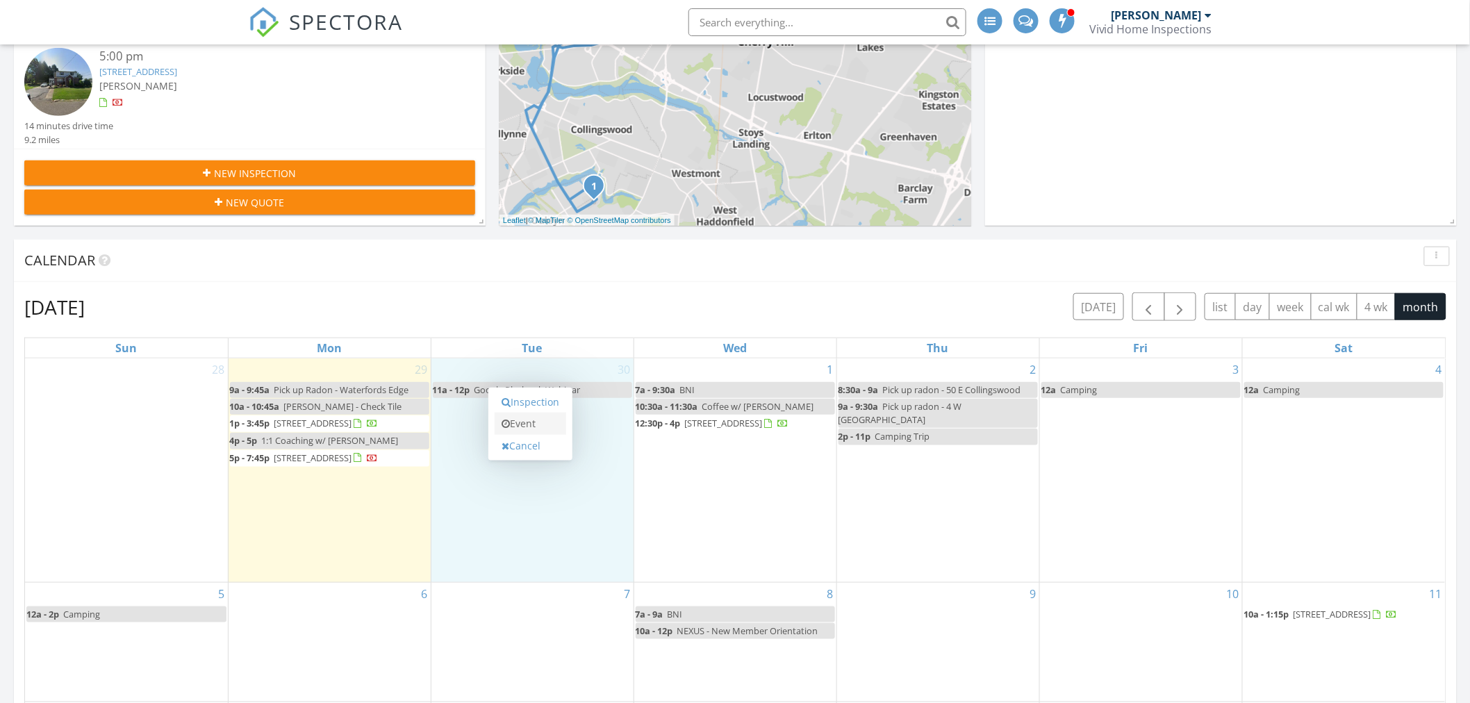
click at [527, 420] on link "Event" at bounding box center [531, 424] width 72 height 22
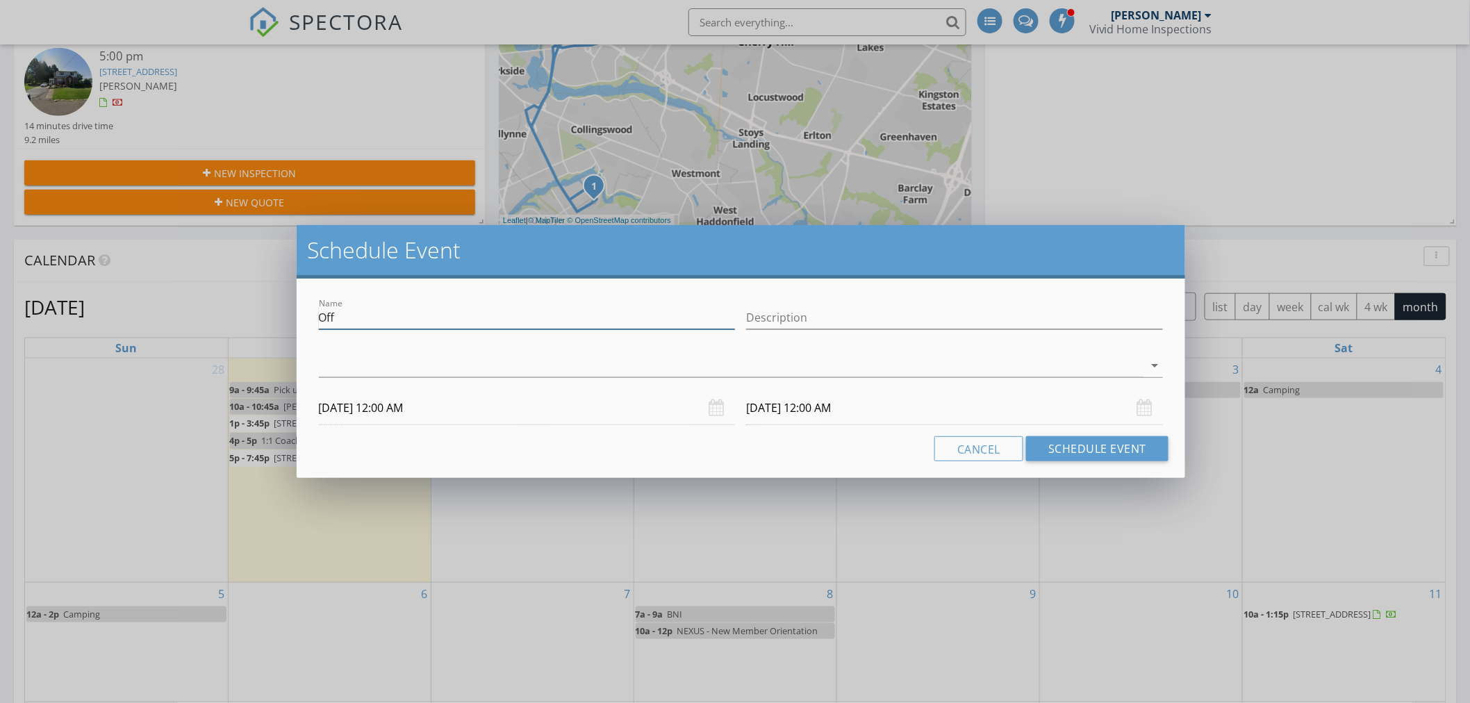
click at [345, 320] on input "Off" at bounding box center [527, 317] width 417 height 23
type input "Spectora Webinar"
click at [365, 357] on div at bounding box center [731, 365] width 825 height 23
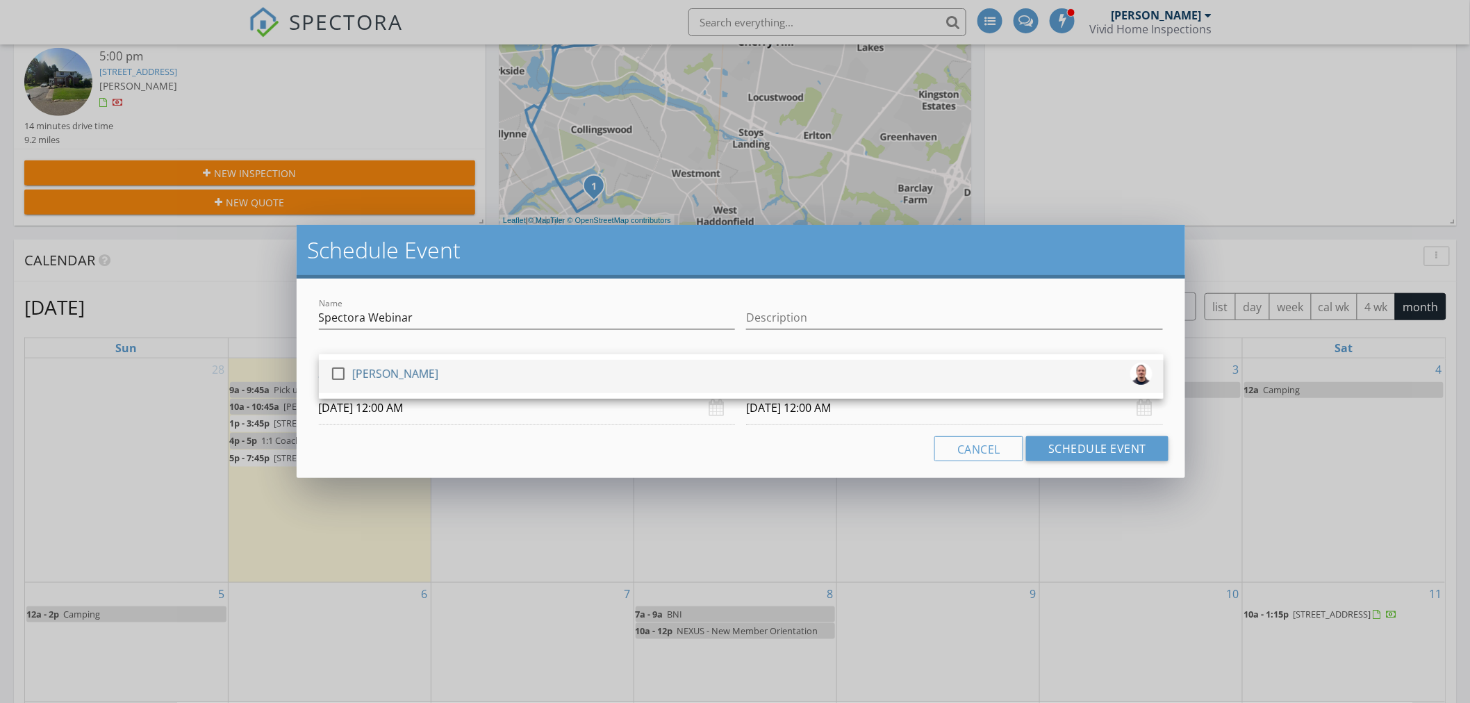
click at [376, 376] on div "[PERSON_NAME]" at bounding box center [395, 374] width 86 height 22
click at [392, 419] on input "09/30/2025 12:00 AM" at bounding box center [527, 408] width 417 height 34
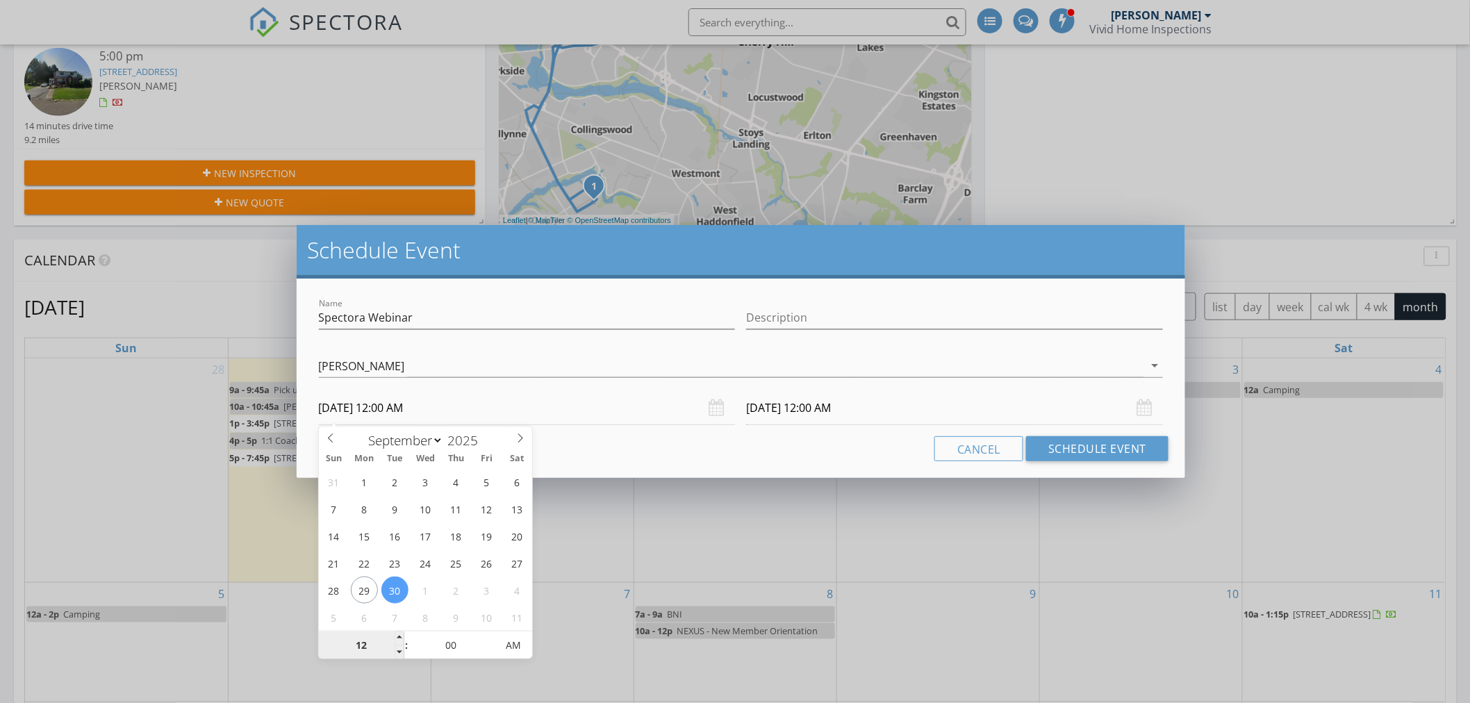
click at [364, 643] on input "12" at bounding box center [361, 646] width 85 height 28
type input "01"
type input "09/30/2025 1:00 PM"
type input "10/01/2025 1:00 PM"
click at [511, 642] on span "AM" at bounding box center [513, 646] width 38 height 28
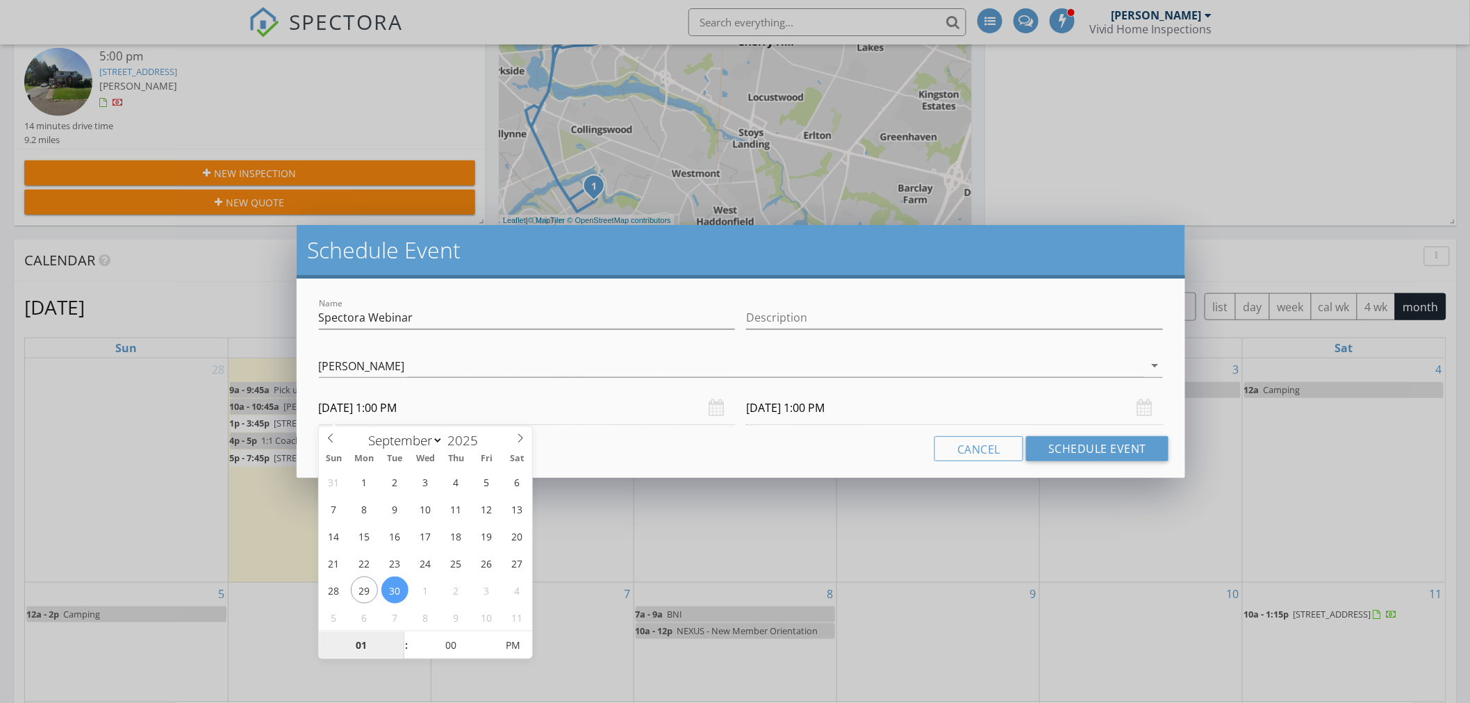
type input "01"
click at [765, 436] on div "Cancel Schedule Event" at bounding box center [741, 448] width 856 height 25
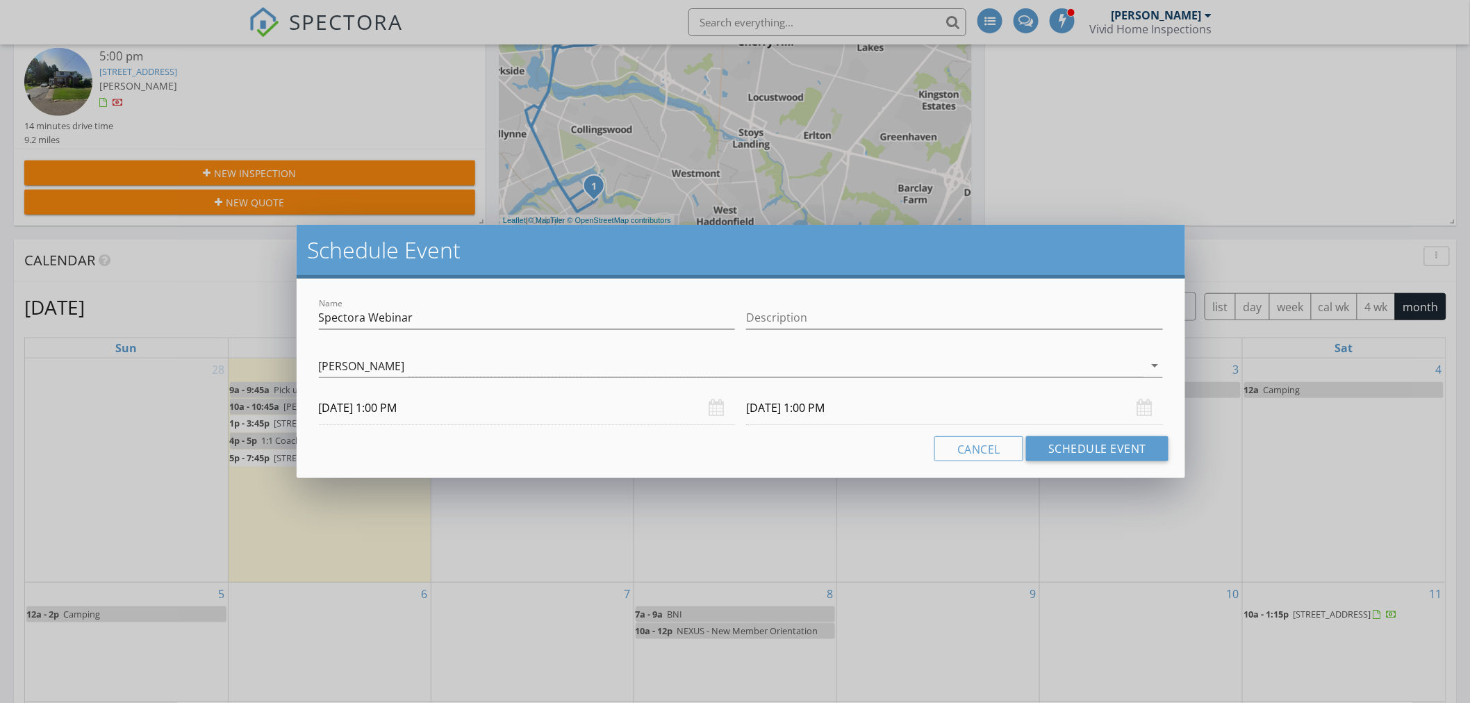
click at [775, 413] on input "10/01/2025 1:00 PM" at bounding box center [954, 408] width 417 height 34
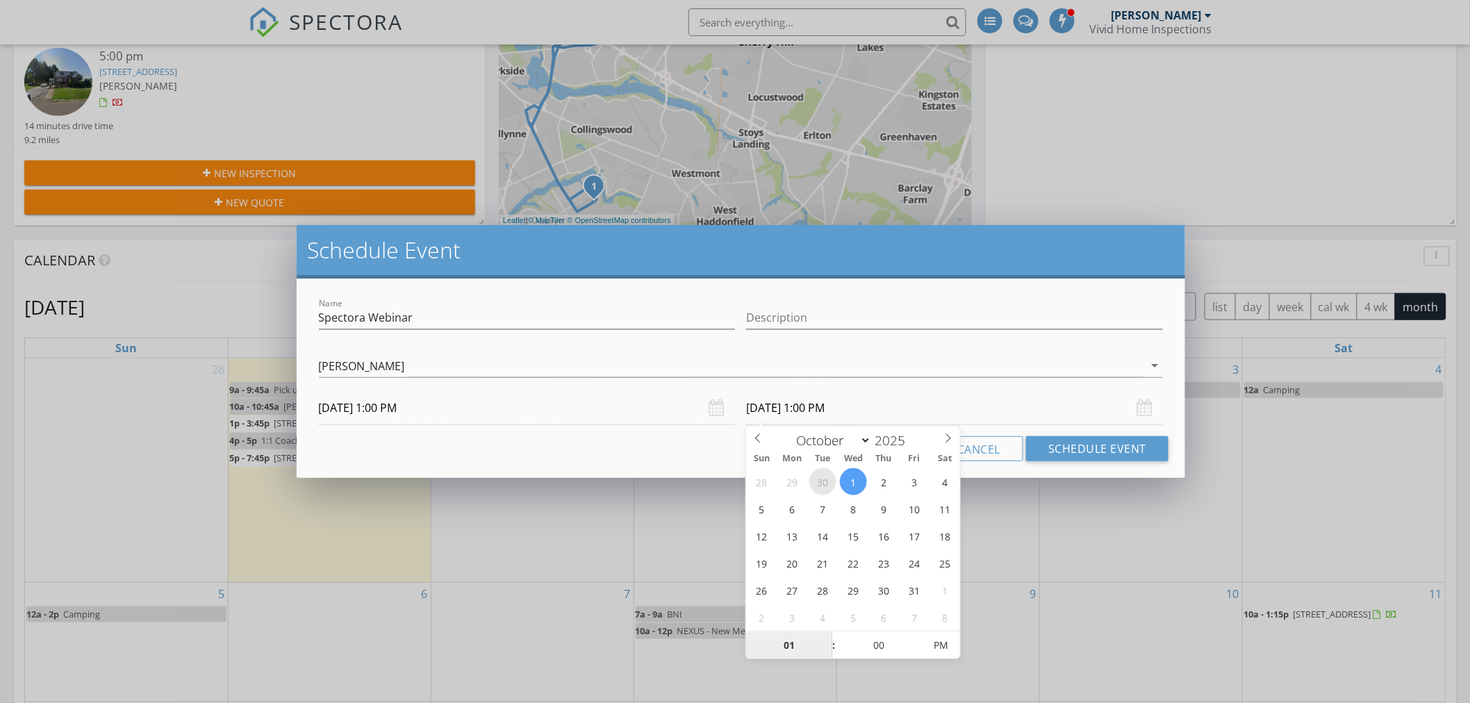
select select "8"
type input "09/30/2025 1:00 PM"
type input "02"
type input "09/30/2025 2:00 PM"
click at [670, 449] on div "Cancel Schedule Event" at bounding box center [741, 448] width 856 height 25
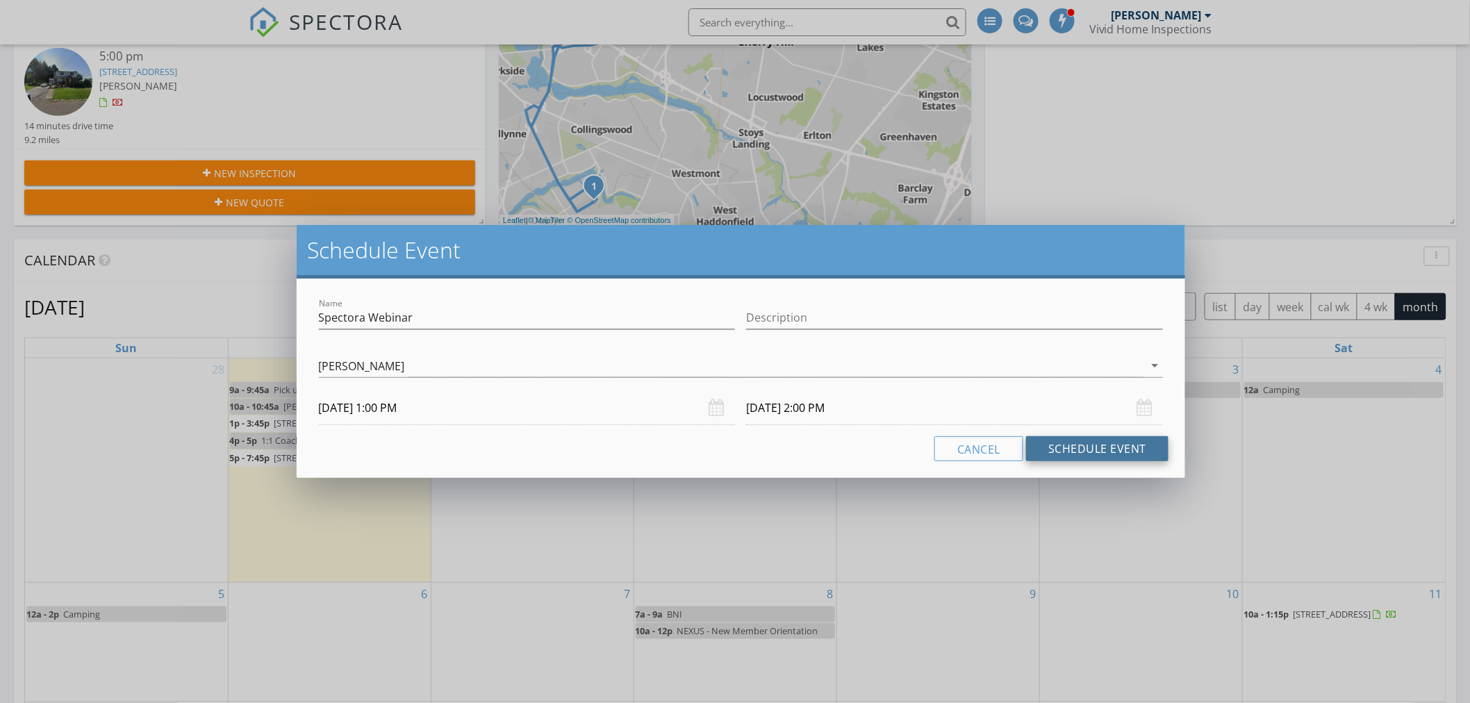
click at [1105, 453] on button "Schedule Event" at bounding box center [1097, 448] width 142 height 25
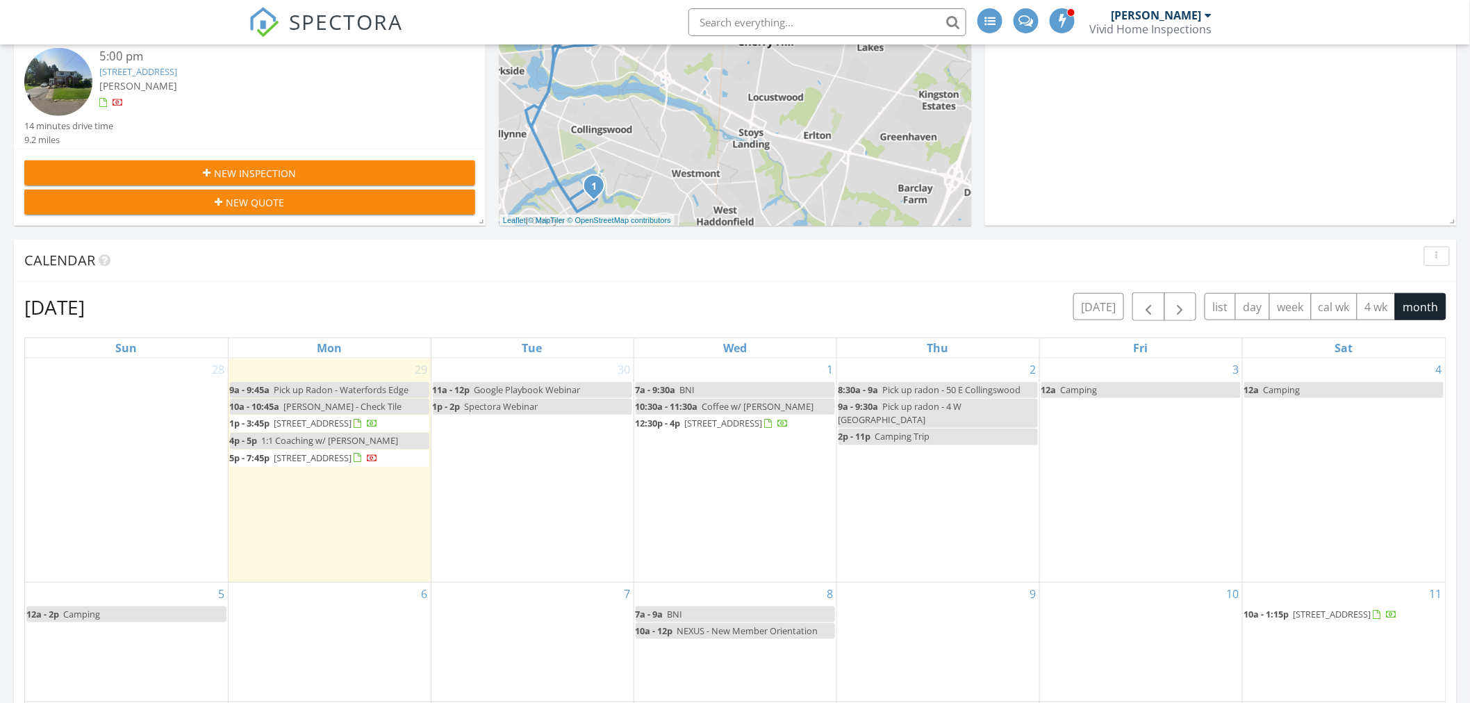
click at [567, 488] on div "30 11a - 12p Google Playbook Webinar 1p - 2p Spectora Webinar" at bounding box center [532, 470] width 202 height 224
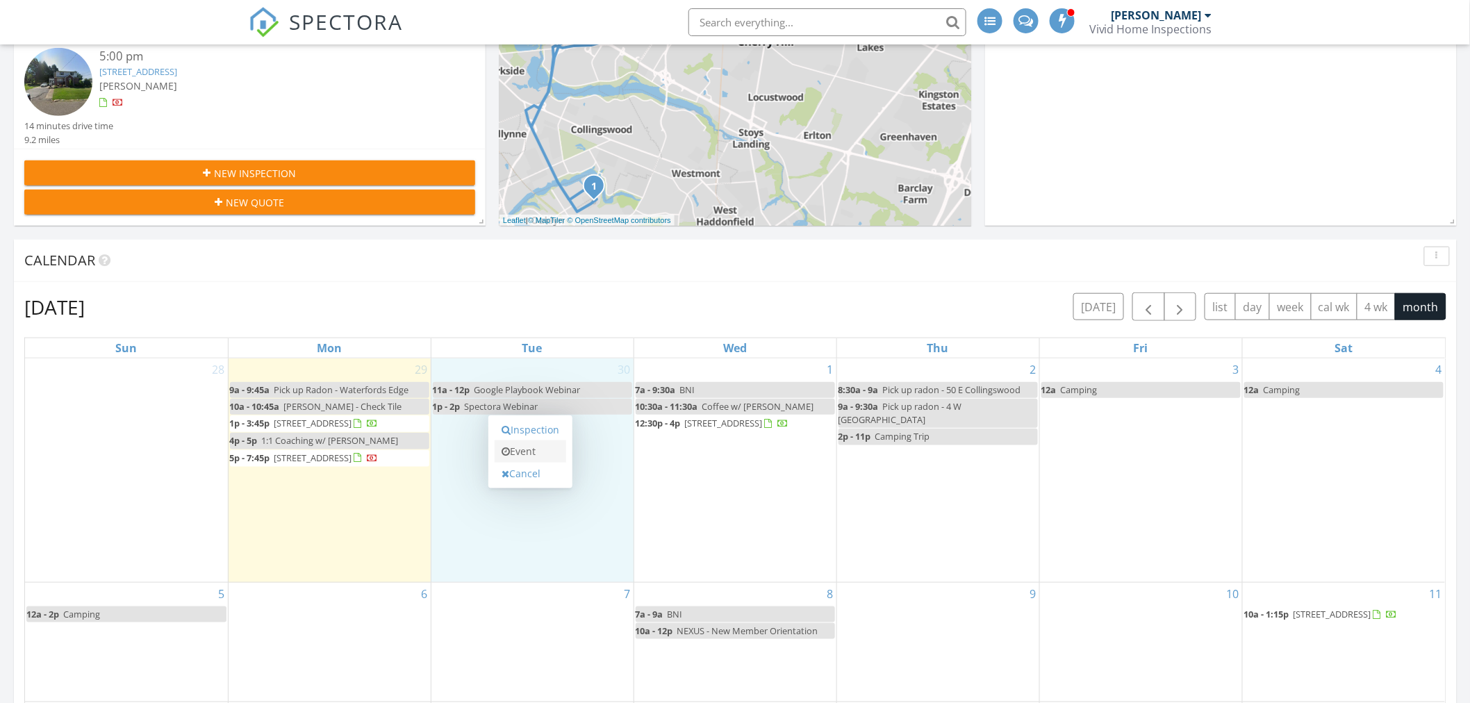
click at [531, 450] on link "Event" at bounding box center [531, 451] width 72 height 22
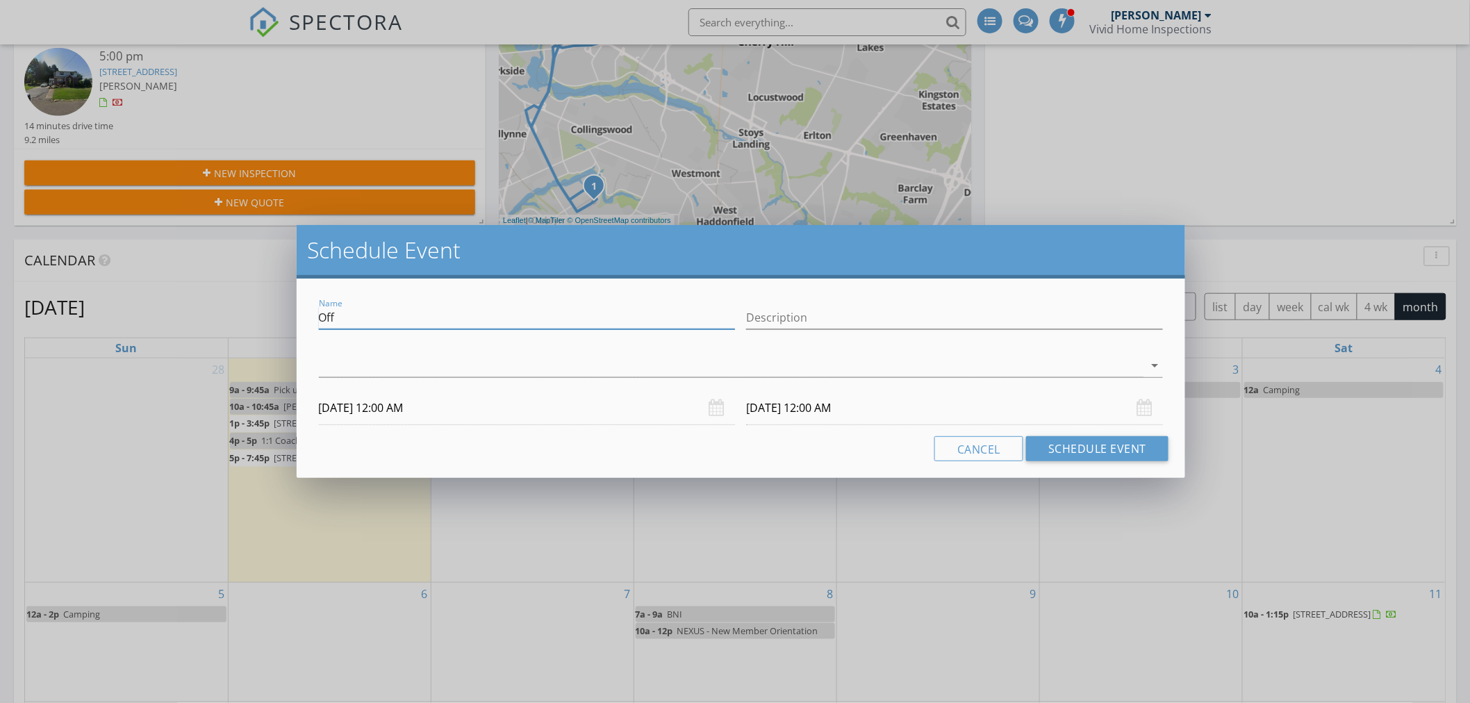
drag, startPoint x: 380, startPoint y: 320, endPoint x: 285, endPoint y: 316, distance: 95.3
click at [285, 316] on div "Schedule Event Name Off Description arrow_drop_down 09/30/2025 12:00 AM 10/01/2…" at bounding box center [735, 351] width 1470 height 703
type input "KW Moorestown"
click at [372, 370] on div at bounding box center [731, 365] width 825 height 23
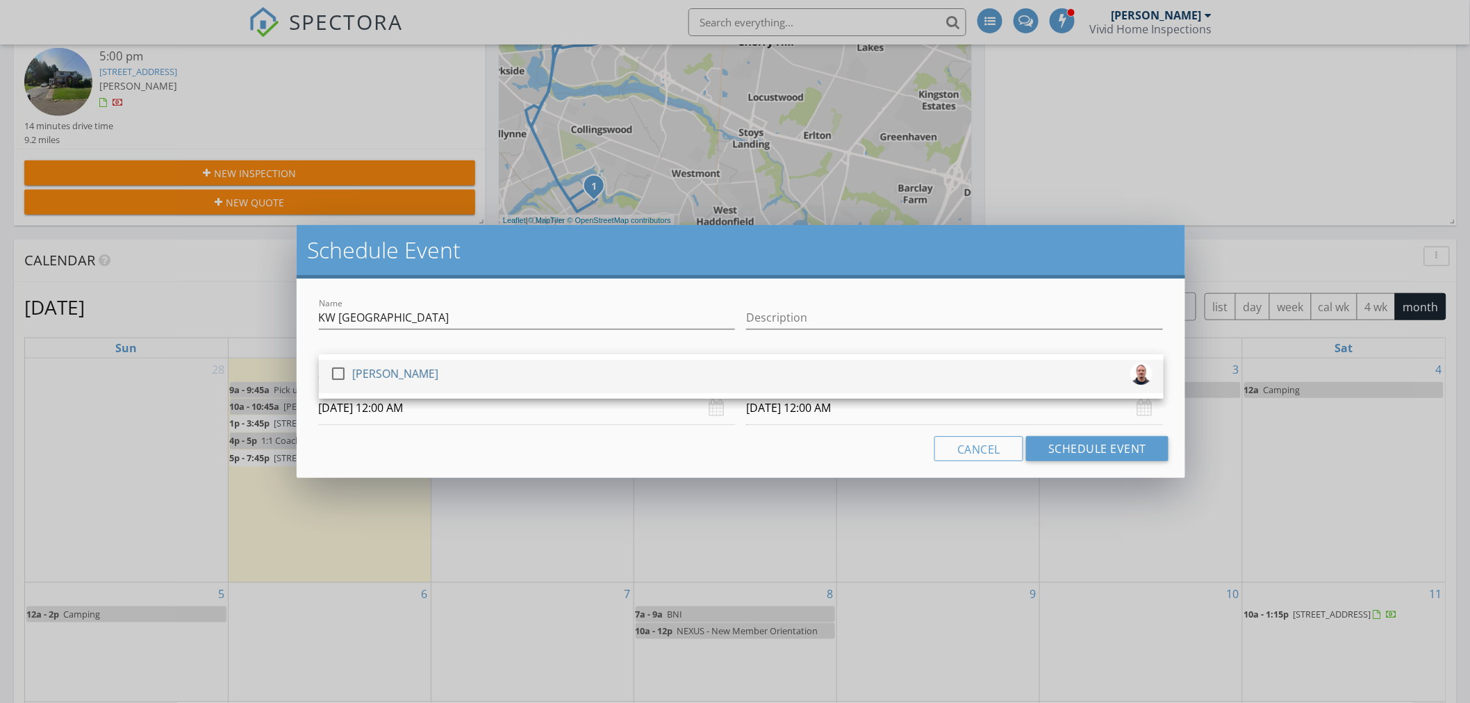
click at [372, 370] on div "[PERSON_NAME]" at bounding box center [395, 374] width 86 height 22
click at [388, 415] on input "09/30/2025 12:00 AM" at bounding box center [527, 408] width 417 height 34
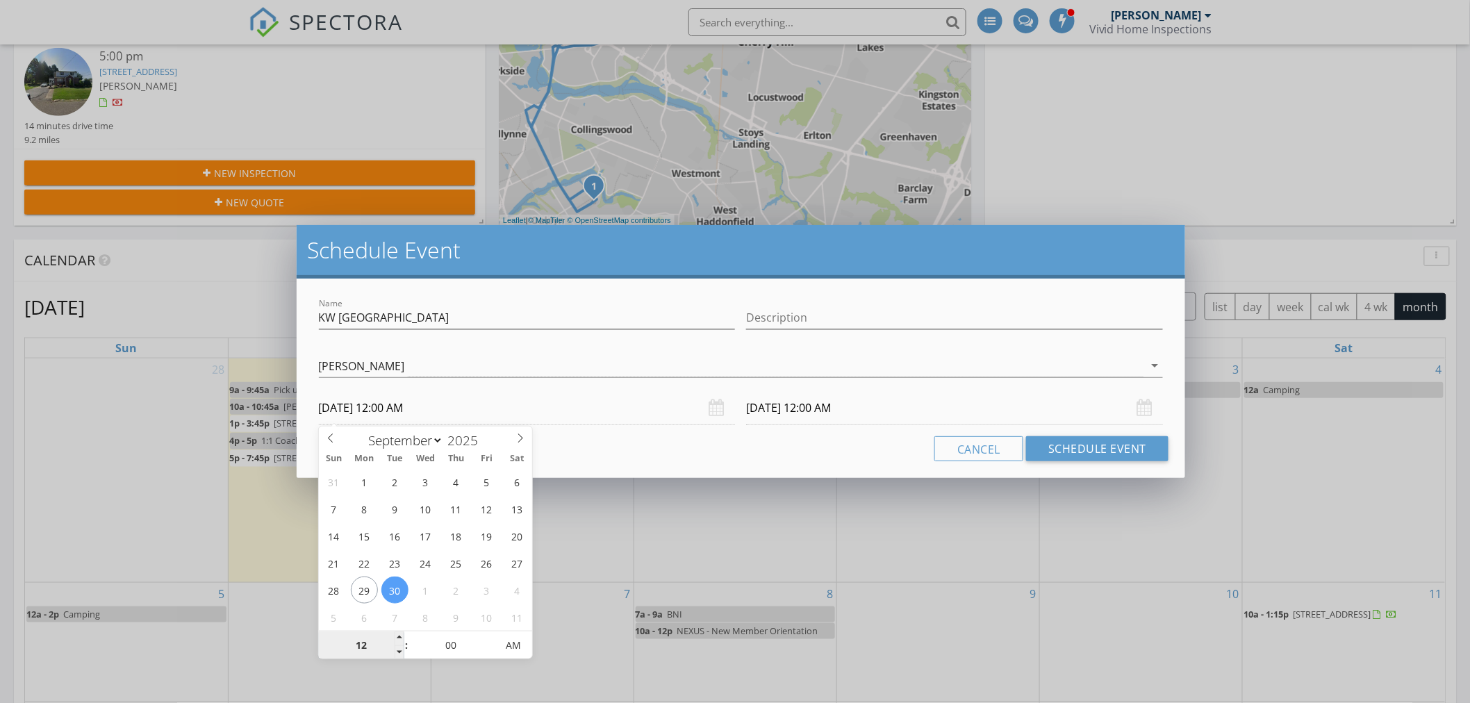
click at [360, 650] on input "12" at bounding box center [361, 646] width 85 height 28
type input "10"
type input "09/30/2025 10:00 AM"
click at [730, 452] on div "Cancel Schedule Event" at bounding box center [741, 448] width 856 height 25
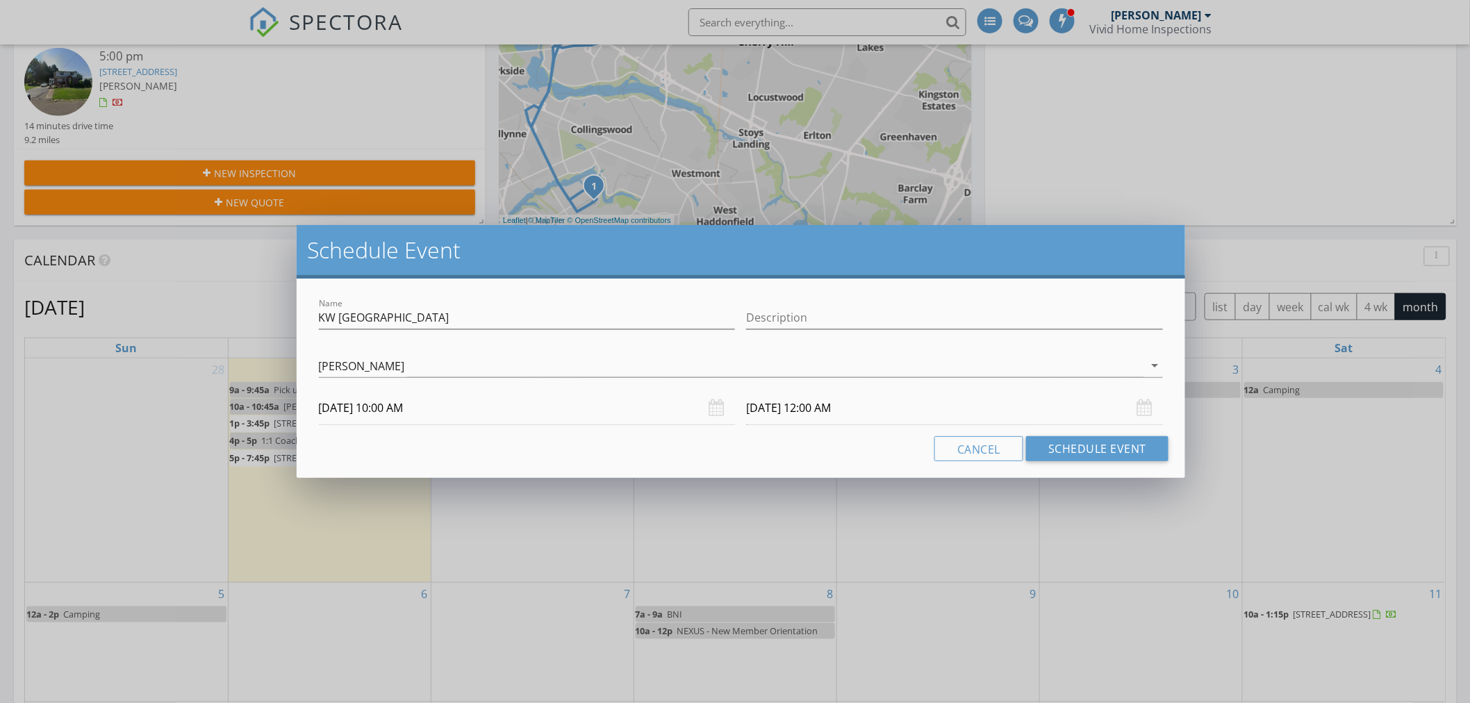
type input "10"
type input "10/01/2025 10:00 AM"
click at [782, 413] on input "10/01/2025 10:00 AM" at bounding box center [954, 408] width 417 height 34
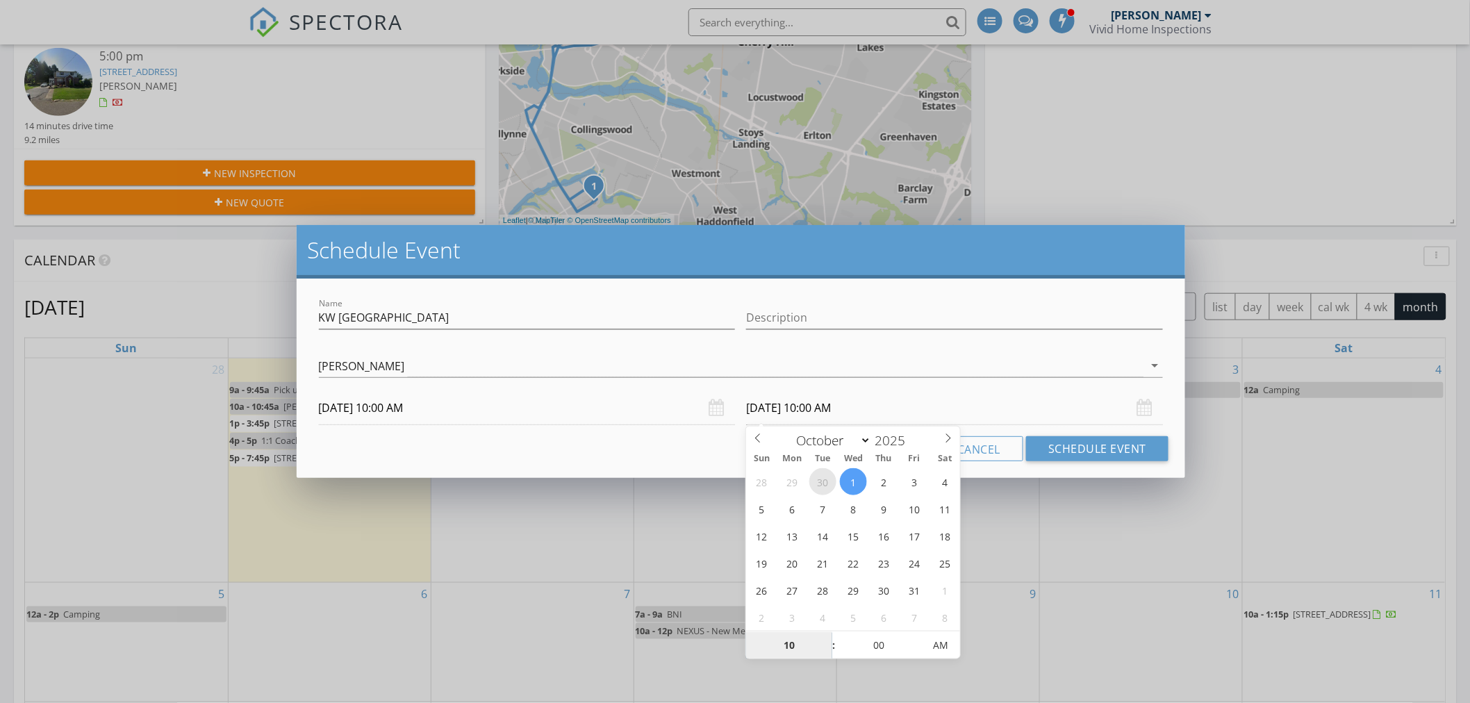
select select "8"
type input "09/30/2025 10:00 AM"
type input "11"
type input "09/30/2025 11:00 AM"
click at [649, 443] on div "Cancel Schedule Event" at bounding box center [741, 448] width 856 height 25
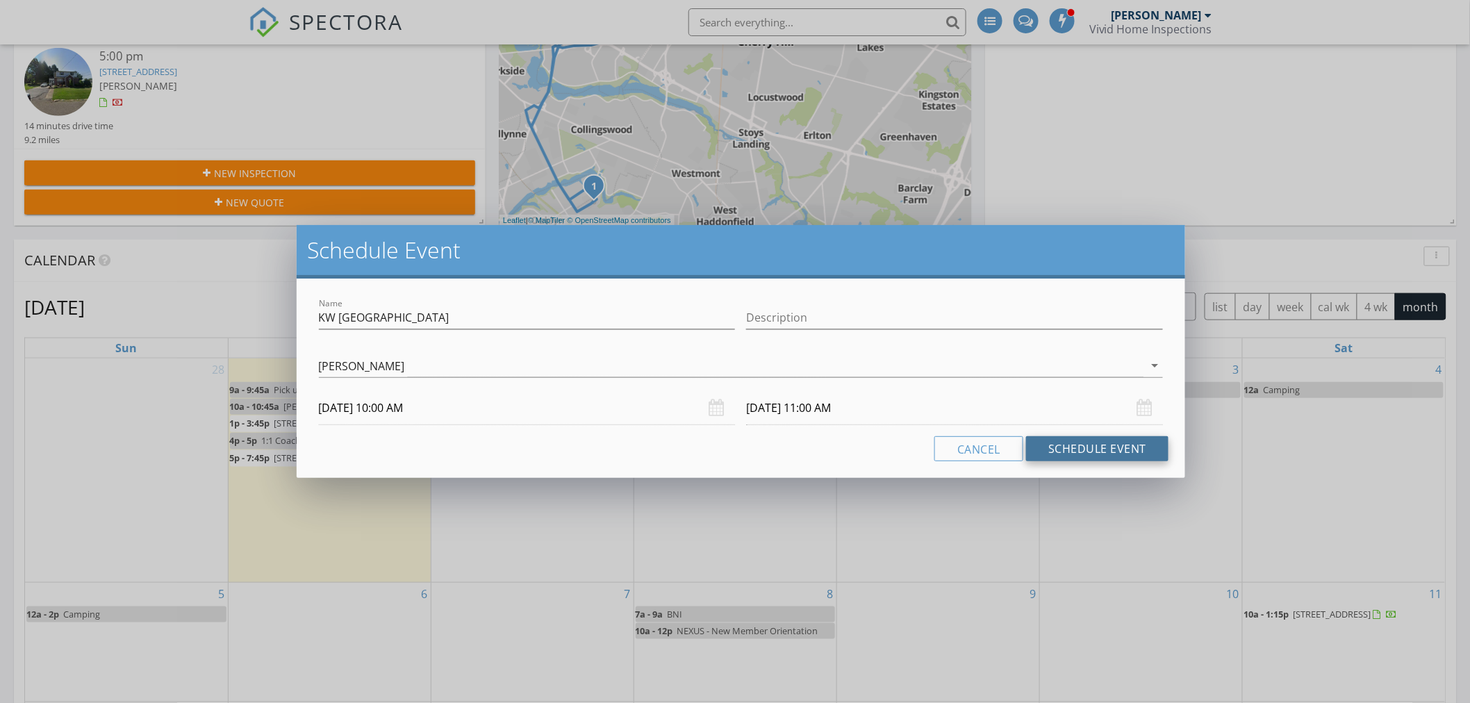
click at [1109, 456] on button "Schedule Event" at bounding box center [1097, 448] width 142 height 25
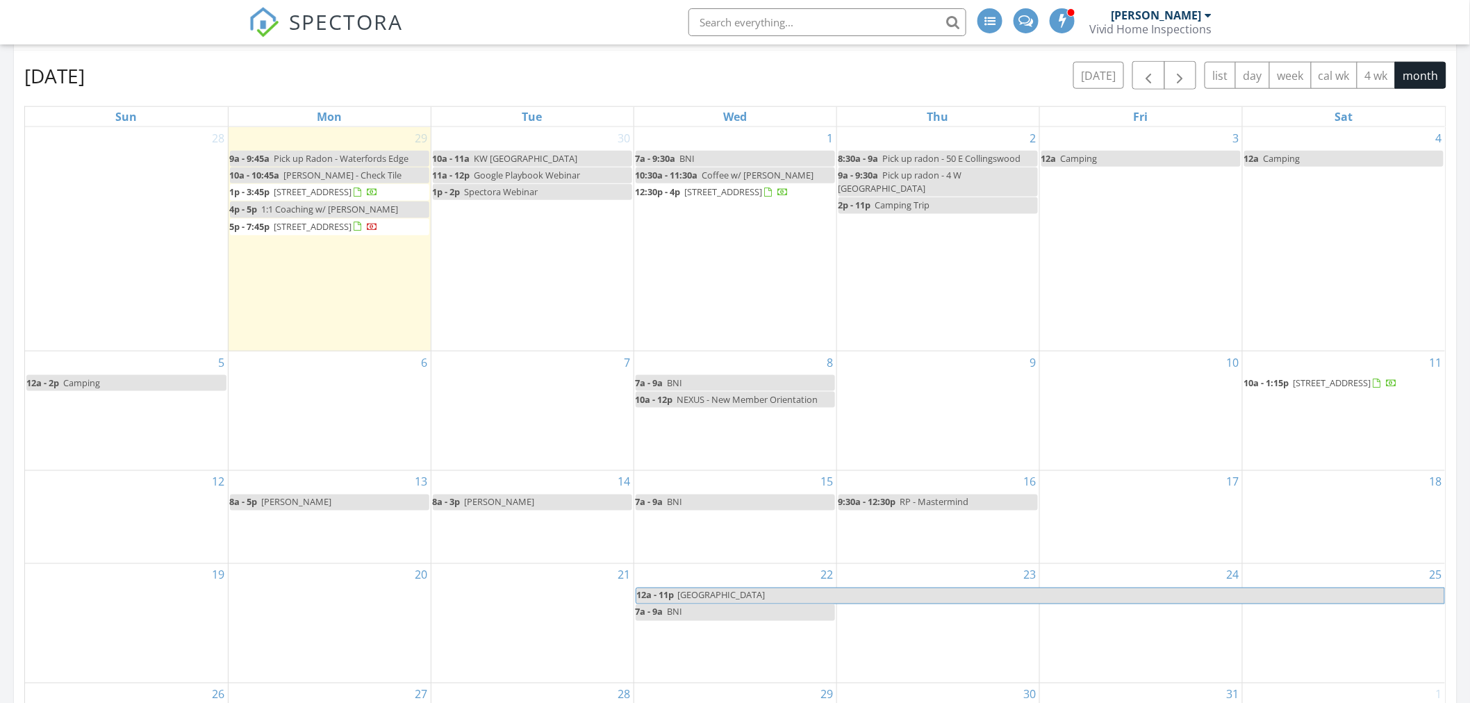
scroll to position [0, 0]
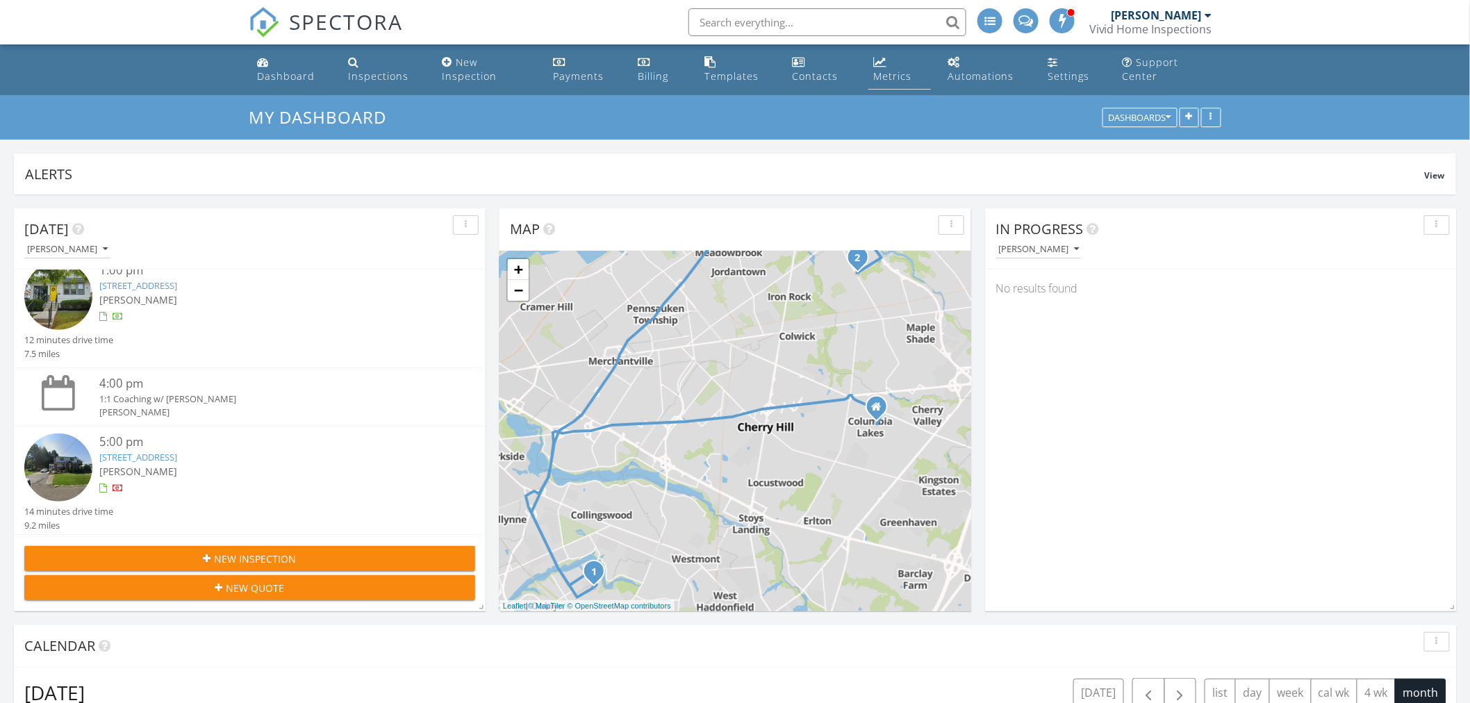
click at [886, 70] on div "Metrics" at bounding box center [893, 75] width 38 height 13
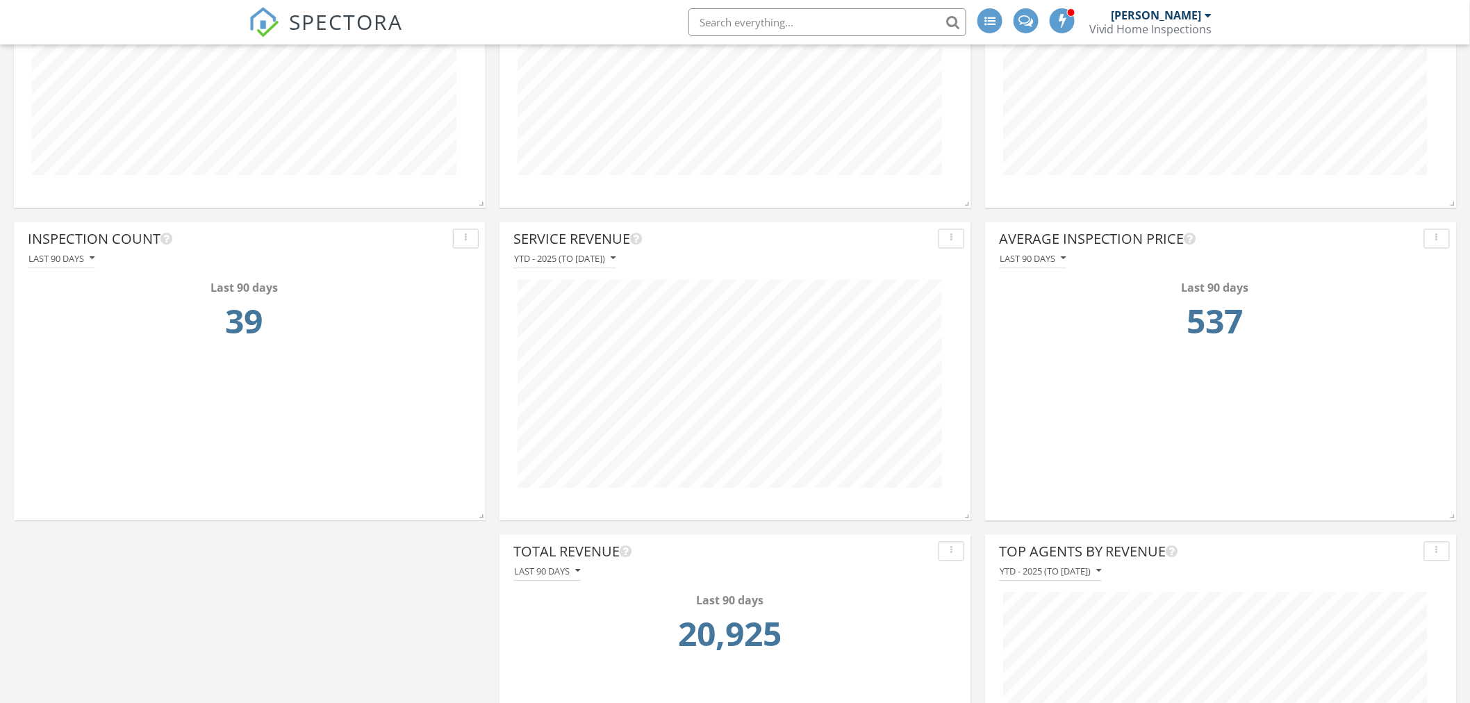
scroll to position [914, 0]
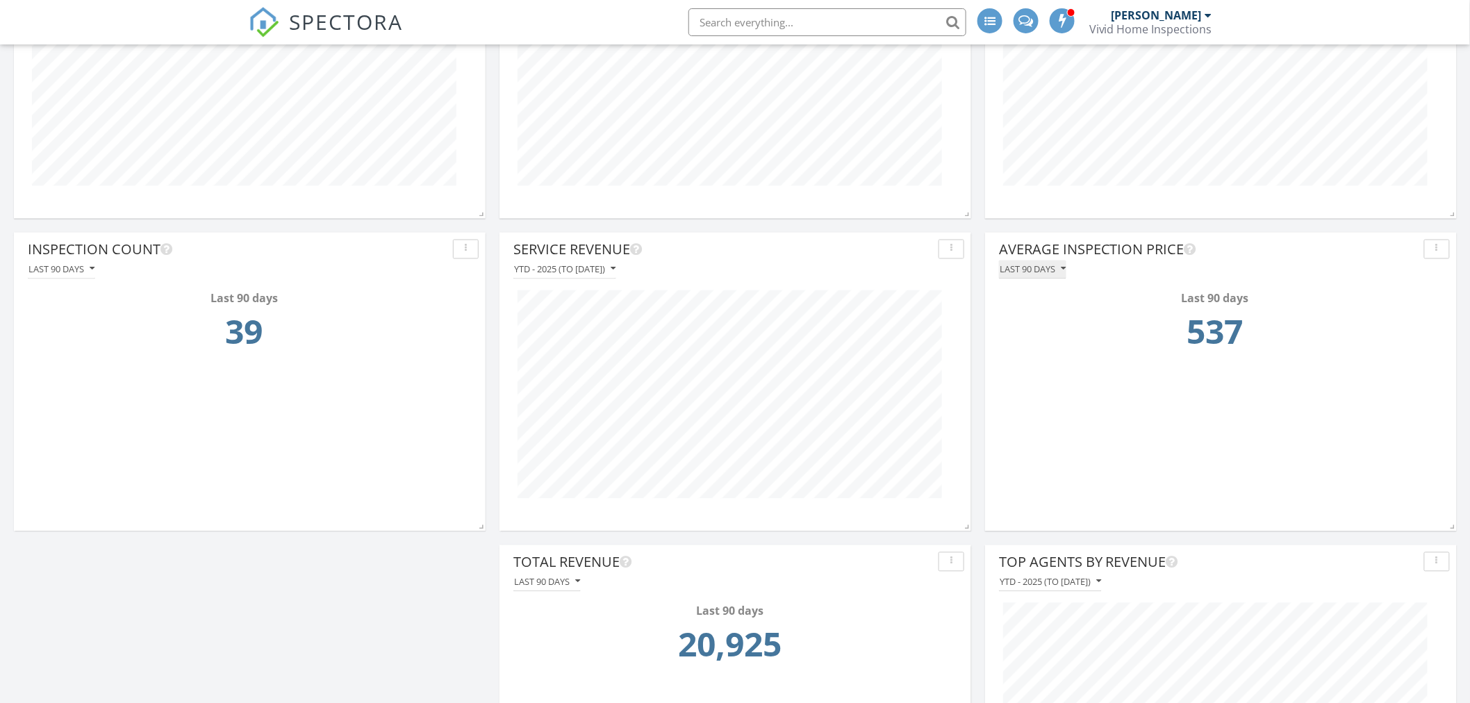
click at [1038, 265] on div "Last 90 days" at bounding box center [1033, 270] width 66 height 10
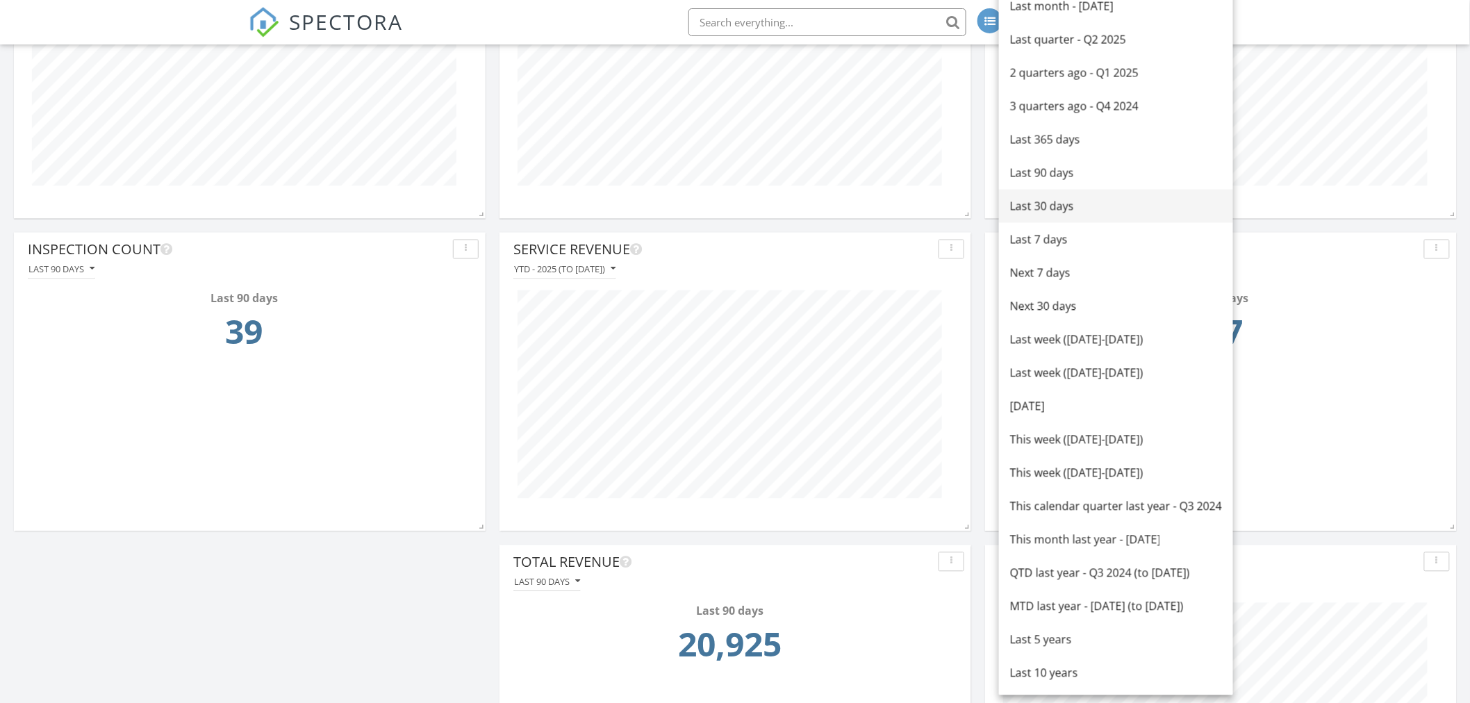
click at [1055, 201] on div "Last 30 days" at bounding box center [1116, 206] width 212 height 17
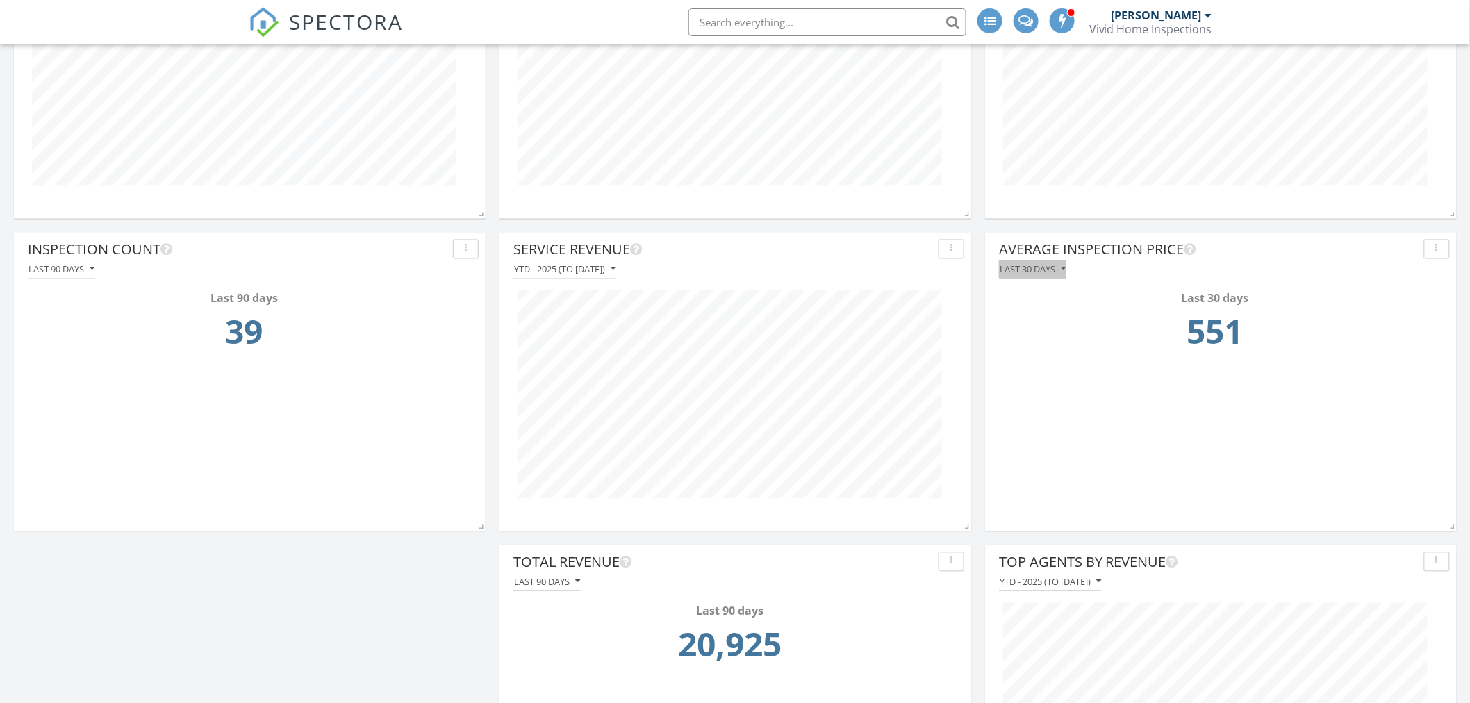
click at [1038, 269] on div "Last 30 days" at bounding box center [1033, 270] width 66 height 10
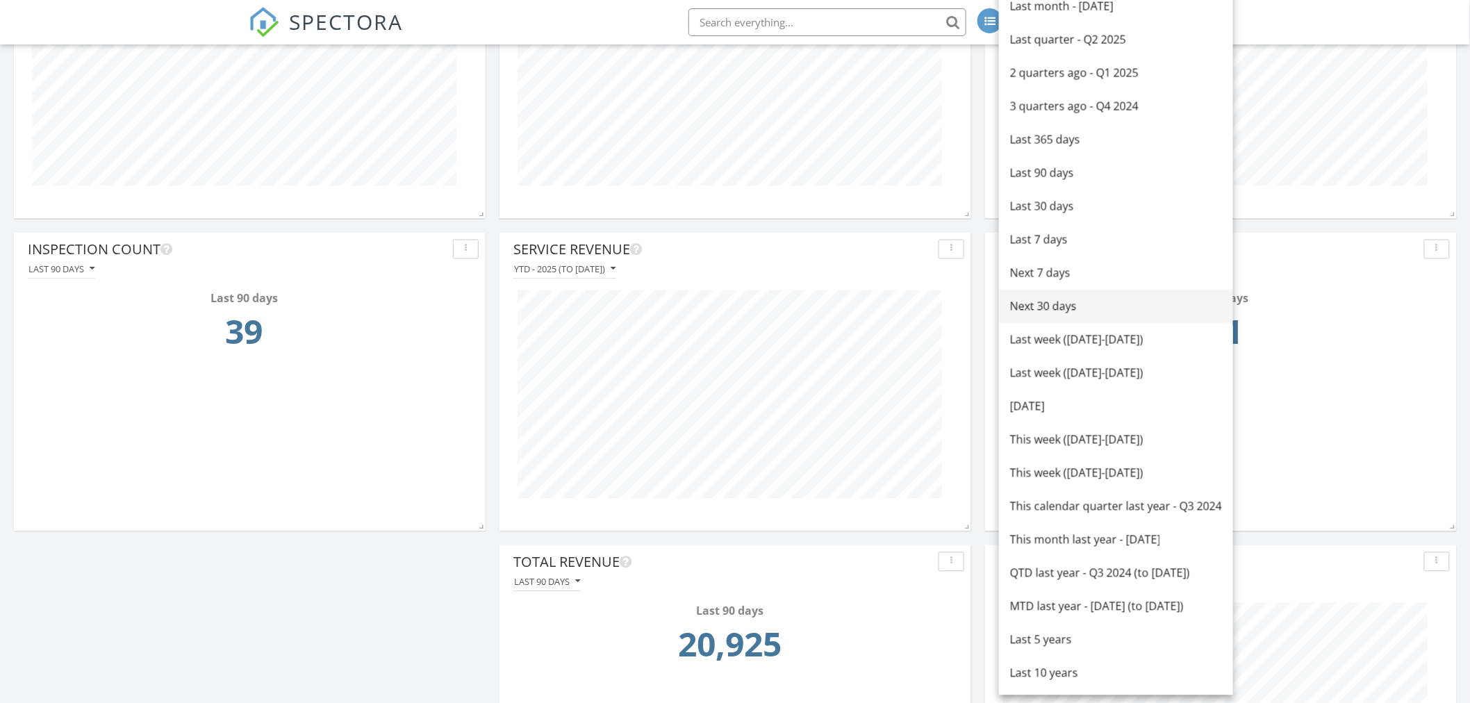
click at [1050, 301] on div "Next 30 days" at bounding box center [1116, 306] width 212 height 17
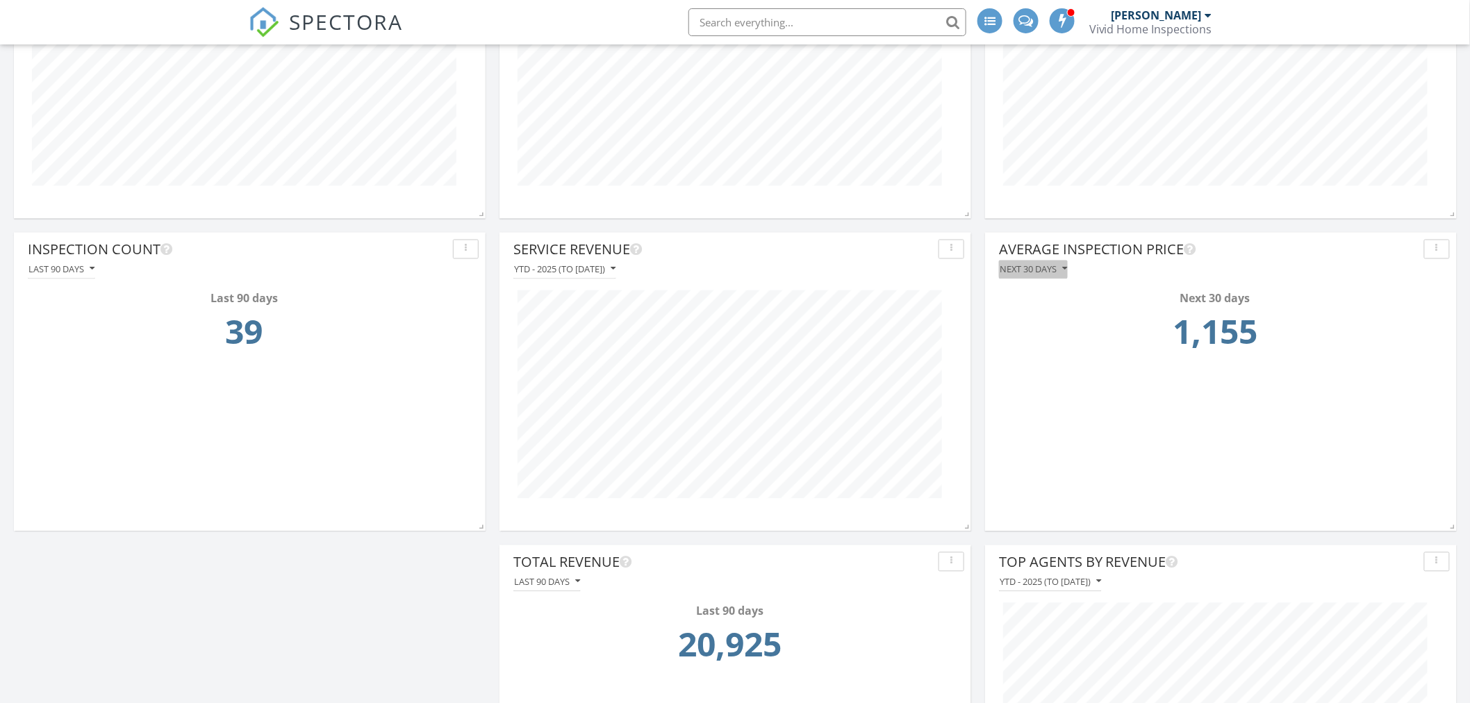
click at [1050, 270] on div "Next 30 days" at bounding box center [1033, 270] width 67 height 10
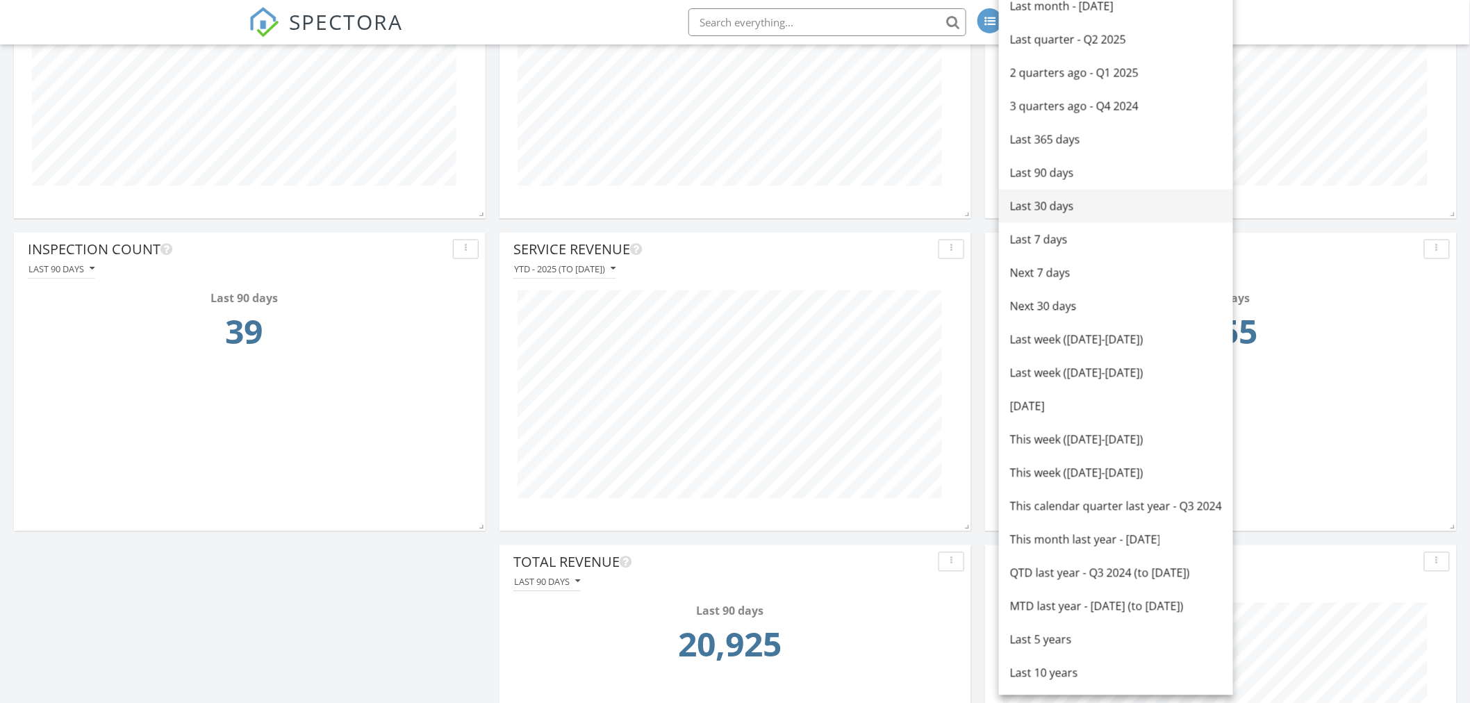
click at [1044, 211] on div "Last 30 days" at bounding box center [1116, 206] width 212 height 17
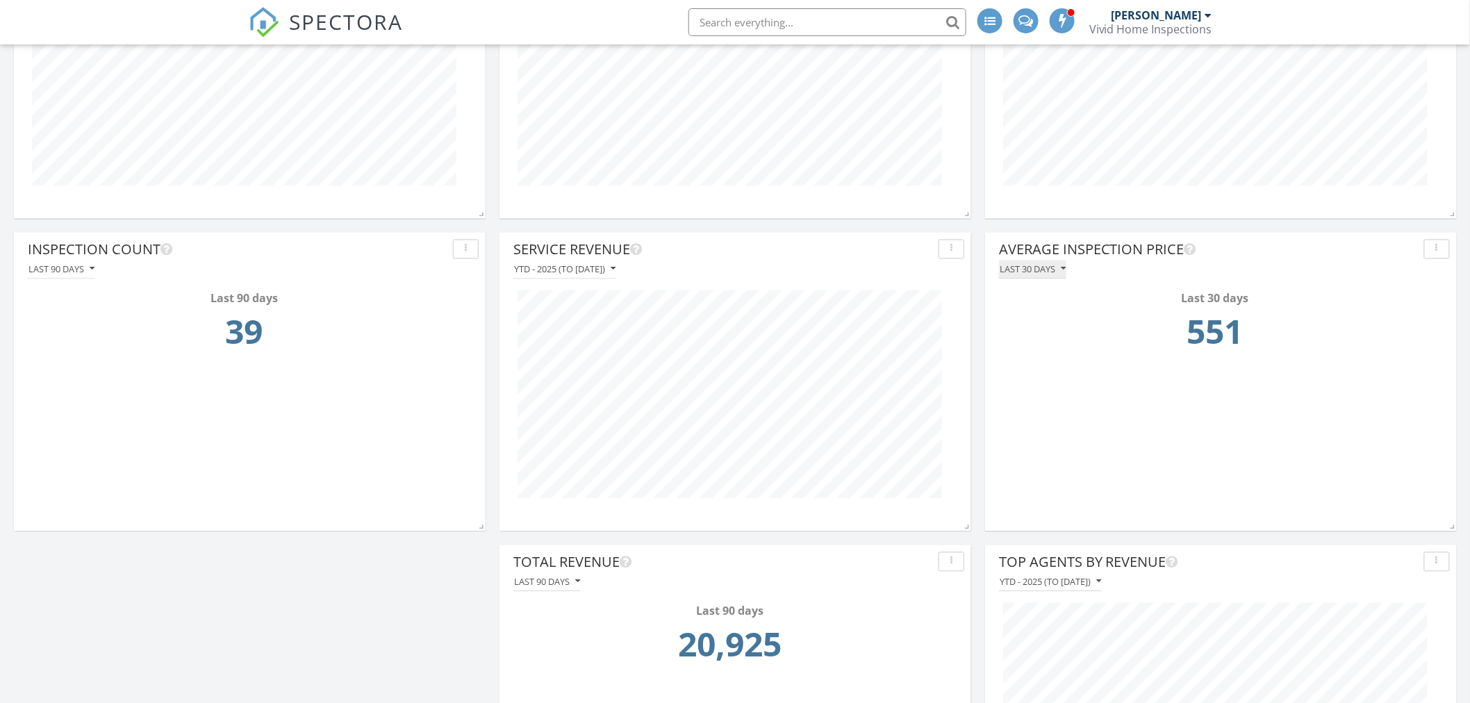
click at [1042, 271] on div "Last 30 days" at bounding box center [1033, 270] width 66 height 10
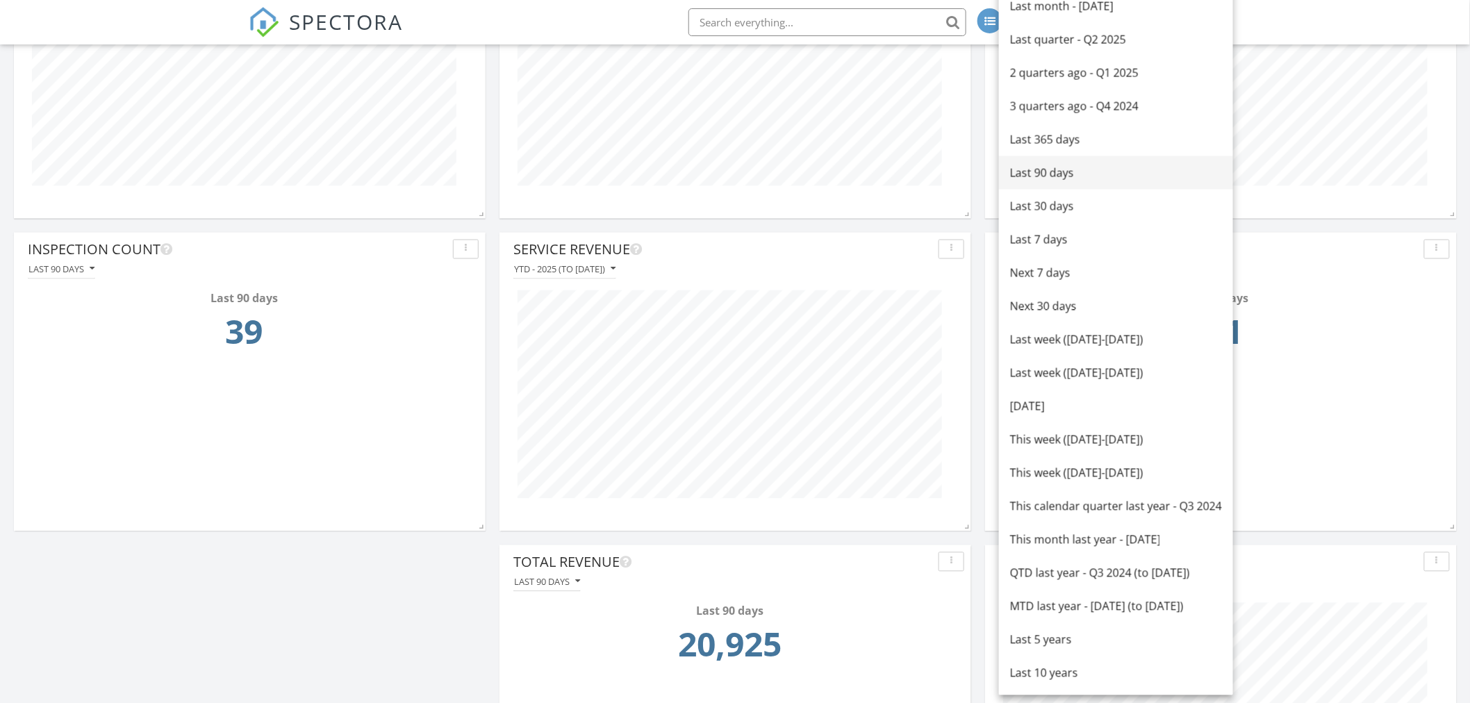
click at [1039, 172] on div "Last 90 days" at bounding box center [1116, 173] width 212 height 17
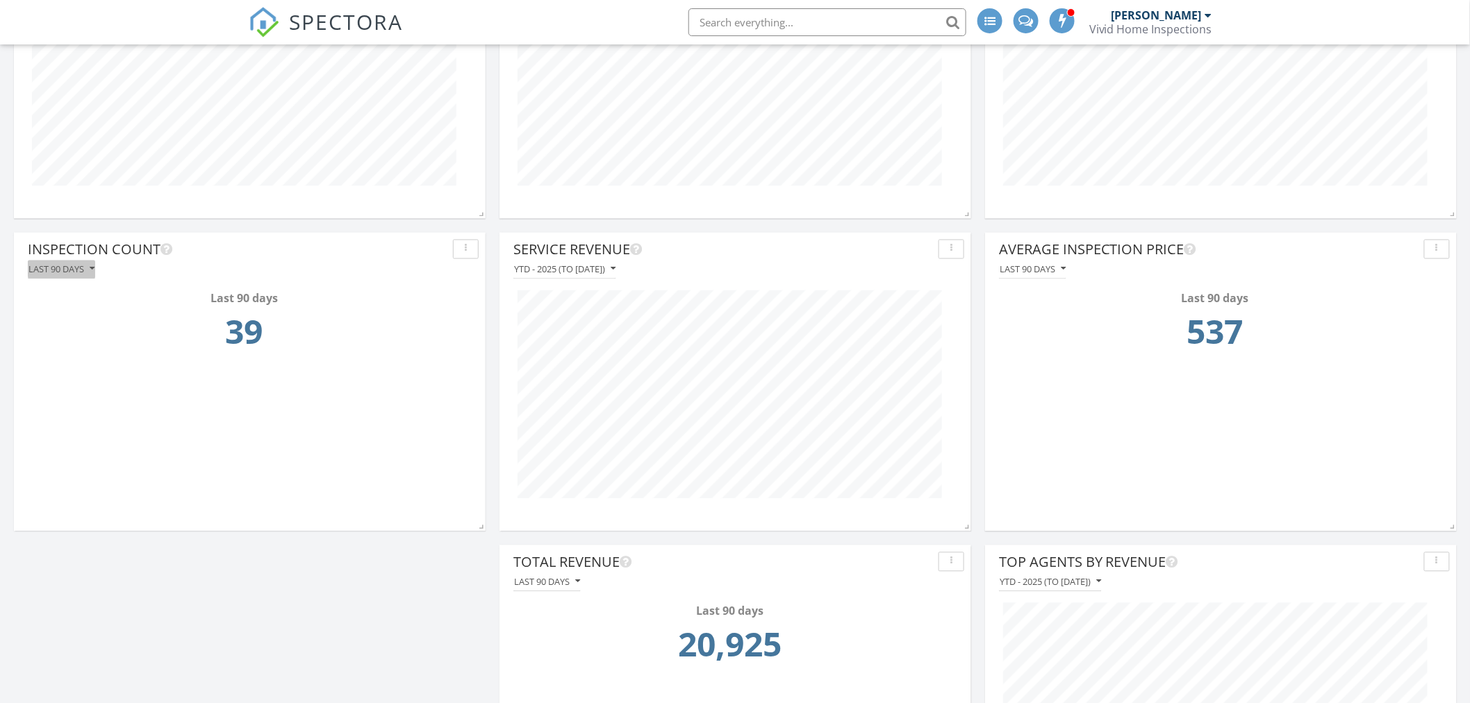
click at [53, 273] on div "Last 90 days" at bounding box center [61, 270] width 66 height 10
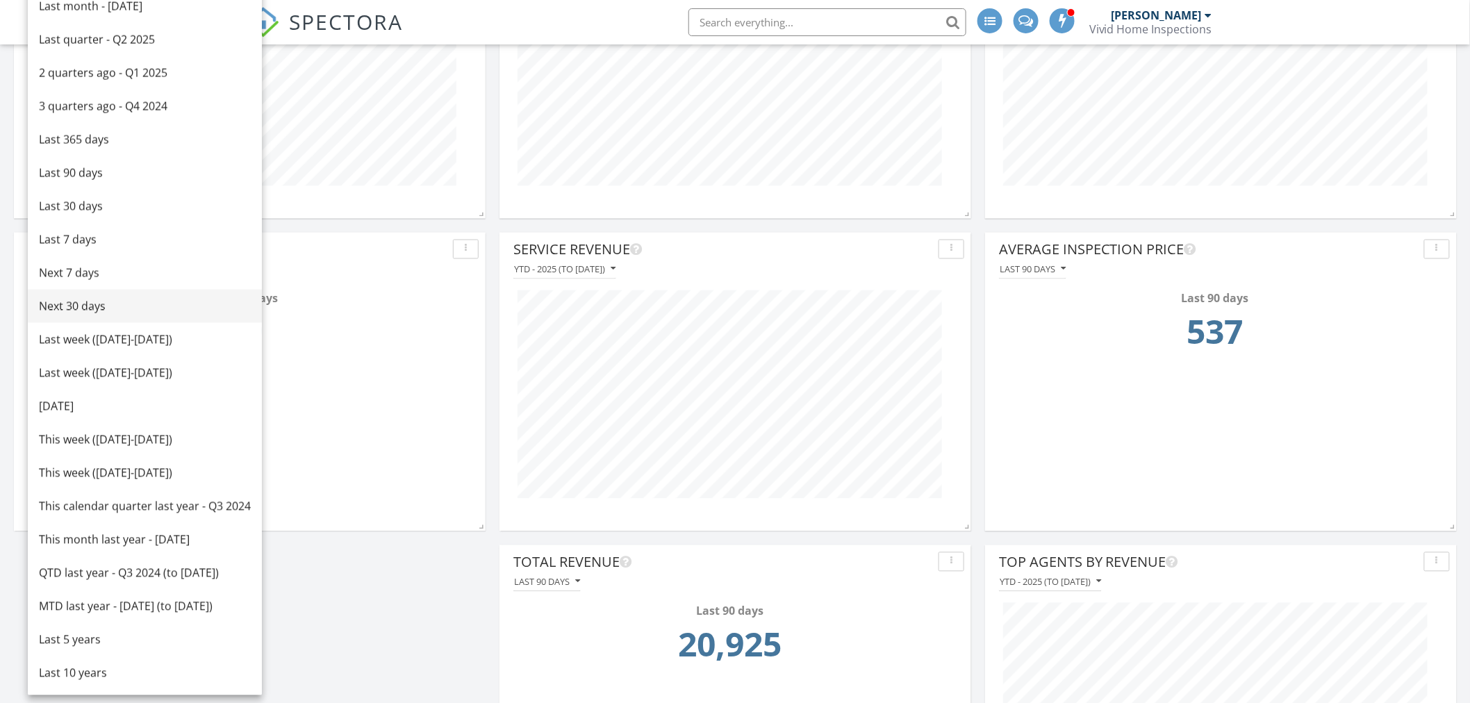
click at [67, 304] on div "Next 30 days" at bounding box center [145, 306] width 212 height 17
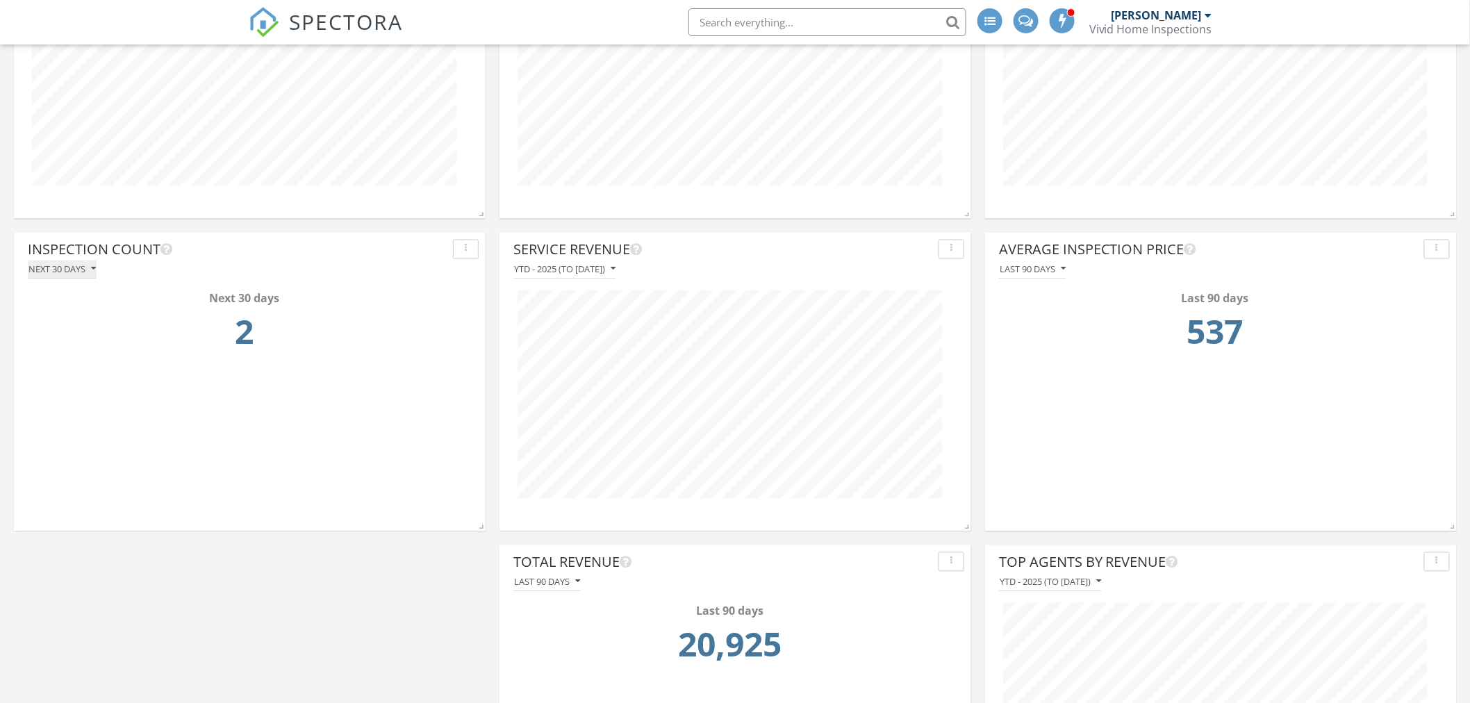
click at [69, 266] on div "Next 30 days" at bounding box center [61, 270] width 67 height 10
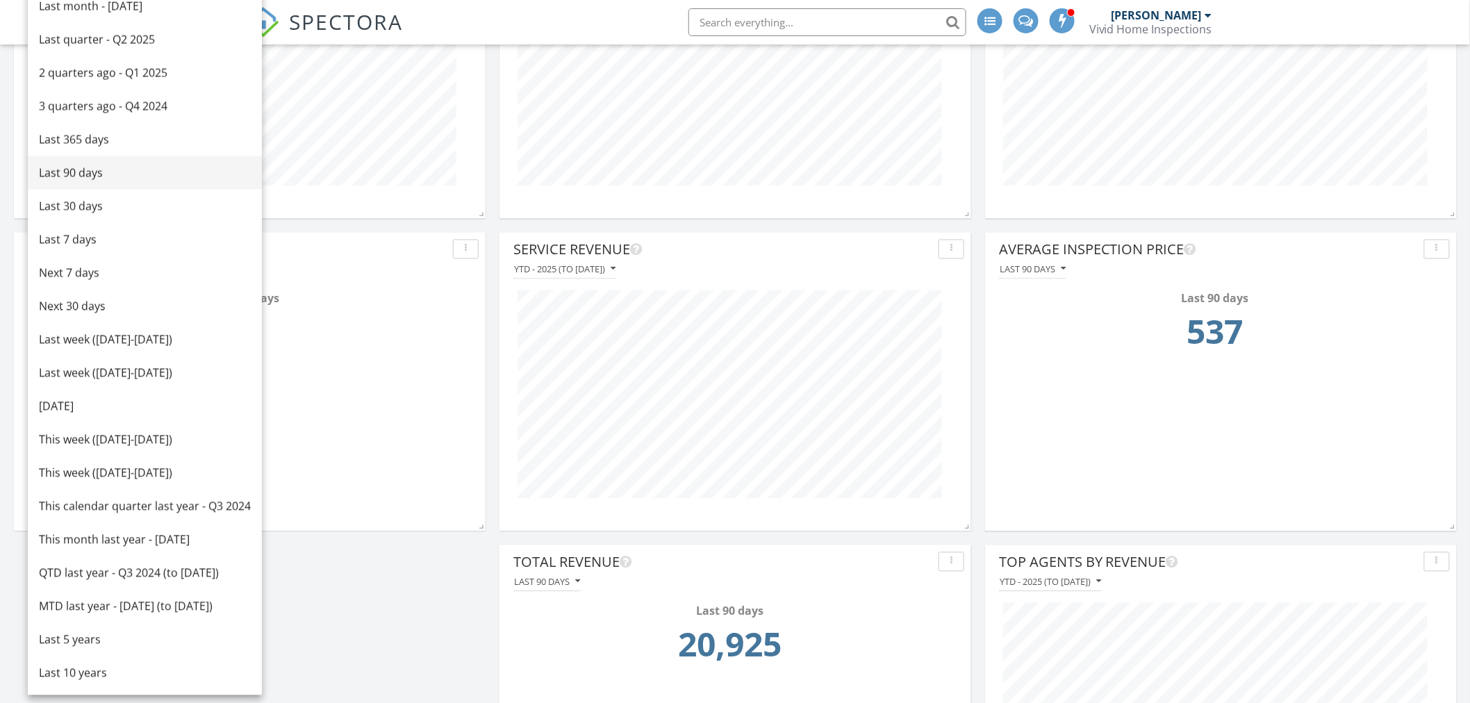
click at [66, 170] on div "Last 90 days" at bounding box center [145, 173] width 212 height 17
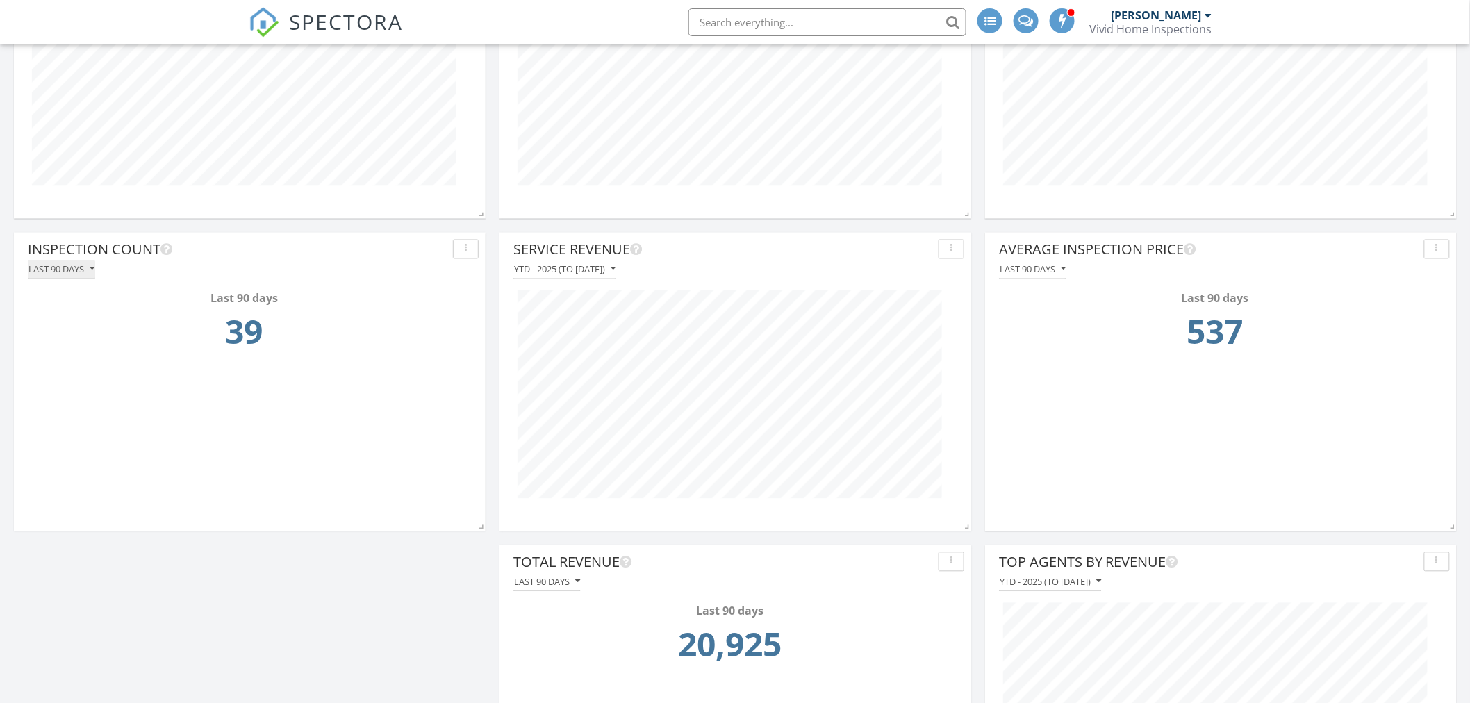
click at [85, 271] on div "Last 90 days" at bounding box center [61, 270] width 66 height 10
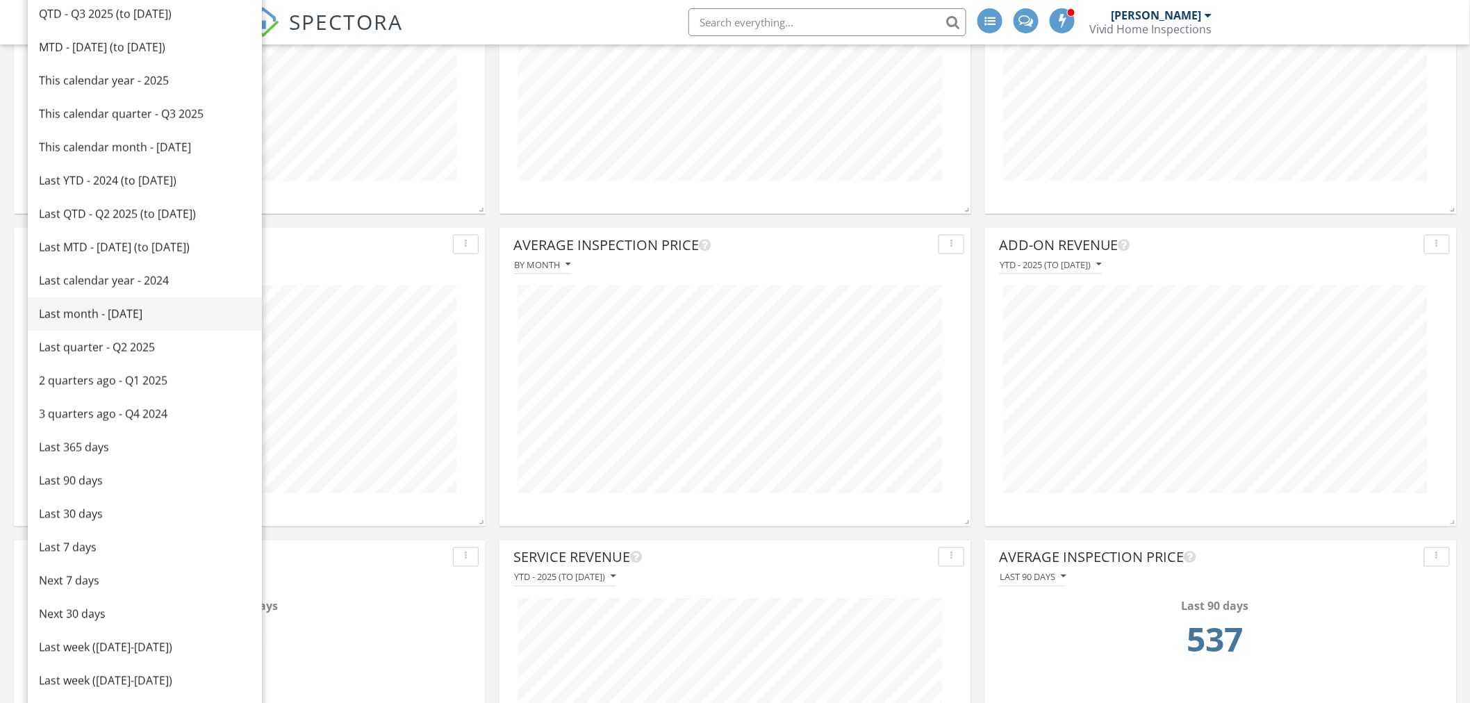
scroll to position [528, 0]
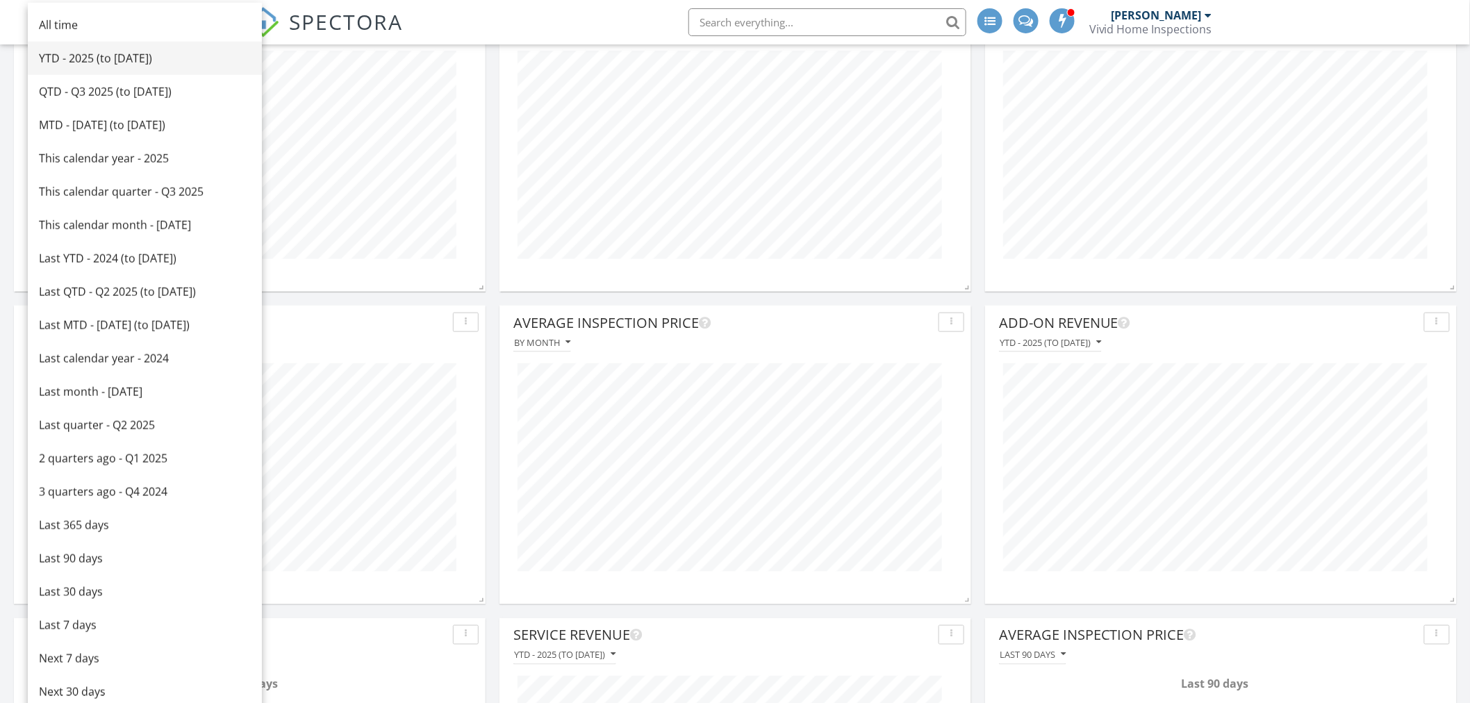
click at [83, 58] on div "YTD - 2025 (to [DATE])" at bounding box center [145, 58] width 212 height 17
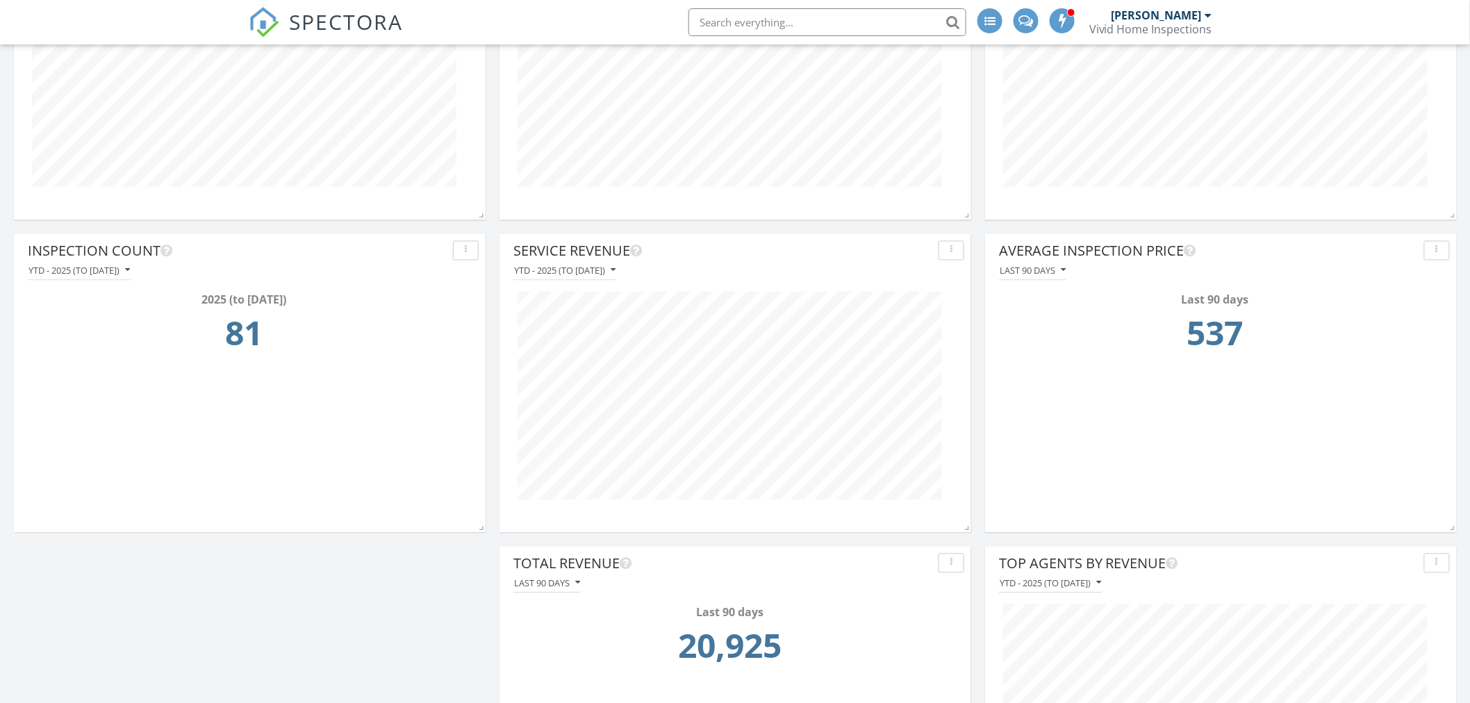
scroll to position [914, 0]
click at [1051, 272] on div "Last 90 days" at bounding box center [1033, 270] width 66 height 10
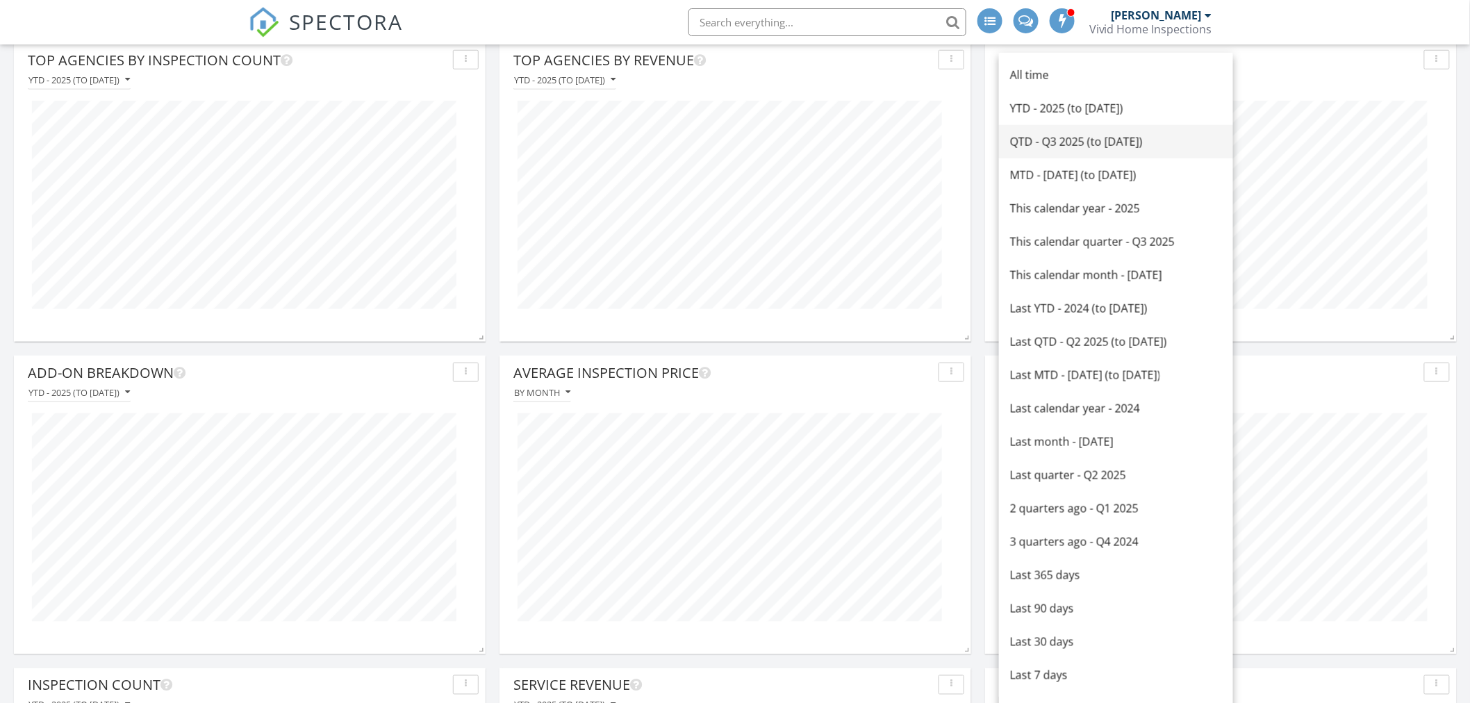
scroll to position [450, 0]
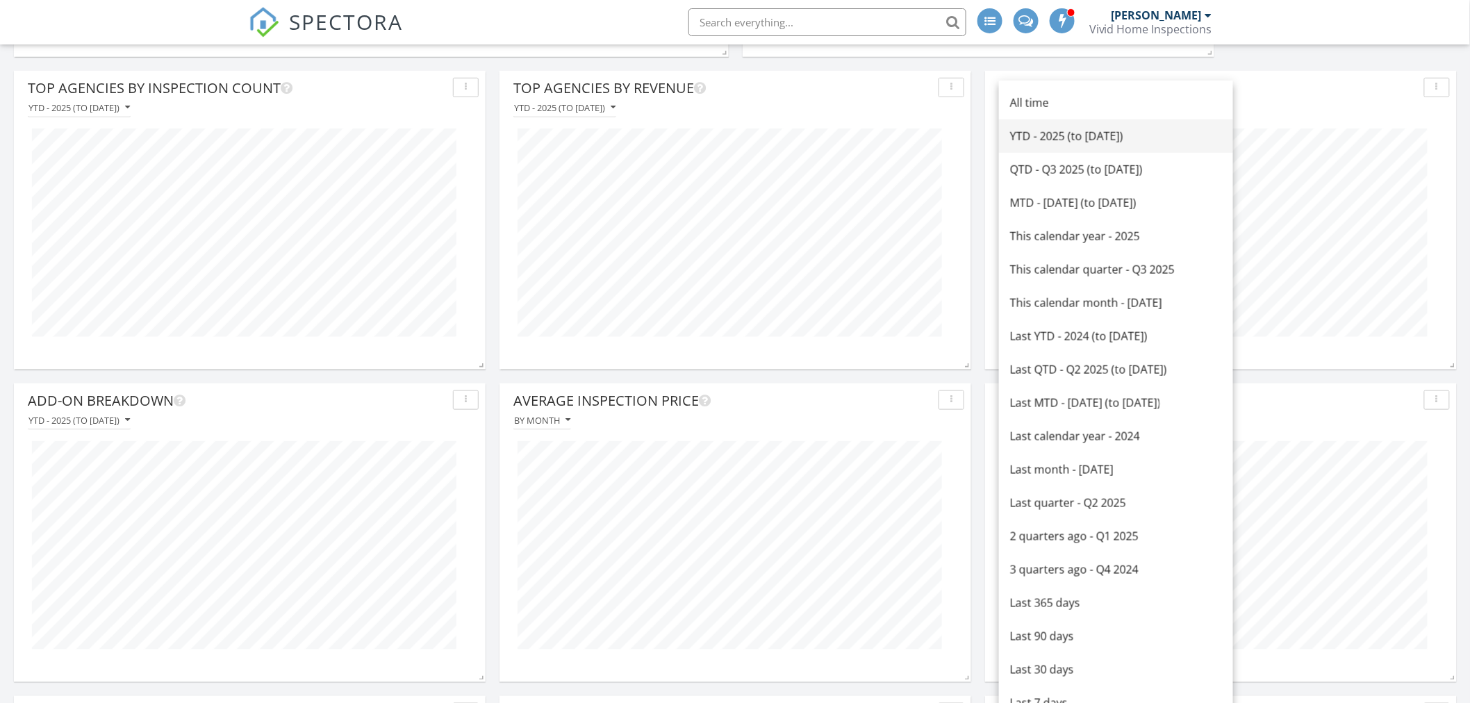
click at [1057, 140] on div "YTD - 2025 (to [DATE])" at bounding box center [1116, 136] width 212 height 17
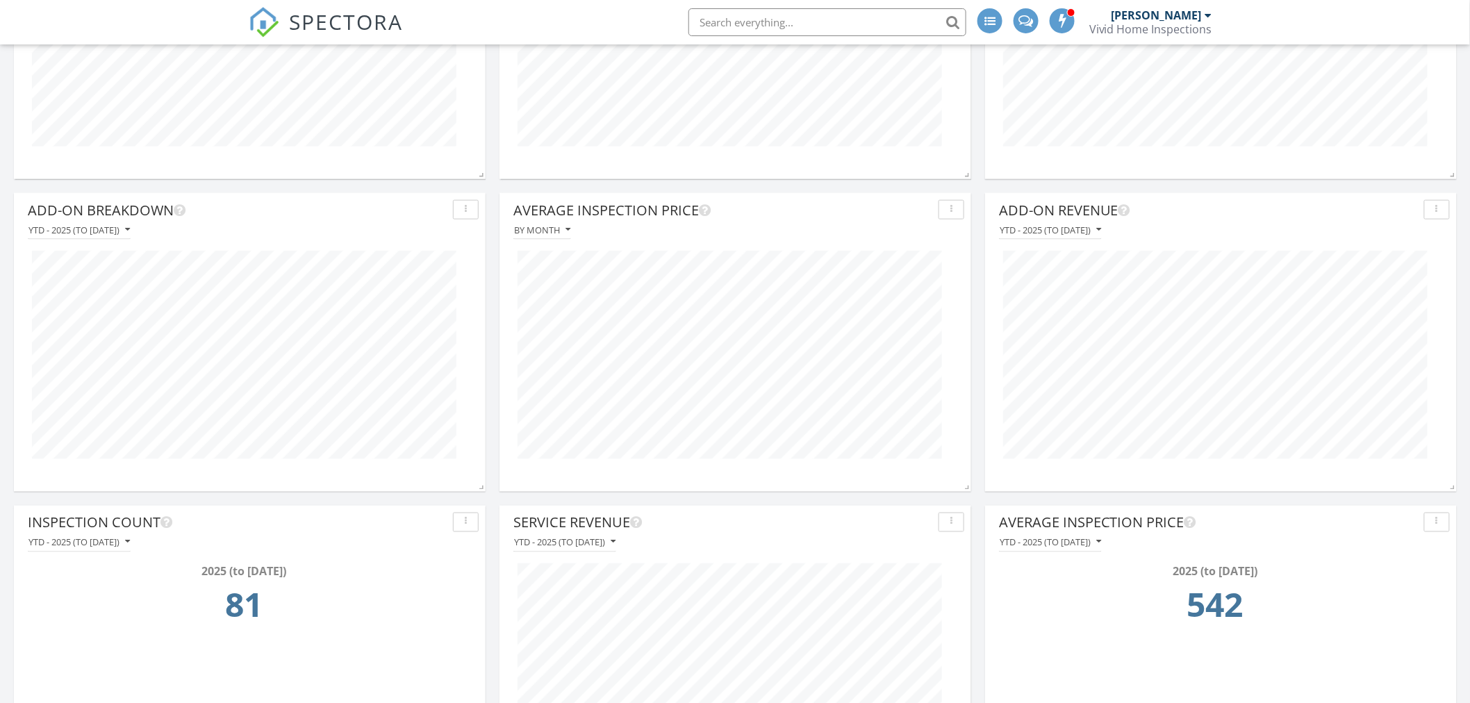
scroll to position [914, 0]
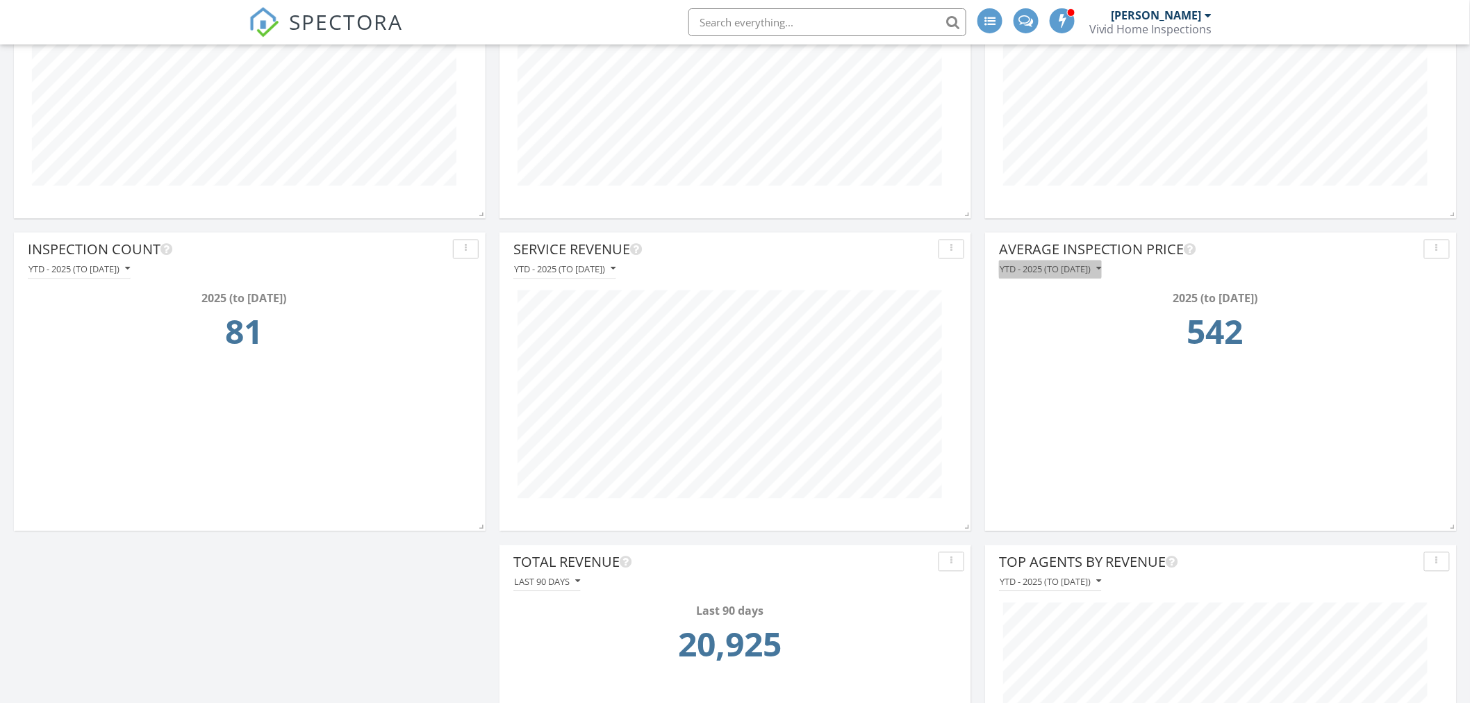
click at [1054, 268] on div "YTD - 2025 (to [DATE])" at bounding box center [1050, 270] width 101 height 10
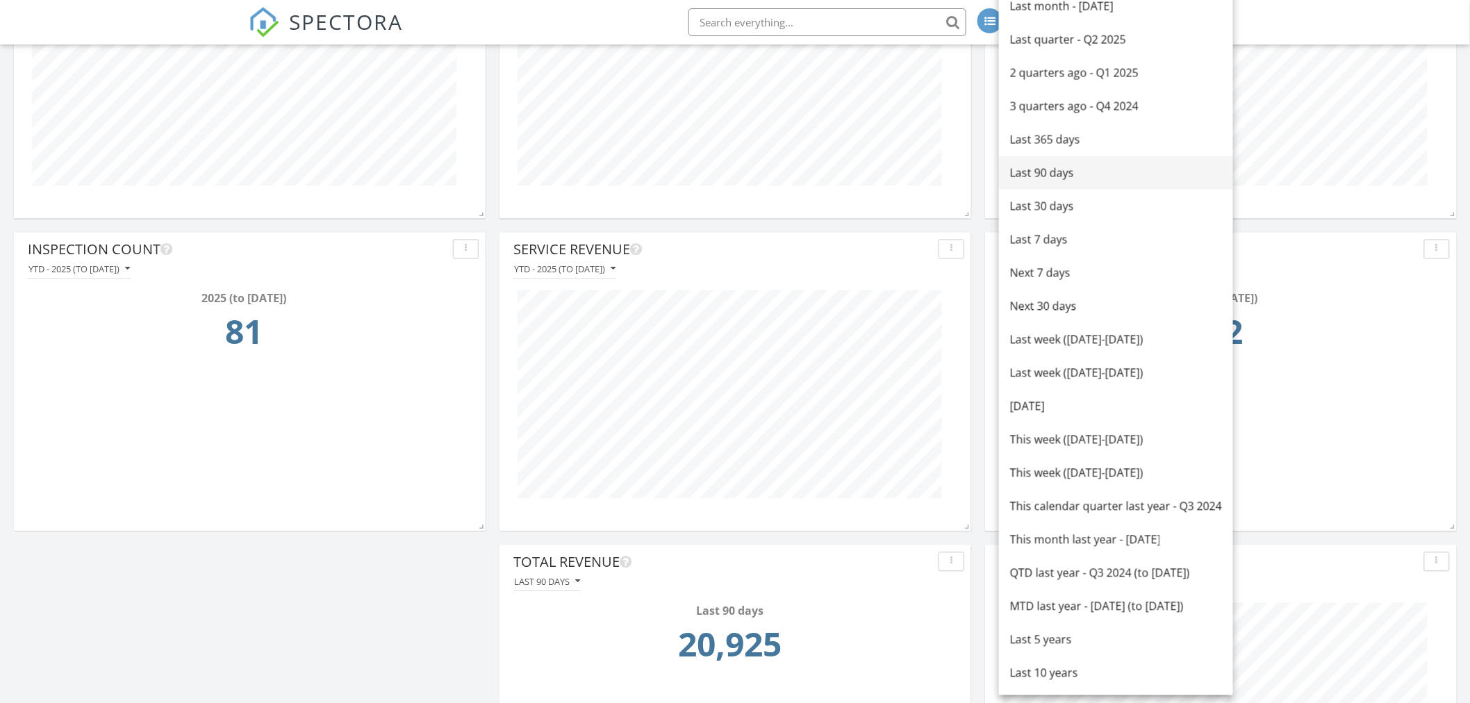
click at [1041, 176] on div "Last 90 days" at bounding box center [1116, 173] width 212 height 17
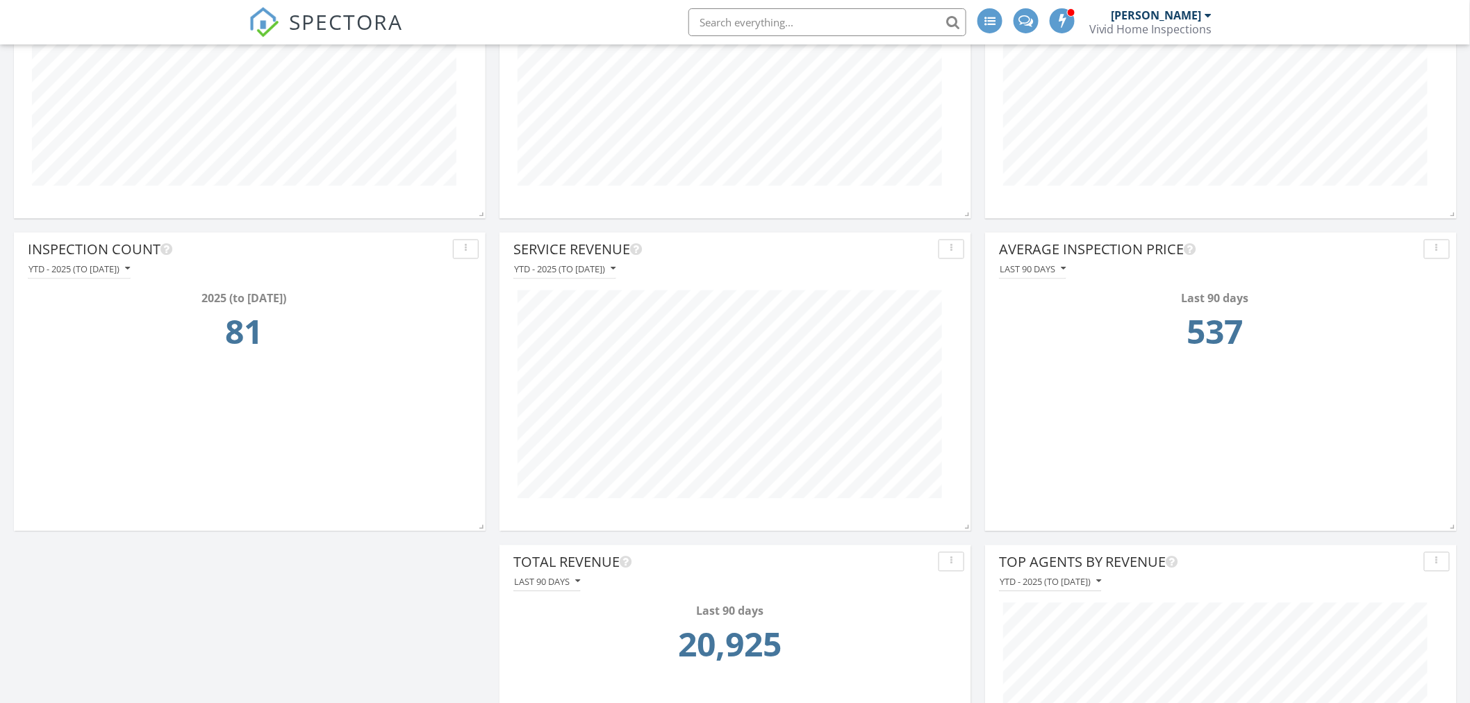
click at [427, 587] on div "Top Agencies by Inspection Count YTD - 2025 (to [DATE]) Top Agencies by Revenue…" at bounding box center [735, 69] width 1470 height 1577
click at [551, 574] on button "Last 90 days" at bounding box center [546, 582] width 67 height 19
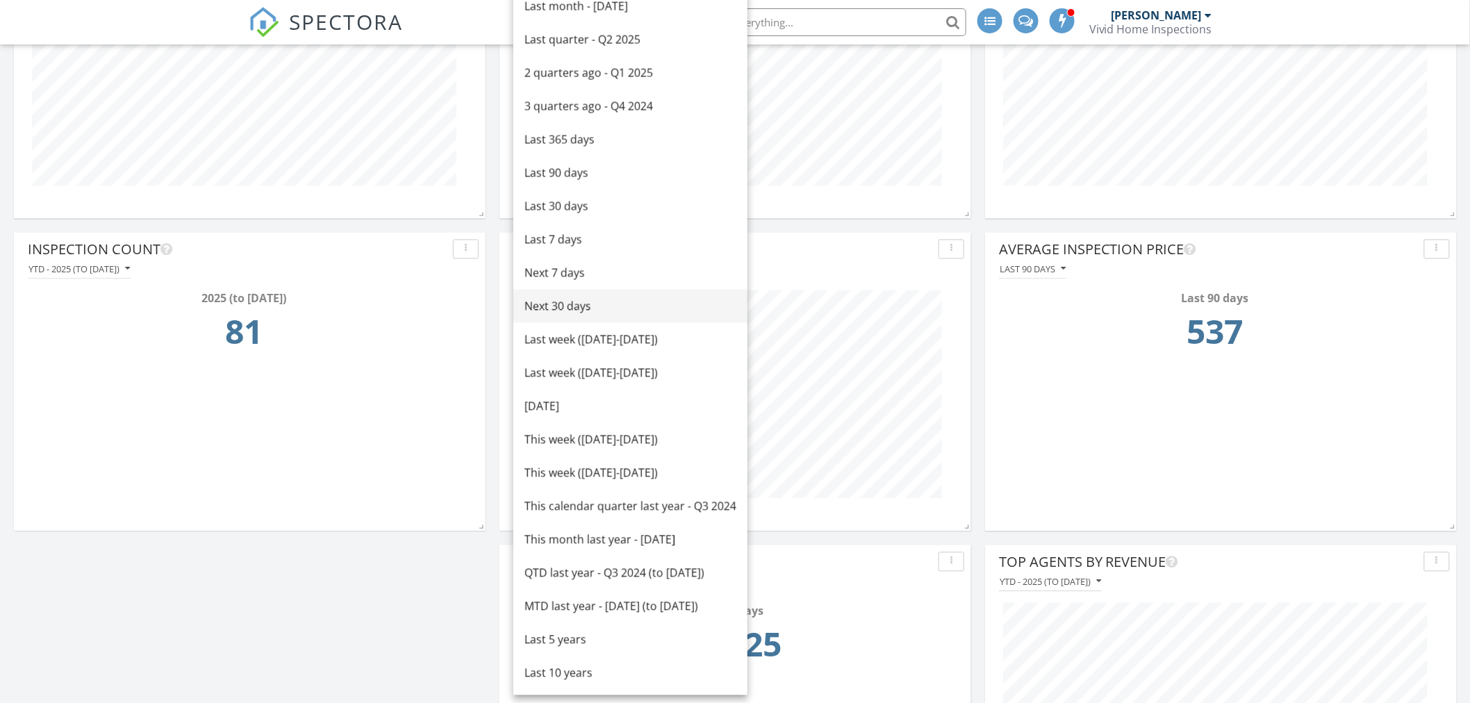
click at [552, 308] on div "Next 30 days" at bounding box center [631, 306] width 212 height 17
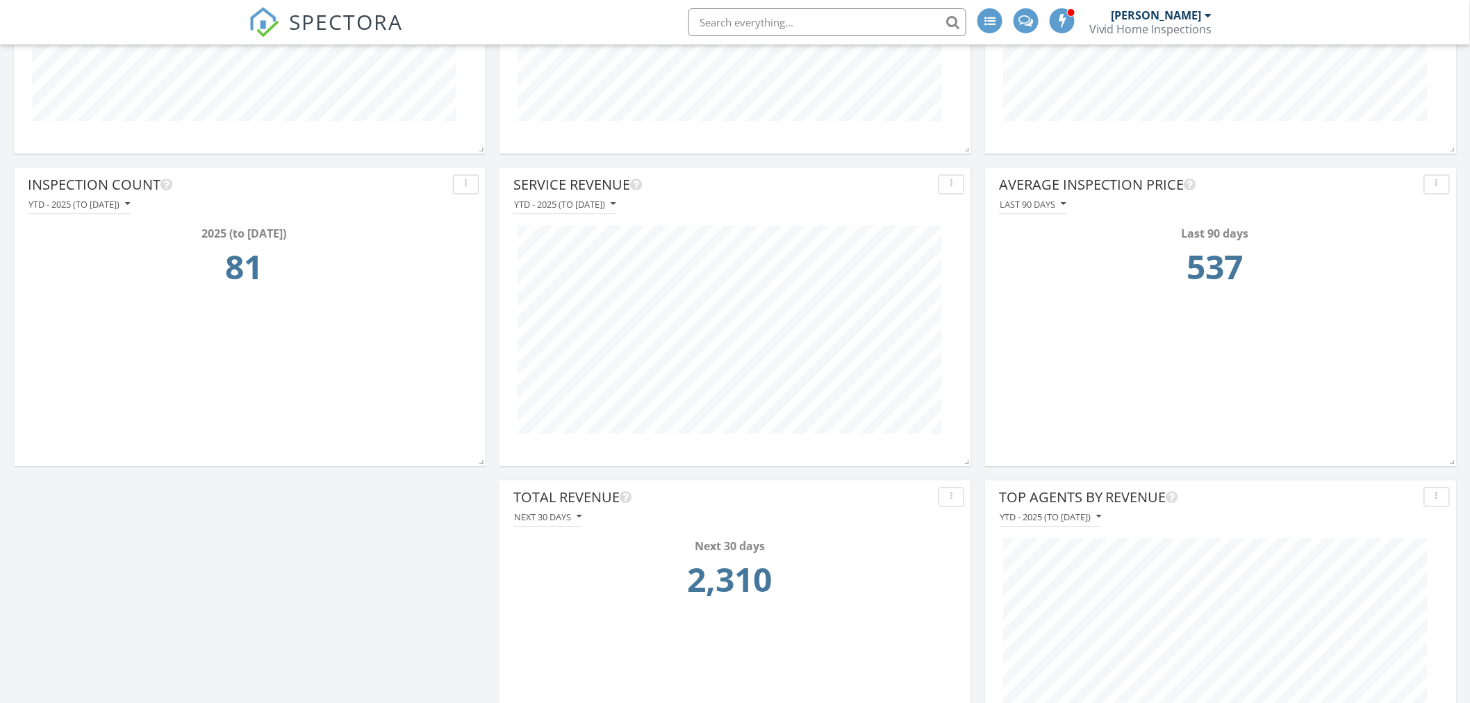
scroll to position [1068, 0]
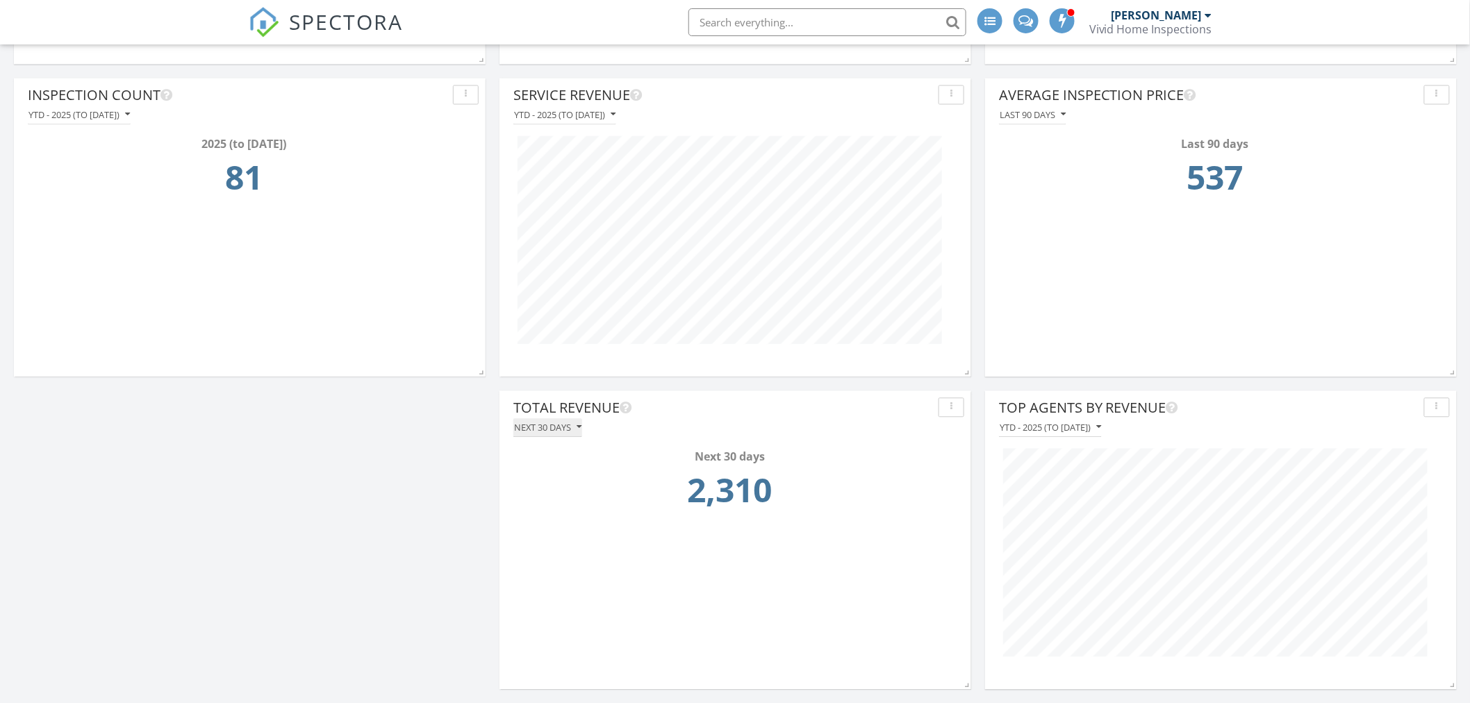
click at [563, 431] on div "Next 30 days" at bounding box center [547, 428] width 67 height 10
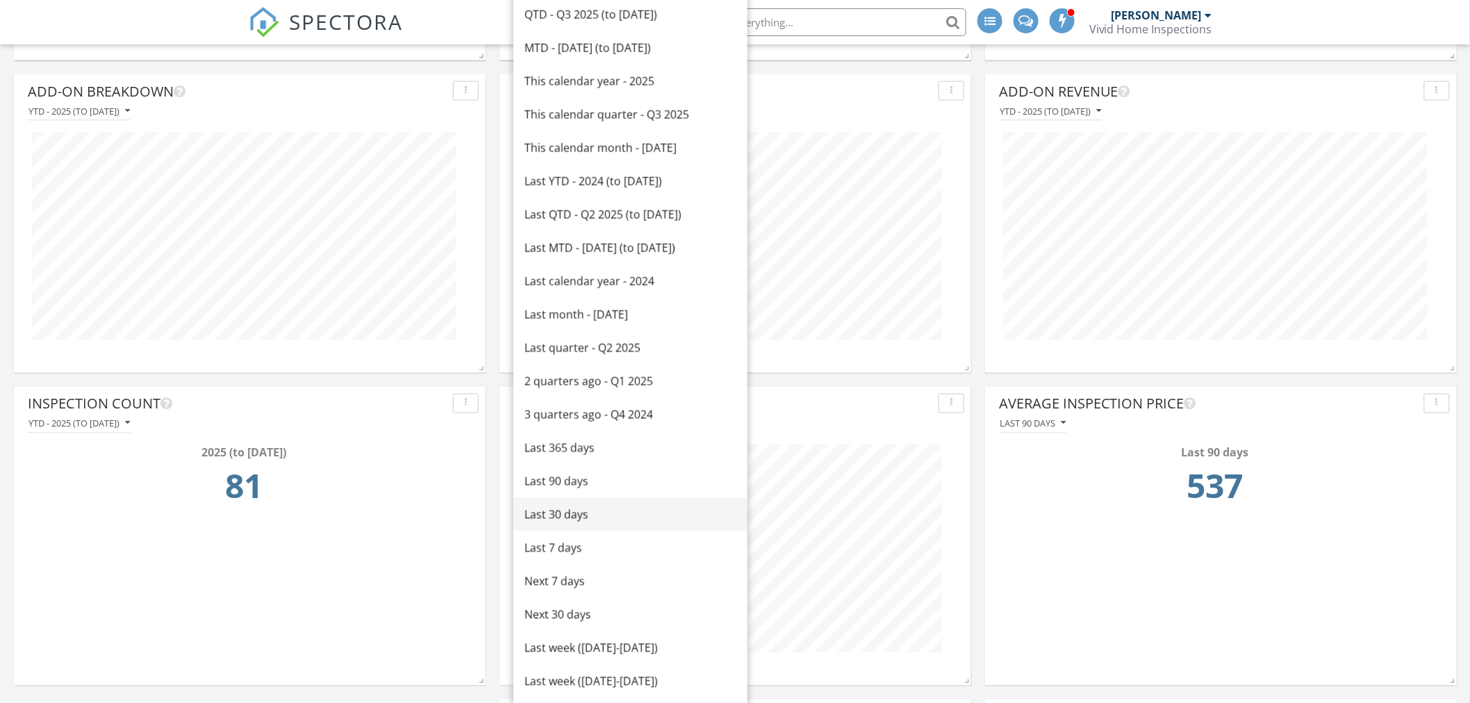
click at [563, 515] on div "Last 30 days" at bounding box center [631, 514] width 212 height 17
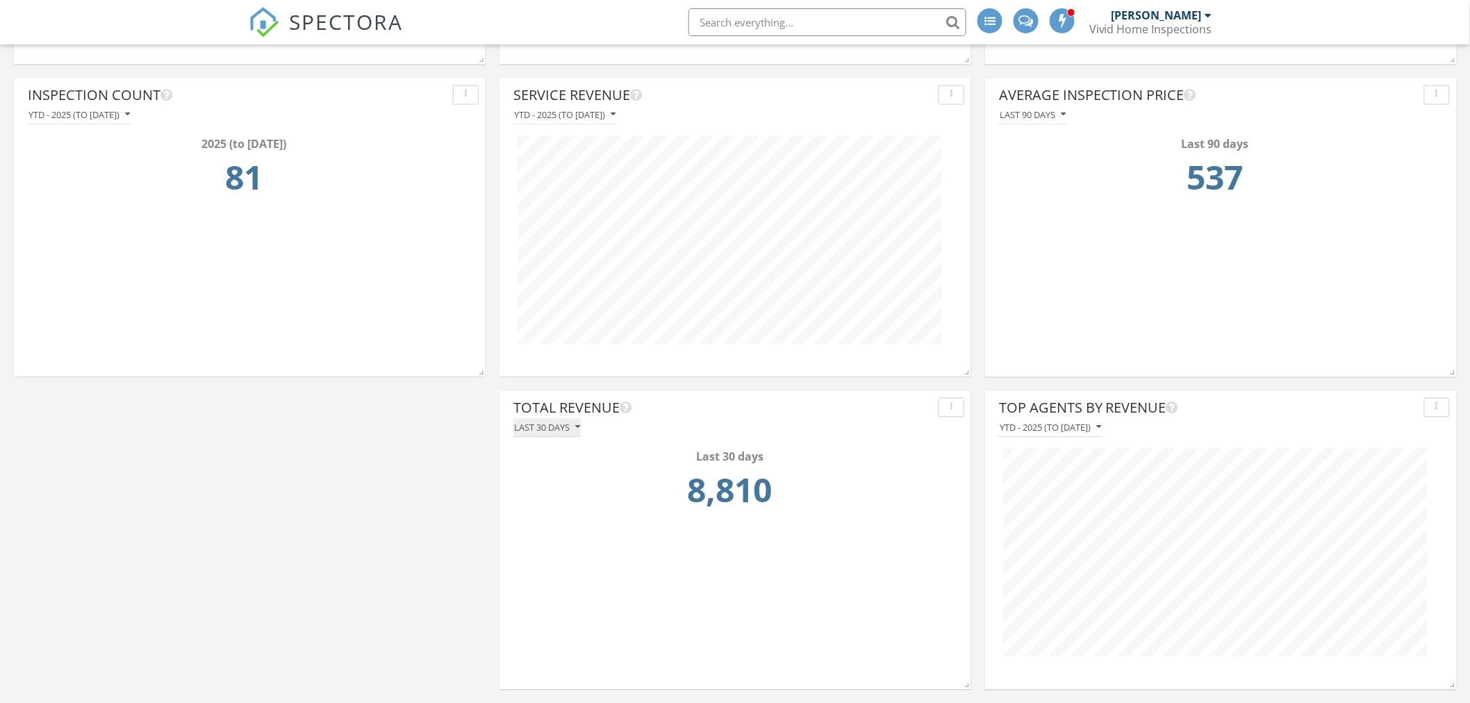
click at [543, 429] on div "Last 30 days" at bounding box center [547, 428] width 66 height 10
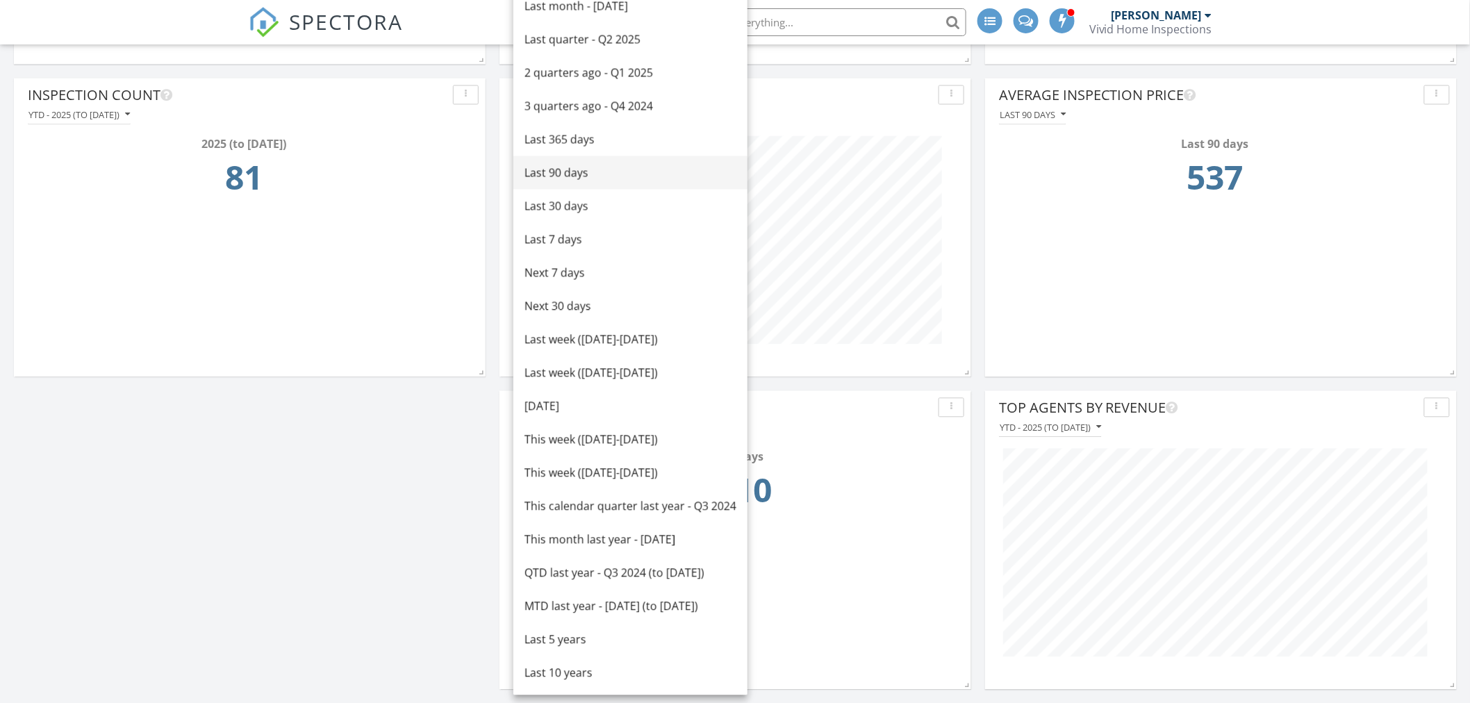
click at [558, 170] on div "Last 90 days" at bounding box center [631, 173] width 212 height 17
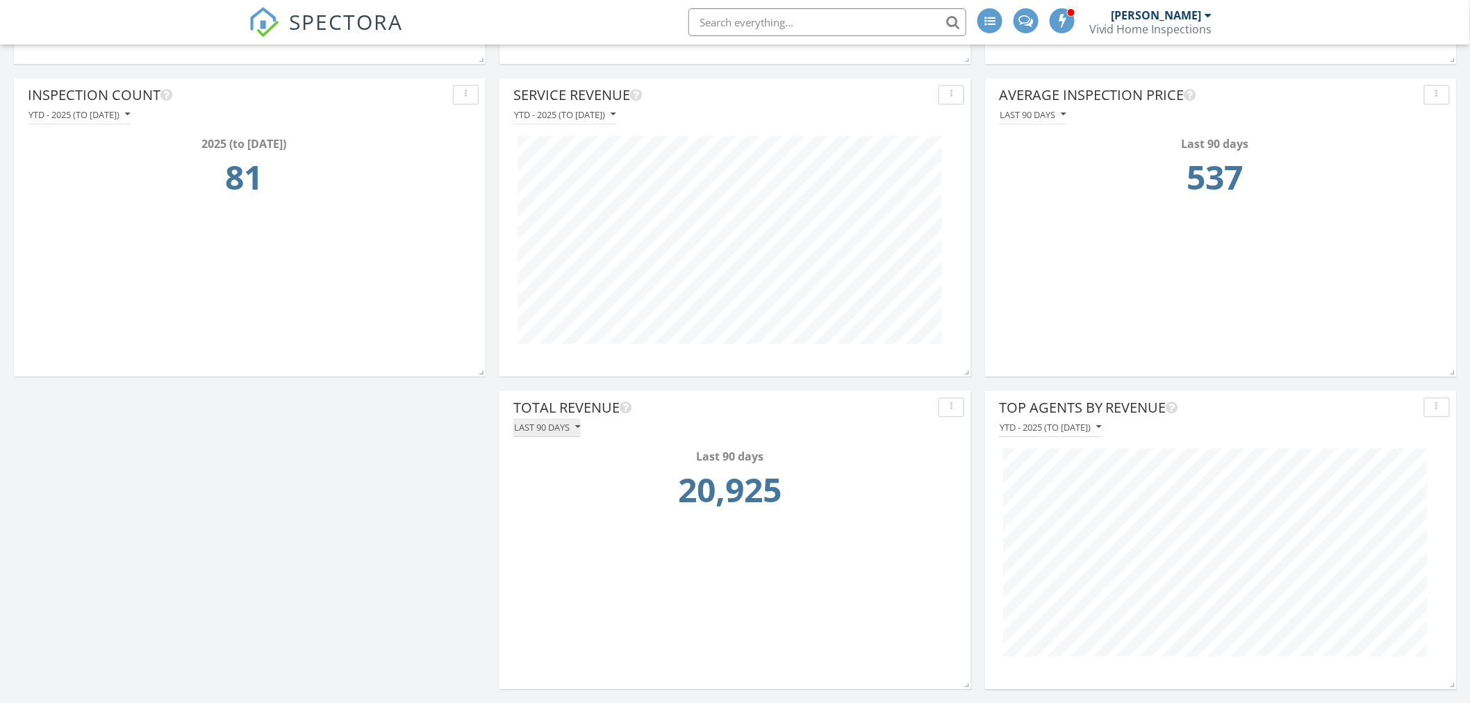
click at [545, 424] on div "Last 90 days" at bounding box center [547, 428] width 66 height 10
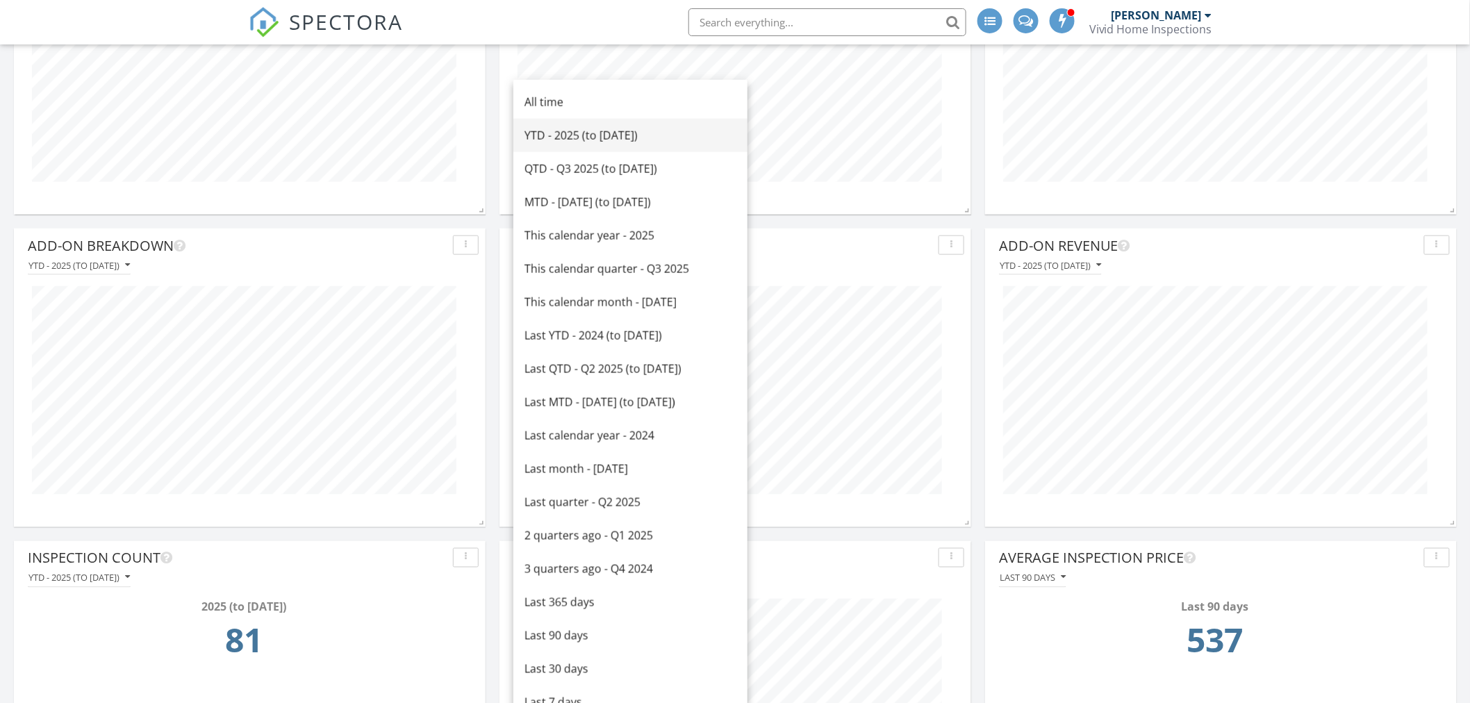
click at [536, 130] on div "YTD - 2025 (to [DATE])" at bounding box center [631, 135] width 212 height 17
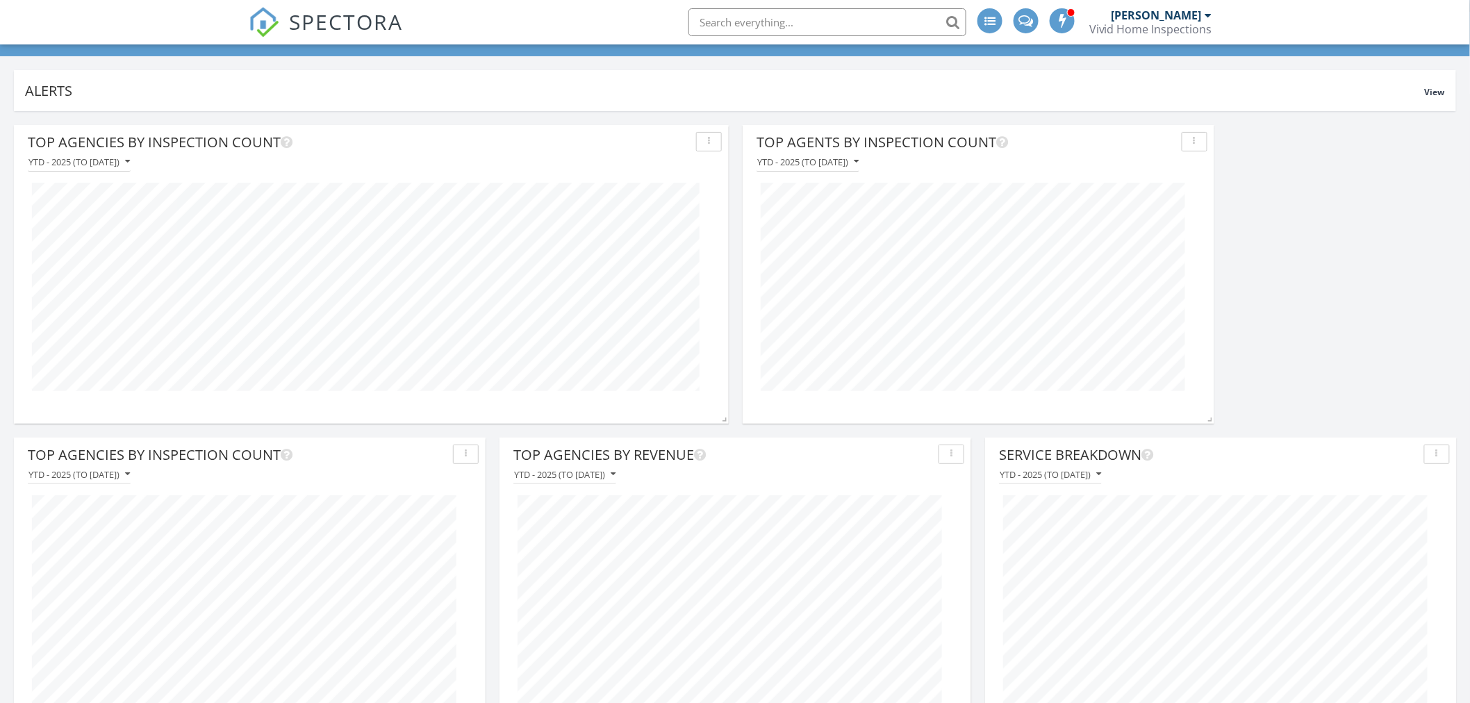
scroll to position [0, 0]
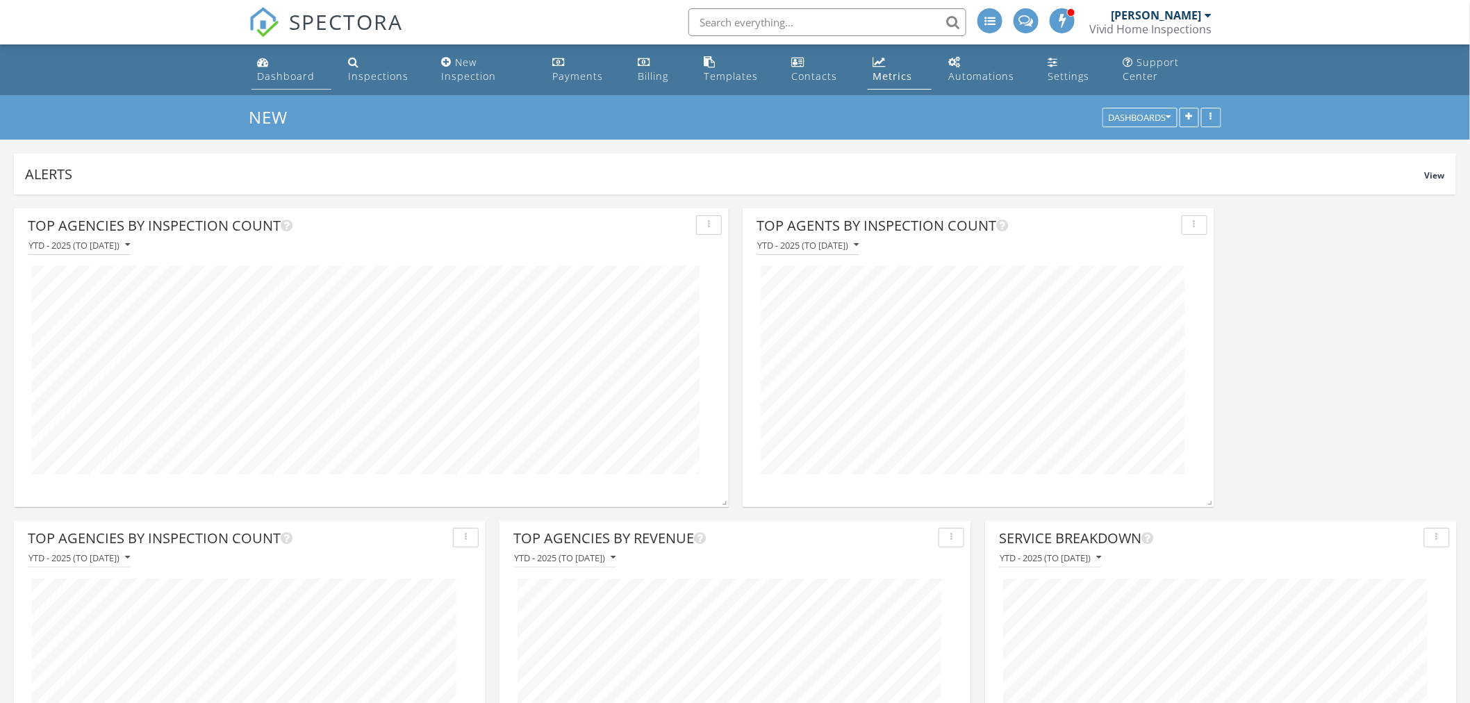
click at [283, 65] on link "Dashboard" at bounding box center [291, 70] width 80 height 40
